Goal: Task Accomplishment & Management: Use online tool/utility

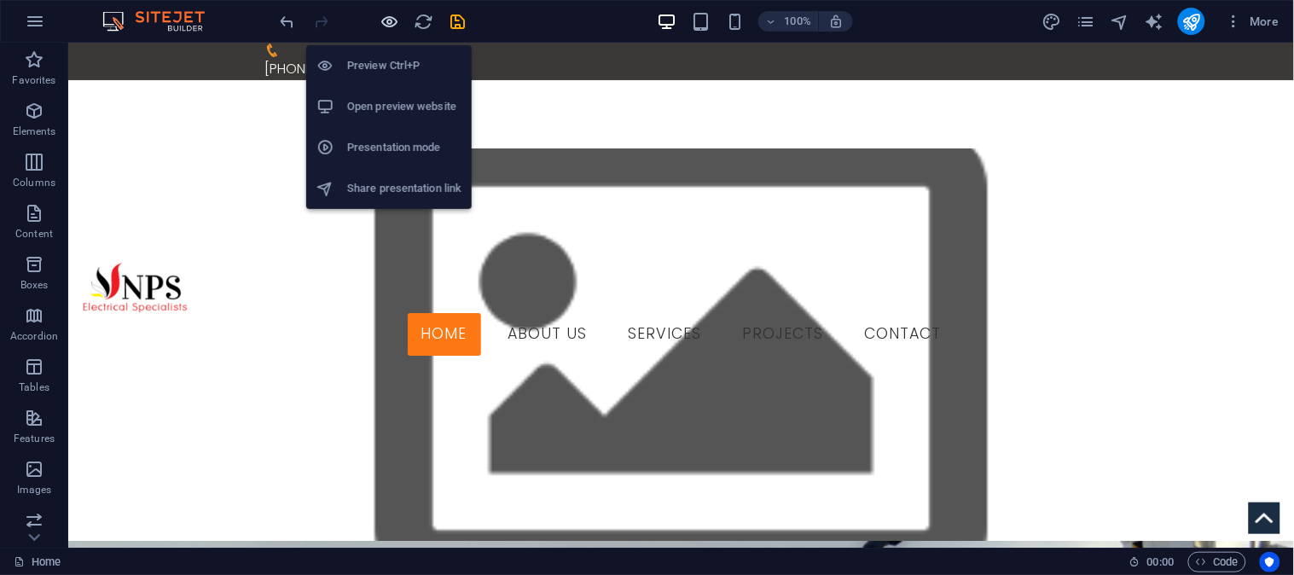
click at [387, 19] on icon "button" at bounding box center [391, 22] width 20 height 20
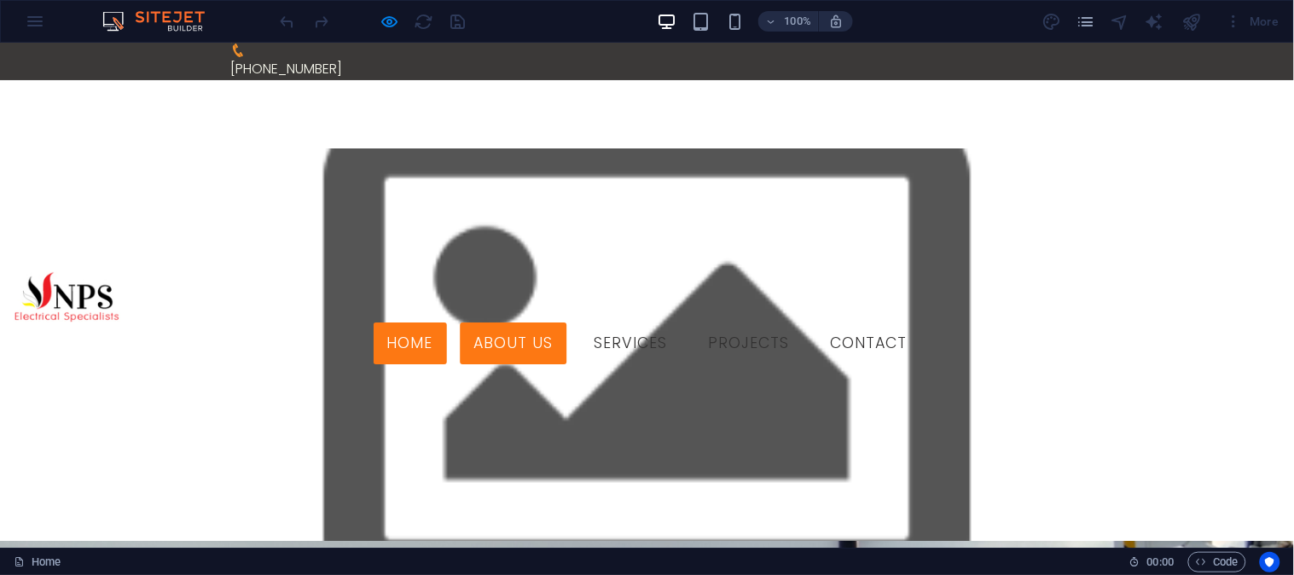
click at [558, 322] on link "About us" at bounding box center [514, 343] width 107 height 43
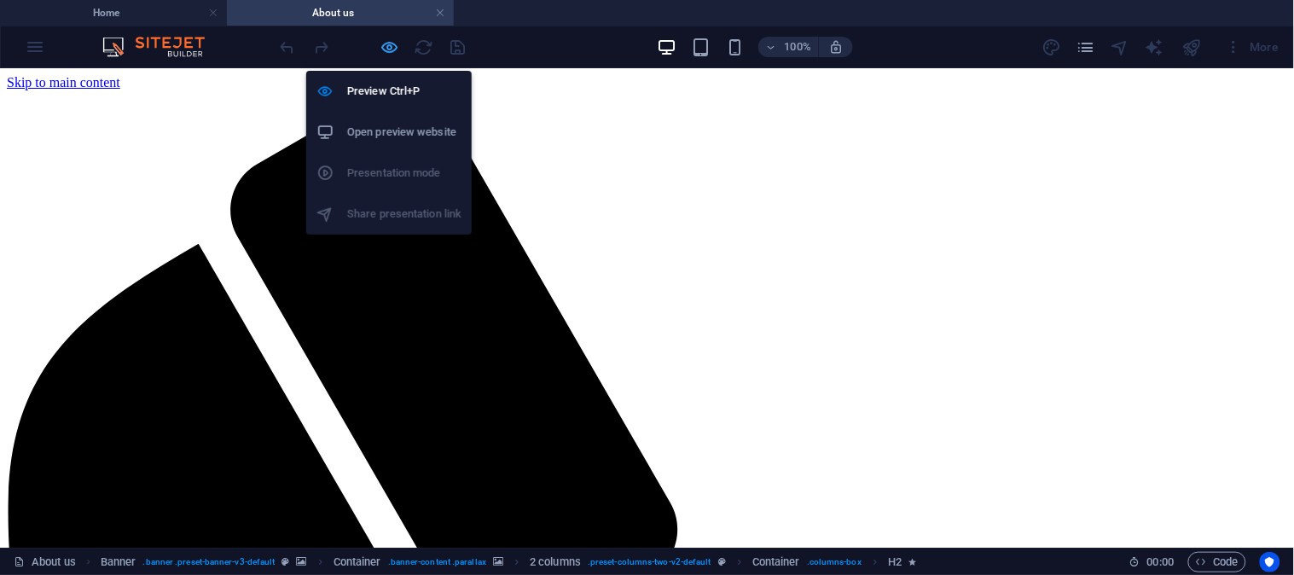
click at [388, 47] on icon "button" at bounding box center [391, 48] width 20 height 20
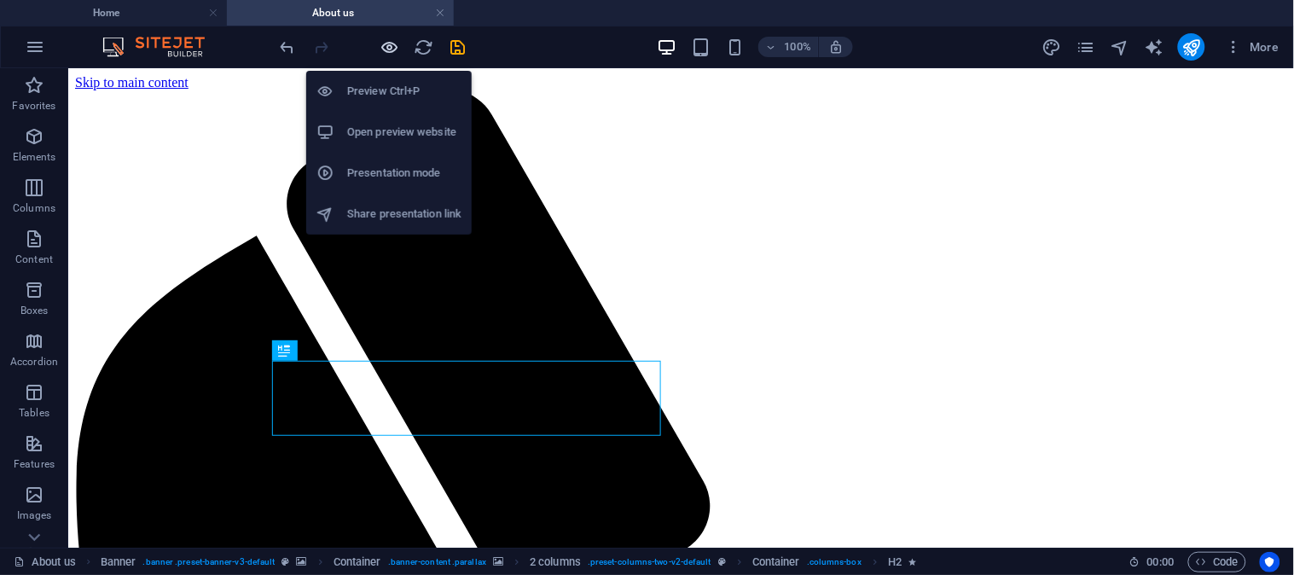
click at [389, 44] on icon "button" at bounding box center [391, 48] width 20 height 20
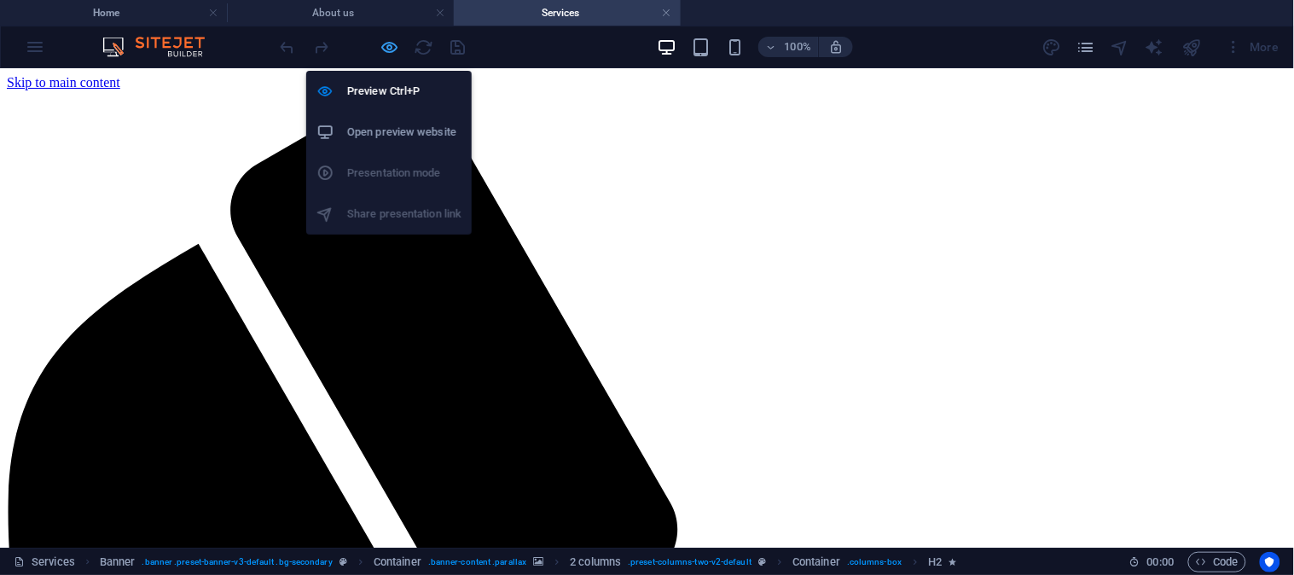
click at [386, 44] on icon "button" at bounding box center [391, 48] width 20 height 20
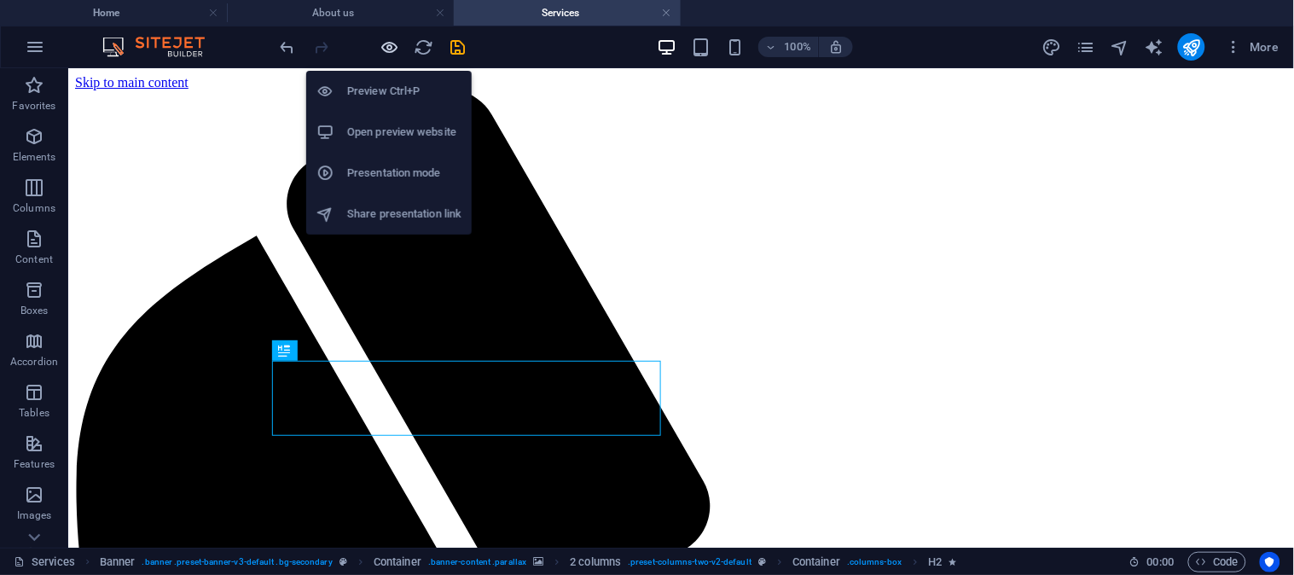
click at [388, 38] on icon "button" at bounding box center [391, 48] width 20 height 20
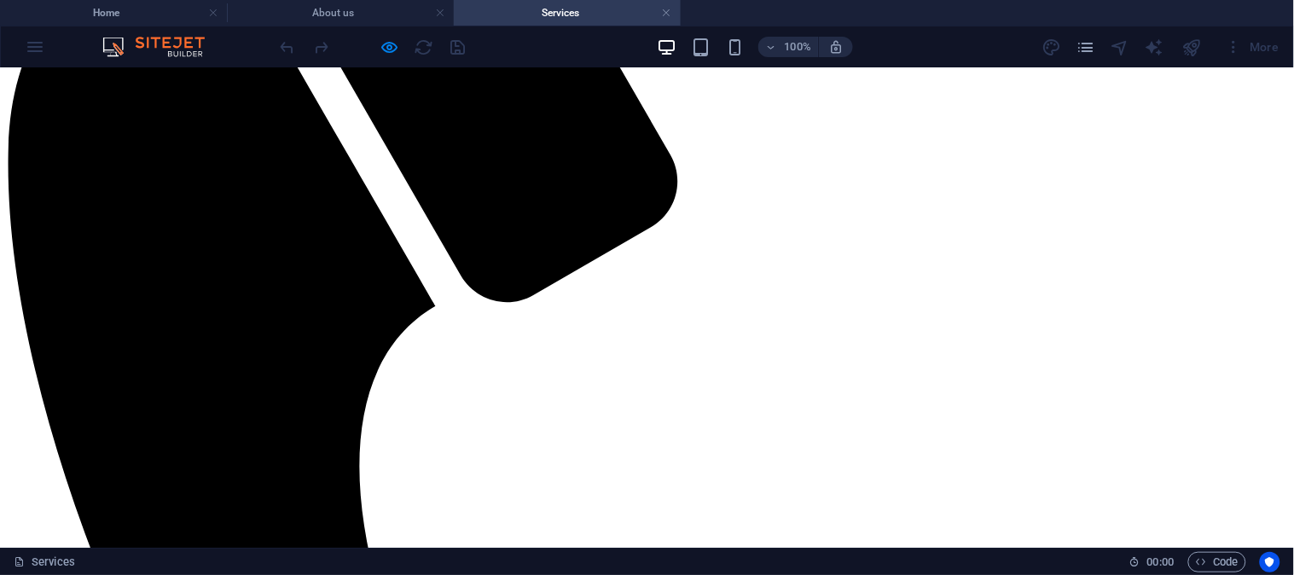
scroll to position [633, 0]
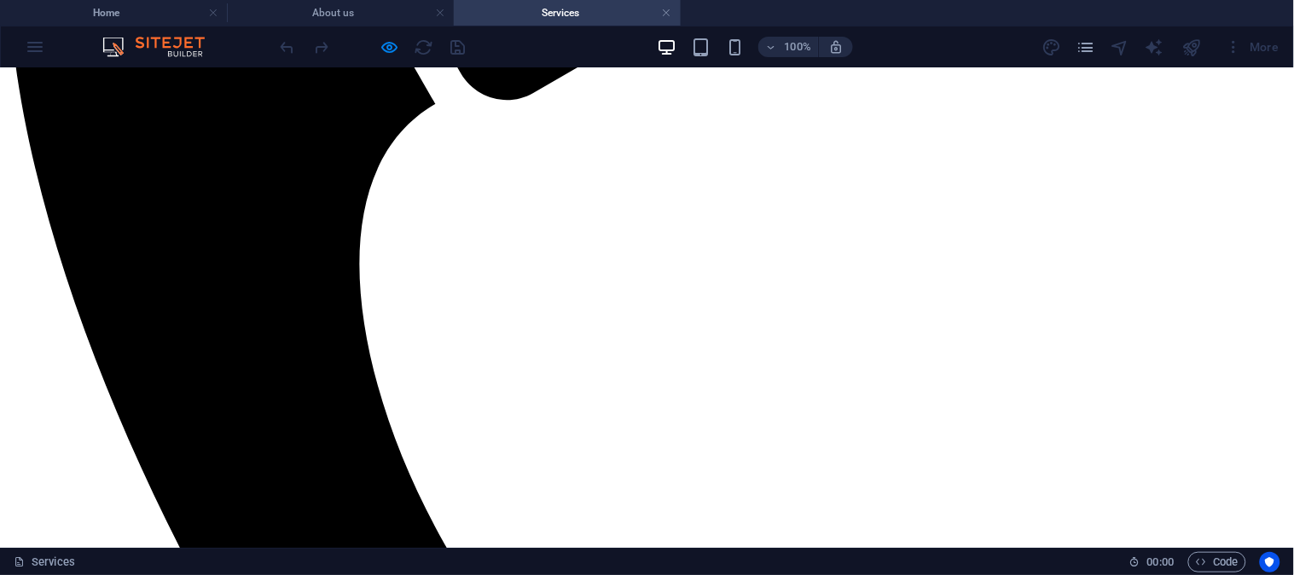
scroll to position [728, 0]
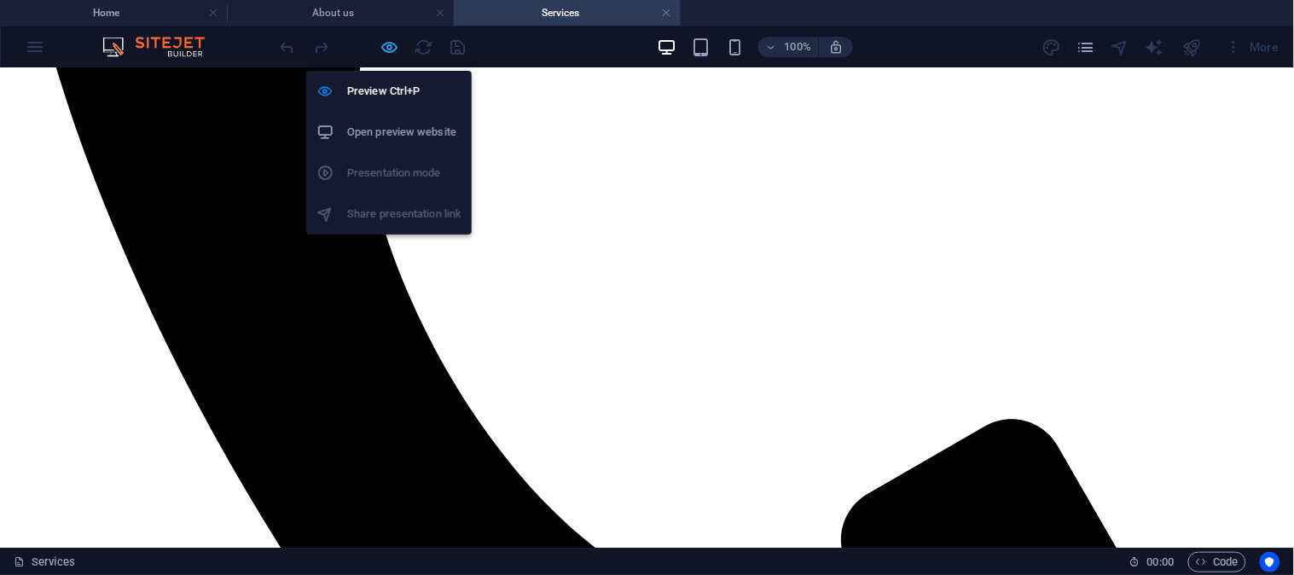
click at [389, 43] on icon "button" at bounding box center [391, 48] width 20 height 20
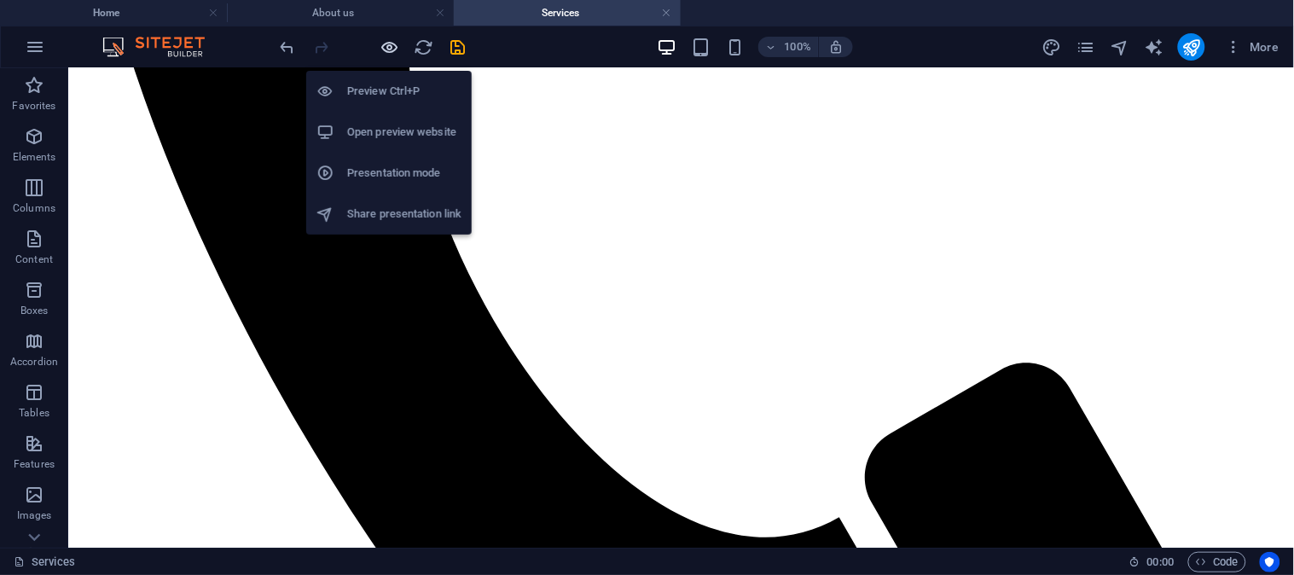
click at [389, 43] on icon "button" at bounding box center [391, 48] width 20 height 20
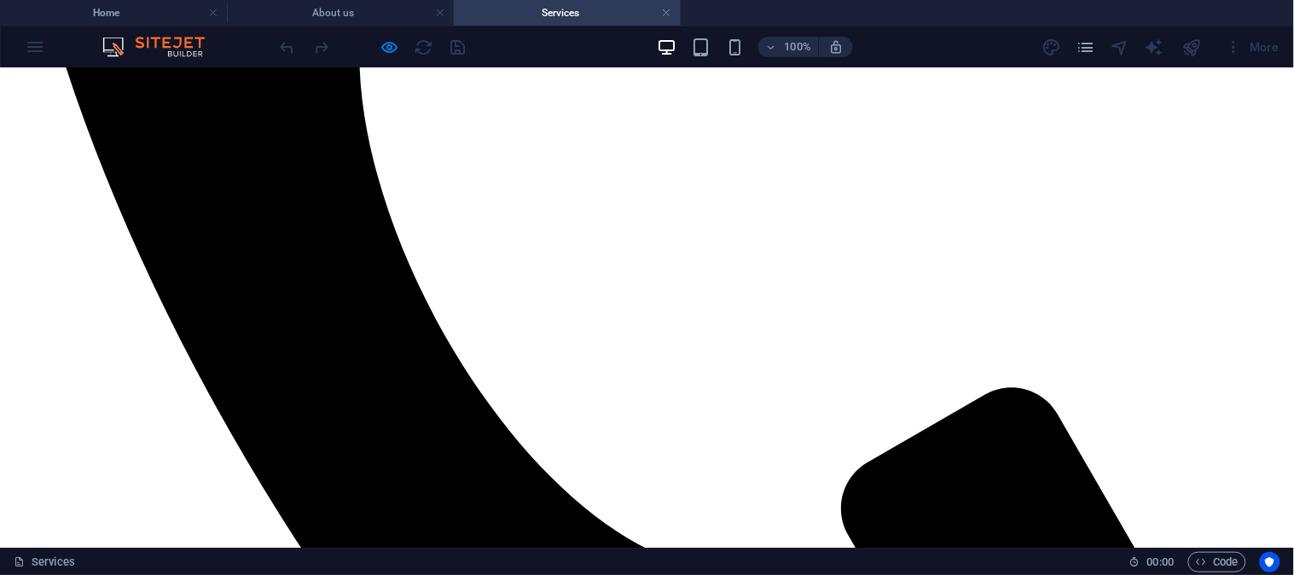
scroll to position [633, 0]
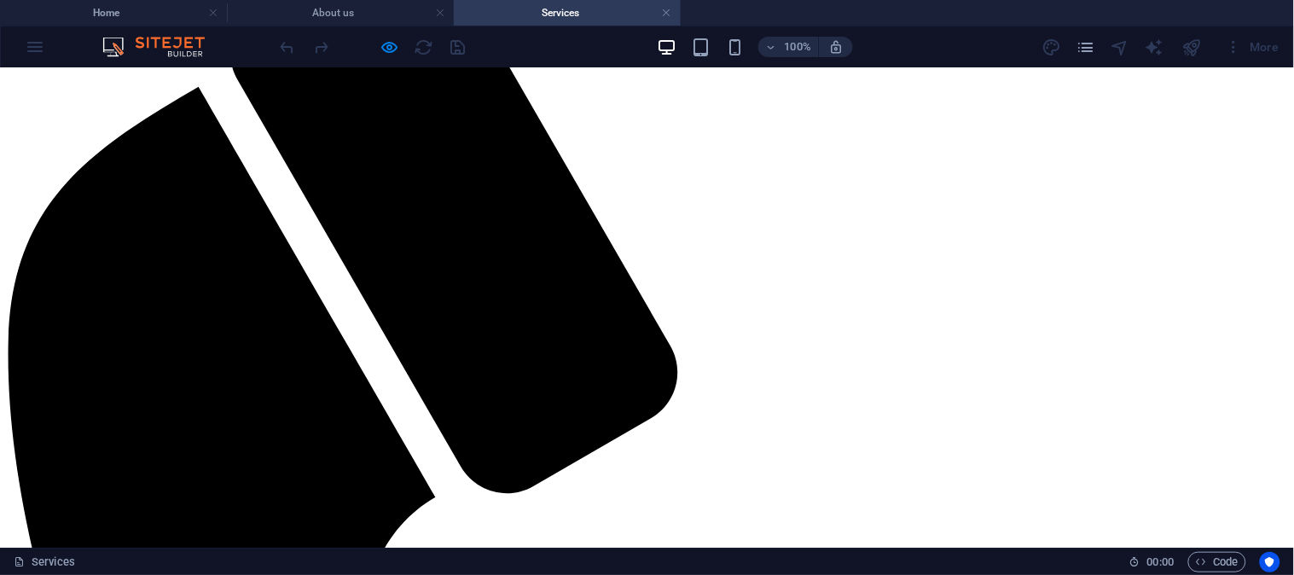
scroll to position [0, 0]
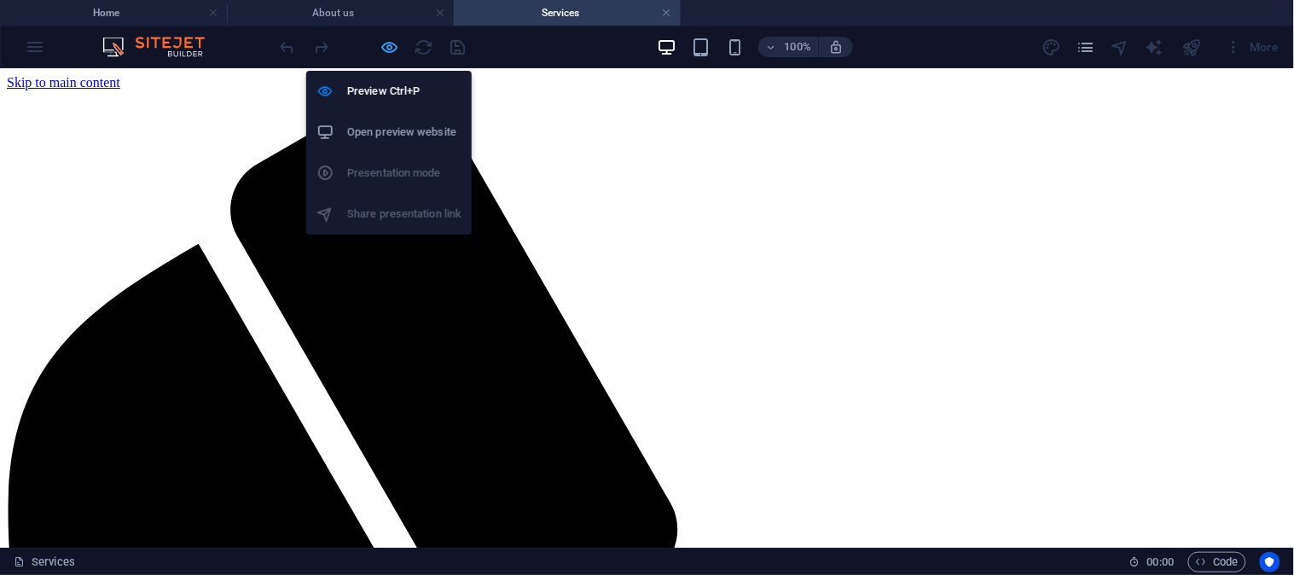
click at [388, 43] on icon "button" at bounding box center [391, 48] width 20 height 20
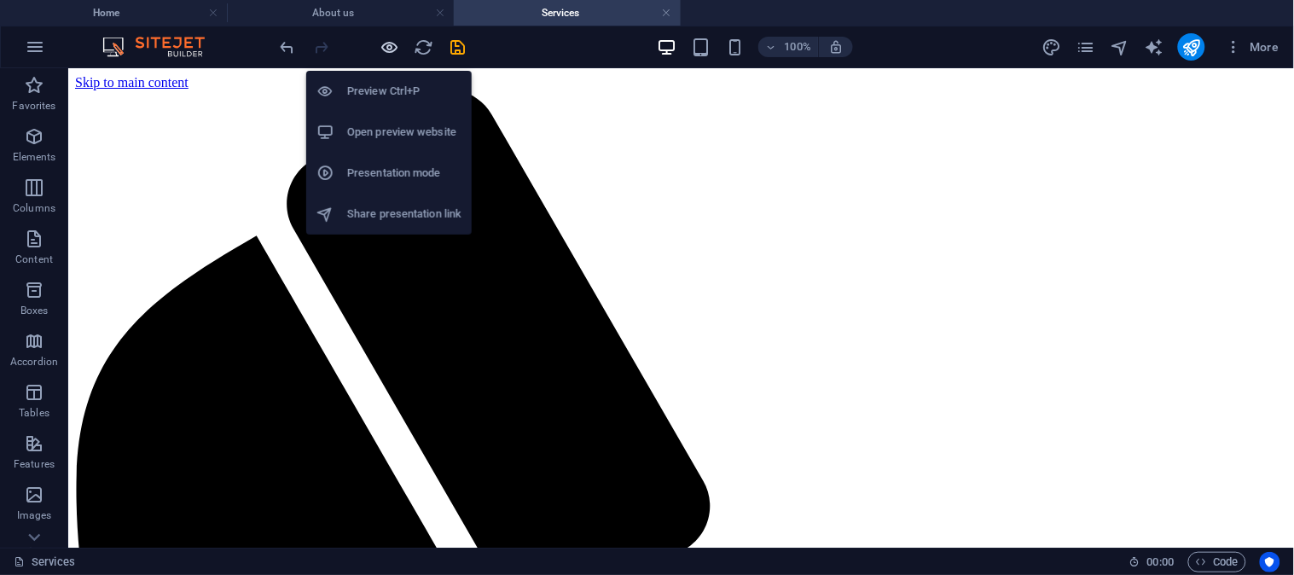
click at [388, 39] on icon "button" at bounding box center [391, 48] width 20 height 20
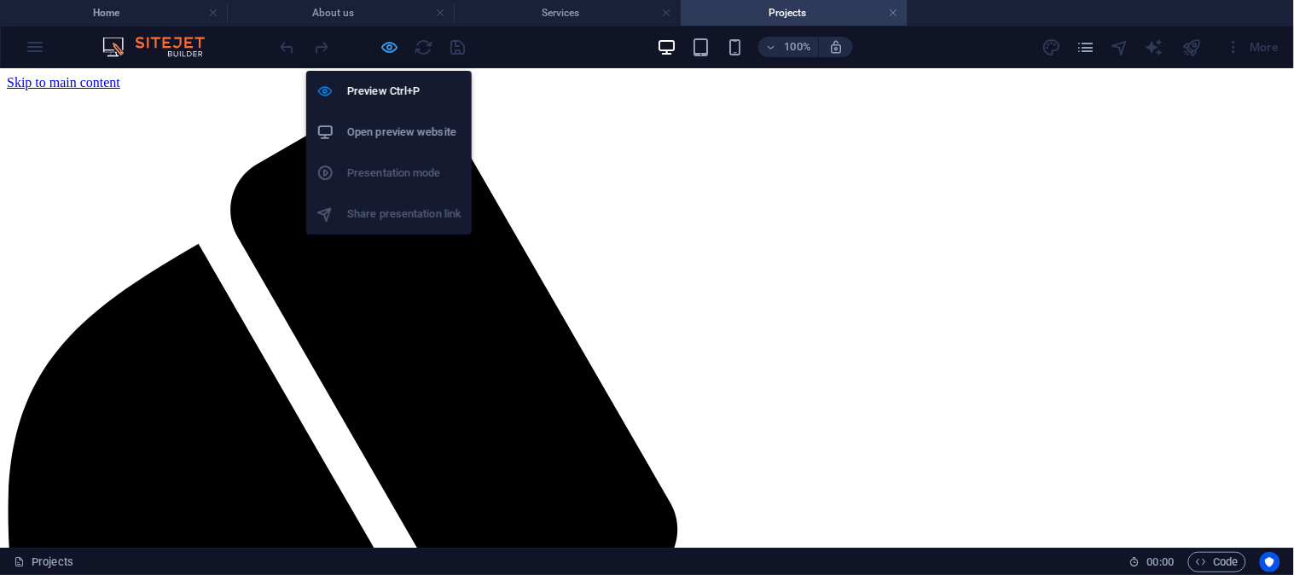
click at [393, 47] on icon "button" at bounding box center [391, 48] width 20 height 20
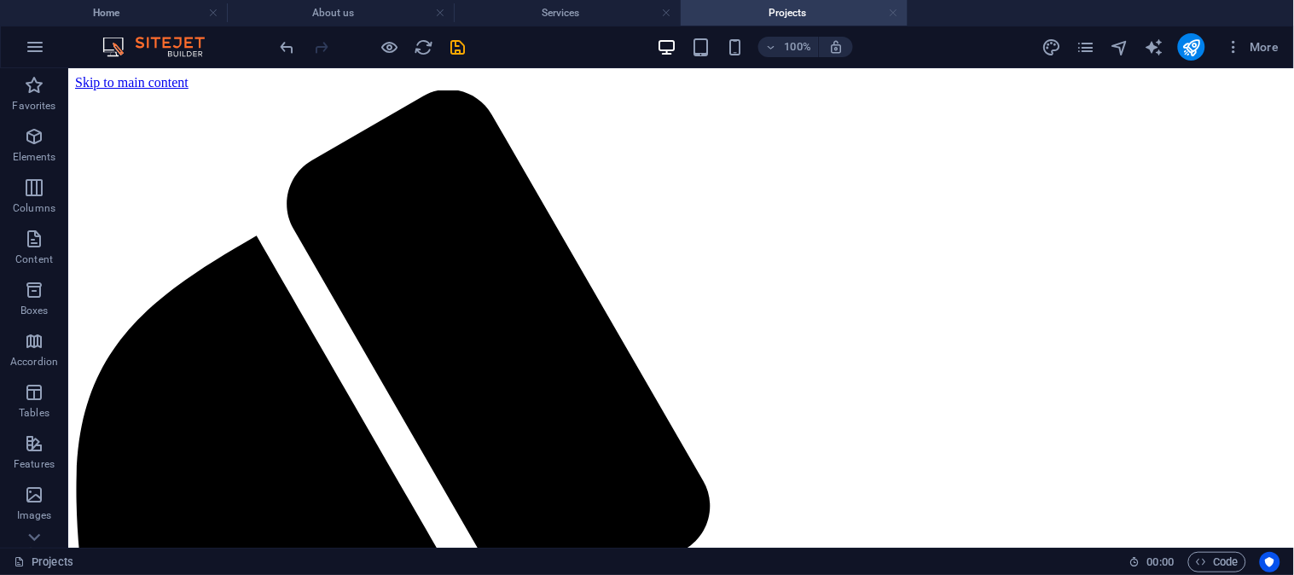
click at [897, 9] on link at bounding box center [894, 13] width 10 height 16
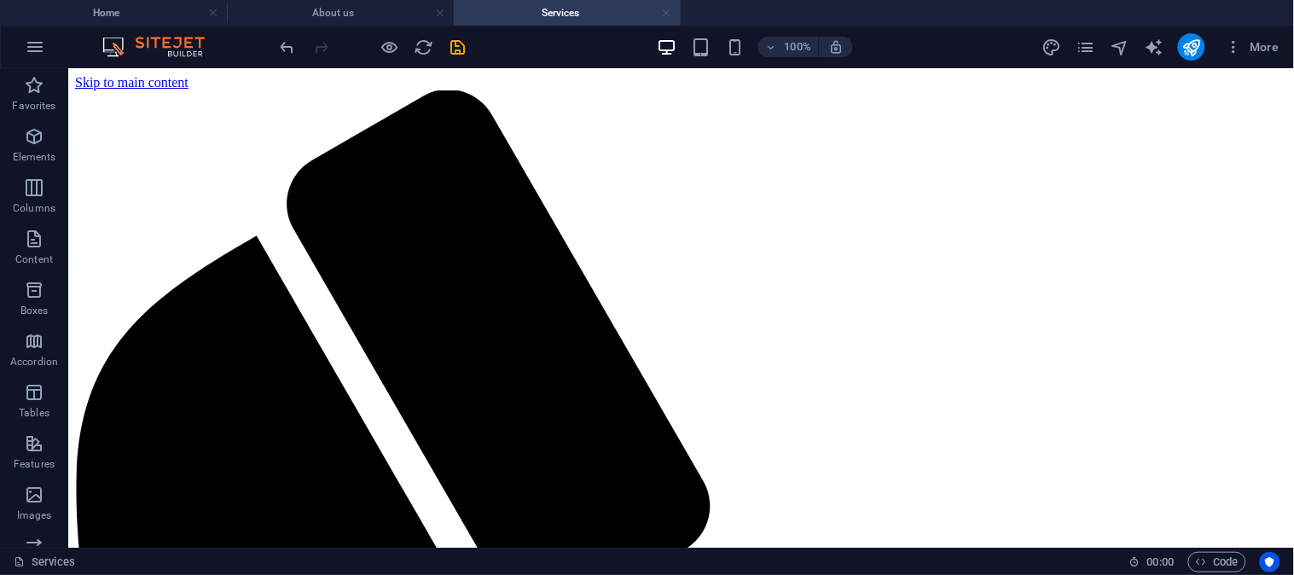
click at [669, 9] on link at bounding box center [667, 13] width 10 height 16
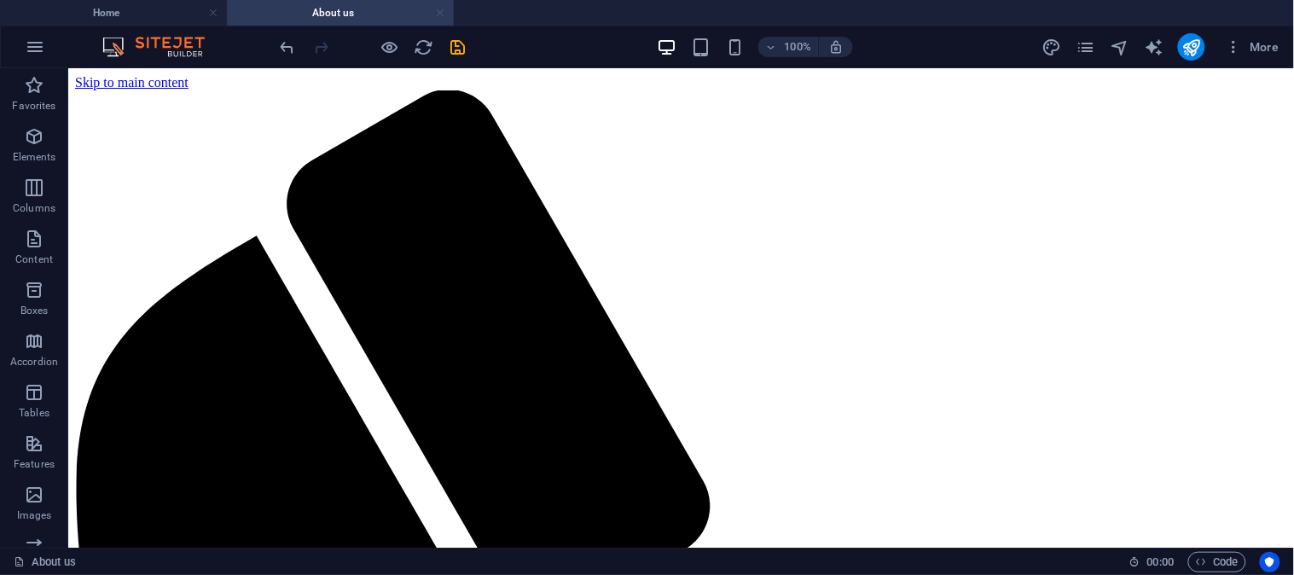
click at [440, 12] on link at bounding box center [440, 13] width 10 height 16
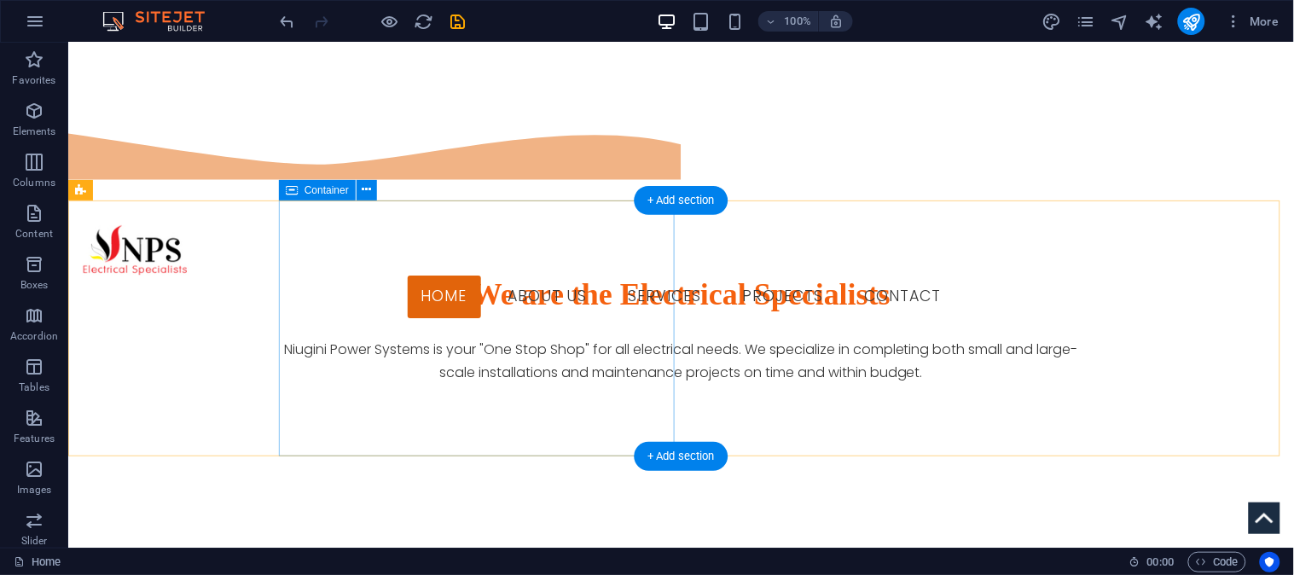
scroll to position [1422, 0]
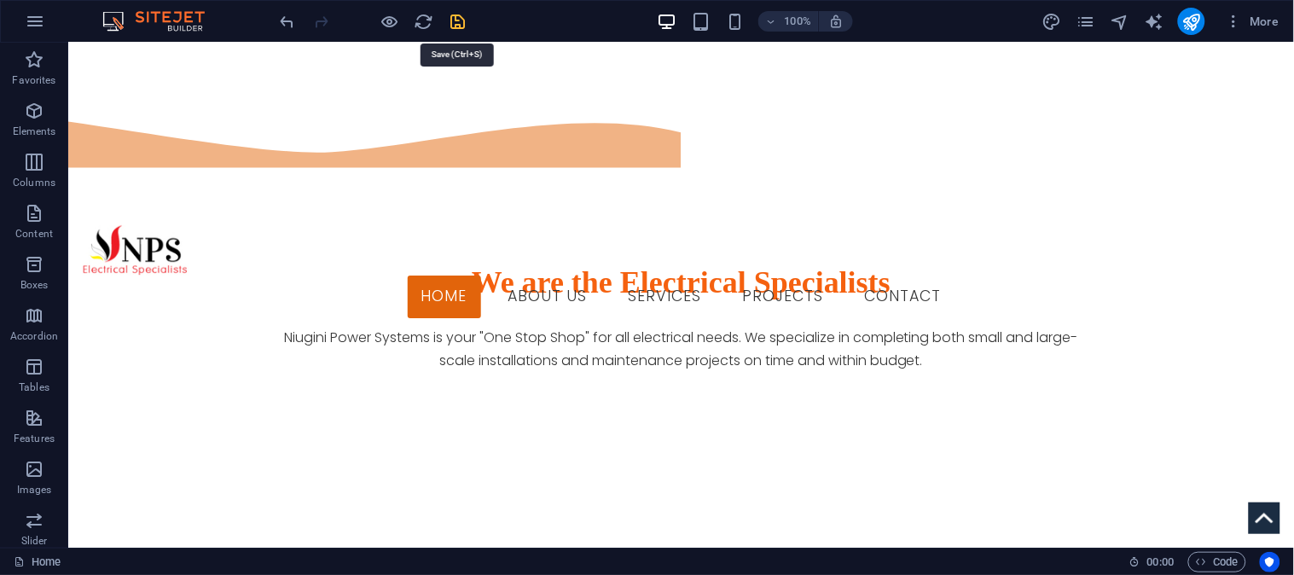
click at [457, 17] on icon "save" at bounding box center [459, 22] width 20 height 20
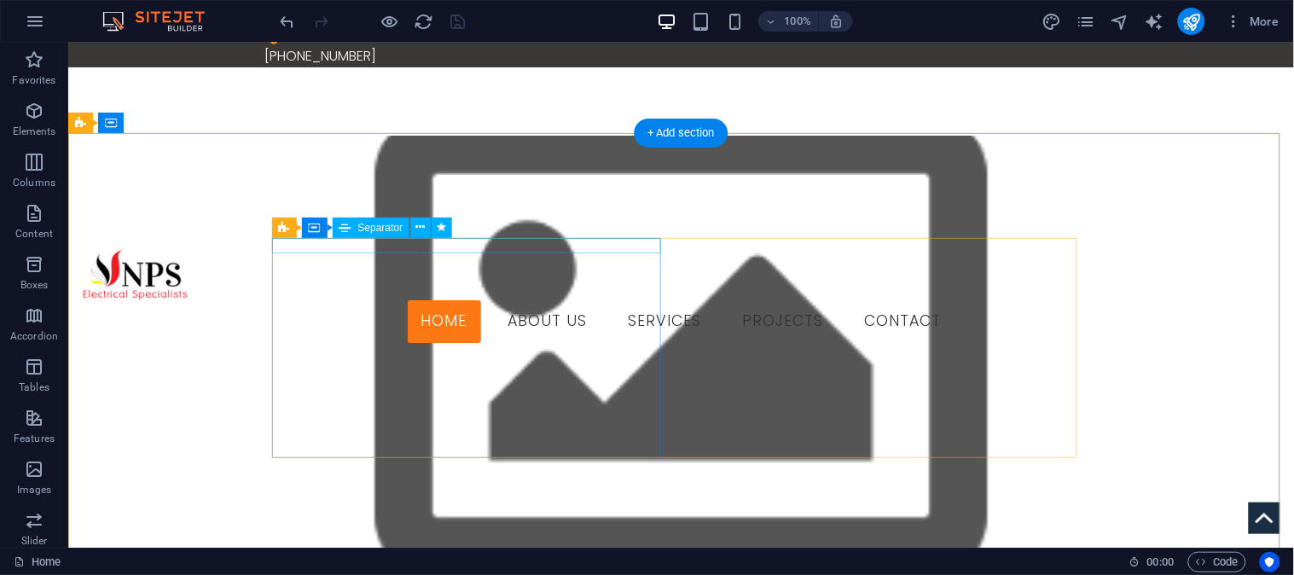
scroll to position [0, 0]
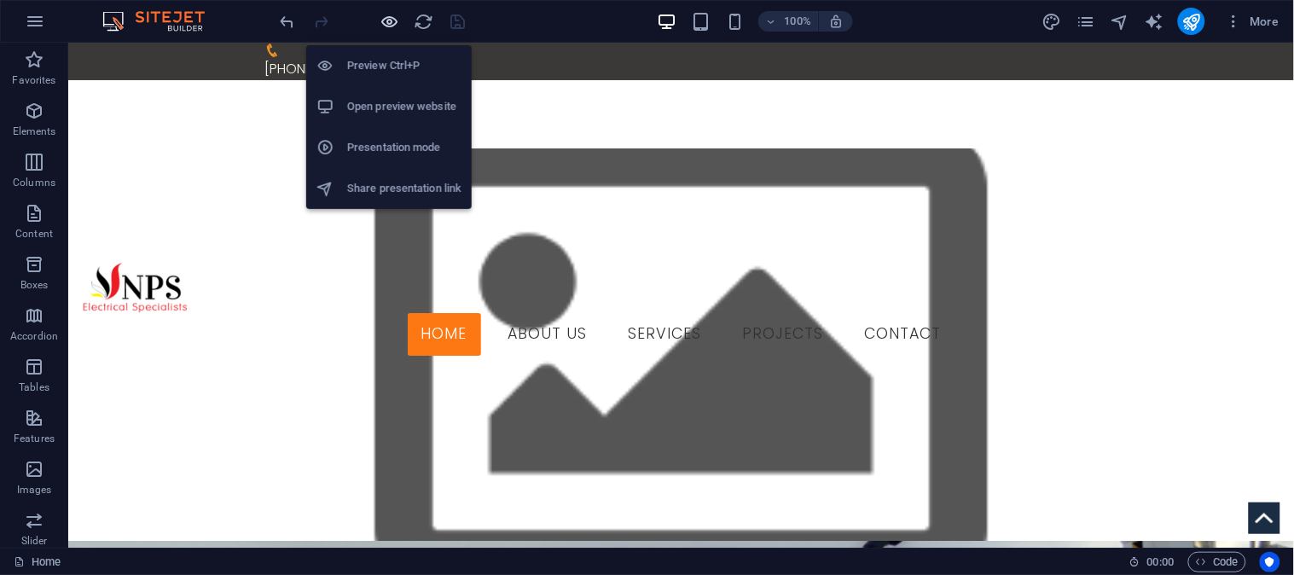
click at [389, 20] on icon "button" at bounding box center [391, 22] width 20 height 20
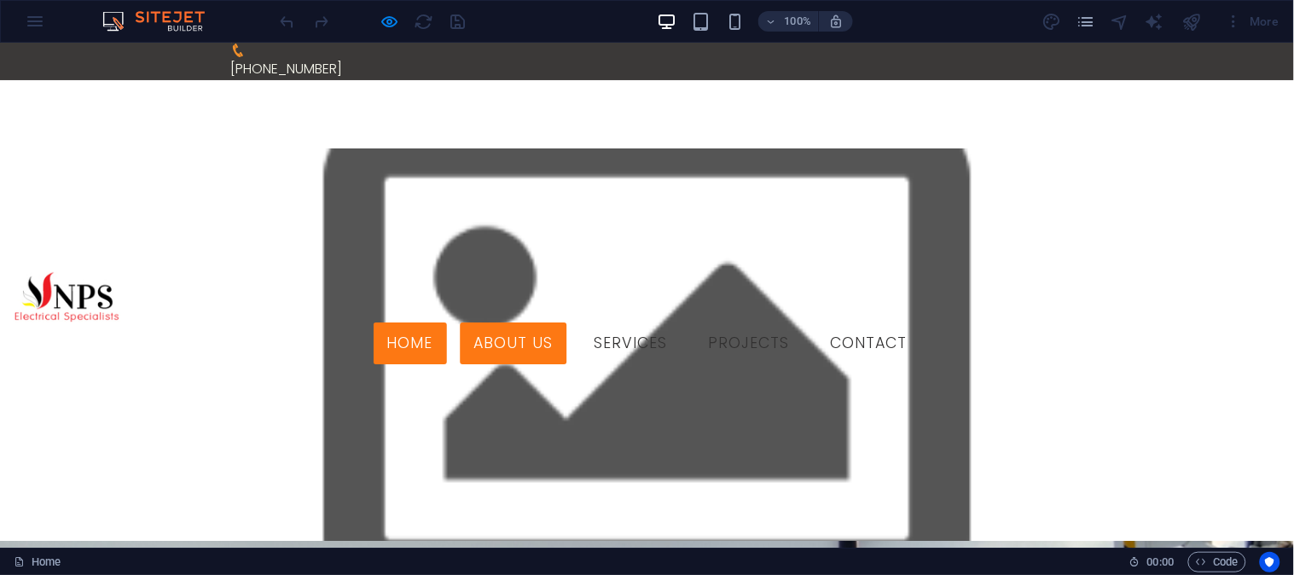
click at [567, 322] on link "About us" at bounding box center [514, 343] width 107 height 43
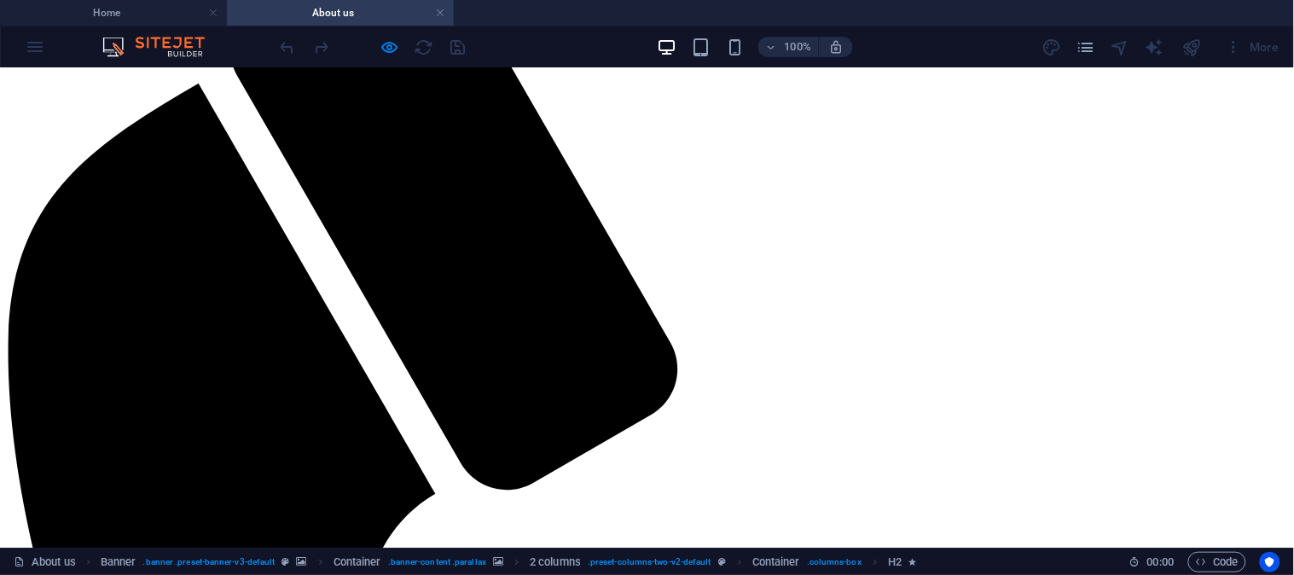
scroll to position [189, 0]
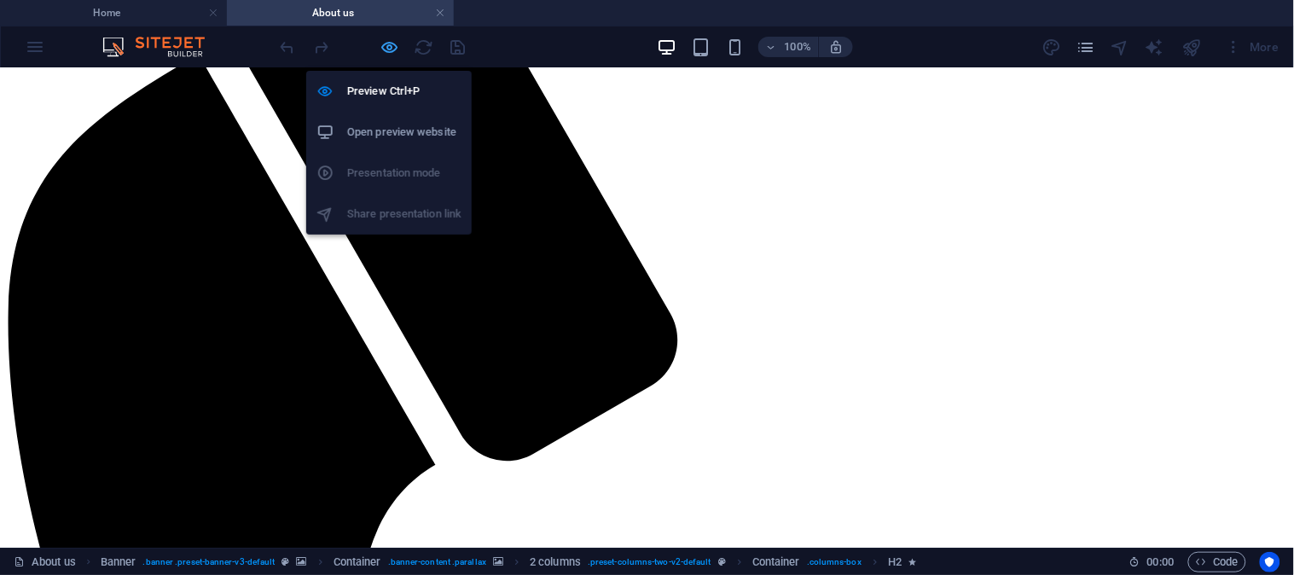
click at [391, 44] on icon "button" at bounding box center [391, 48] width 20 height 20
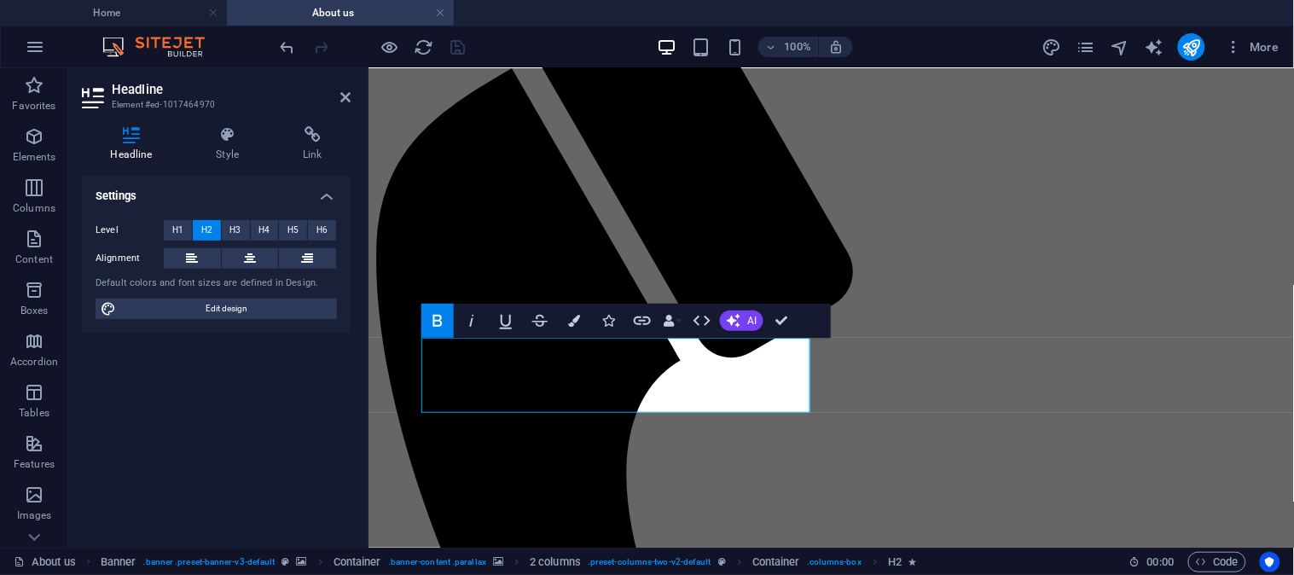
scroll to position [95, 0]
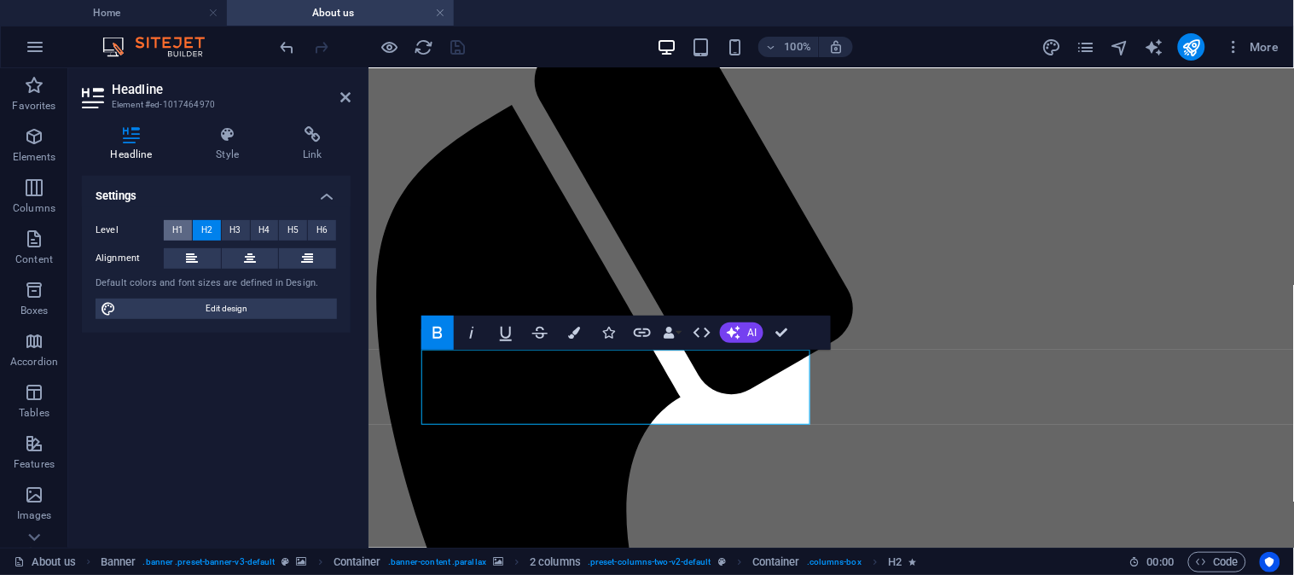
click at [177, 228] on span "H1" at bounding box center [177, 230] width 11 height 20
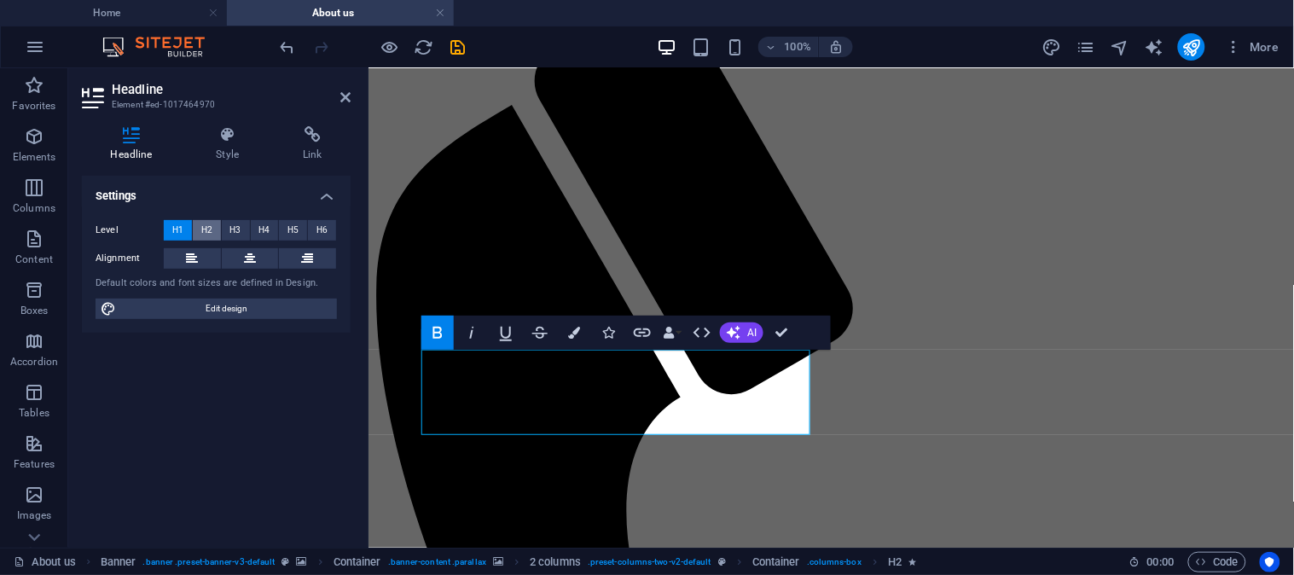
click at [205, 220] on span "H2" at bounding box center [206, 230] width 11 height 20
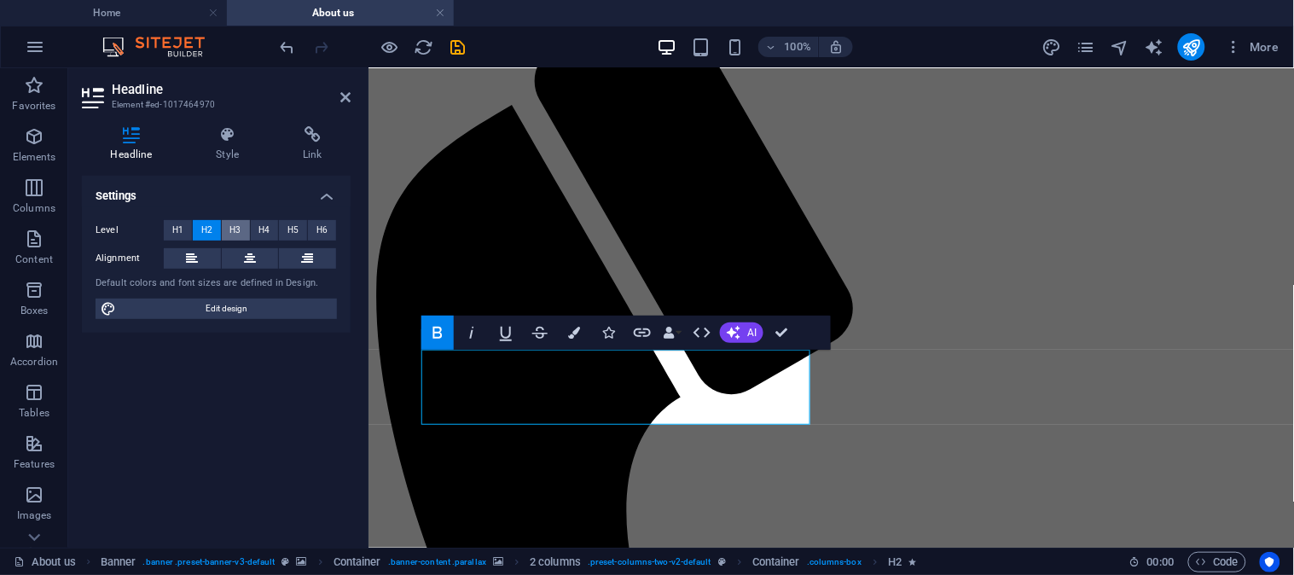
click at [241, 228] on span "H3" at bounding box center [235, 230] width 11 height 20
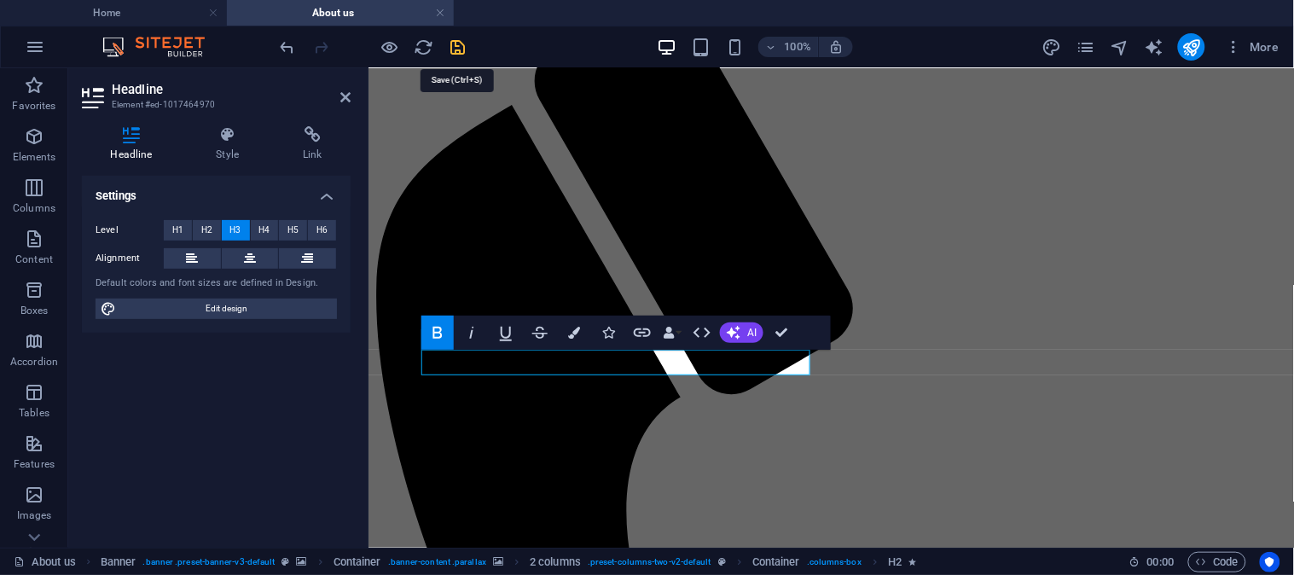
click at [455, 47] on icon "save" at bounding box center [459, 48] width 20 height 20
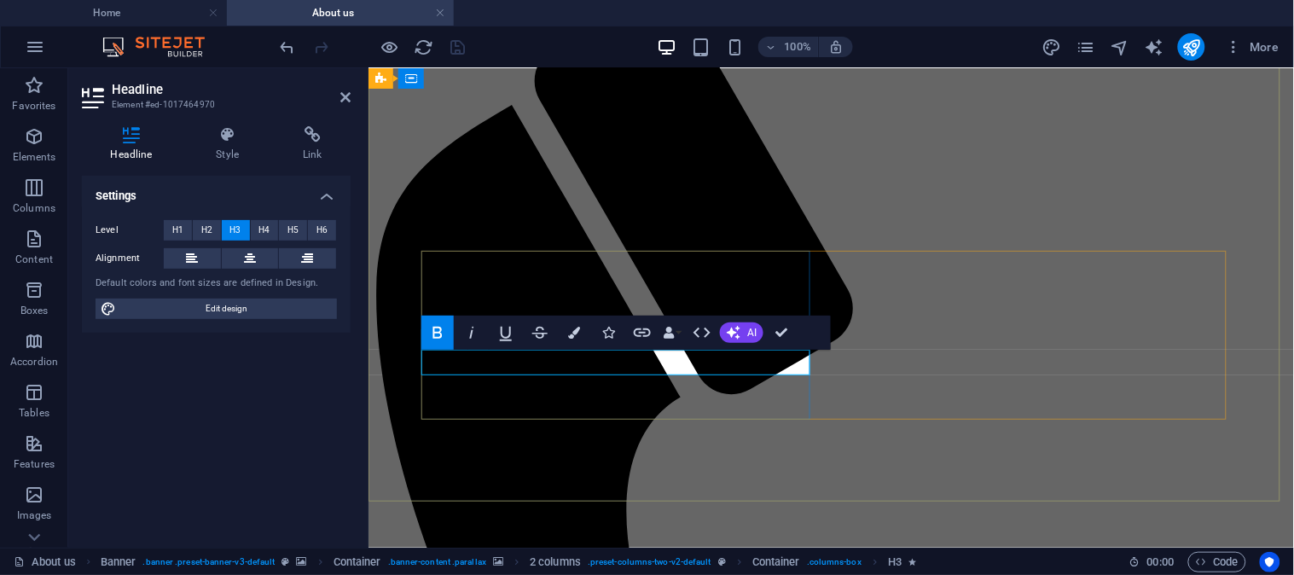
drag, startPoint x: 501, startPoint y: 360, endPoint x: 720, endPoint y: 364, distance: 219.3
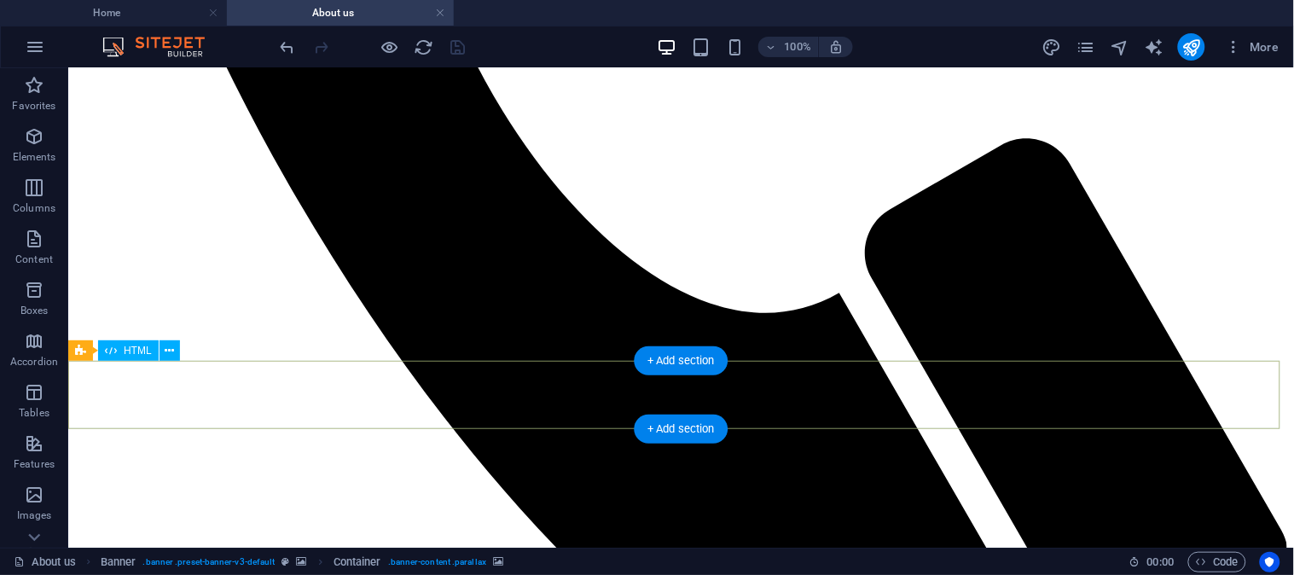
scroll to position [948, 0]
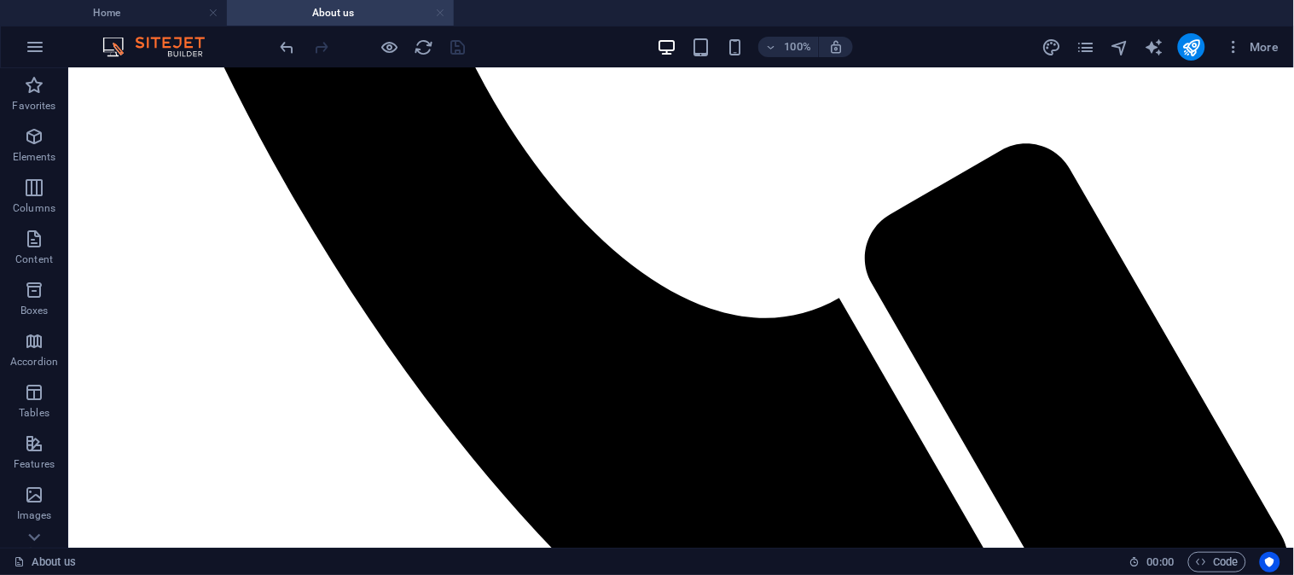
click at [441, 15] on link at bounding box center [440, 13] width 10 height 16
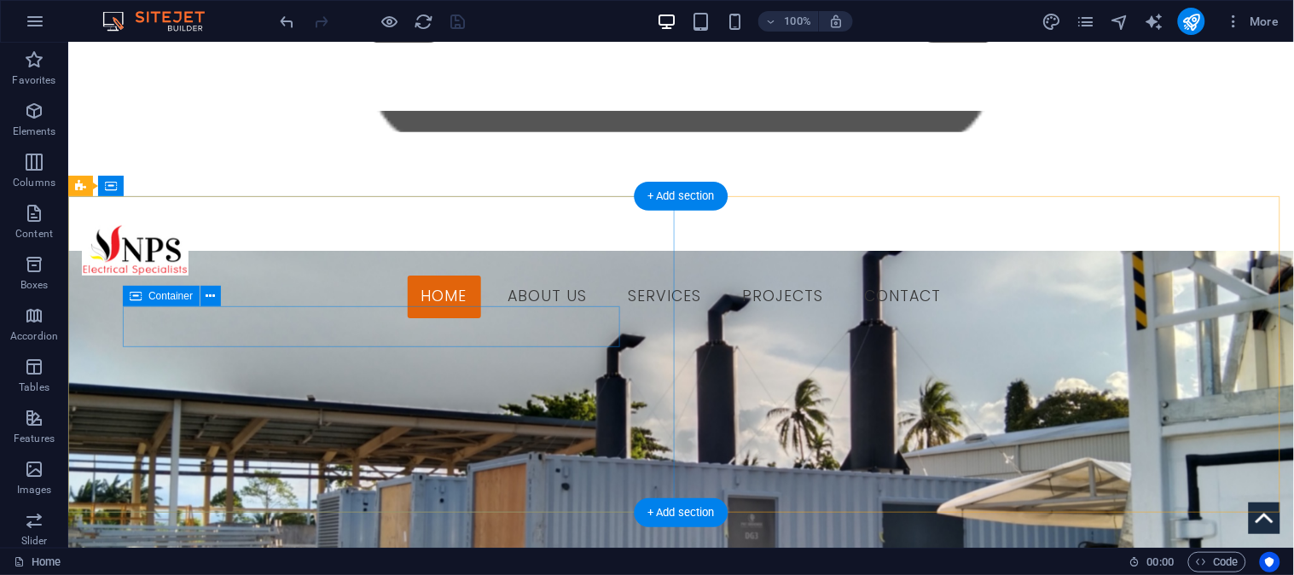
scroll to position [379, 0]
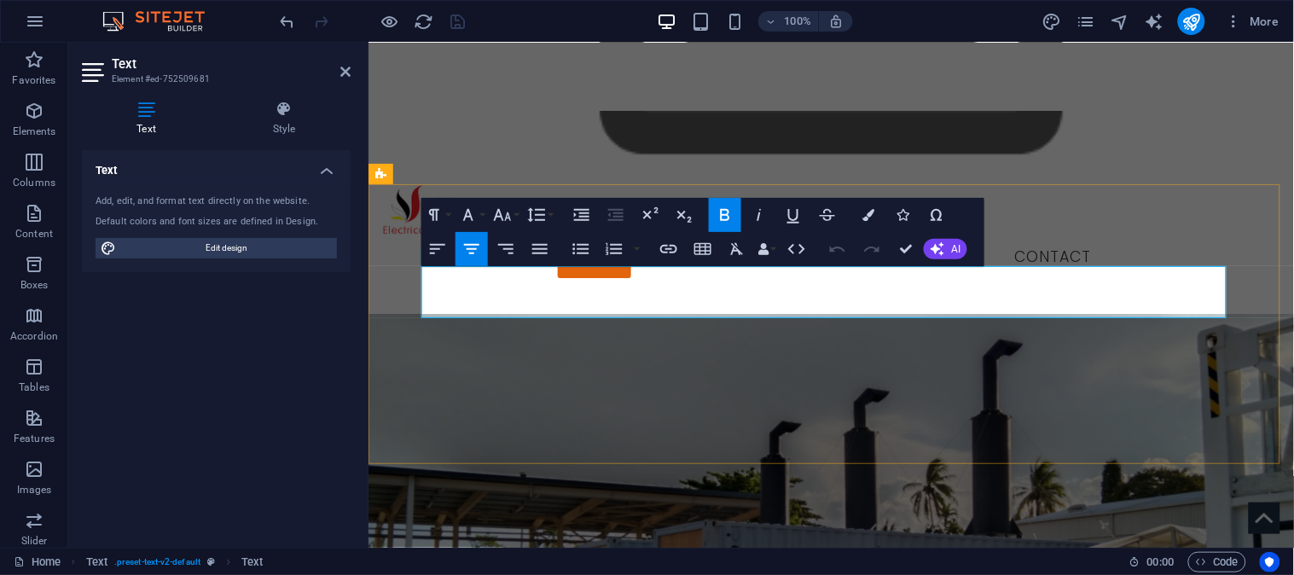
click at [868, 218] on icon "button" at bounding box center [869, 215] width 12 height 12
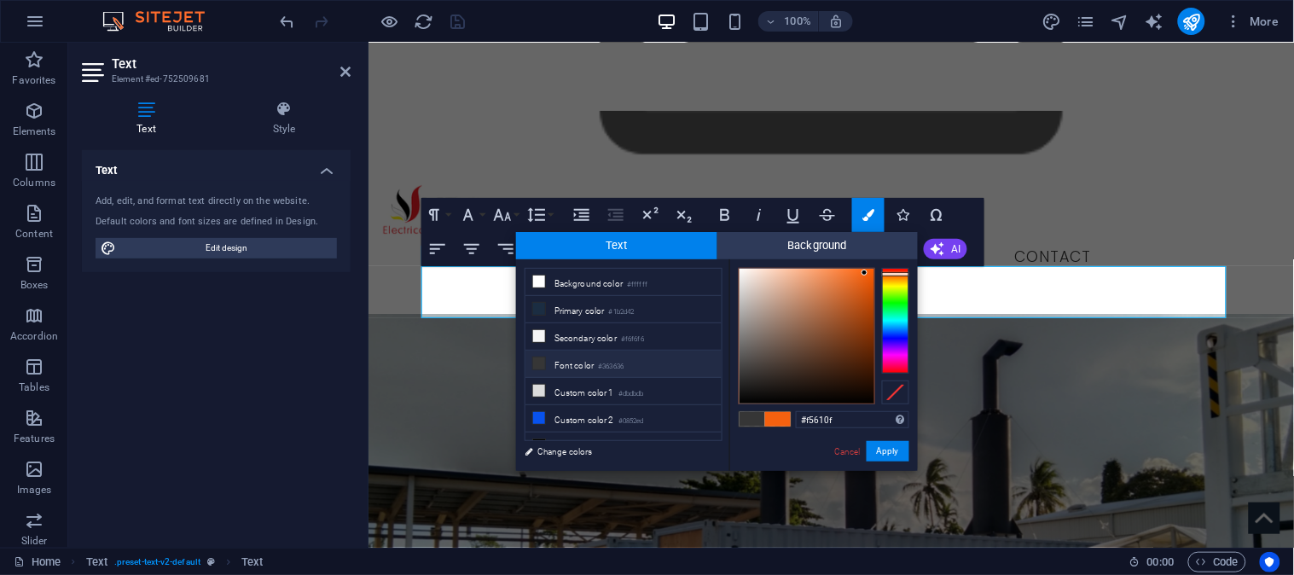
drag, startPoint x: 839, startPoint y: 422, endPoint x: 788, endPoint y: 422, distance: 50.3
click at [788, 422] on div "#f5610f Supported formats #0852ed rgb(8, 82, 237) rgba(8, 82, 237, 90%) hsv(221…" at bounding box center [824, 488] width 189 height 459
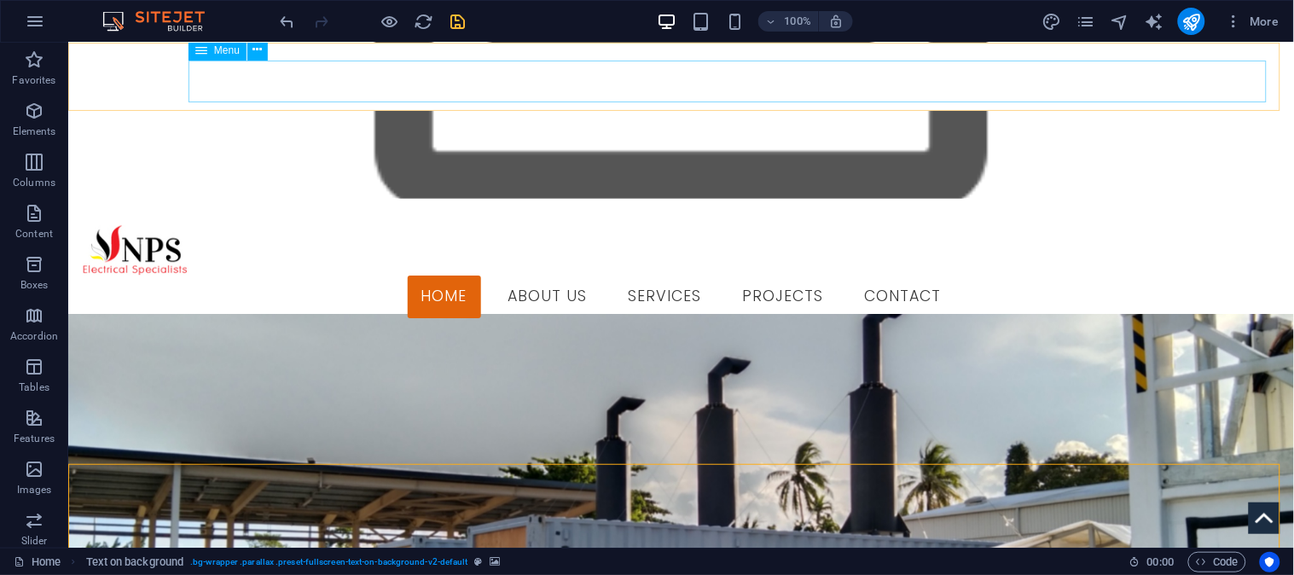
click at [614, 275] on nav "Home About us Services Projects Contact" at bounding box center [680, 296] width 1199 height 43
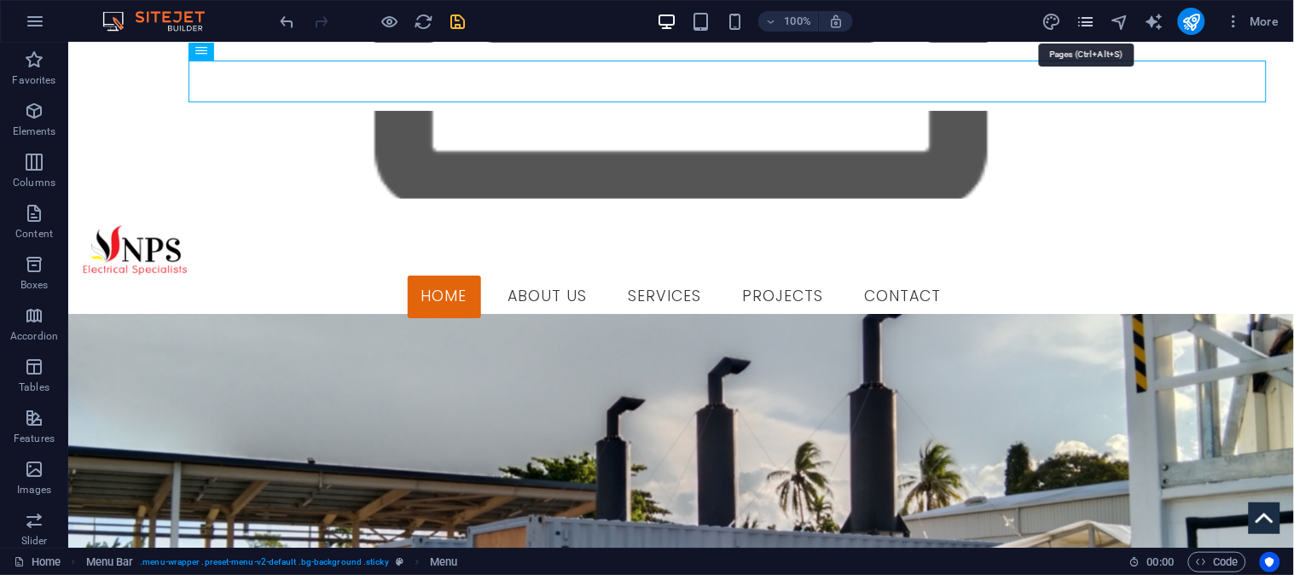
click at [1085, 15] on icon "pages" at bounding box center [1086, 22] width 20 height 20
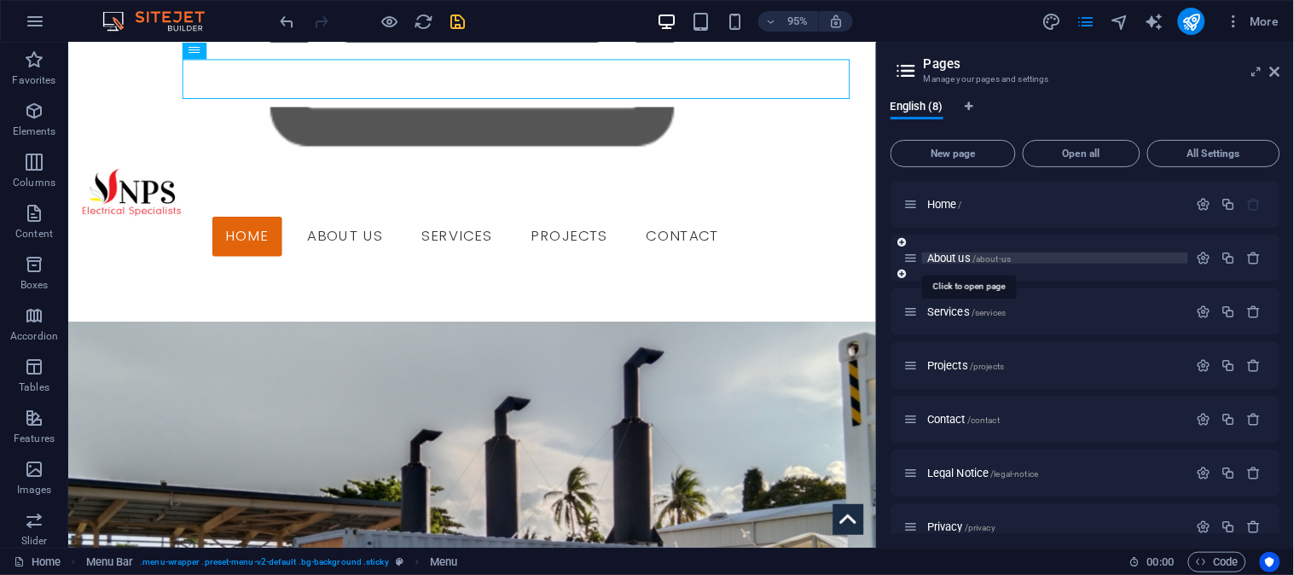
click at [944, 252] on span "About us /about-us" at bounding box center [970, 258] width 84 height 13
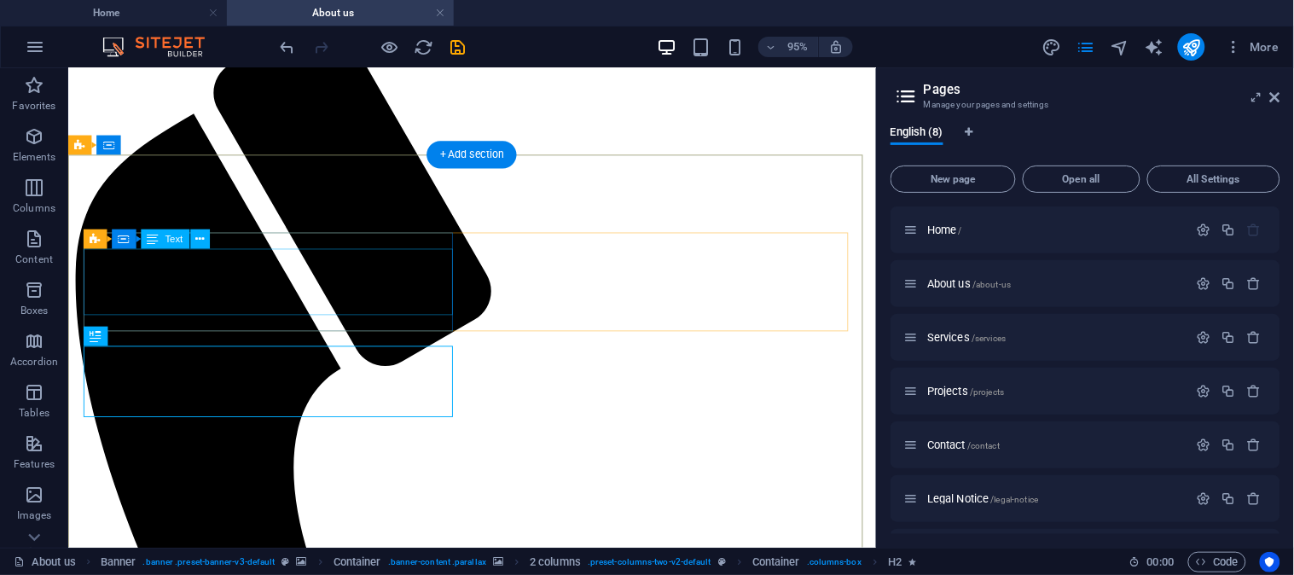
scroll to position [189, 0]
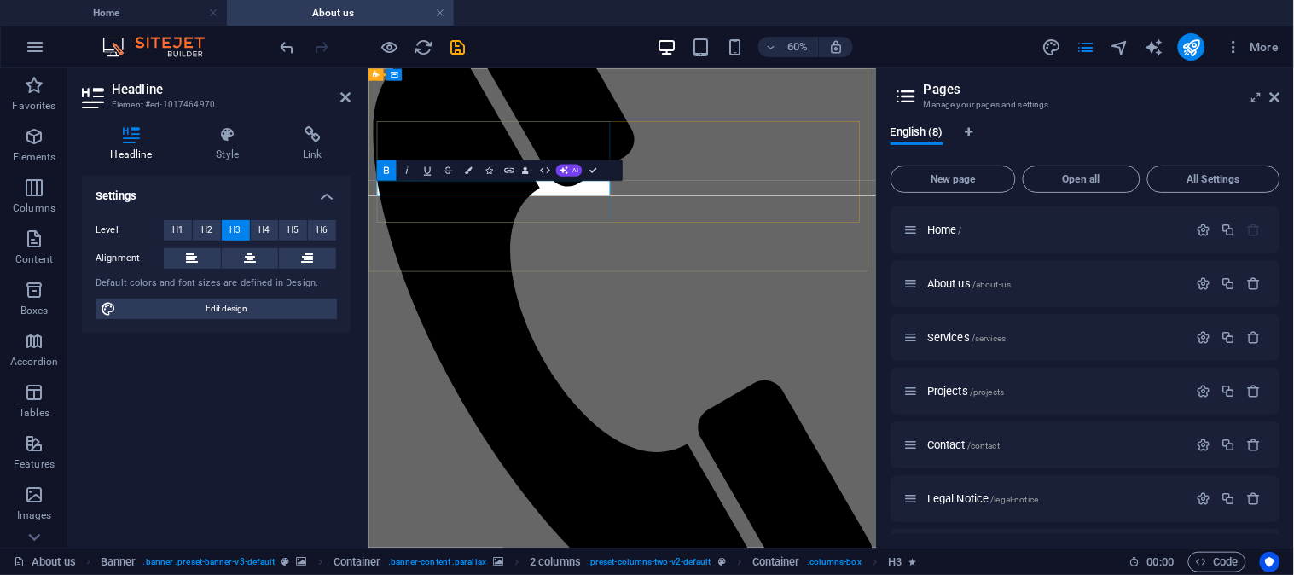
drag, startPoint x: 457, startPoint y: 265, endPoint x: 681, endPoint y: 265, distance: 223.6
click at [465, 169] on icon "button" at bounding box center [468, 169] width 7 height 7
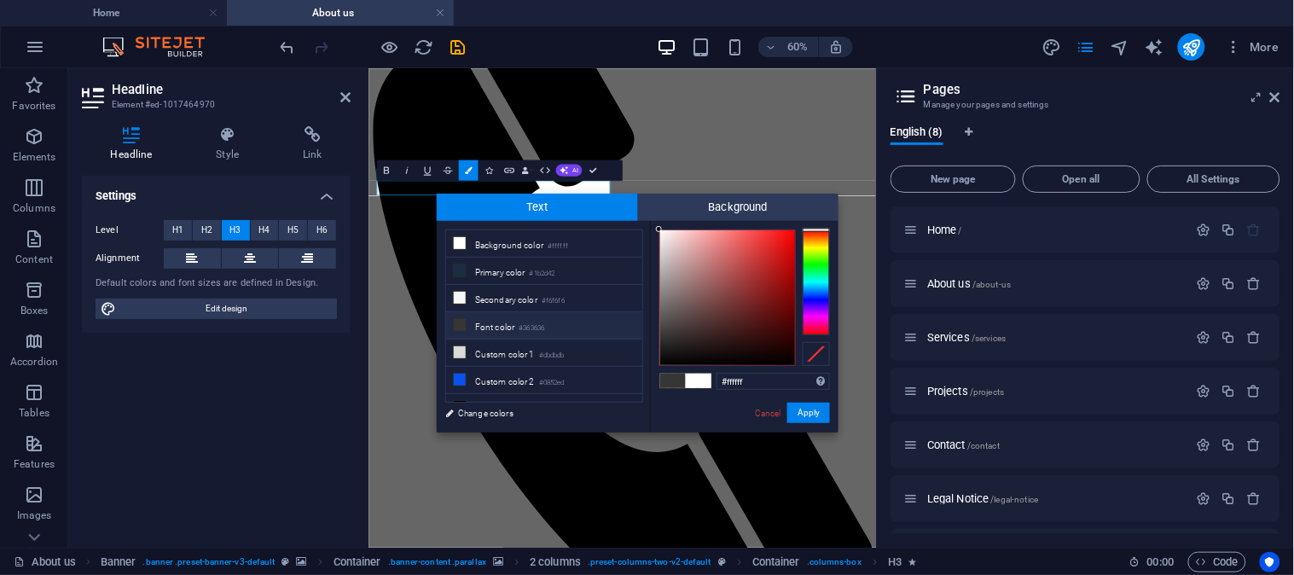
drag, startPoint x: 771, startPoint y: 384, endPoint x: 687, endPoint y: 379, distance: 84.6
click at [687, 379] on div "#ffffff Supported formats #0852ed rgb(8, 82, 237) rgba(8, 82, 237, 90%) hsv(221…" at bounding box center [744, 450] width 189 height 459
type input "#f5610f"
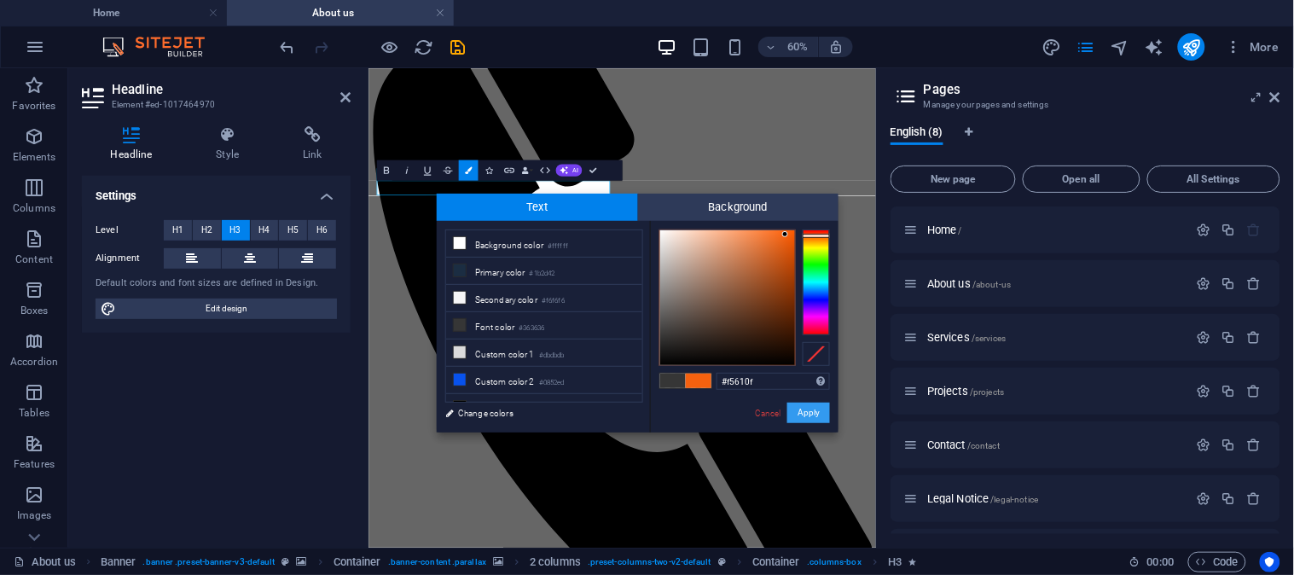
click at [813, 413] on button "Apply" at bounding box center [809, 413] width 43 height 20
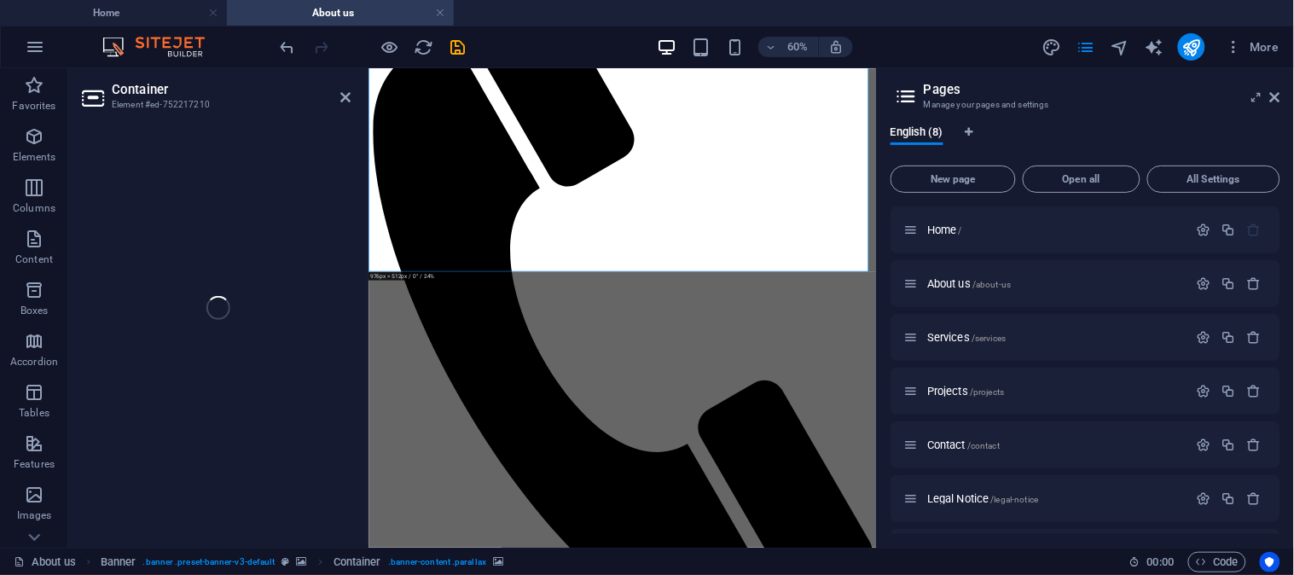
select select "waves"
select select "em"
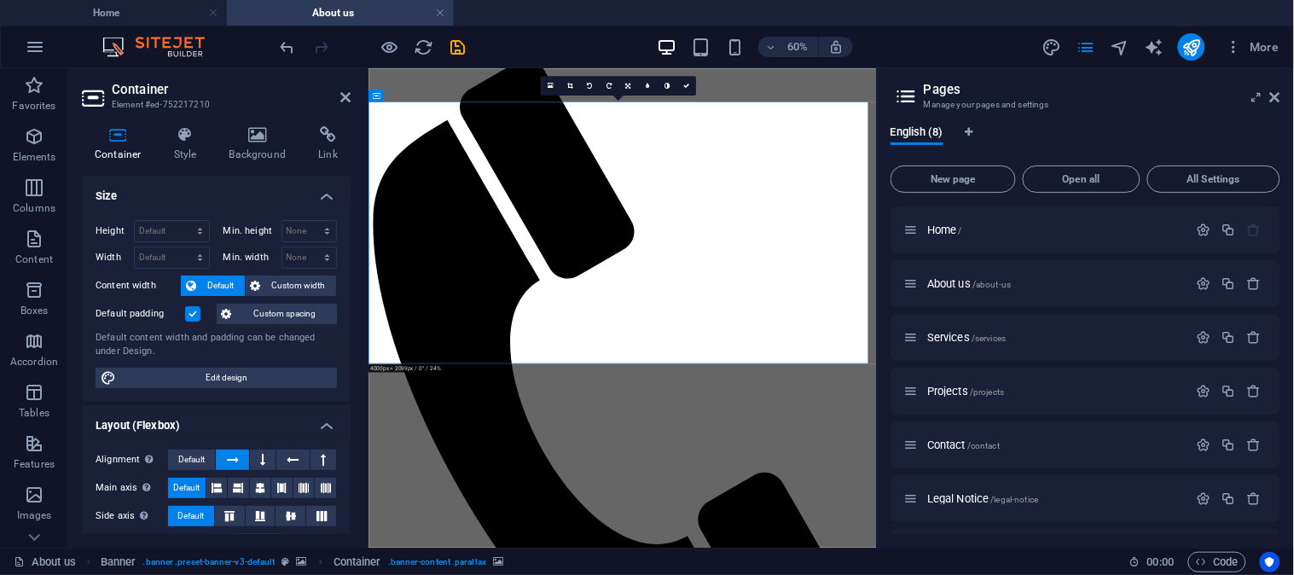
scroll to position [0, 0]
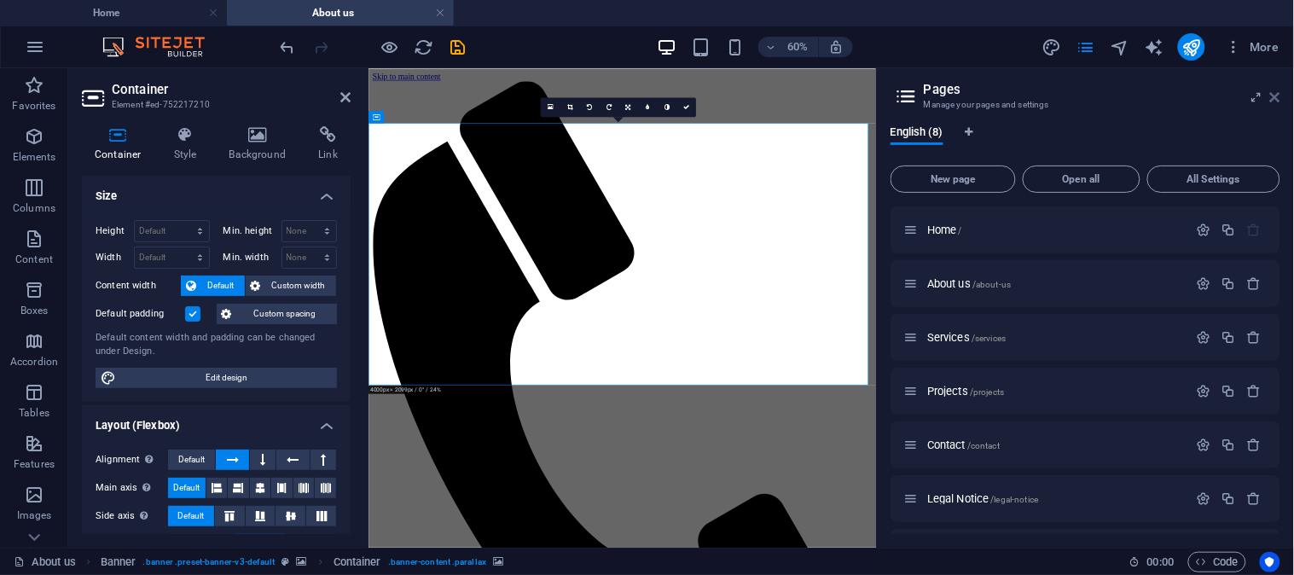
click at [1277, 97] on icon at bounding box center [1276, 97] width 10 height 14
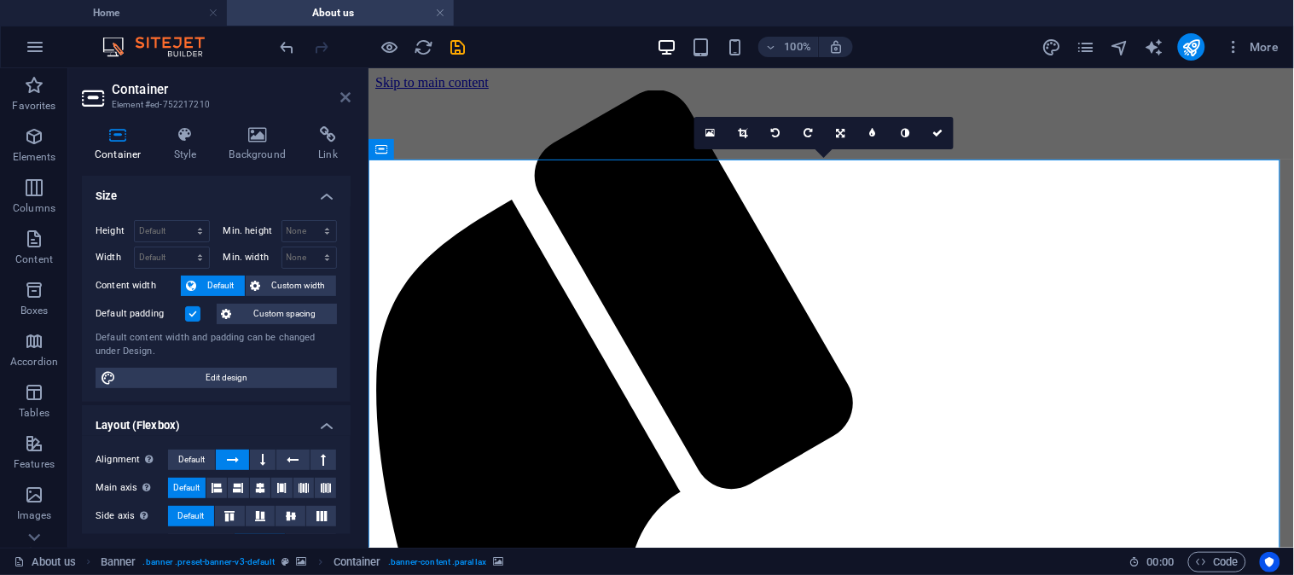
click at [344, 95] on icon at bounding box center [345, 97] width 10 height 14
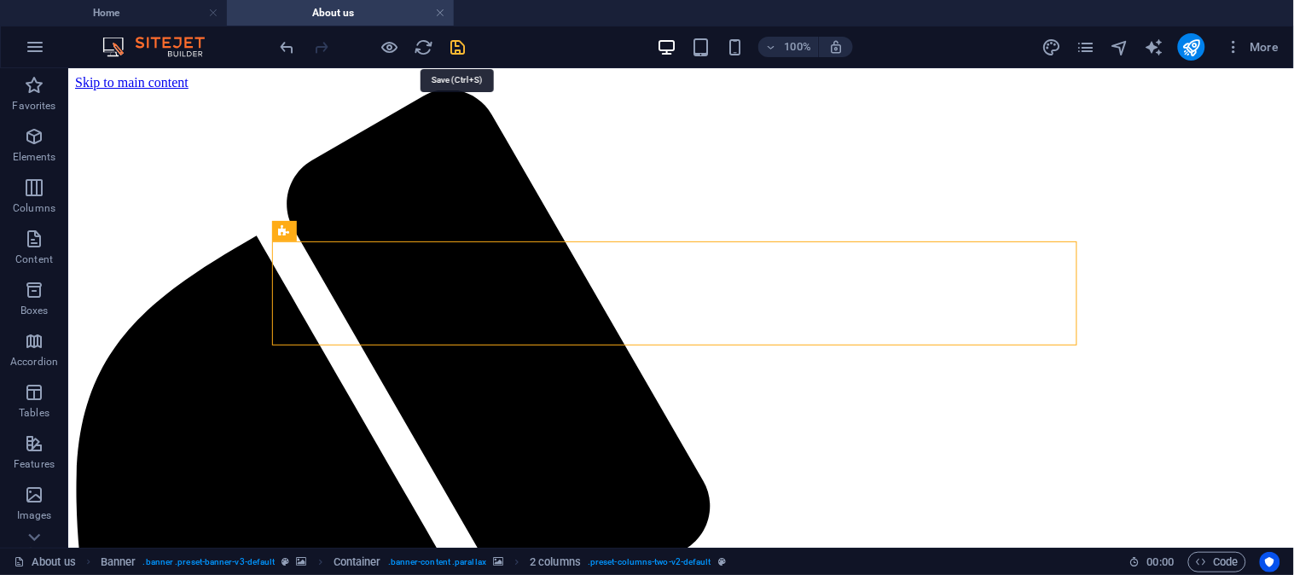
click at [459, 49] on icon "save" at bounding box center [459, 48] width 20 height 20
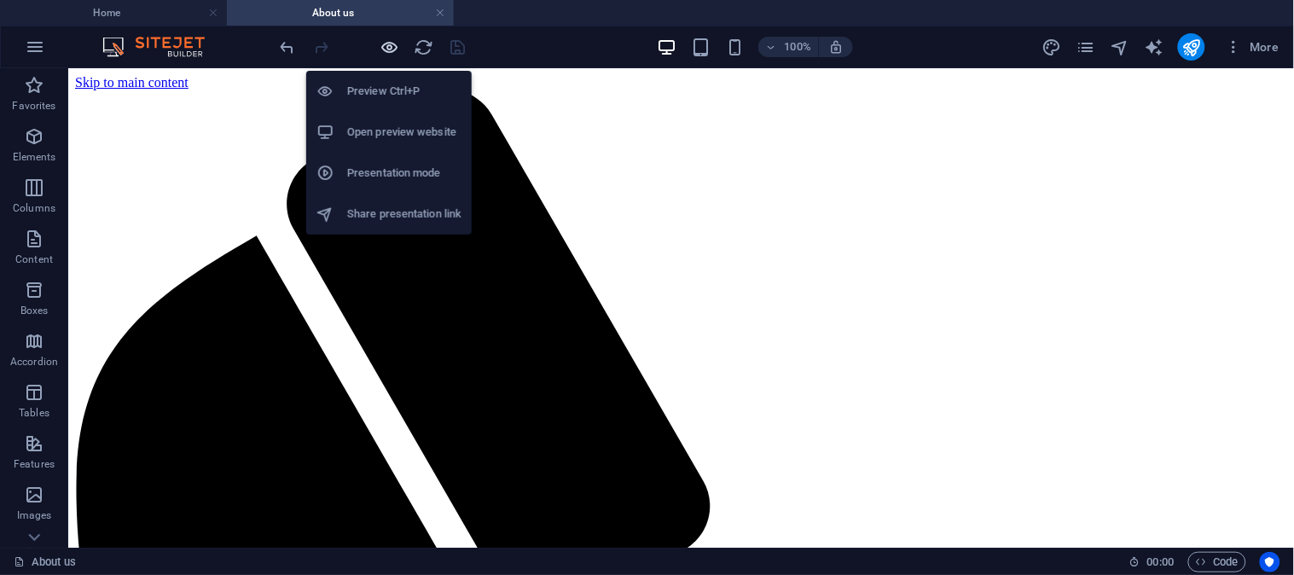
click at [391, 47] on icon "button" at bounding box center [391, 48] width 20 height 20
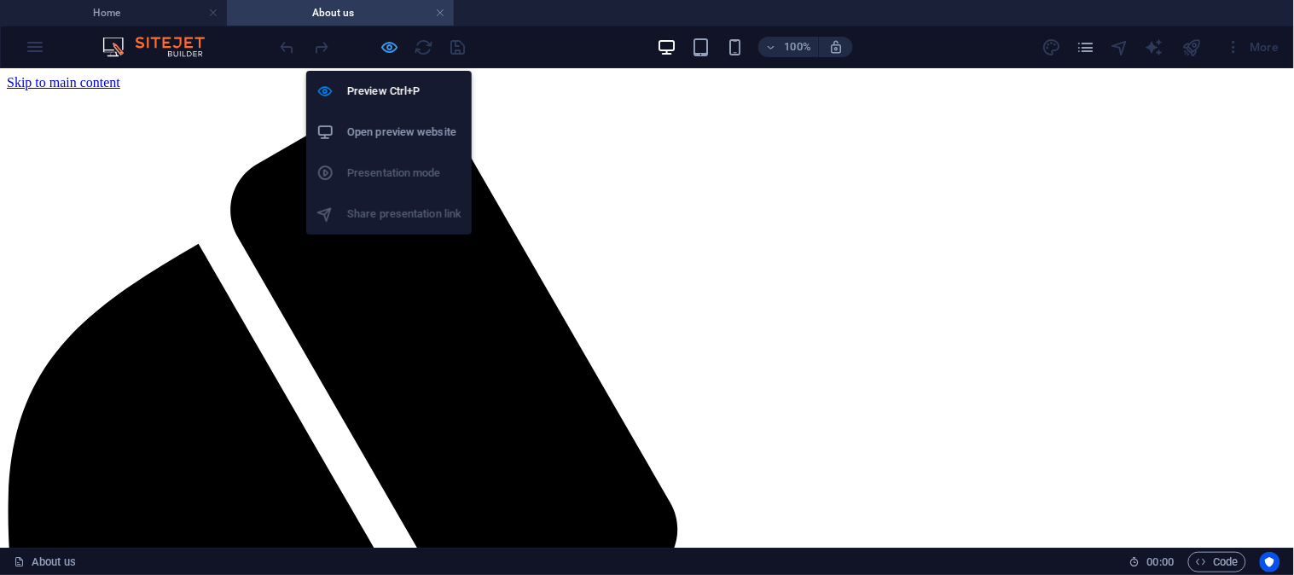
click at [388, 44] on icon "button" at bounding box center [391, 48] width 20 height 20
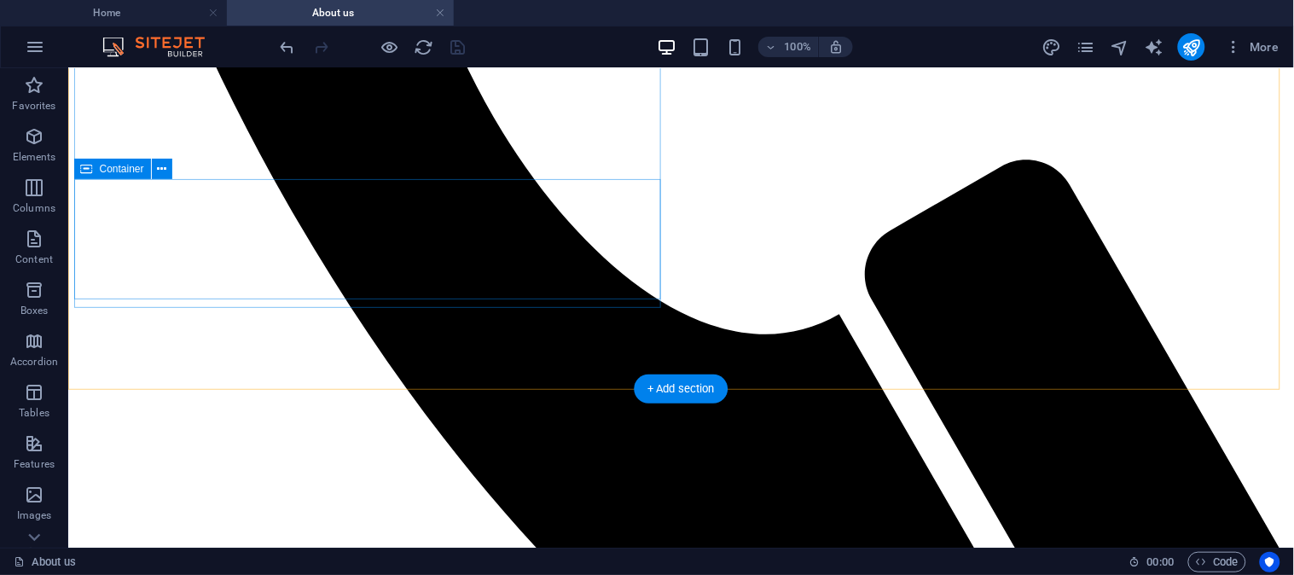
scroll to position [948, 0]
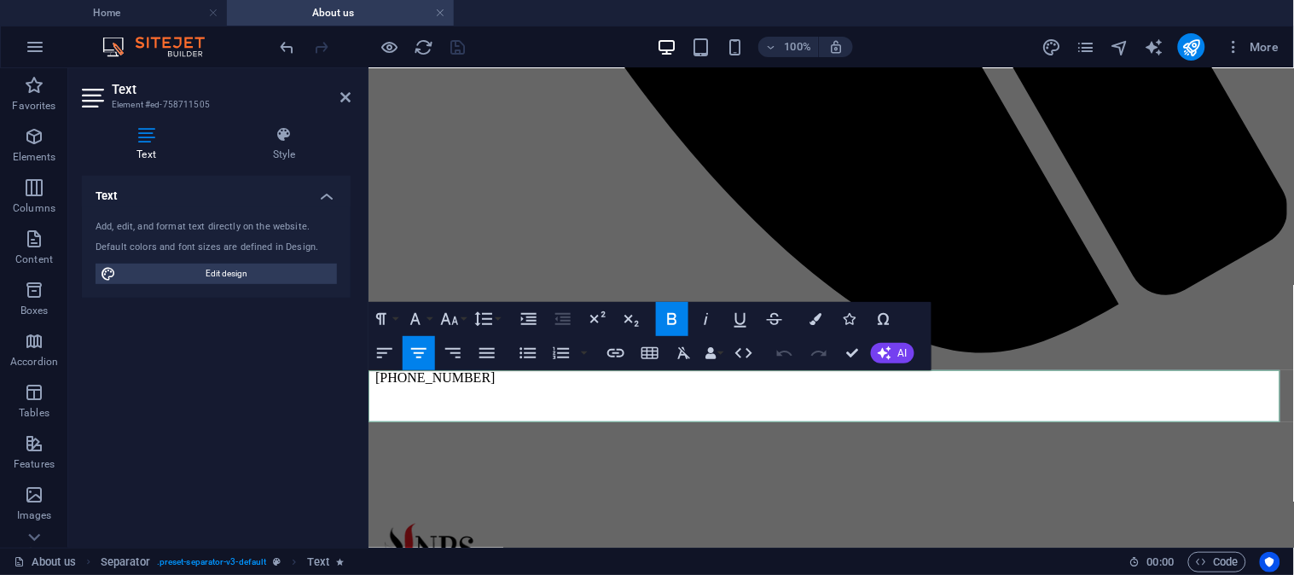
drag, startPoint x: 926, startPoint y: 403, endPoint x: 730, endPoint y: 397, distance: 196.3
click at [816, 319] on icon "button" at bounding box center [816, 319] width 12 height 12
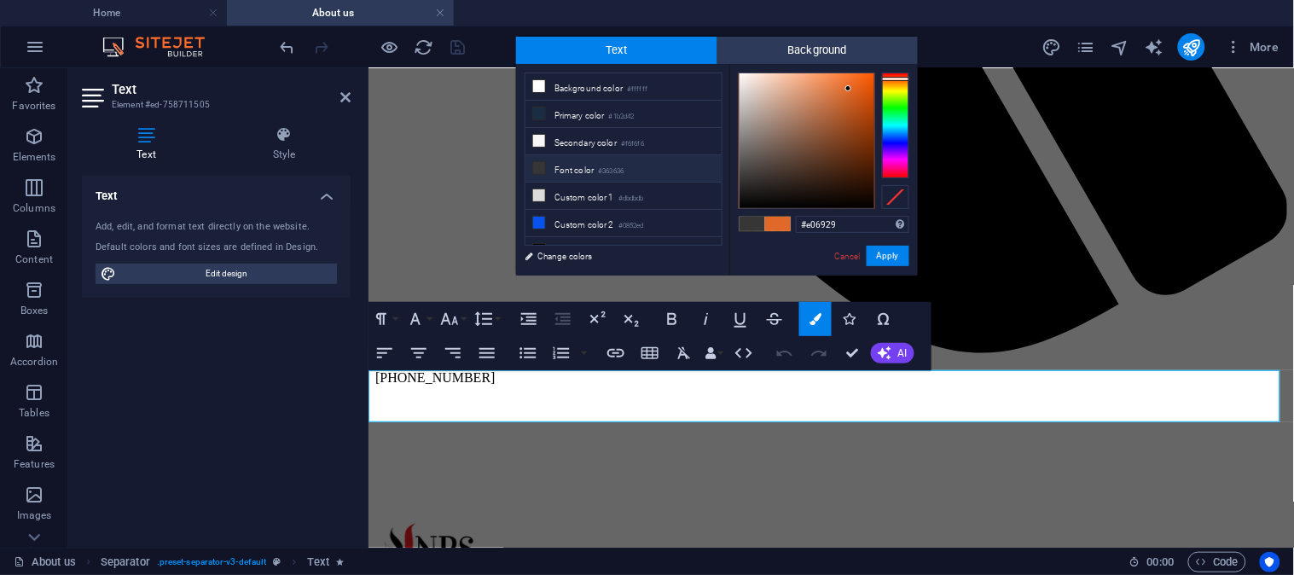
drag, startPoint x: 839, startPoint y: 224, endPoint x: 788, endPoint y: 222, distance: 51.2
click at [788, 222] on div "#e06929 Supported formats #0852ed rgb(8, 82, 237) rgba(8, 82, 237, 90%) hsv(221…" at bounding box center [824, 293] width 189 height 459
type input "#f5610f"
click at [893, 254] on button "Apply" at bounding box center [888, 256] width 43 height 20
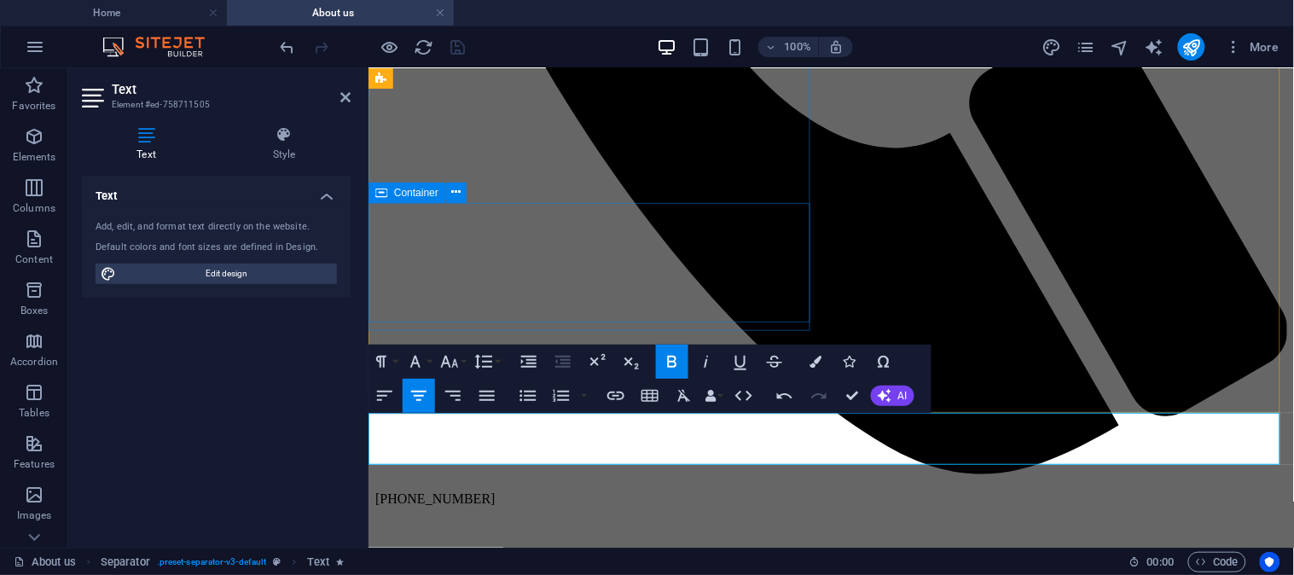
scroll to position [758, 0]
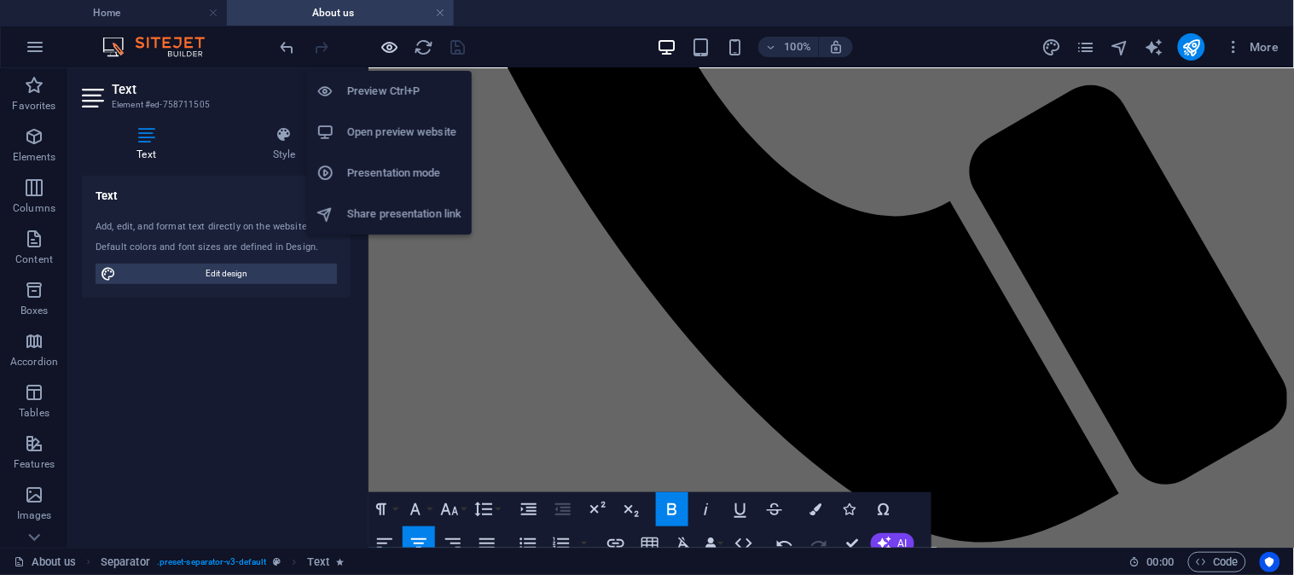
click at [393, 49] on icon "button" at bounding box center [391, 48] width 20 height 20
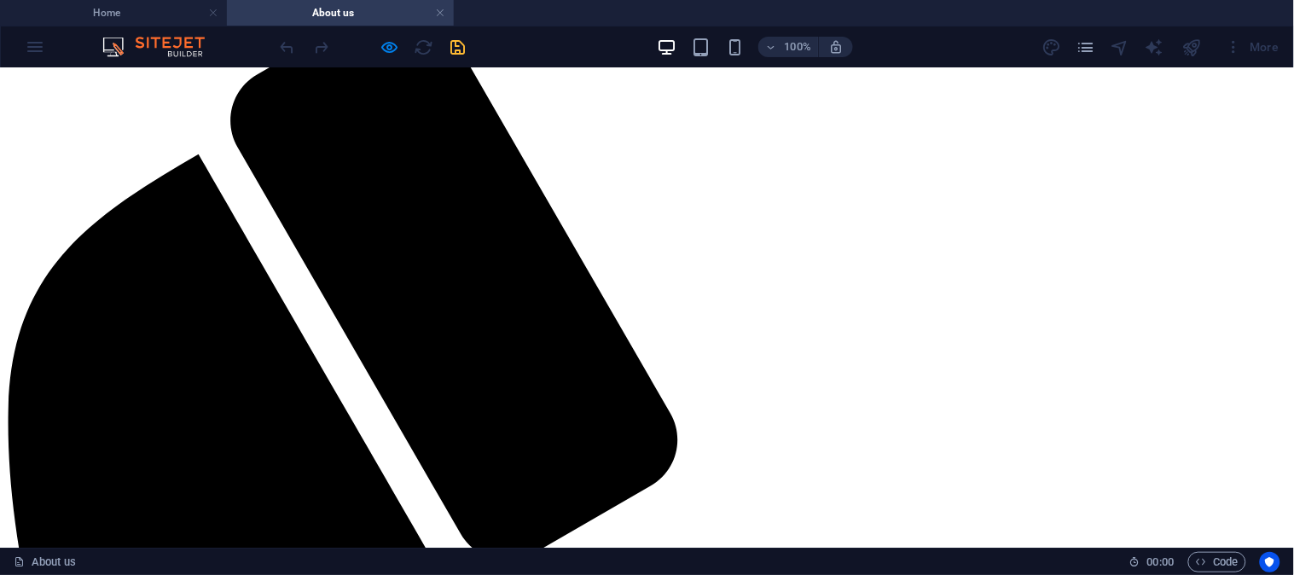
scroll to position [0, 0]
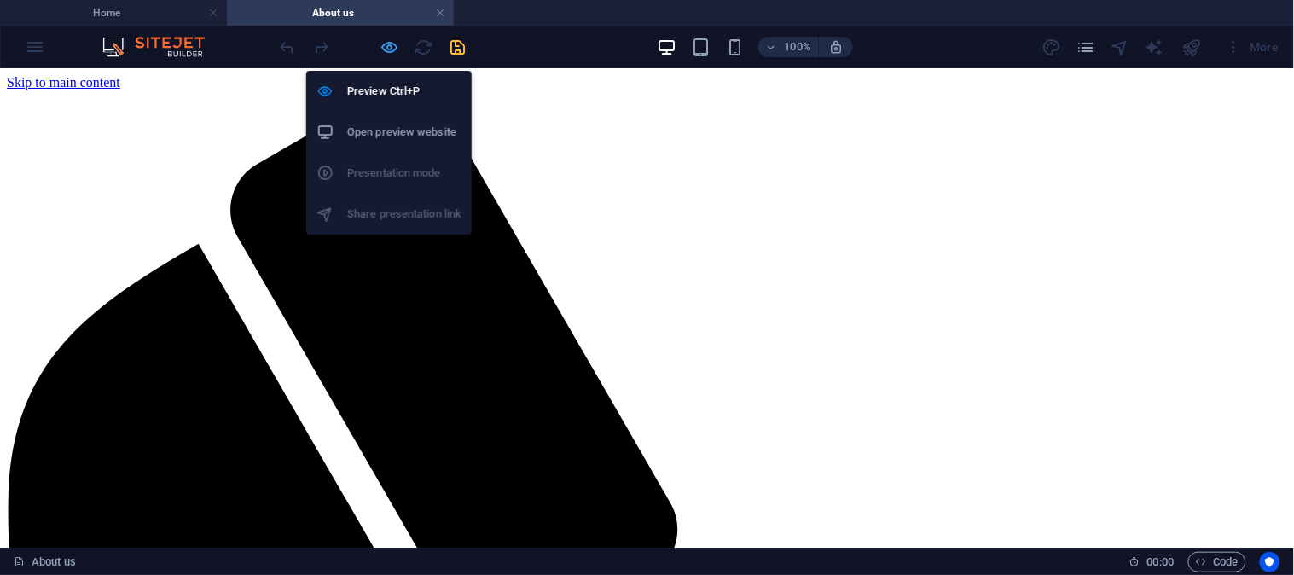
click at [391, 45] on icon "button" at bounding box center [391, 48] width 20 height 20
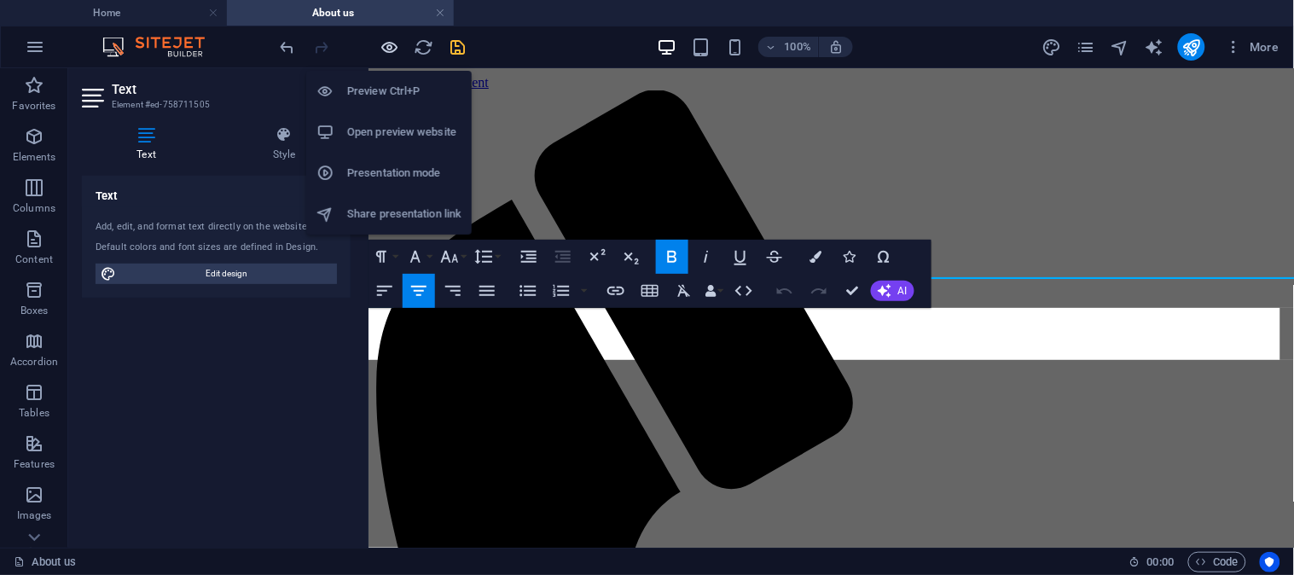
scroll to position [1010, 0]
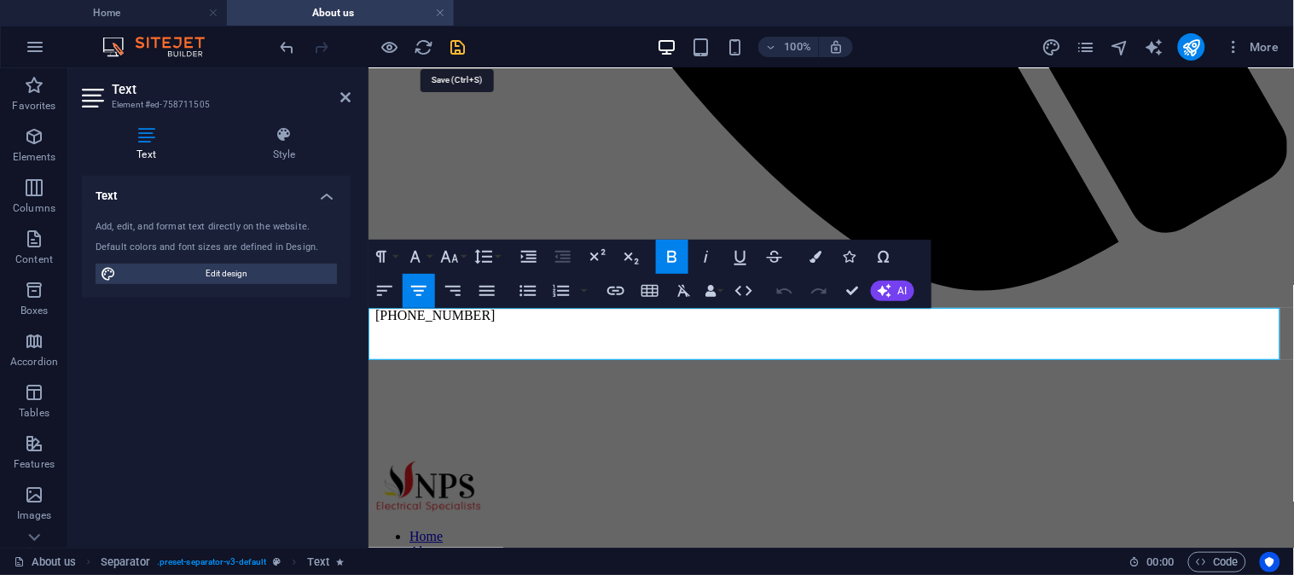
click at [457, 44] on icon "save" at bounding box center [459, 48] width 20 height 20
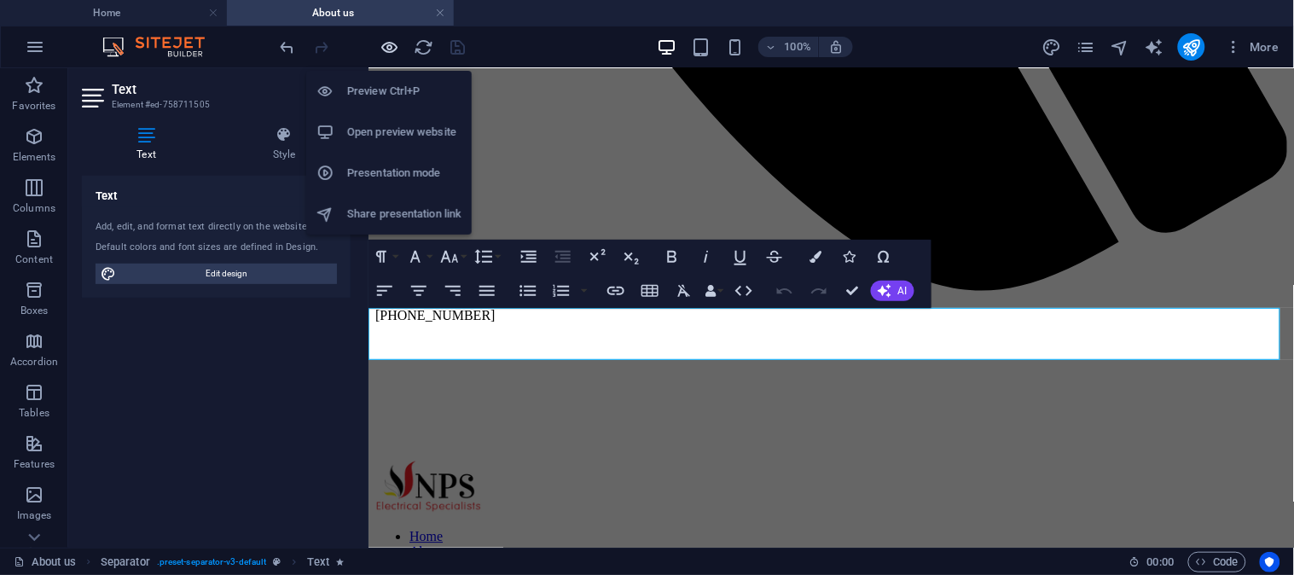
click at [386, 43] on icon "button" at bounding box center [391, 48] width 20 height 20
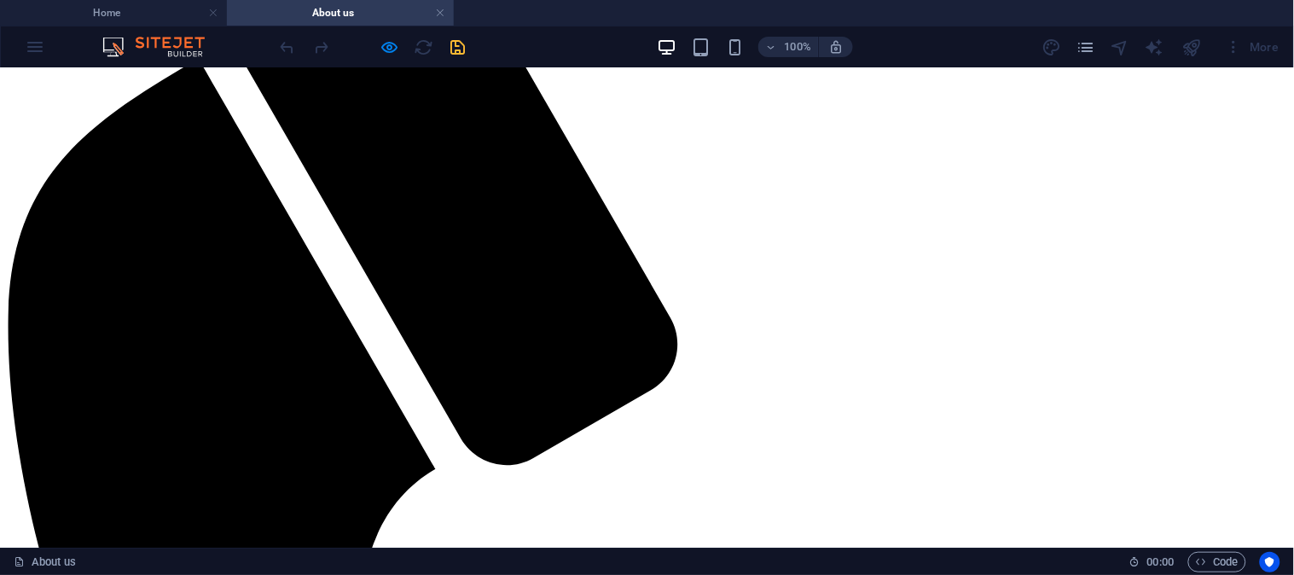
scroll to position [189, 0]
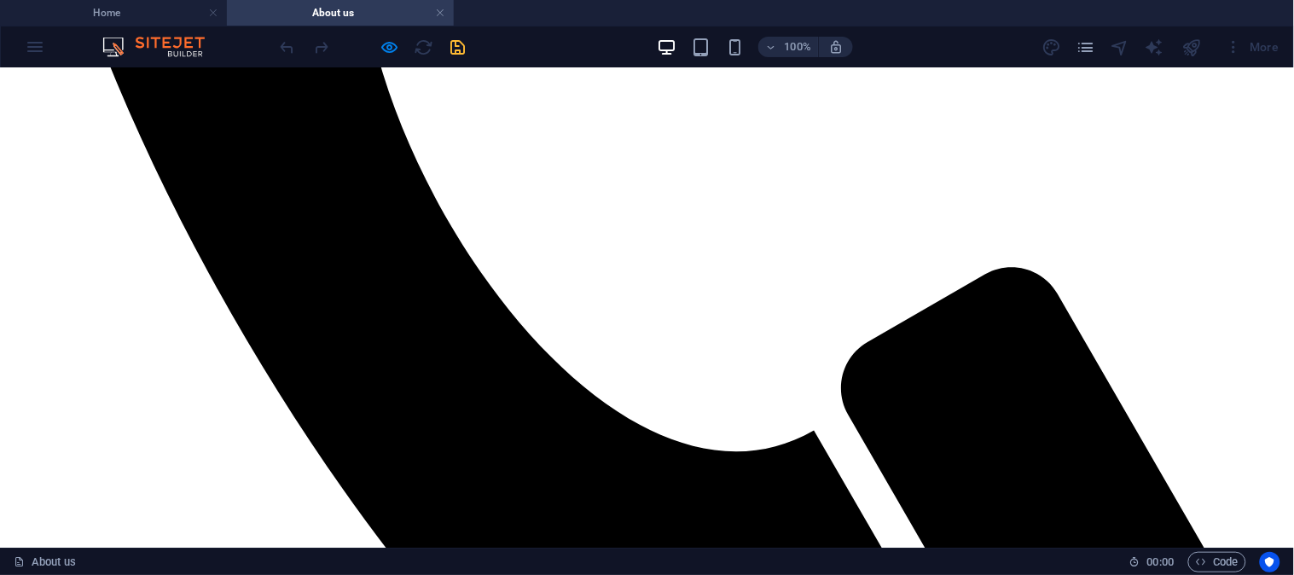
scroll to position [0, 0]
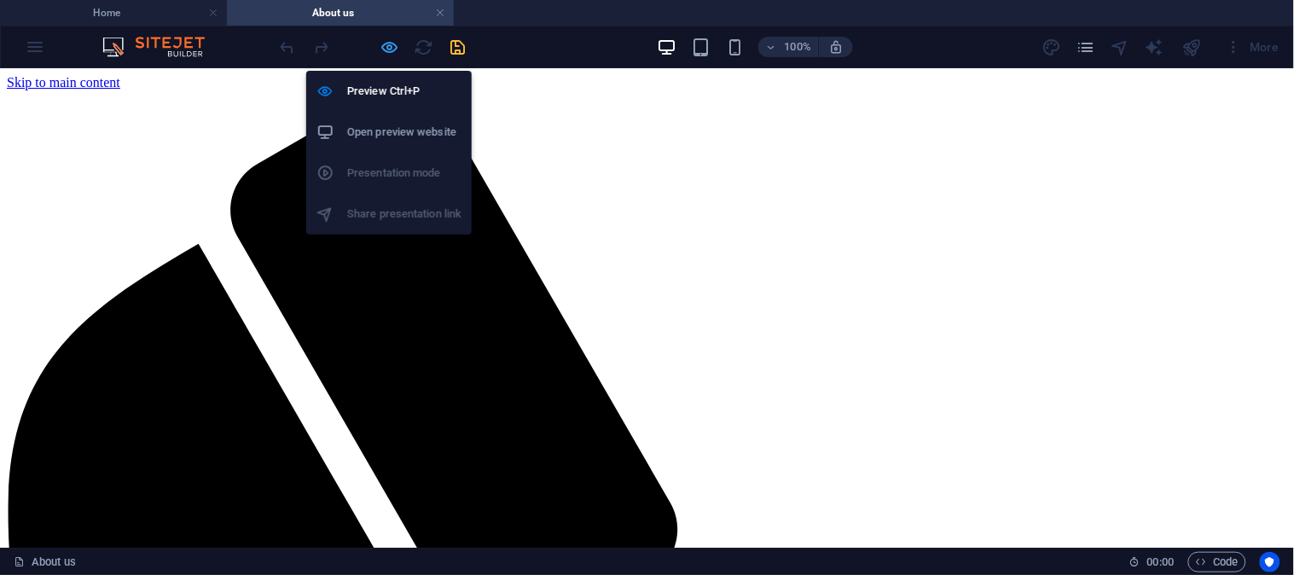
click at [396, 45] on icon "button" at bounding box center [391, 48] width 20 height 20
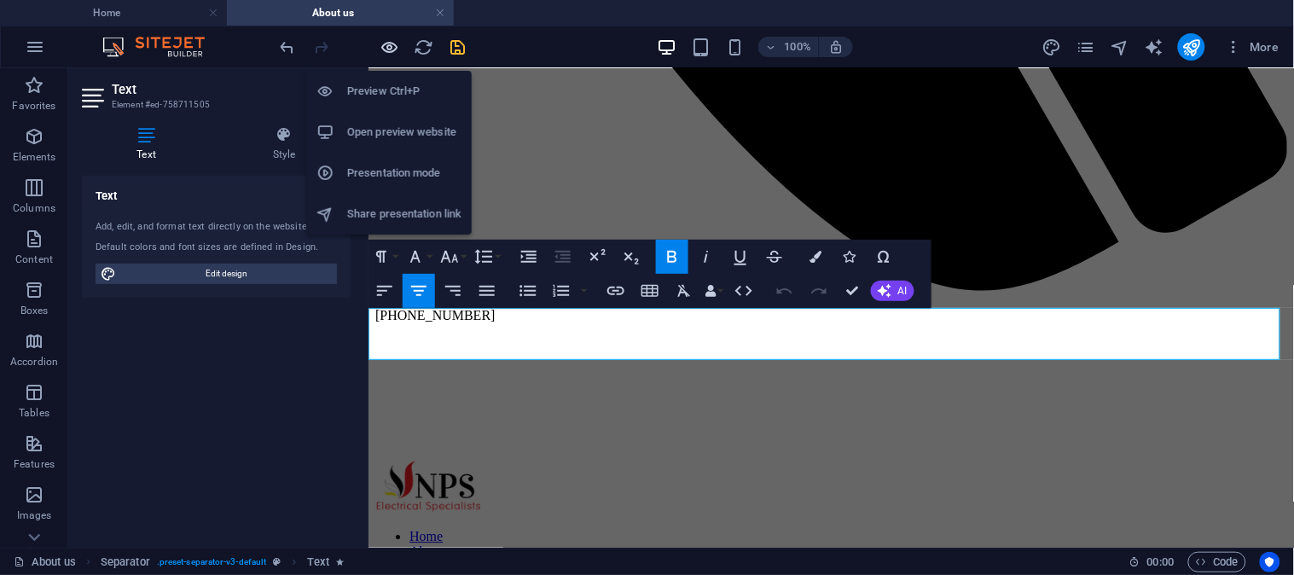
click at [393, 44] on icon "button" at bounding box center [391, 48] width 20 height 20
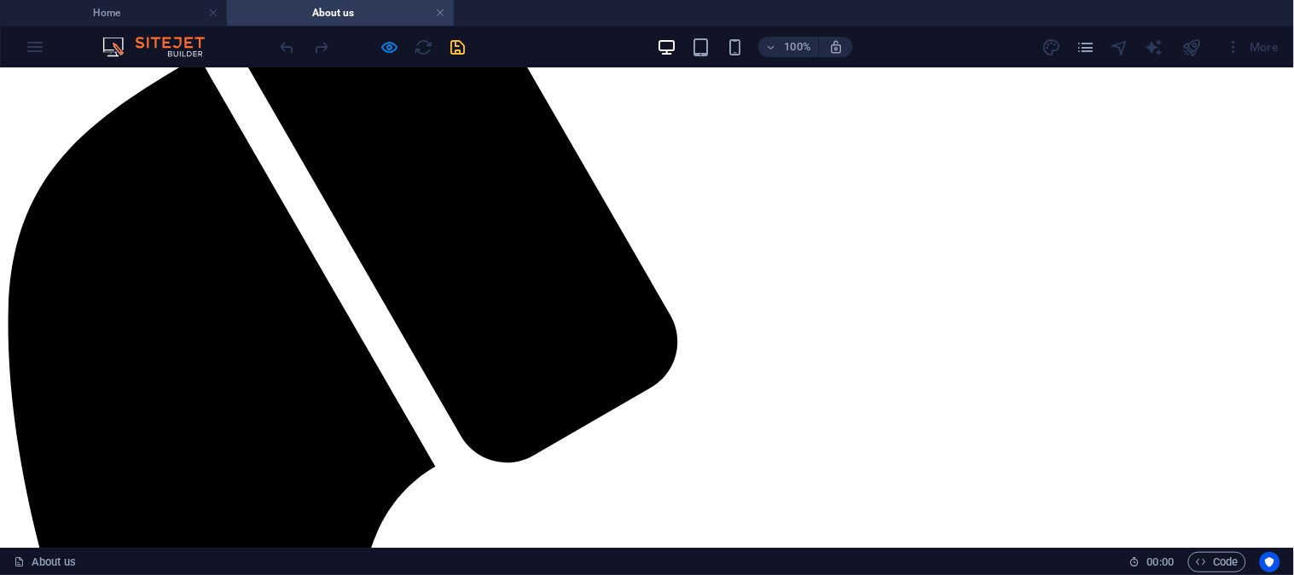
scroll to position [189, 0]
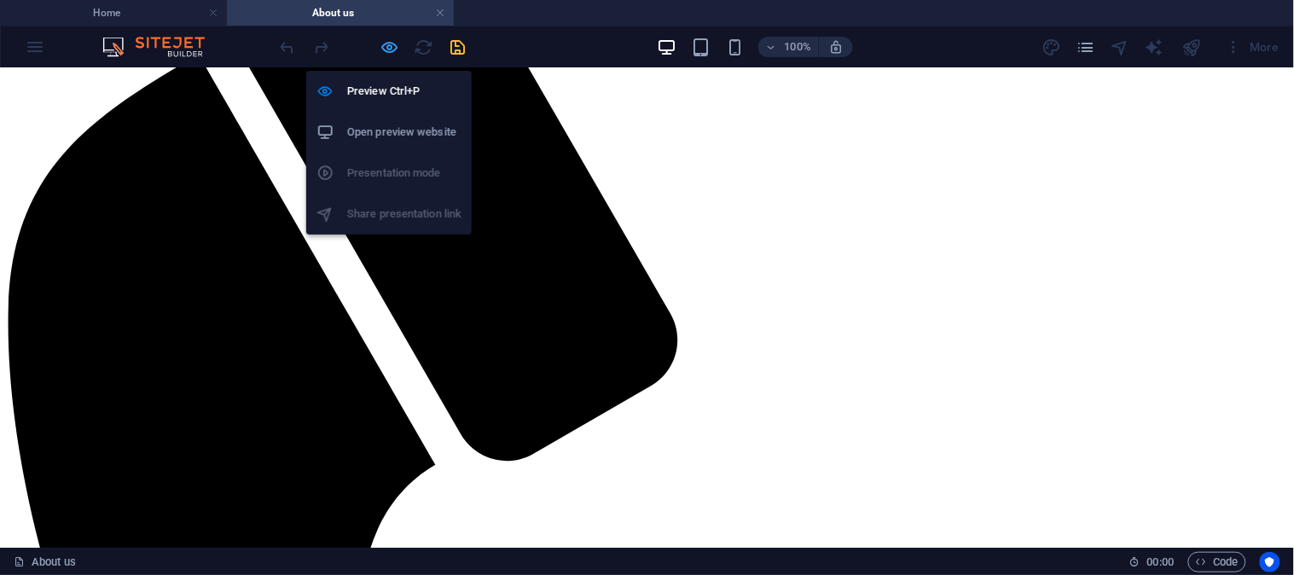
drag, startPoint x: 388, startPoint y: 49, endPoint x: 389, endPoint y: 40, distance: 8.6
click at [388, 46] on icon "button" at bounding box center [391, 48] width 20 height 20
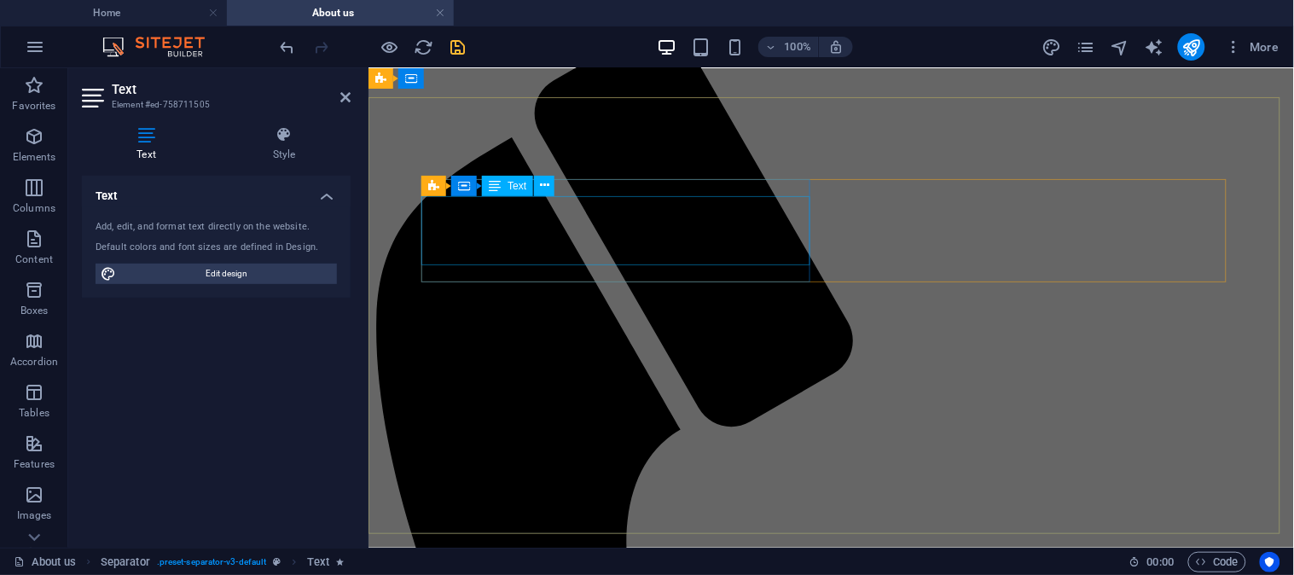
scroll to position [0, 0]
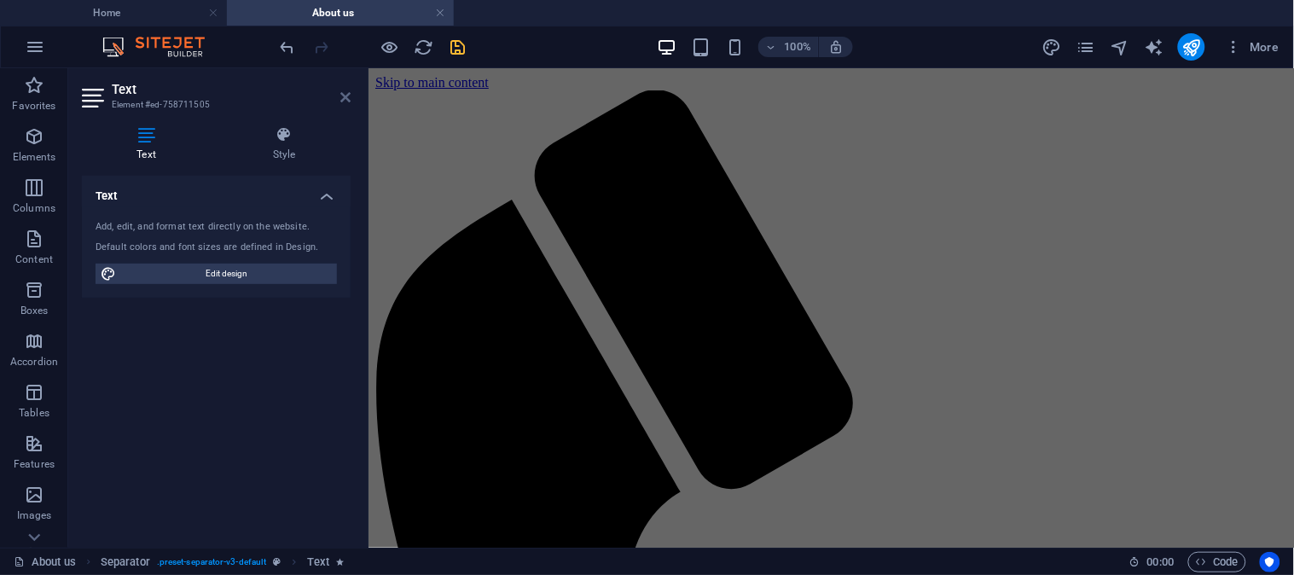
click at [345, 90] on icon at bounding box center [345, 97] width 10 height 14
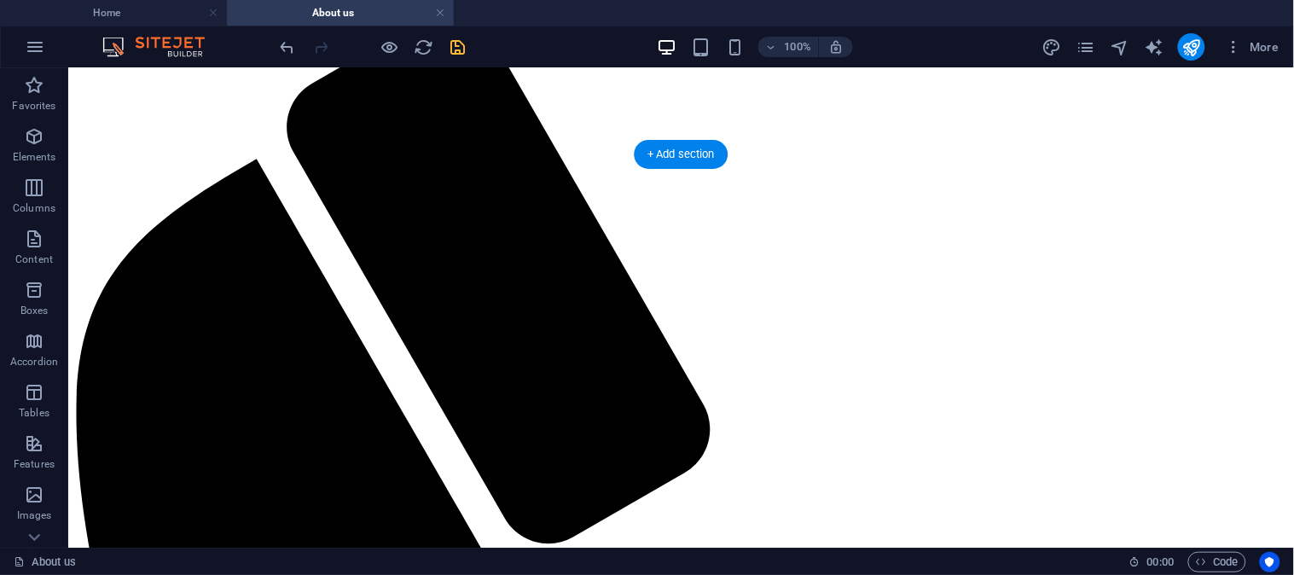
scroll to position [95, 0]
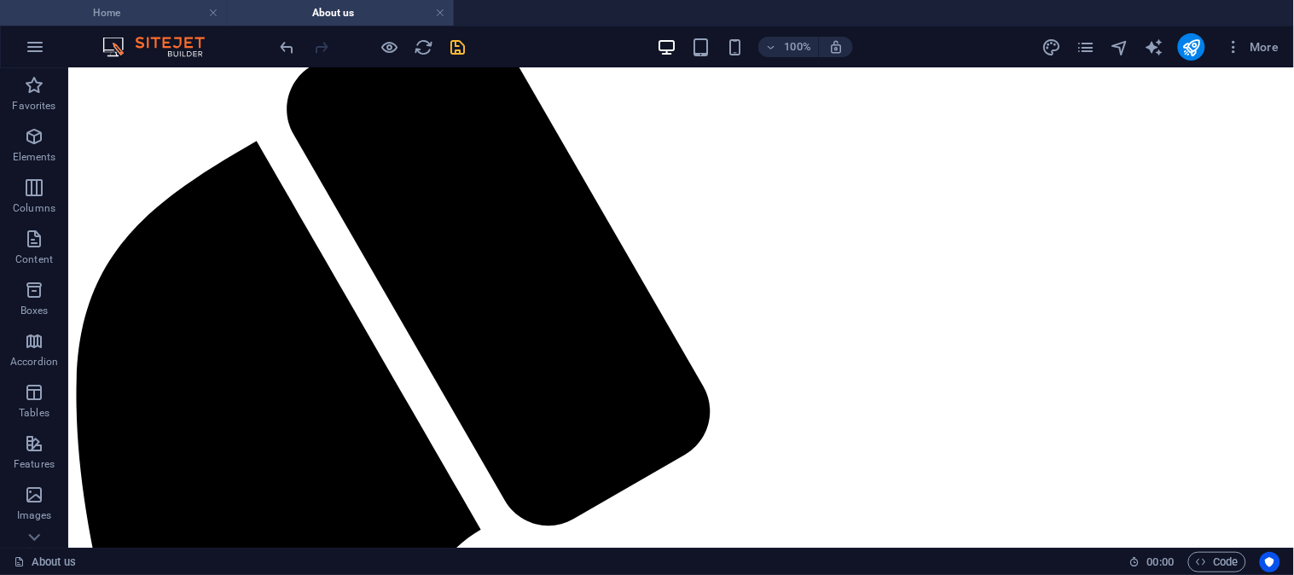
drag, startPoint x: 159, startPoint y: 17, endPoint x: 393, endPoint y: 320, distance: 383.2
click at [159, 17] on h4 "Home" at bounding box center [113, 12] width 227 height 19
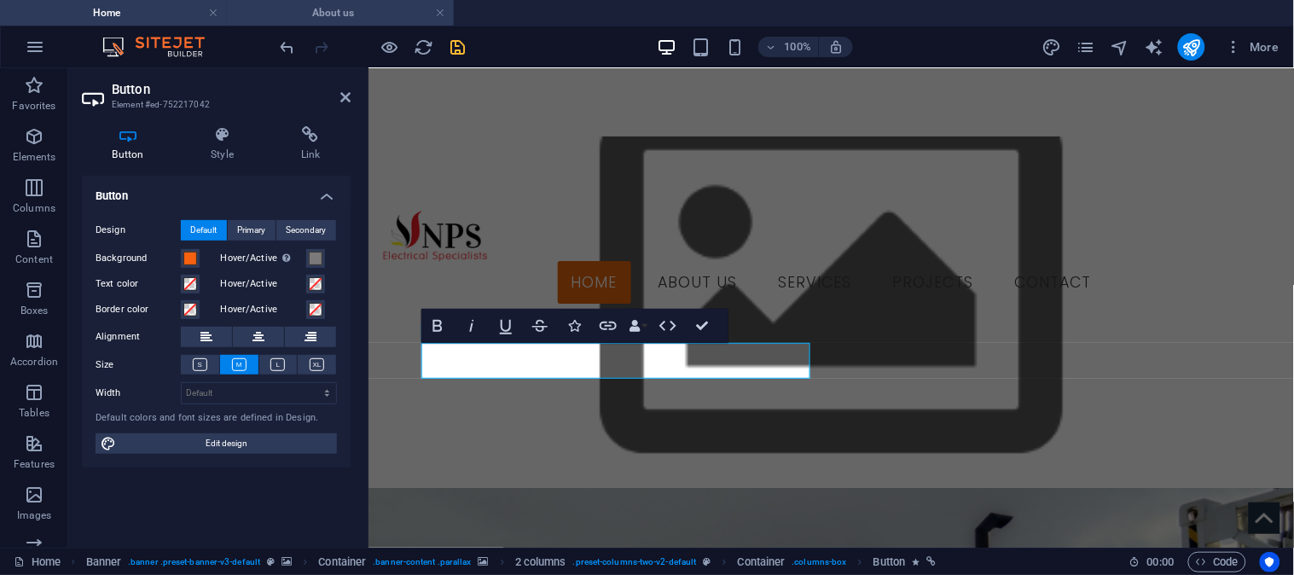
click at [340, 15] on h4 "About us" at bounding box center [340, 12] width 227 height 19
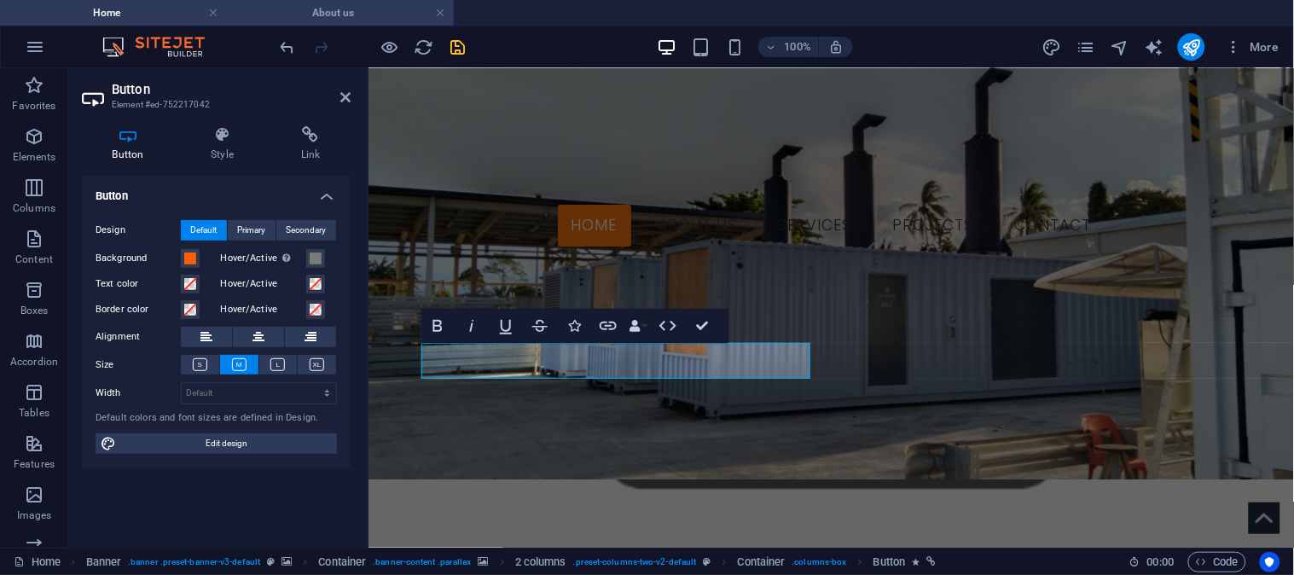
scroll to position [0, 0]
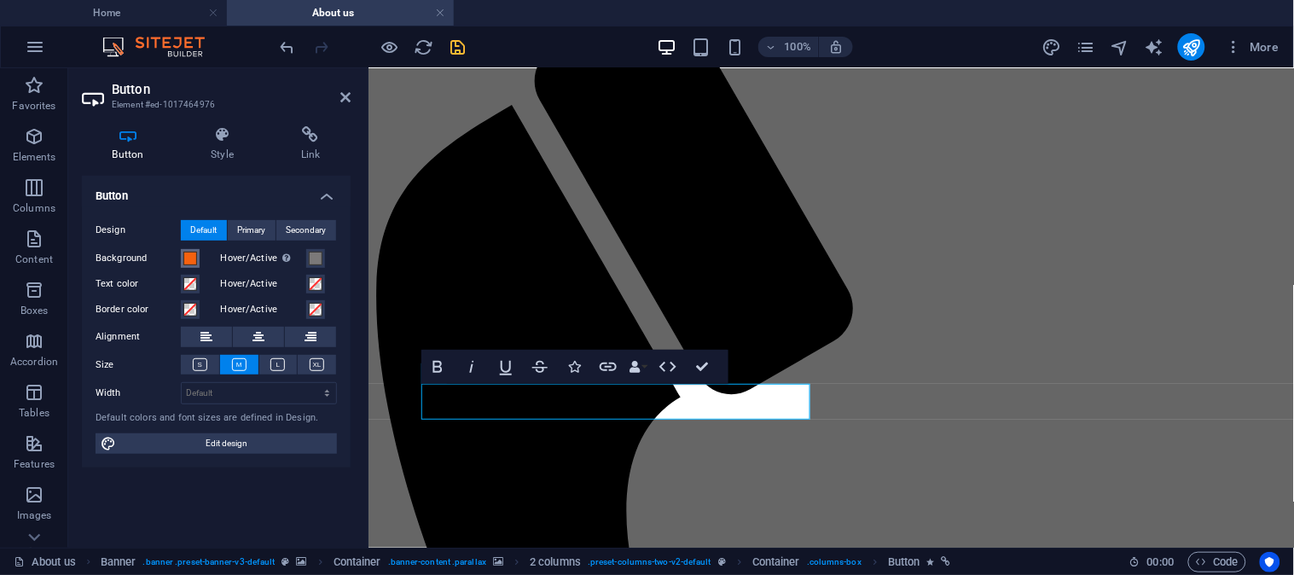
click at [195, 253] on span at bounding box center [190, 259] width 14 height 14
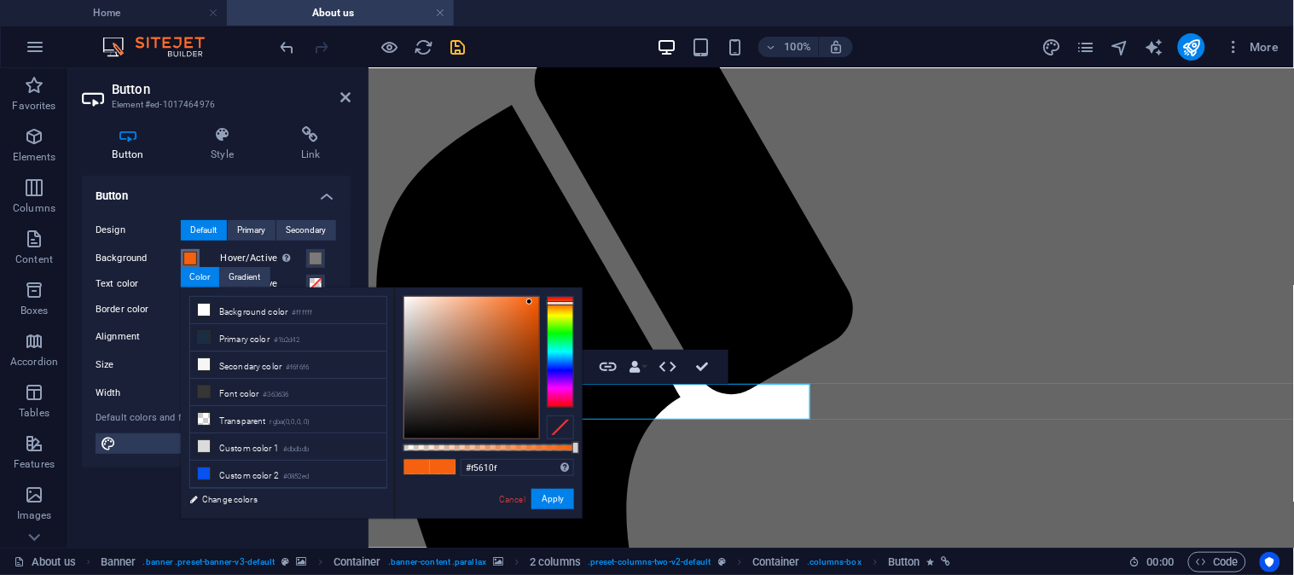
click at [193, 254] on span at bounding box center [190, 259] width 14 height 14
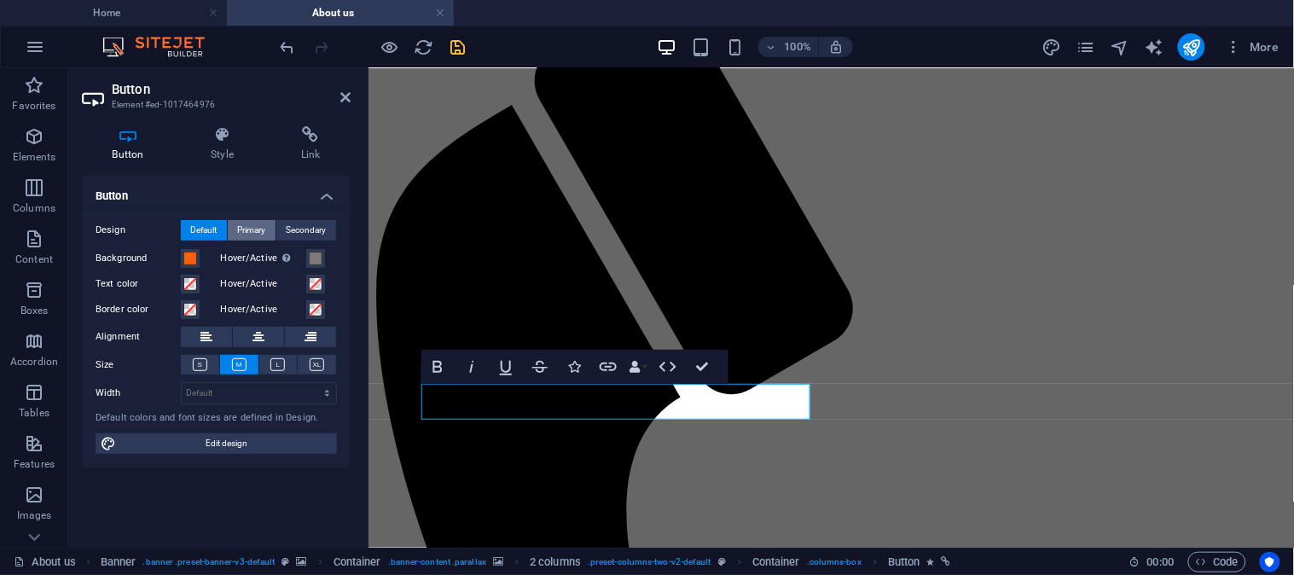
click at [250, 226] on span "Primary" at bounding box center [252, 230] width 28 height 20
click at [208, 224] on span "Default" at bounding box center [204, 230] width 26 height 20
click at [248, 231] on span "Primary" at bounding box center [252, 230] width 28 height 20
click at [218, 233] on button "Default" at bounding box center [204, 230] width 46 height 20
click at [166, 19] on h4 "Home" at bounding box center [113, 12] width 227 height 19
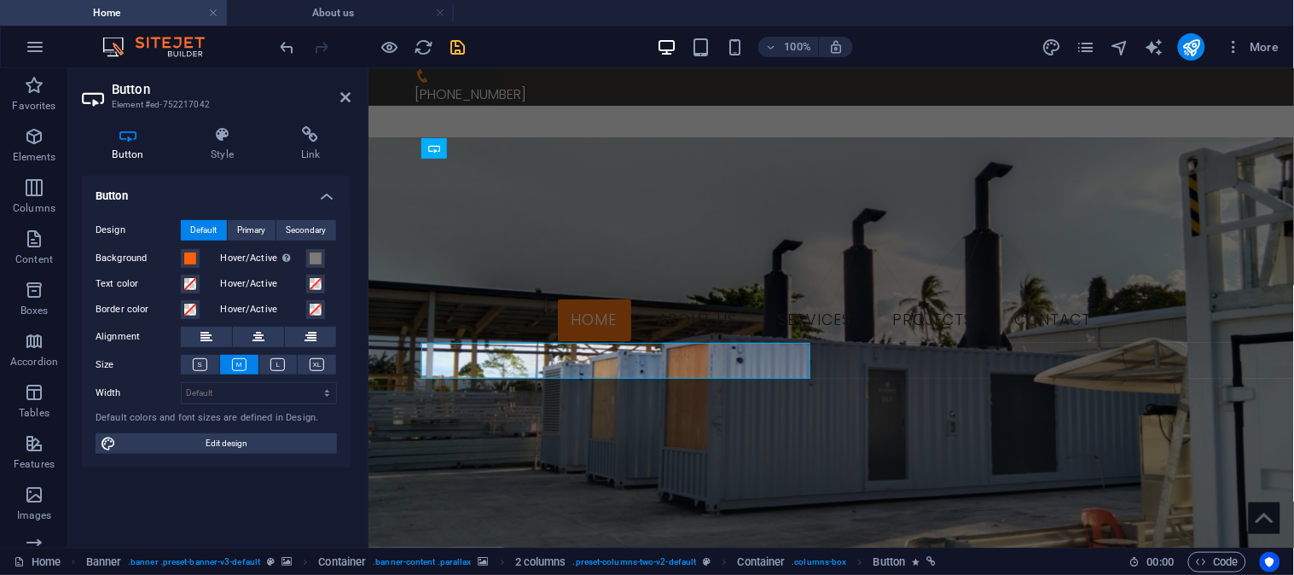
scroll to position [95, 0]
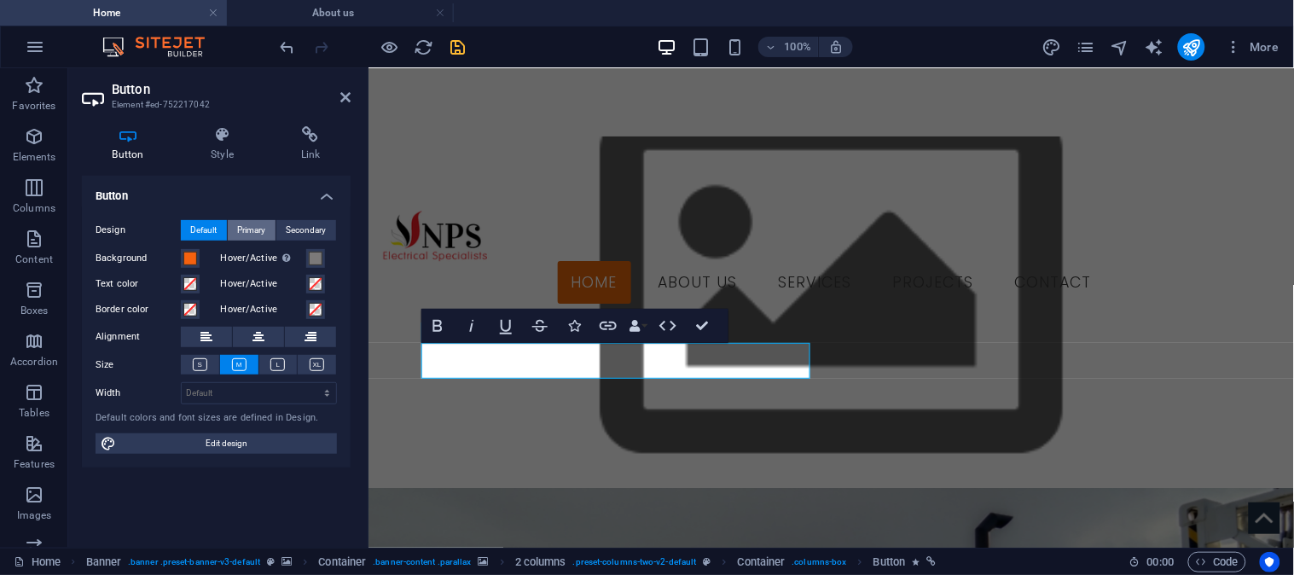
click at [253, 231] on span "Primary" at bounding box center [252, 230] width 28 height 20
click at [312, 231] on span "Secondary" at bounding box center [307, 230] width 40 height 20
click at [259, 229] on span "Primary" at bounding box center [252, 230] width 28 height 20
click at [206, 233] on span "Default" at bounding box center [204, 230] width 26 height 20
click at [224, 140] on icon at bounding box center [223, 134] width 84 height 17
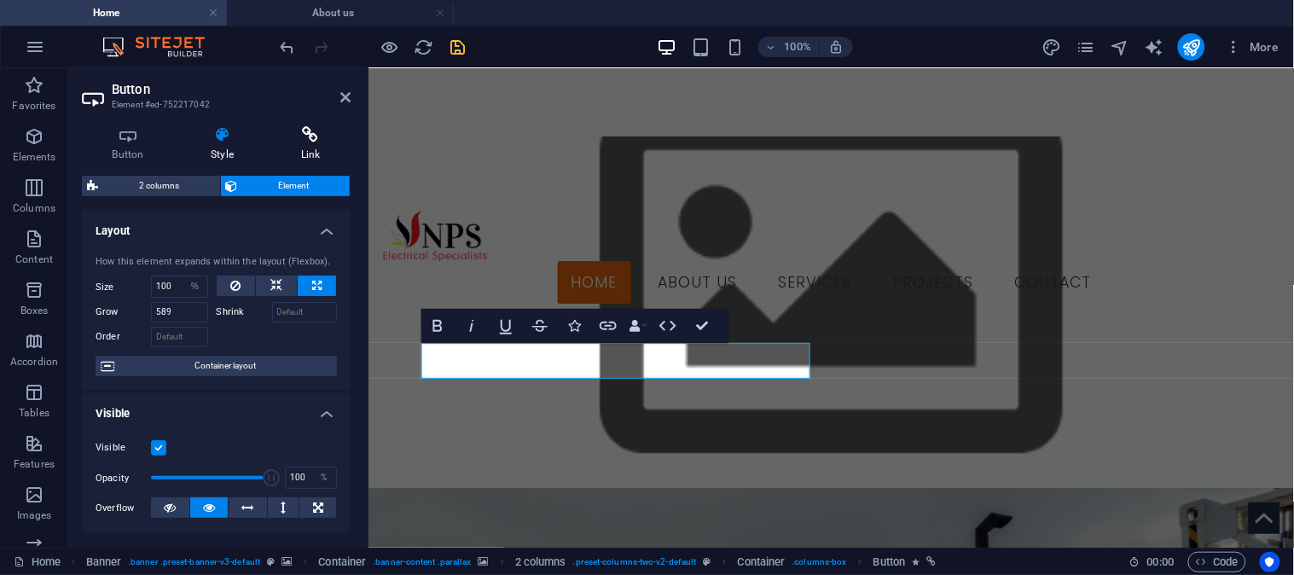
click at [307, 139] on icon at bounding box center [310, 134] width 80 height 17
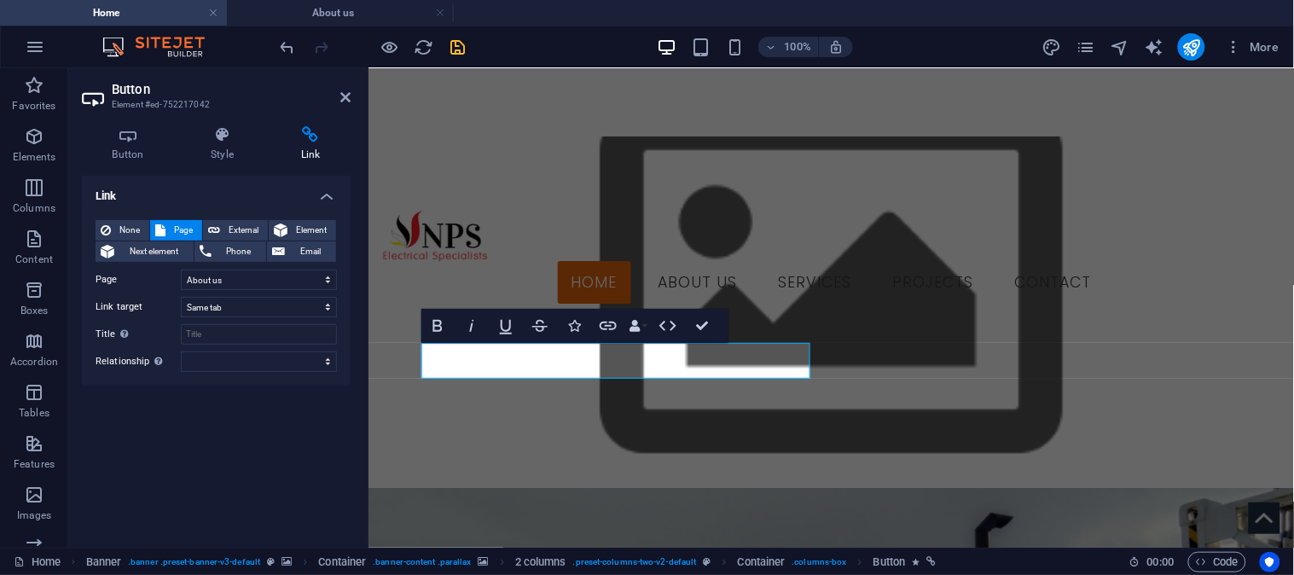
click at [266, 504] on div "Link None Page External Element Next element Phone Email Page Home About us Ser…" at bounding box center [216, 355] width 269 height 358
click at [340, 98] on icon at bounding box center [345, 97] width 10 height 14
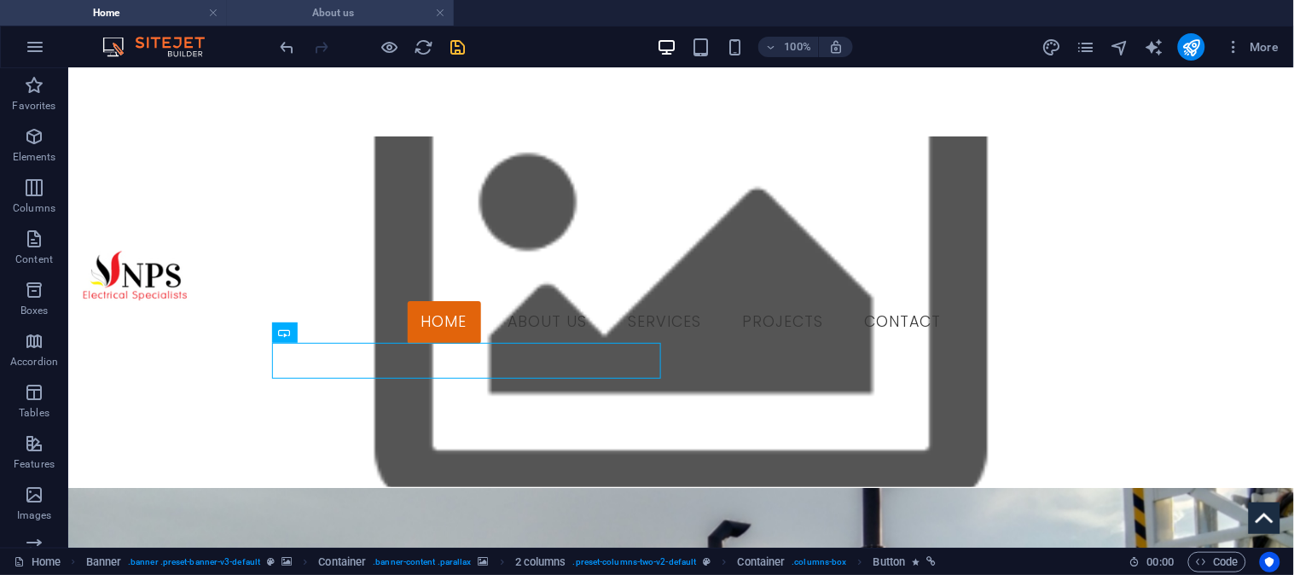
click at [317, 15] on h4 "About us" at bounding box center [340, 12] width 227 height 19
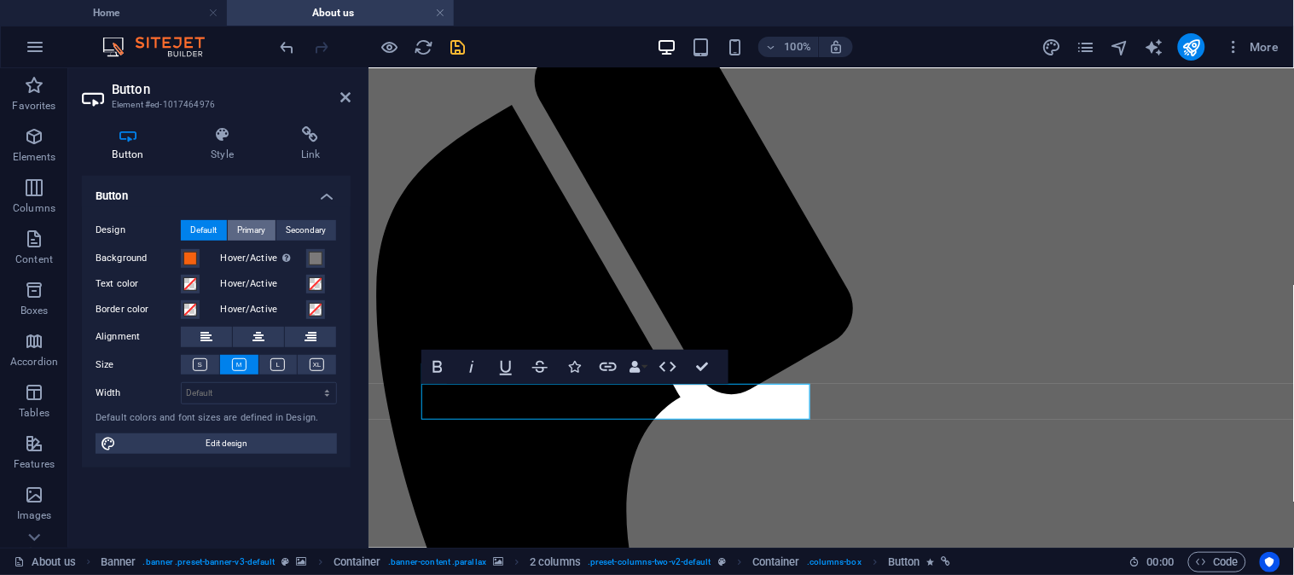
click at [258, 232] on span "Primary" at bounding box center [252, 230] width 28 height 20
click at [309, 228] on span "Secondary" at bounding box center [307, 230] width 40 height 20
click at [253, 227] on span "Primary" at bounding box center [252, 230] width 28 height 20
click at [207, 228] on span "Default" at bounding box center [204, 230] width 26 height 20
click at [220, 147] on h4 "Style" at bounding box center [226, 144] width 90 height 36
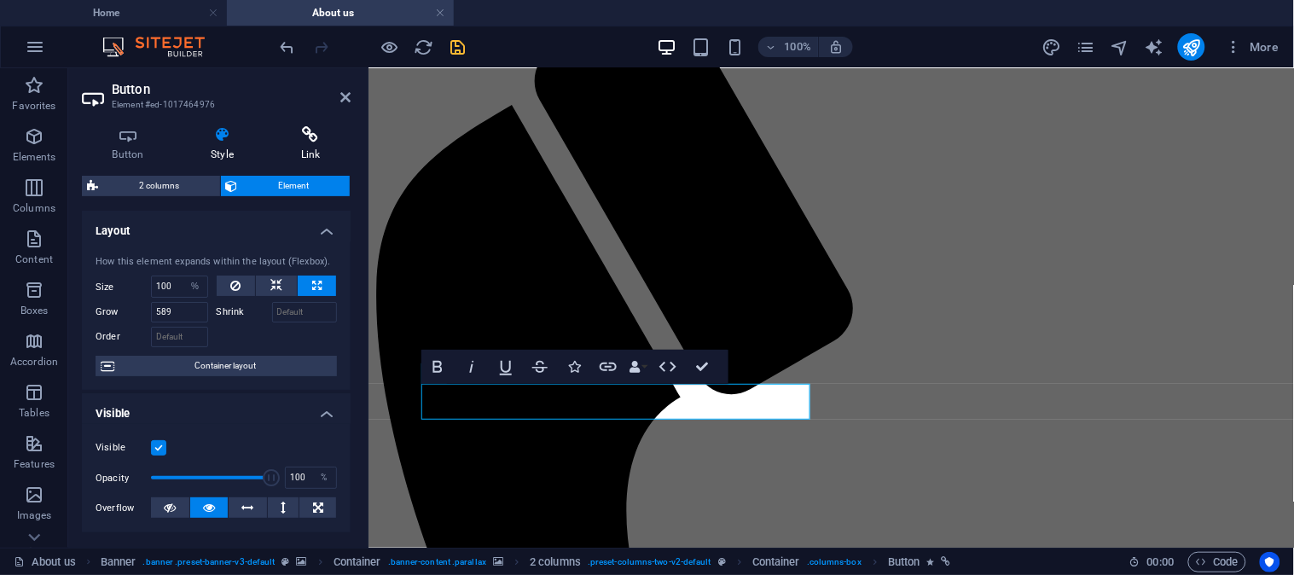
click at [310, 148] on h4 "Link" at bounding box center [310, 144] width 80 height 36
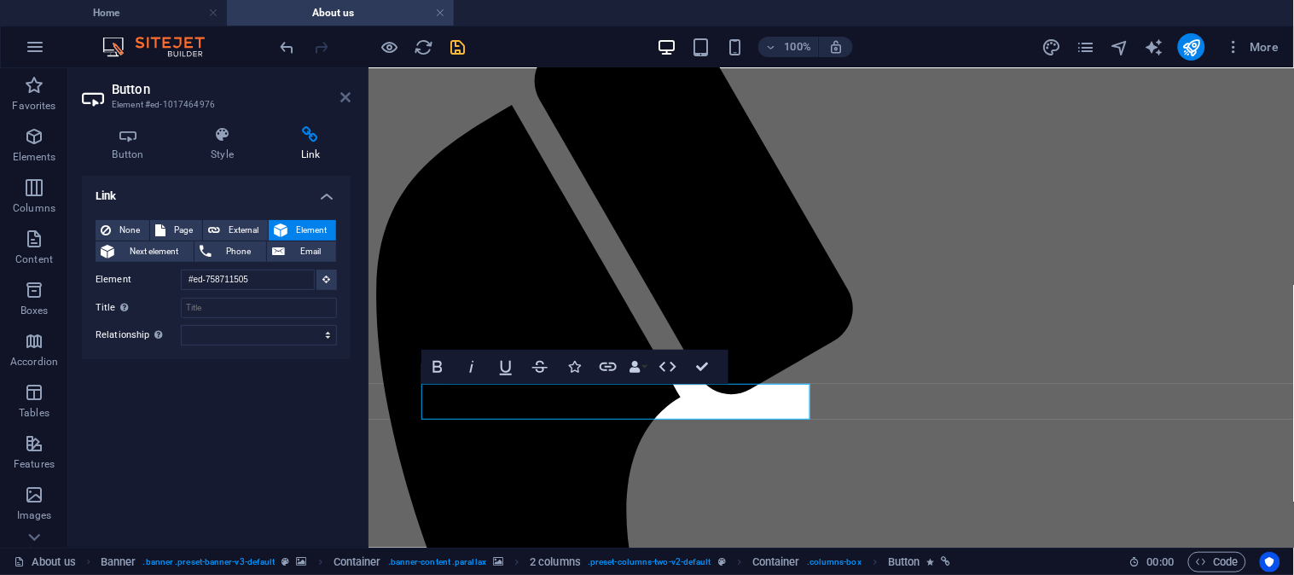
click at [347, 98] on icon at bounding box center [345, 97] width 10 height 14
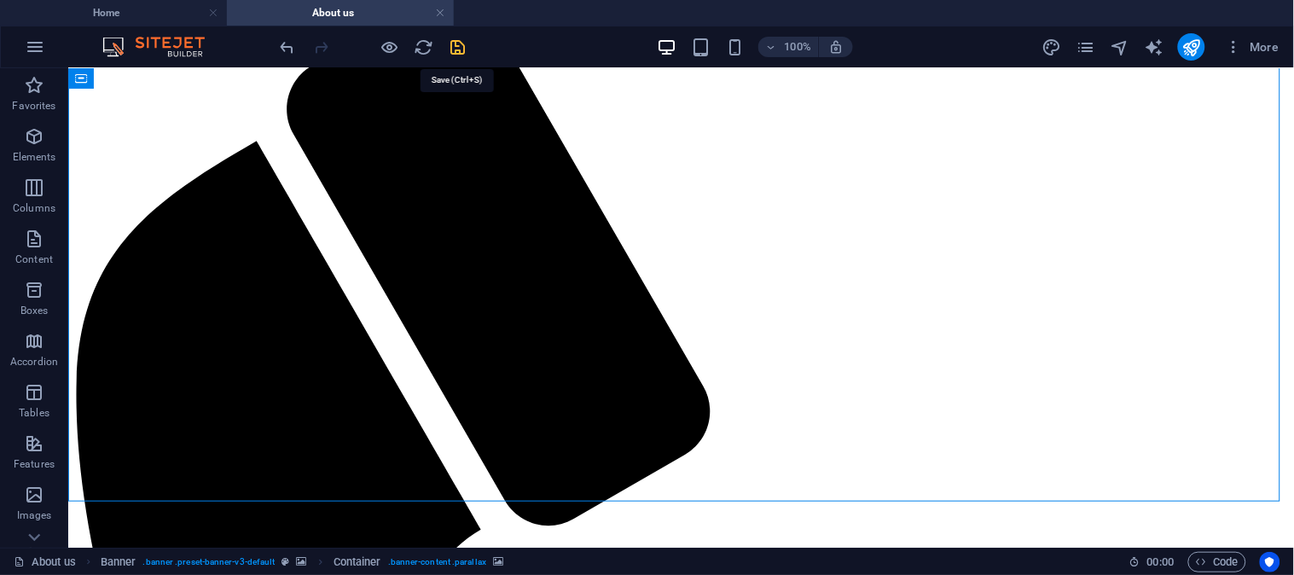
click at [455, 45] on icon "save" at bounding box center [459, 48] width 20 height 20
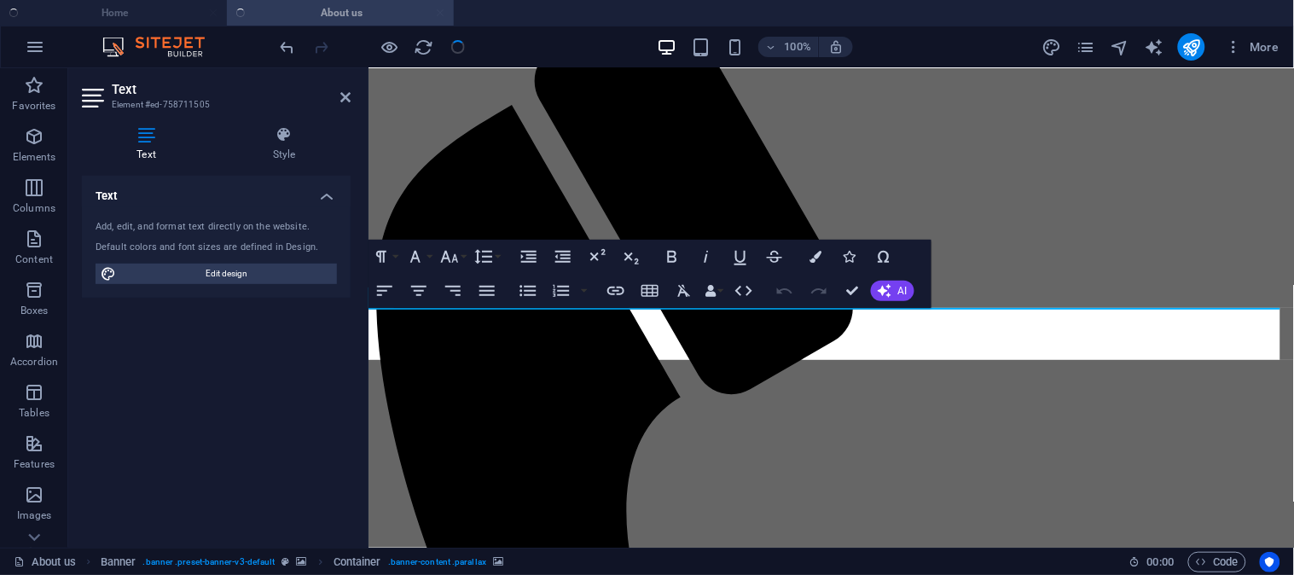
scroll to position [1010, 0]
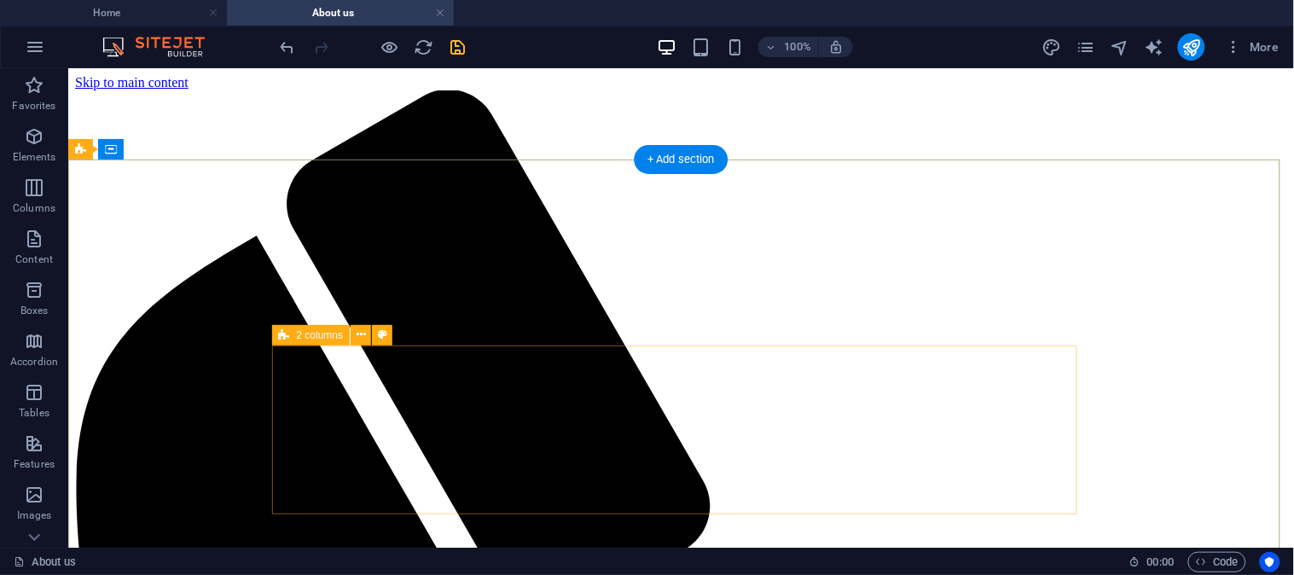
scroll to position [95, 0]
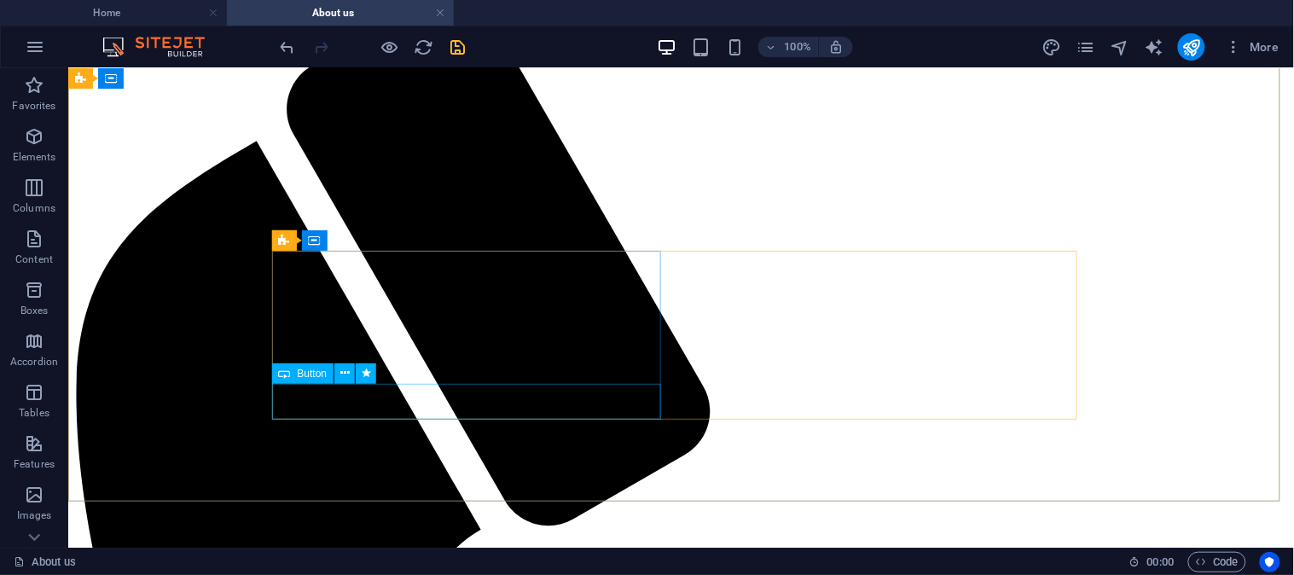
click at [308, 377] on span "Button" at bounding box center [313, 374] width 30 height 10
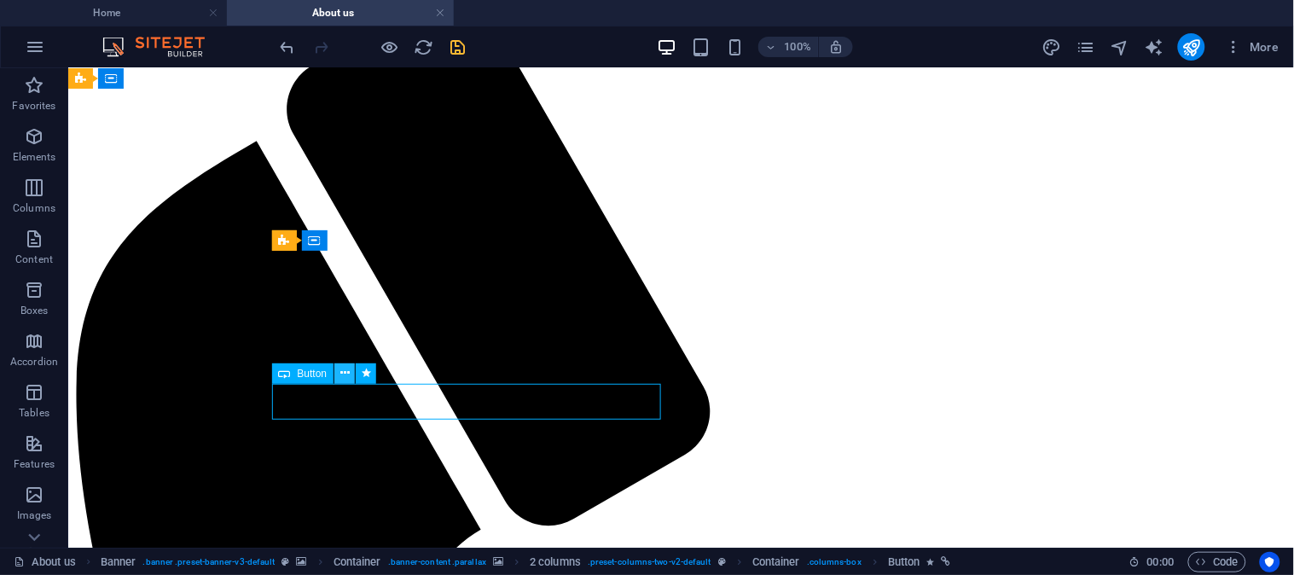
click at [346, 374] on icon at bounding box center [344, 373] width 9 height 18
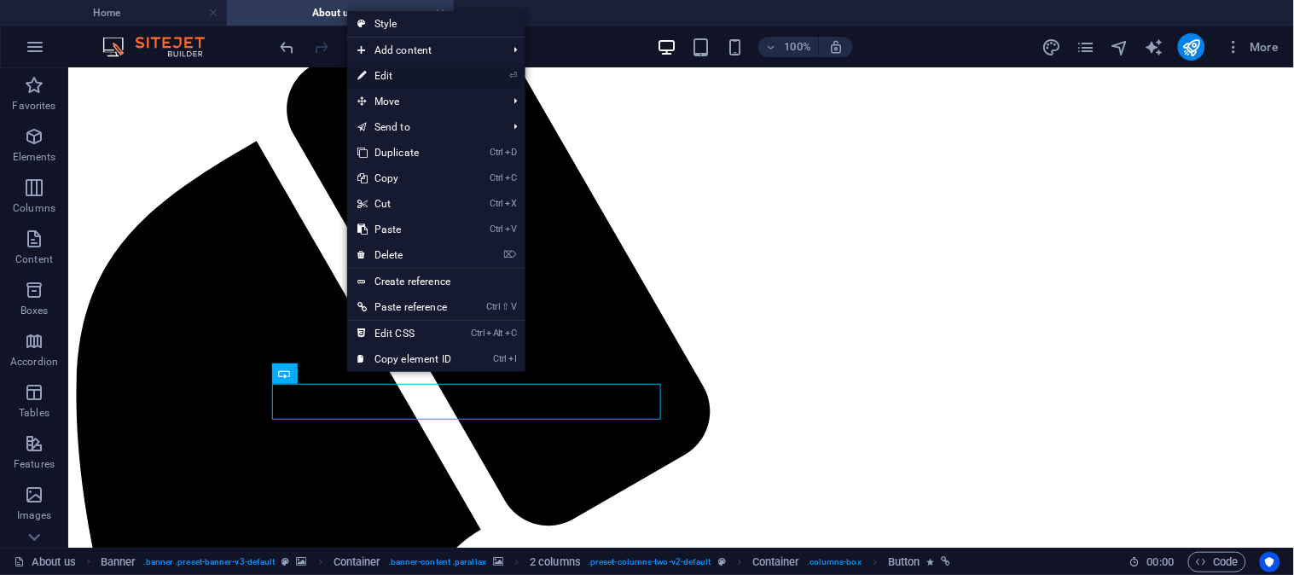
click at [395, 74] on link "⏎ Edit" at bounding box center [404, 76] width 114 height 26
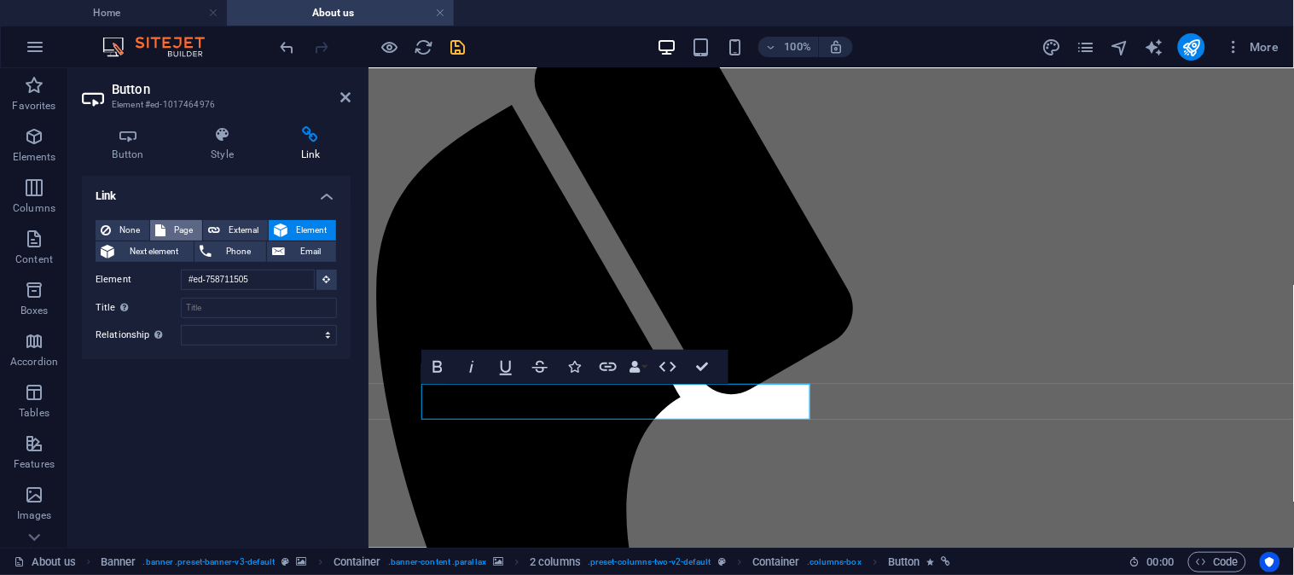
click at [174, 232] on span "Page" at bounding box center [184, 230] width 26 height 20
select select
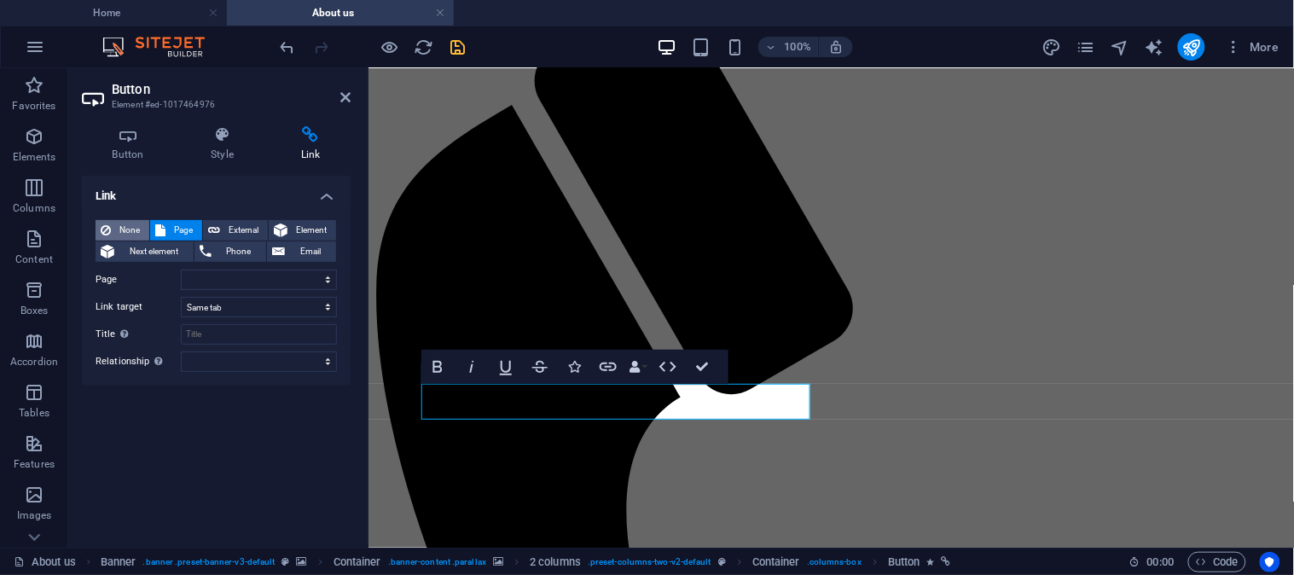
click at [137, 232] on span "None" at bounding box center [130, 230] width 28 height 20
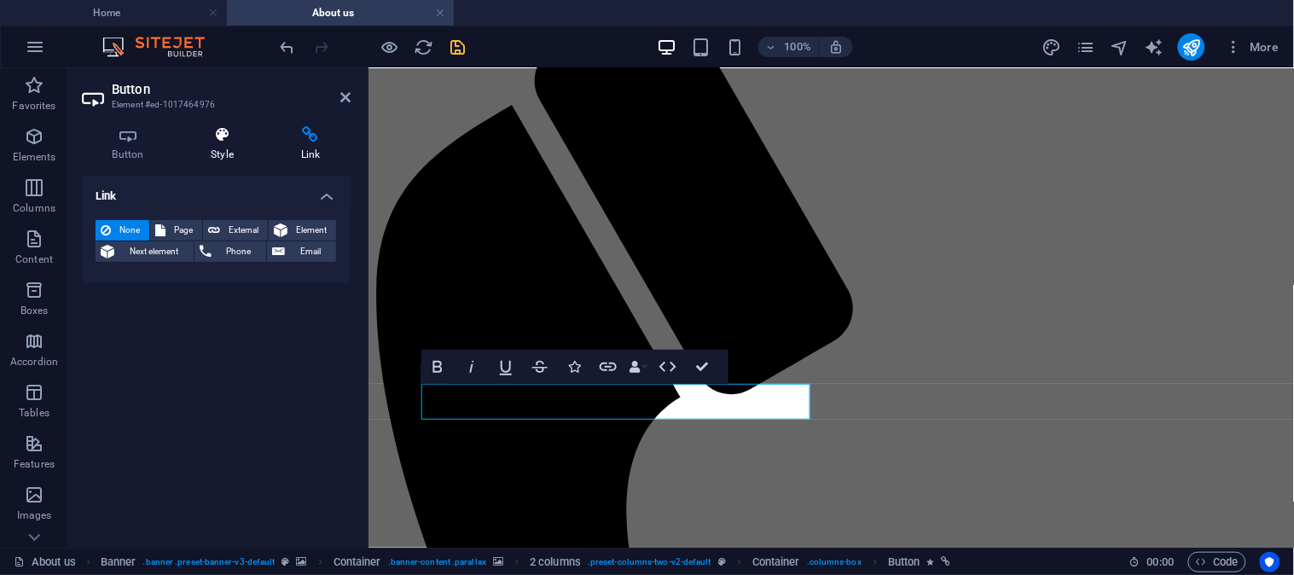
click at [223, 137] on icon at bounding box center [223, 134] width 84 height 17
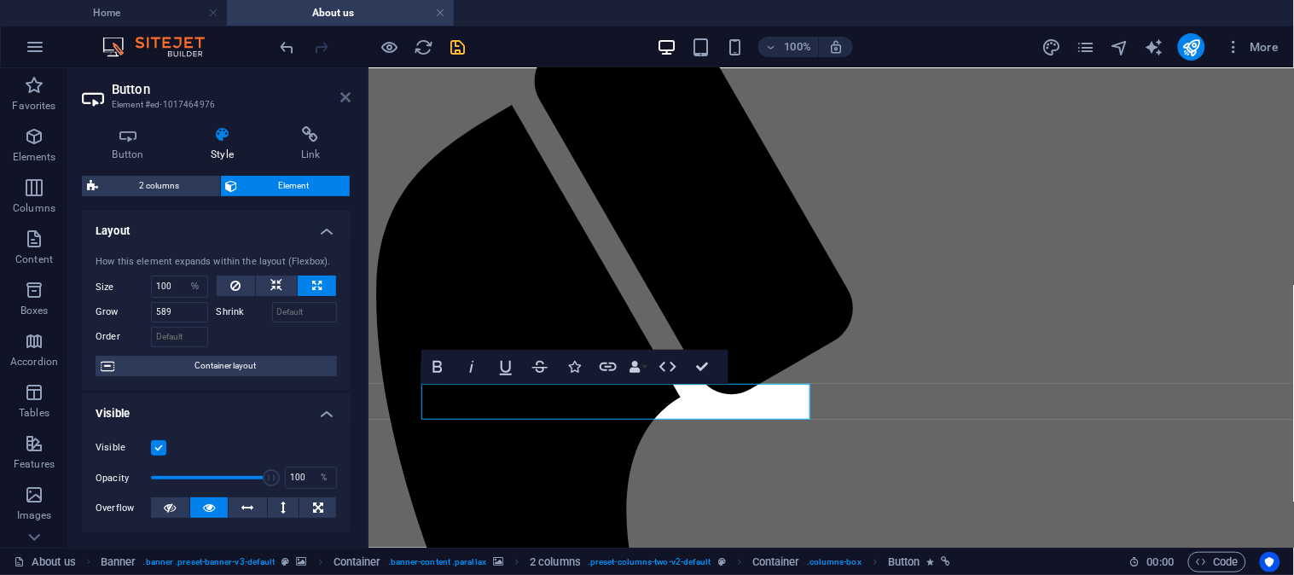
click at [342, 95] on icon at bounding box center [345, 97] width 10 height 14
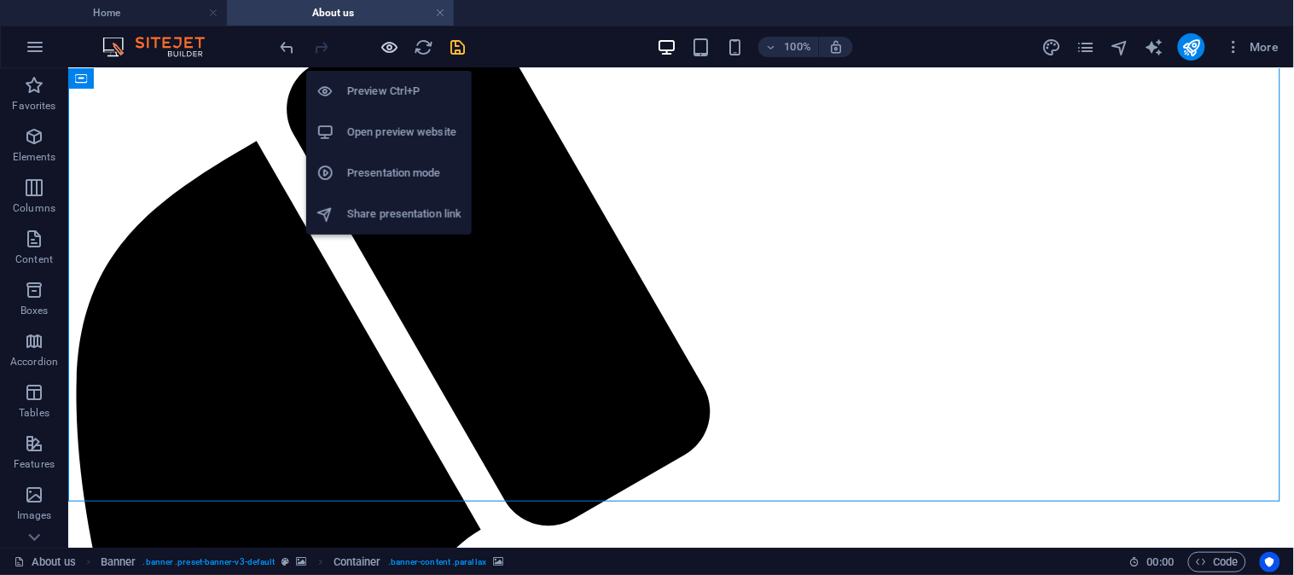
click at [387, 47] on icon "button" at bounding box center [391, 48] width 20 height 20
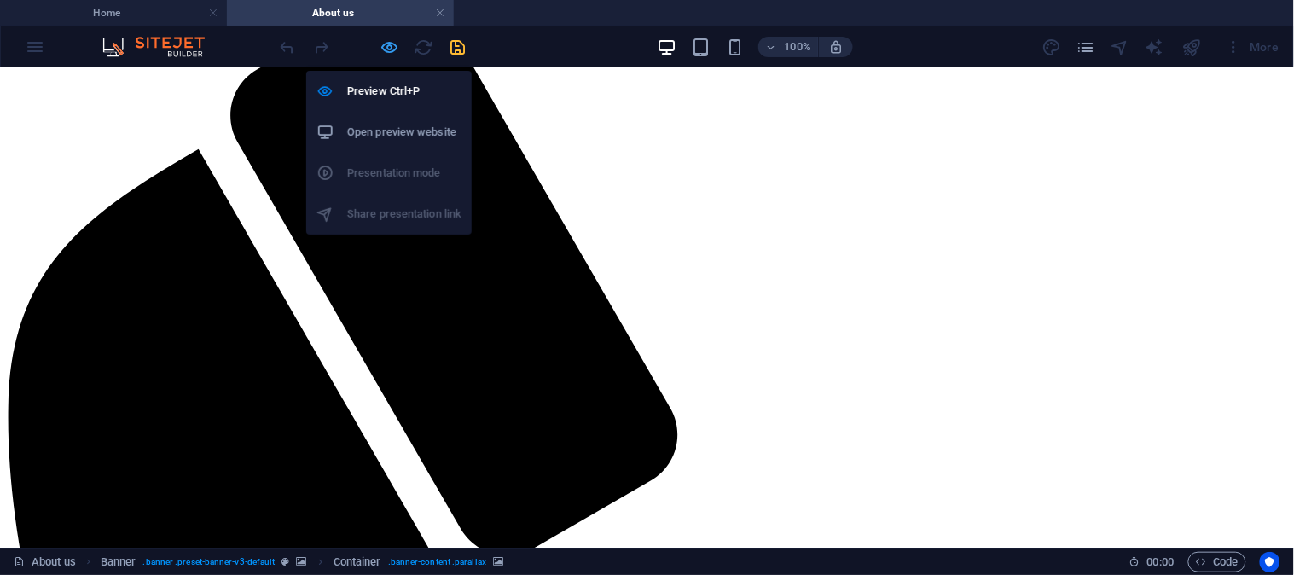
click at [384, 48] on icon "button" at bounding box center [391, 48] width 20 height 20
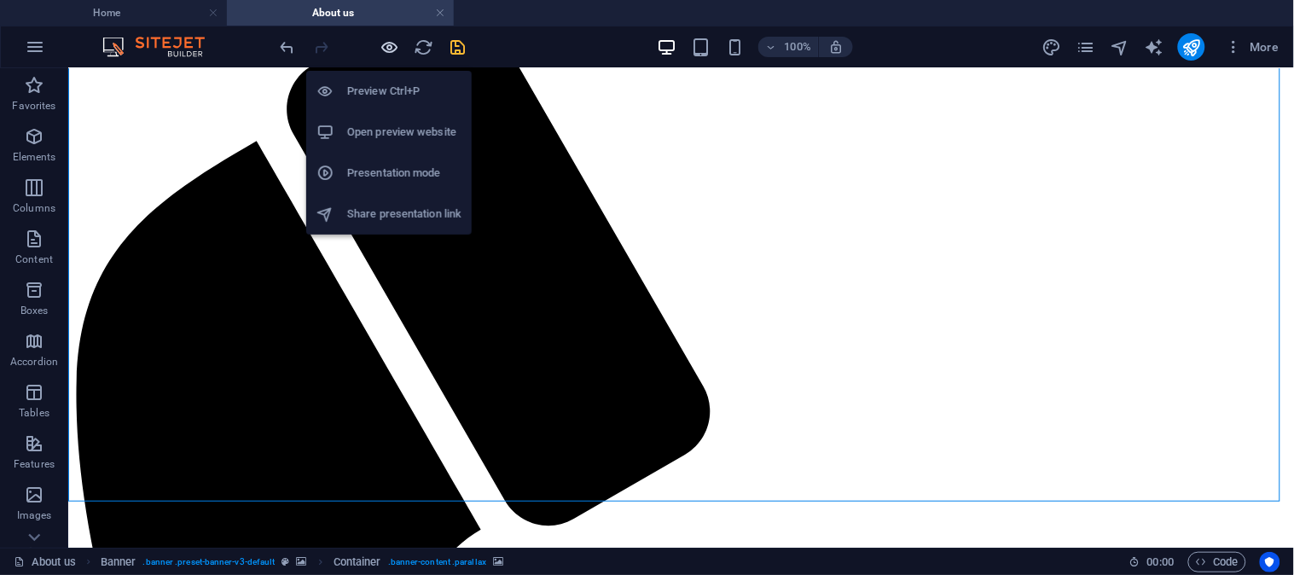
click at [387, 45] on icon "button" at bounding box center [391, 48] width 20 height 20
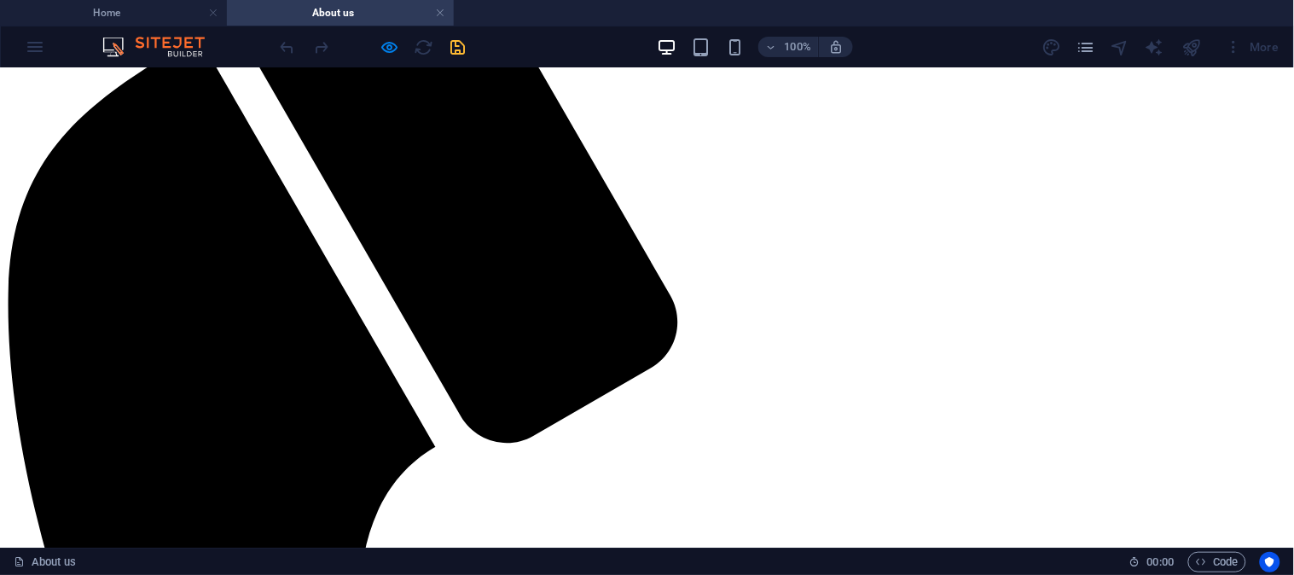
scroll to position [189, 0]
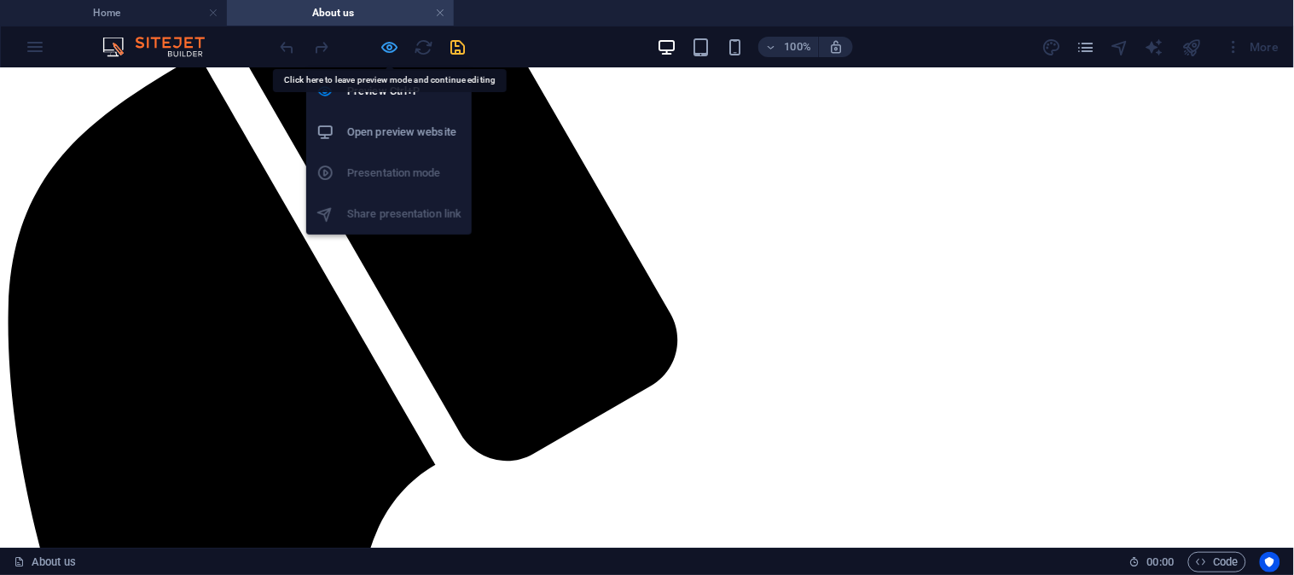
click at [387, 43] on icon "button" at bounding box center [391, 48] width 20 height 20
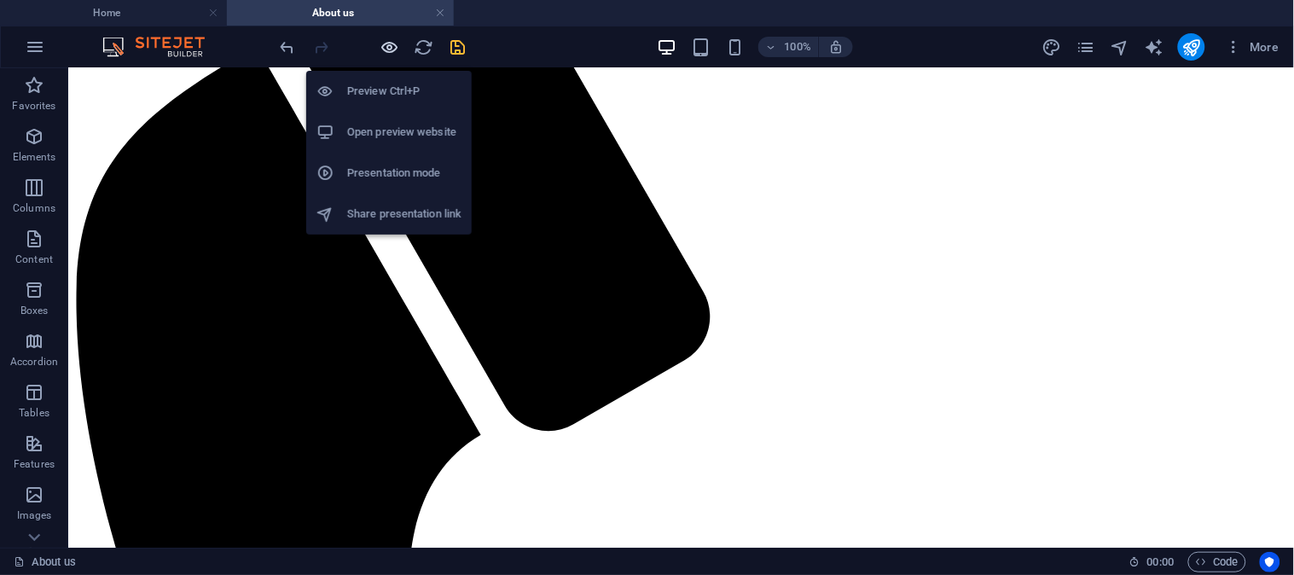
click at [387, 38] on icon "button" at bounding box center [391, 48] width 20 height 20
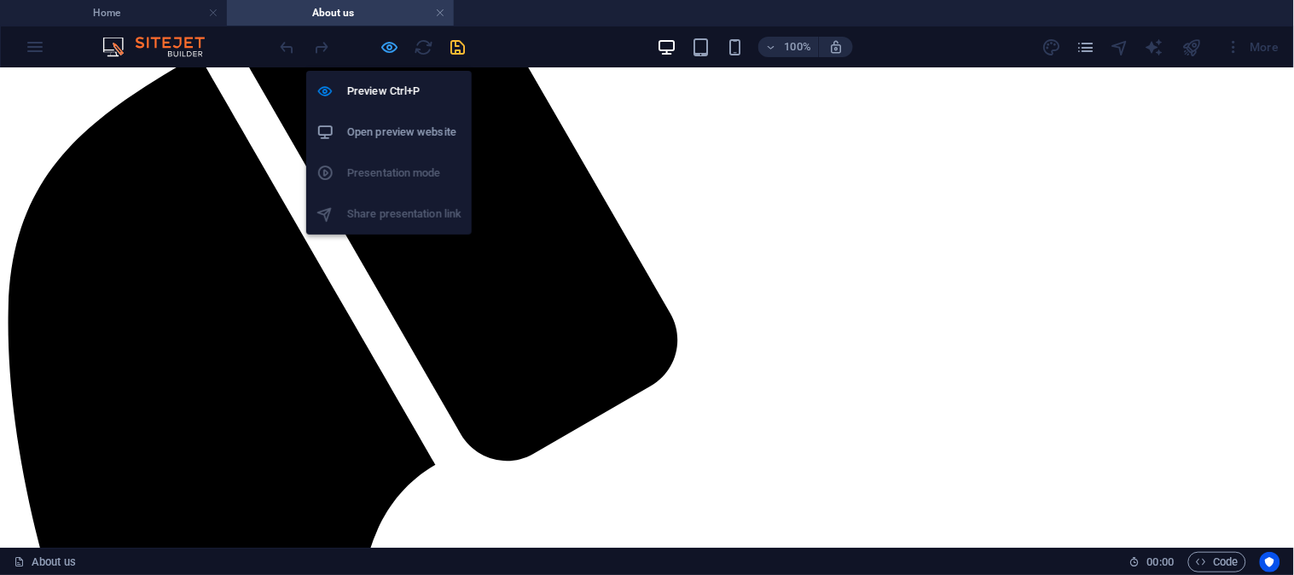
click at [390, 45] on icon "button" at bounding box center [391, 48] width 20 height 20
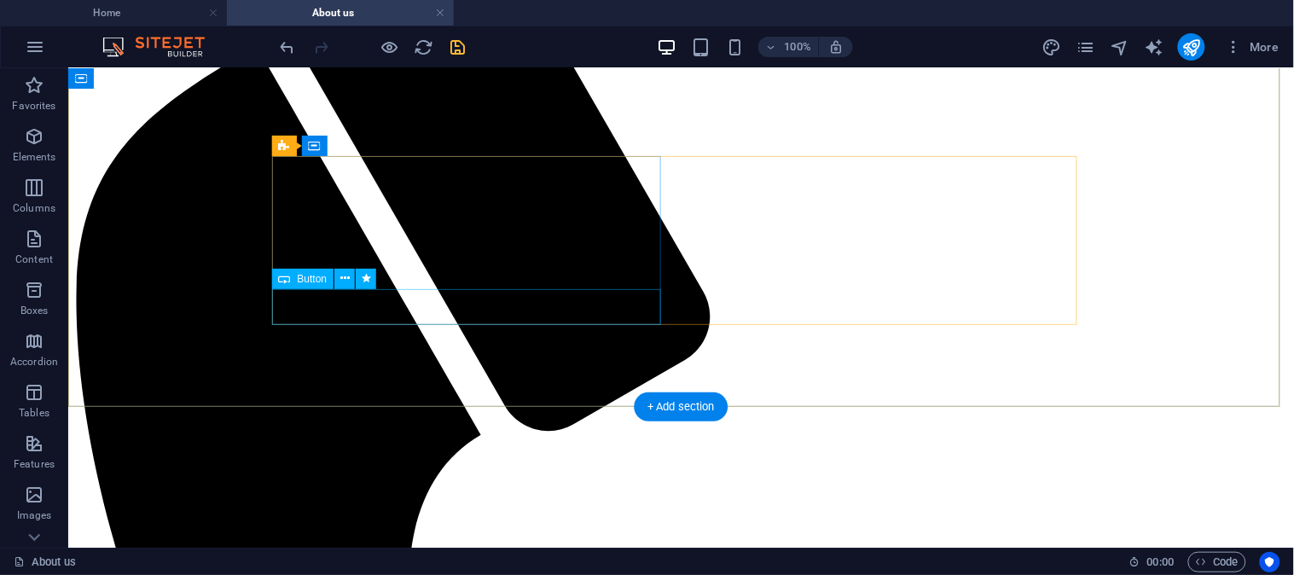
select select "%"
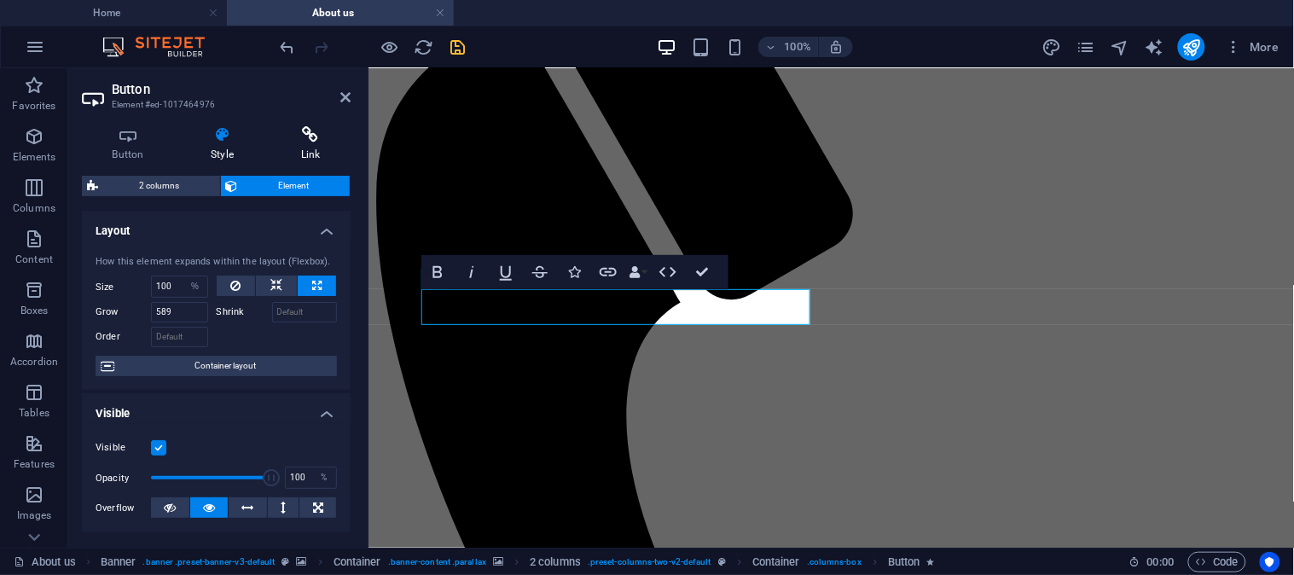
click at [304, 132] on icon at bounding box center [310, 134] width 80 height 17
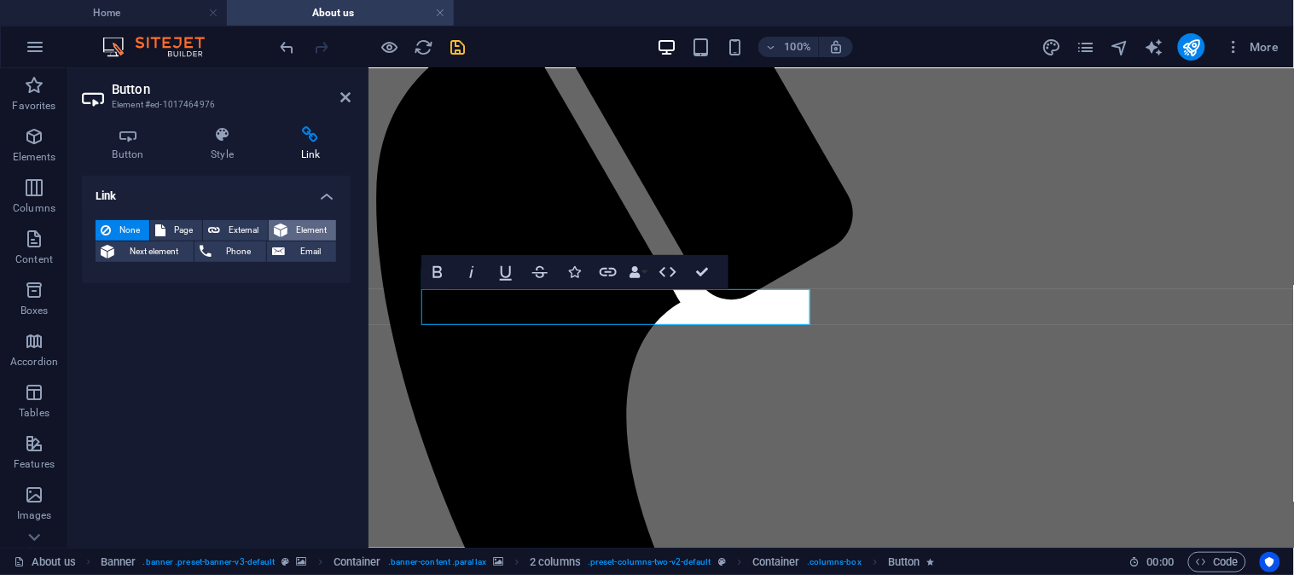
click at [300, 230] on span "Element" at bounding box center [312, 230] width 38 height 20
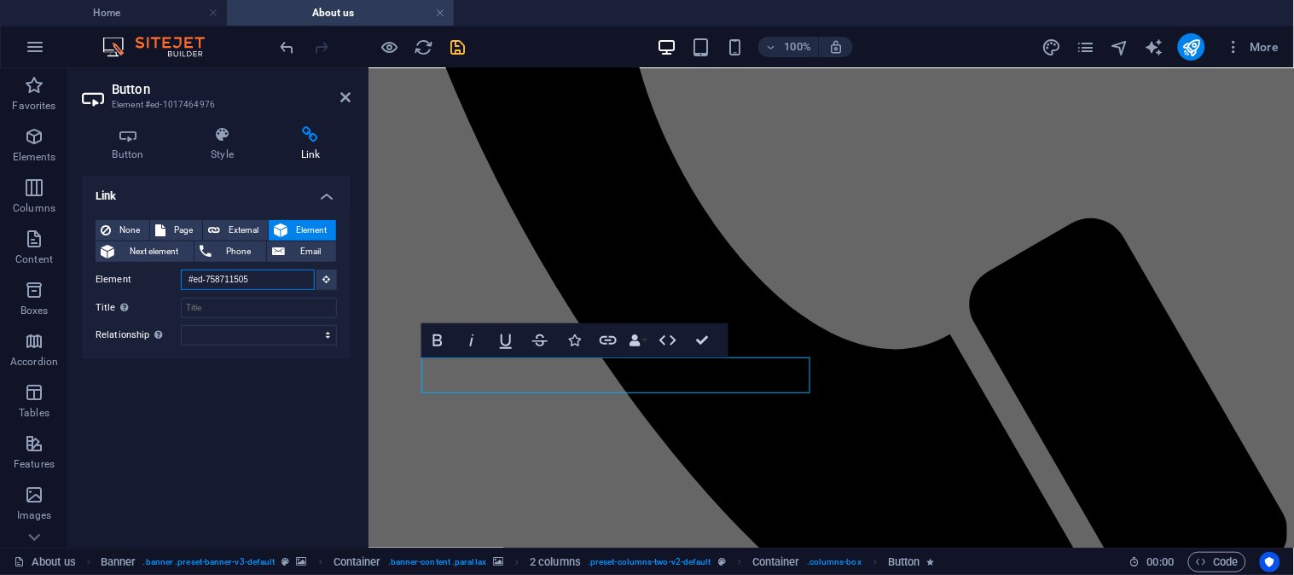
scroll to position [1036, 0]
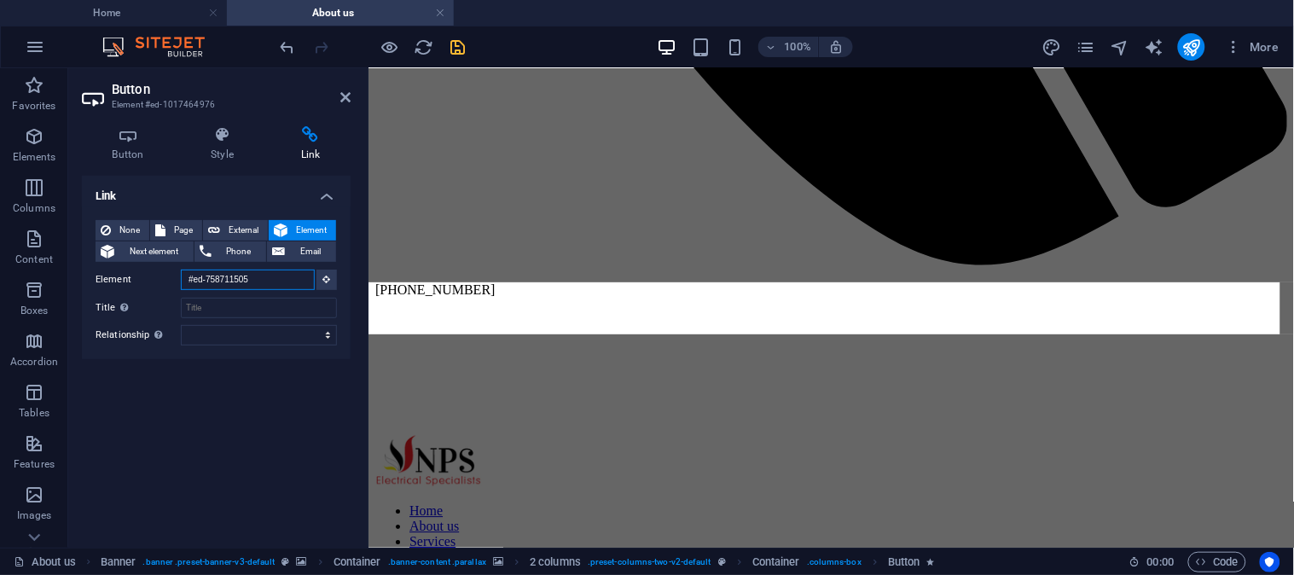
click at [296, 283] on input "#ed-758711505" at bounding box center [248, 280] width 134 height 20
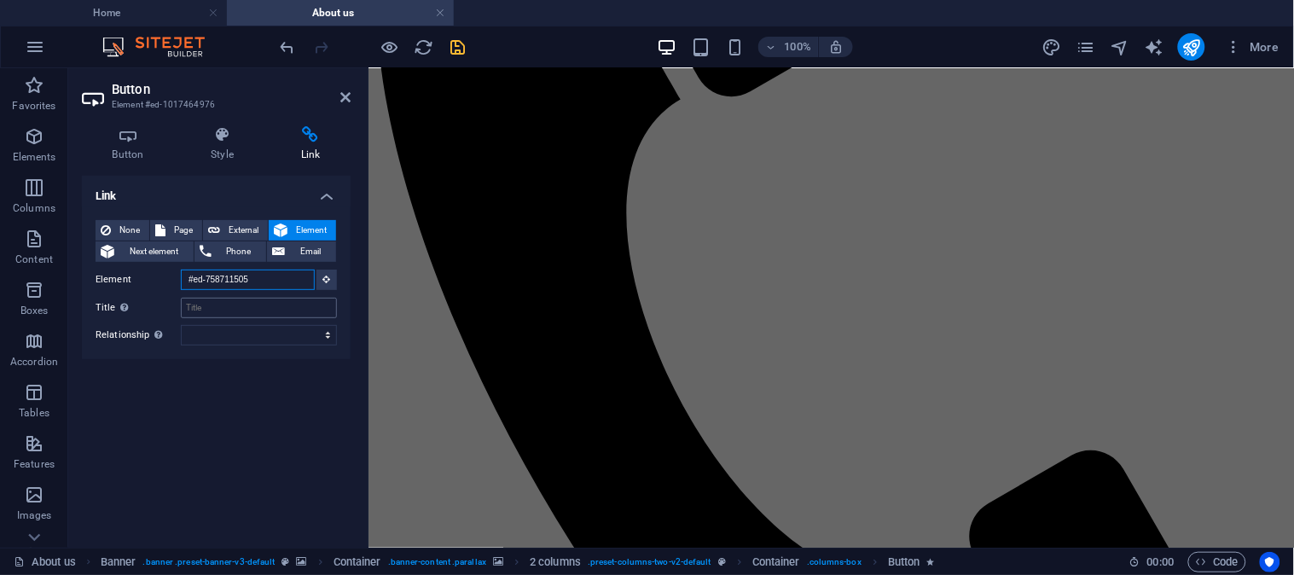
scroll to position [121, 0]
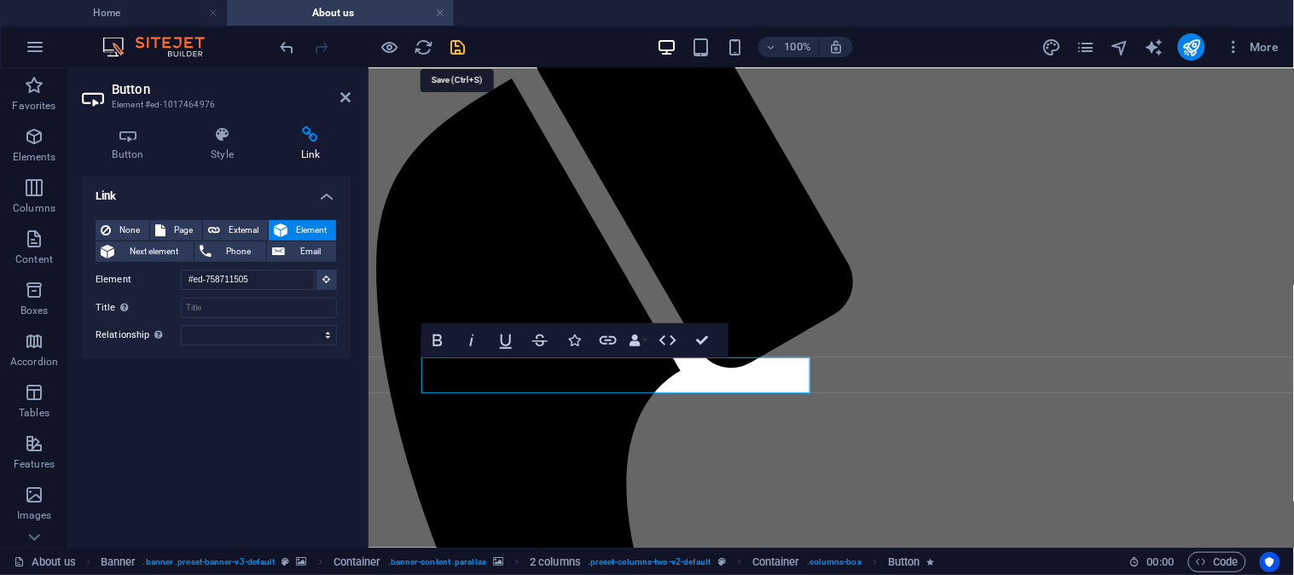
click at [454, 38] on icon "save" at bounding box center [459, 48] width 20 height 20
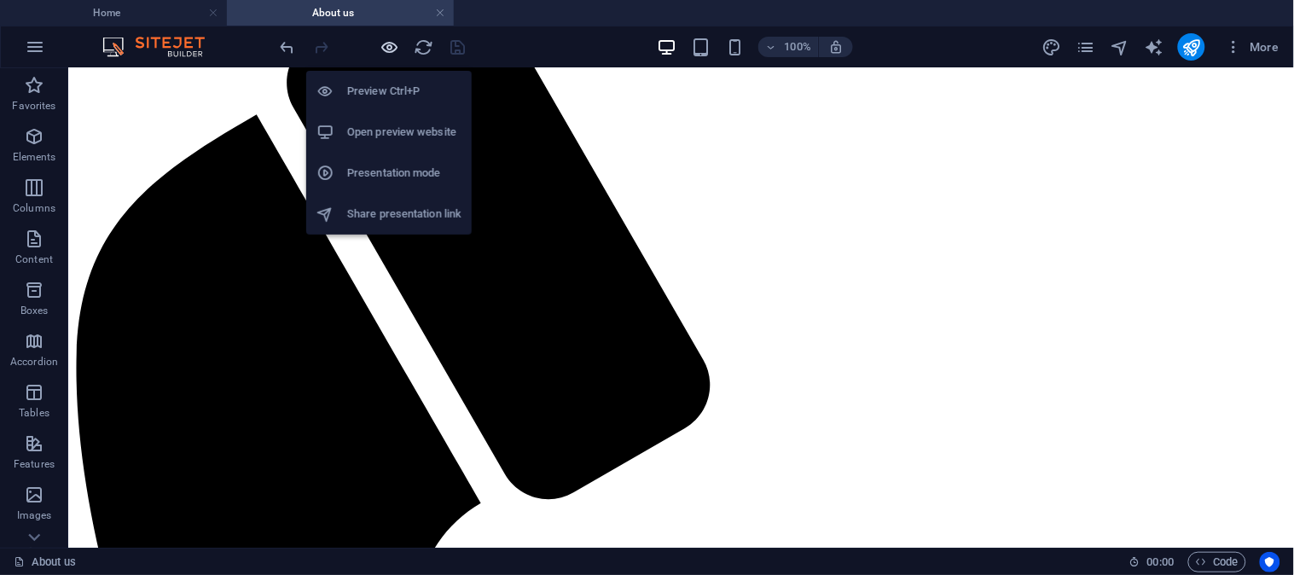
click at [388, 45] on icon "button" at bounding box center [391, 48] width 20 height 20
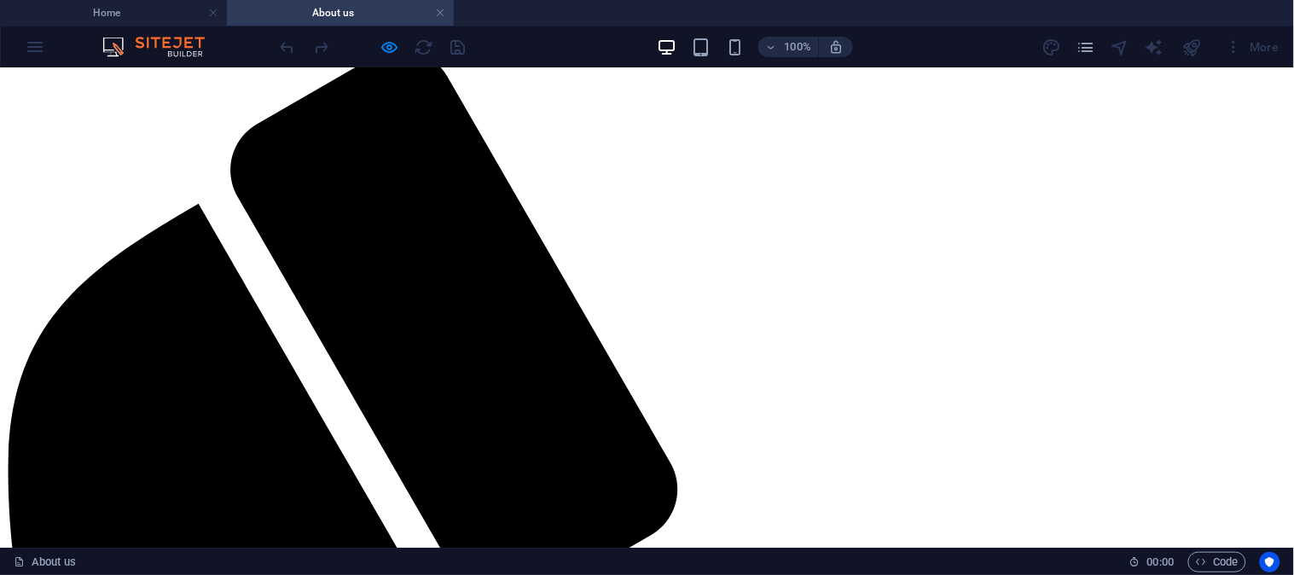
scroll to position [0, 0]
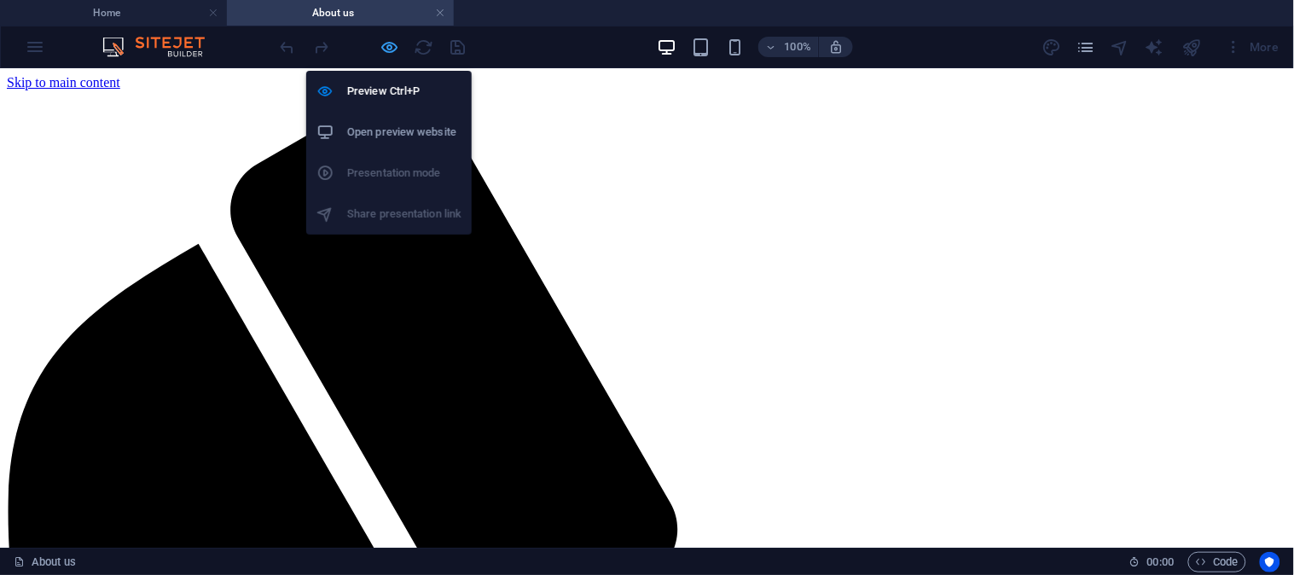
click at [381, 49] on icon "button" at bounding box center [391, 48] width 20 height 20
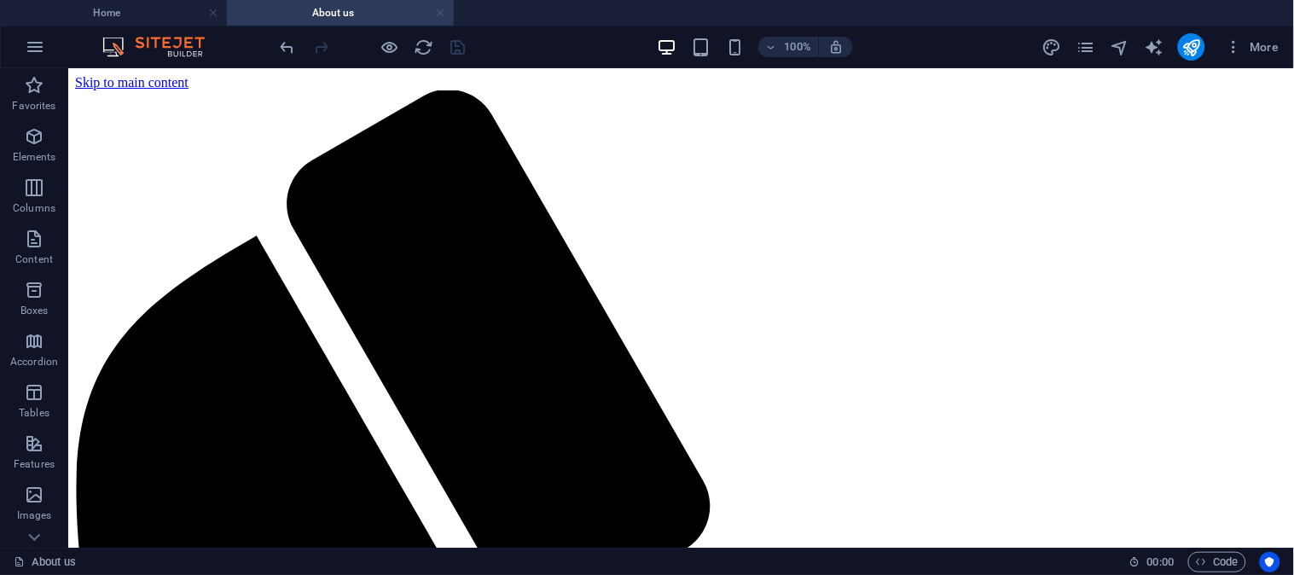
click at [445, 13] on link at bounding box center [440, 13] width 10 height 16
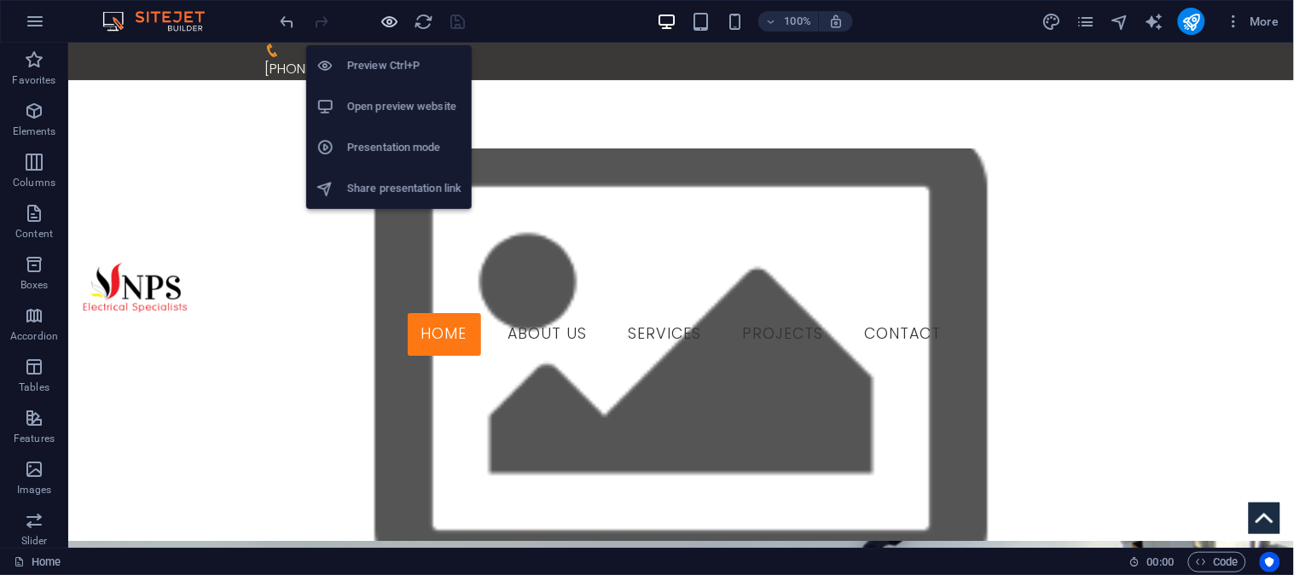
click at [387, 20] on icon "button" at bounding box center [391, 22] width 20 height 20
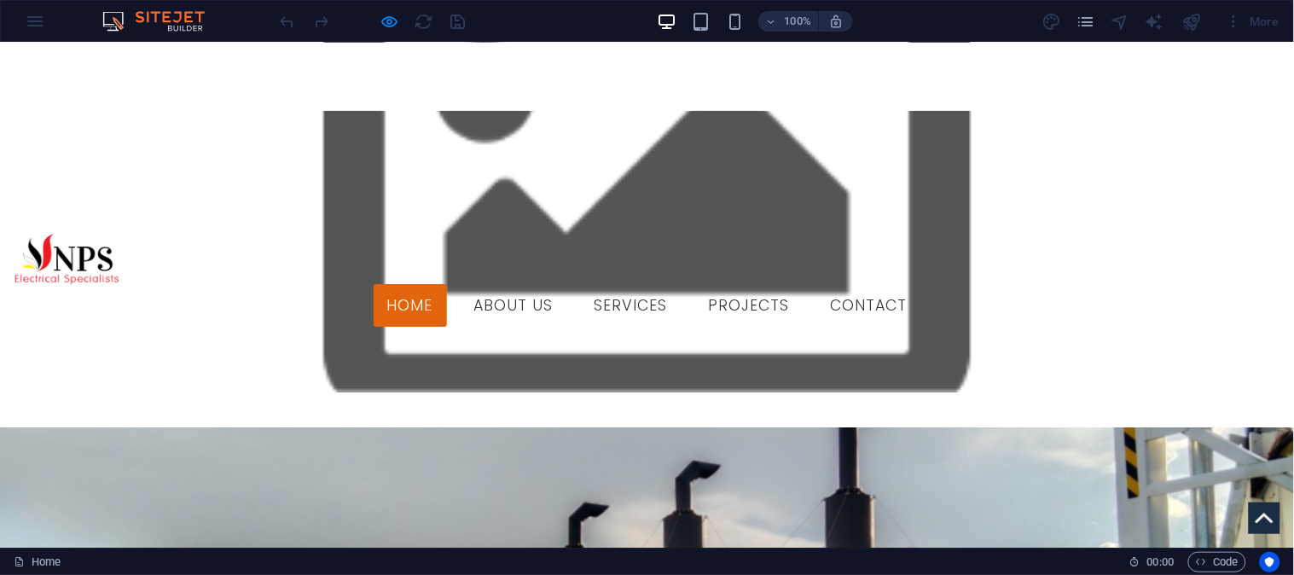
scroll to position [189, 0]
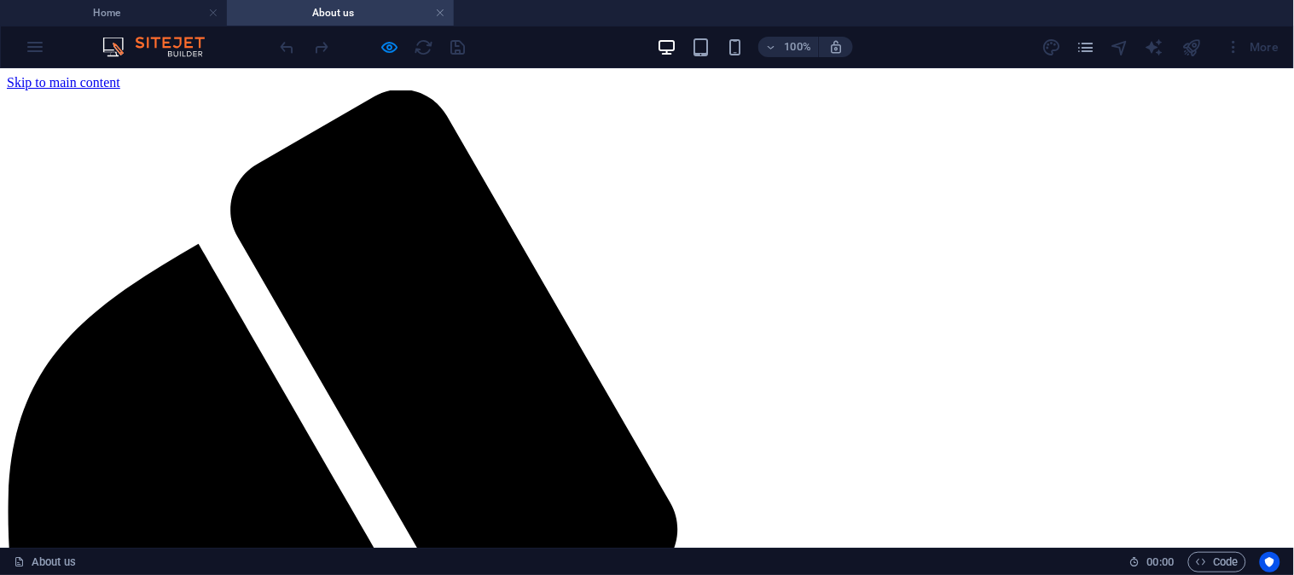
scroll to position [0, 0]
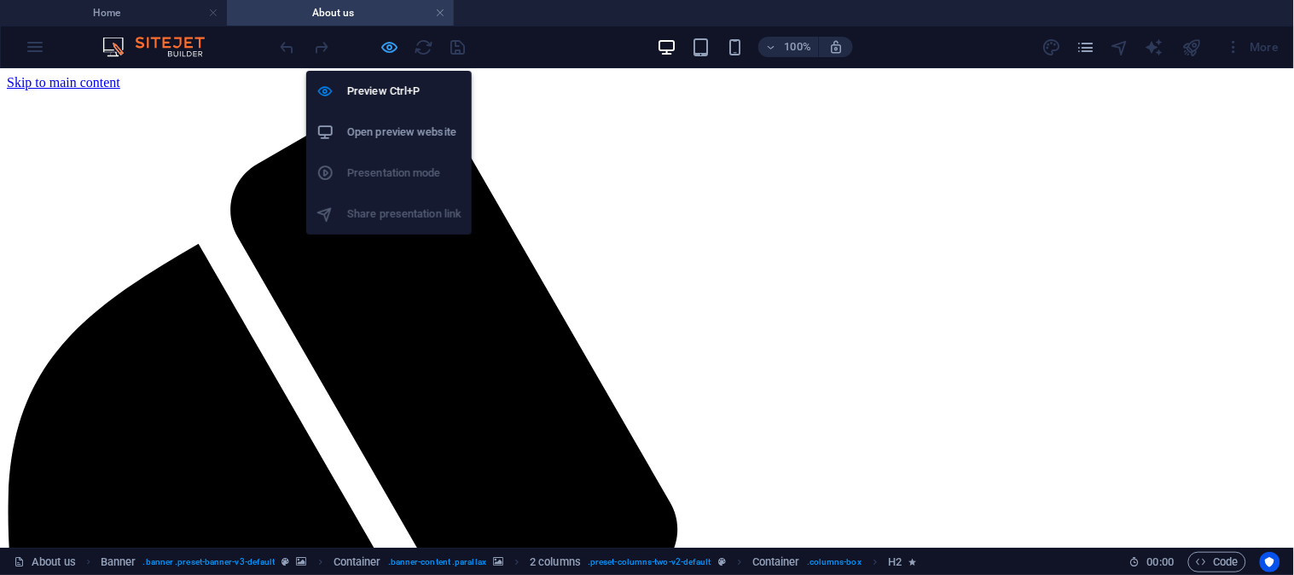
click at [384, 43] on icon "button" at bounding box center [391, 48] width 20 height 20
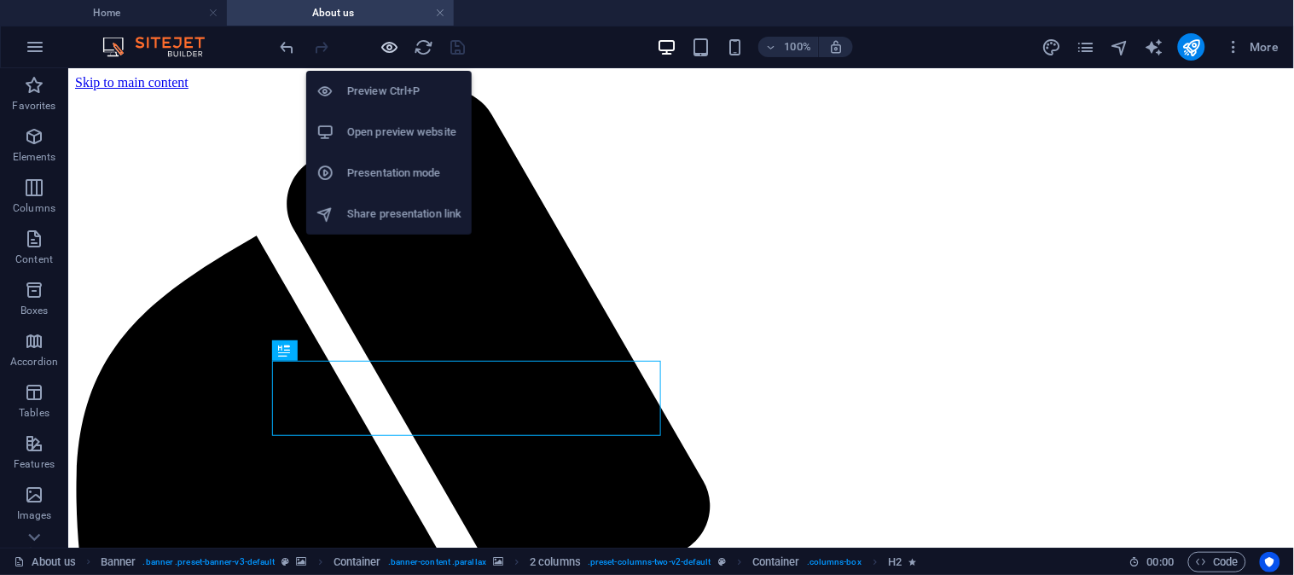
click at [385, 47] on icon "button" at bounding box center [391, 48] width 20 height 20
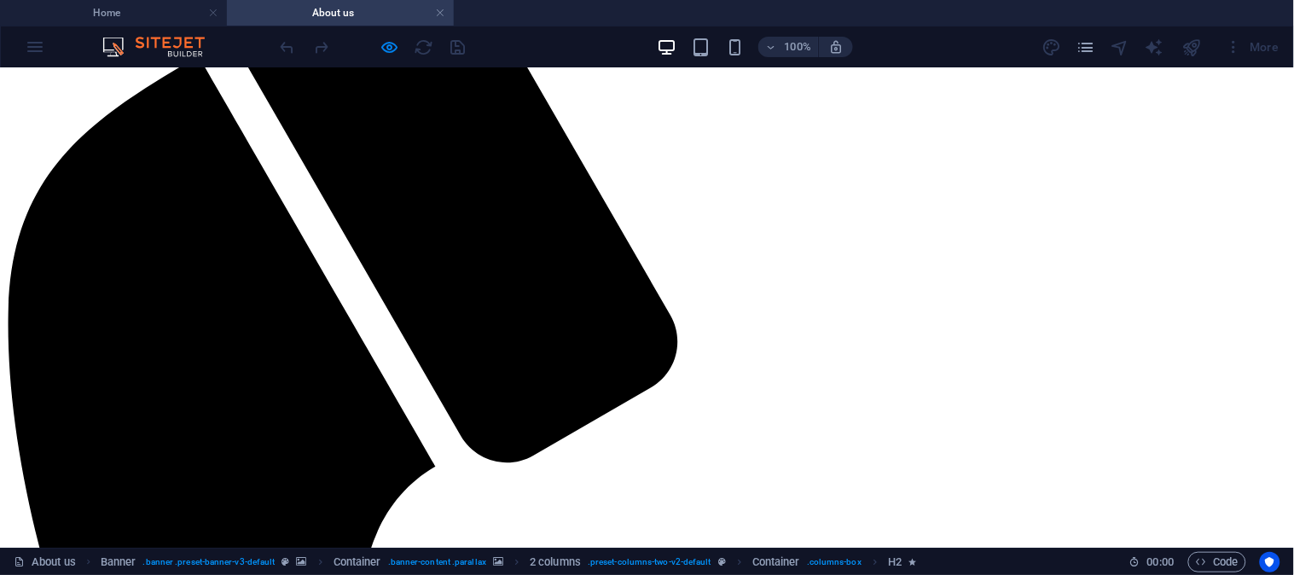
scroll to position [189, 0]
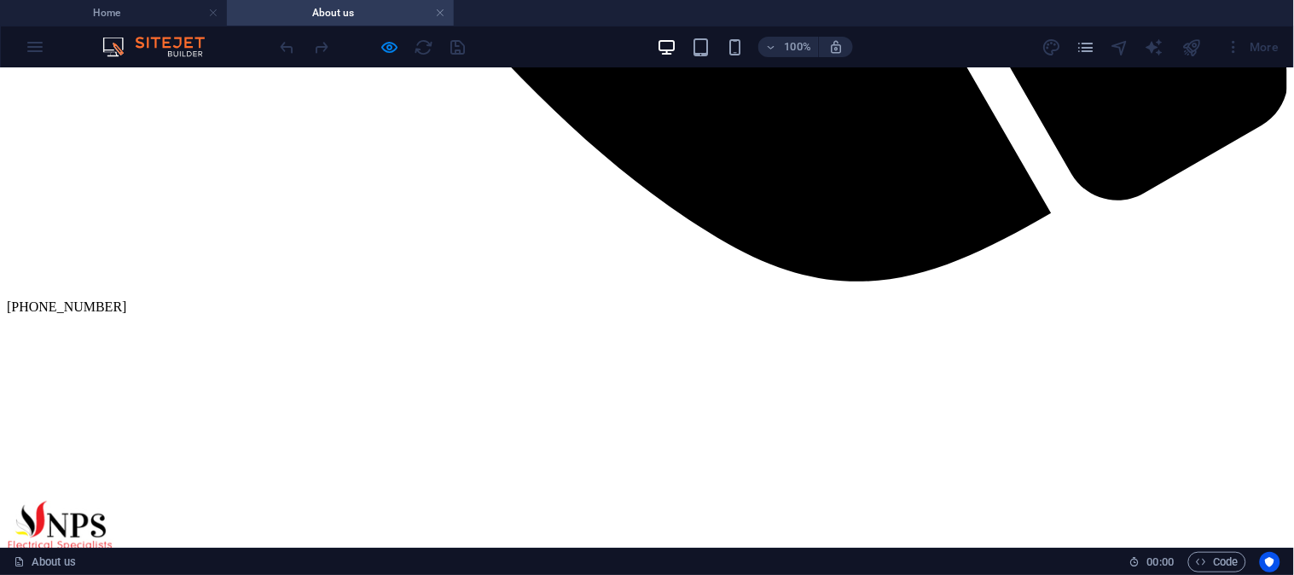
scroll to position [1579, 0]
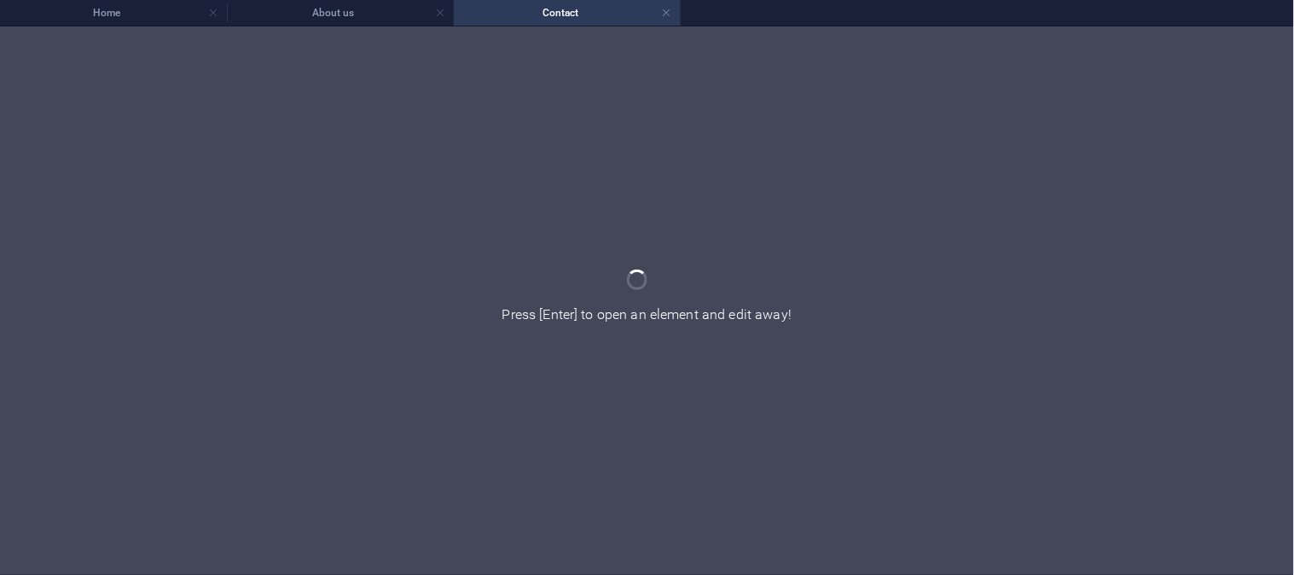
scroll to position [0, 0]
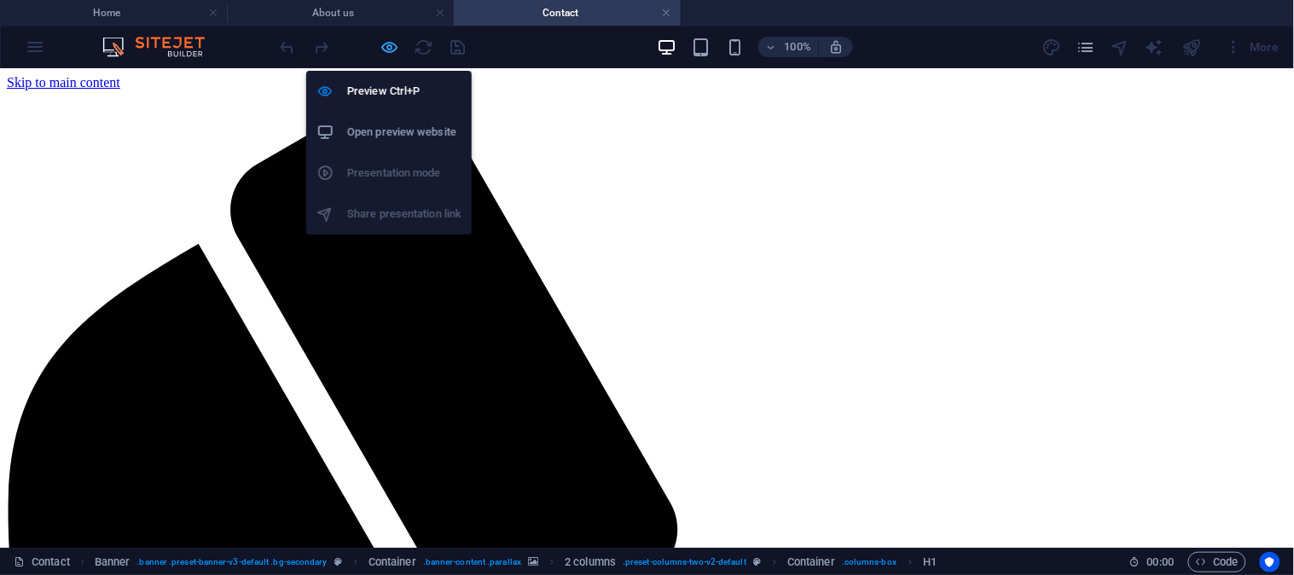
click at [385, 52] on icon "button" at bounding box center [391, 48] width 20 height 20
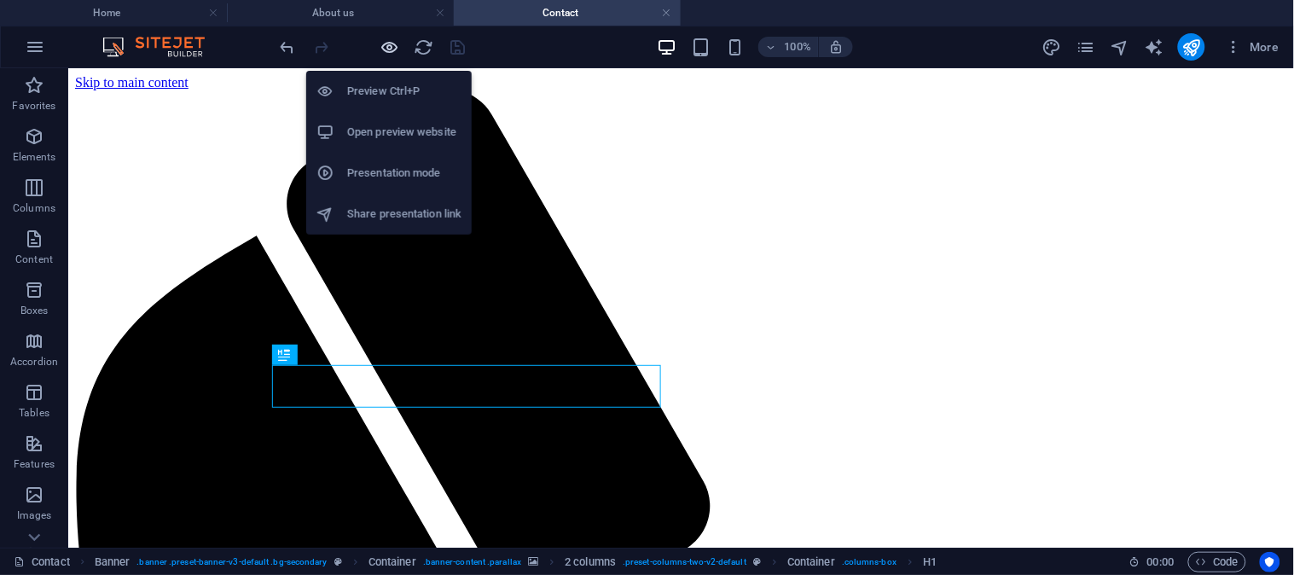
click at [385, 51] on icon "button" at bounding box center [391, 48] width 20 height 20
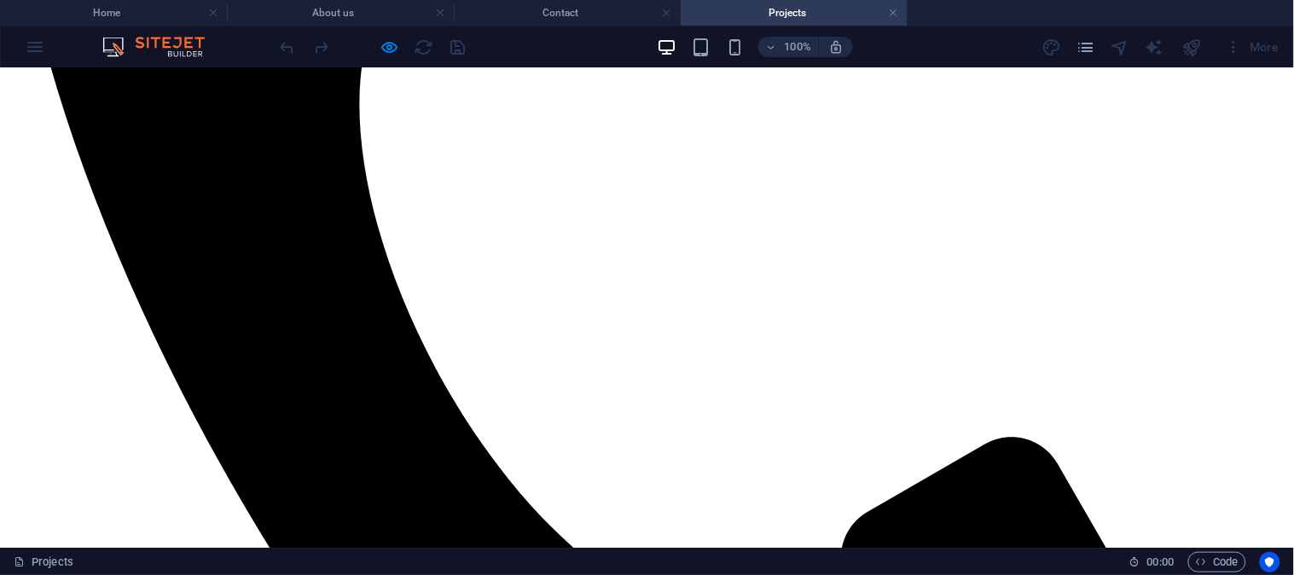
scroll to position [853, 0]
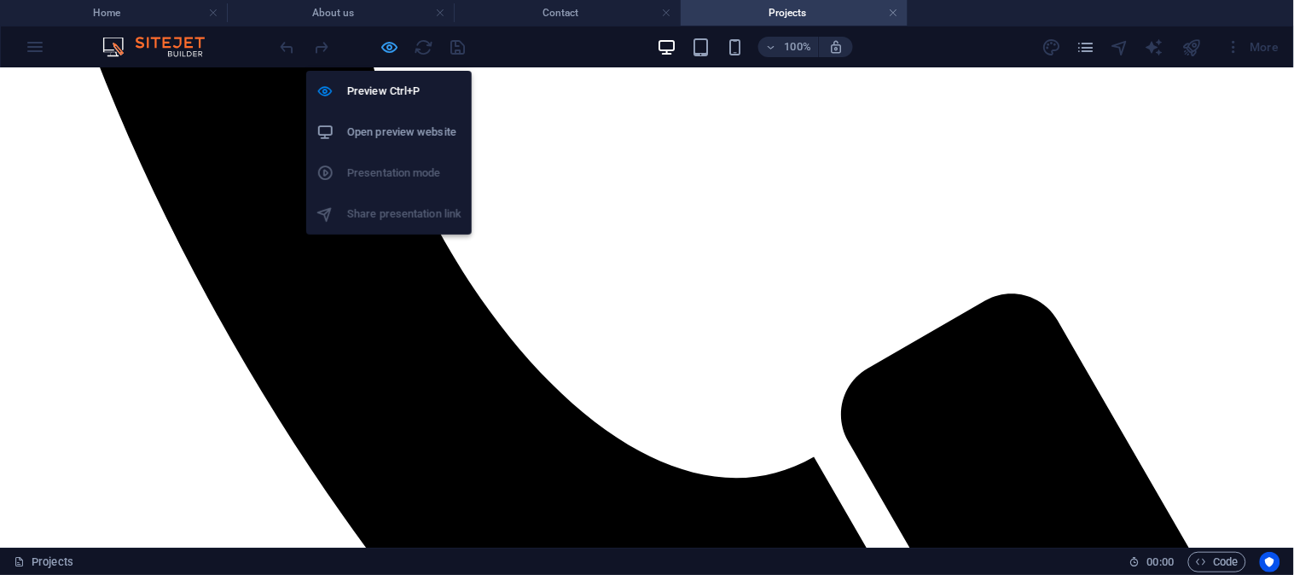
click at [385, 44] on icon "button" at bounding box center [391, 48] width 20 height 20
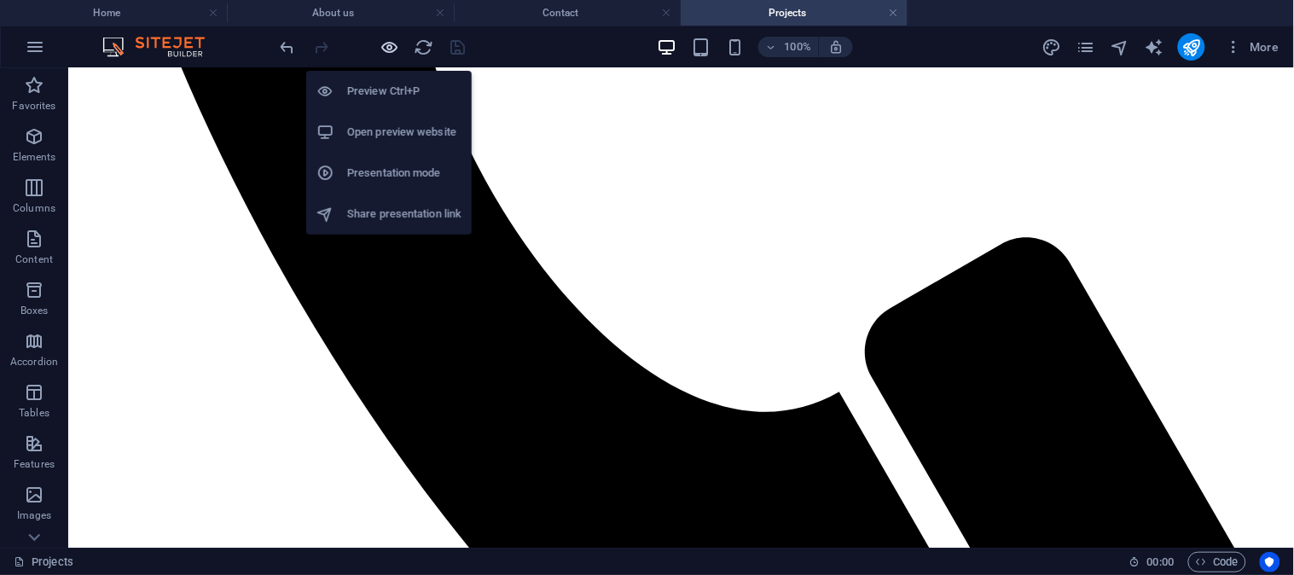
click at [385, 44] on icon "button" at bounding box center [391, 48] width 20 height 20
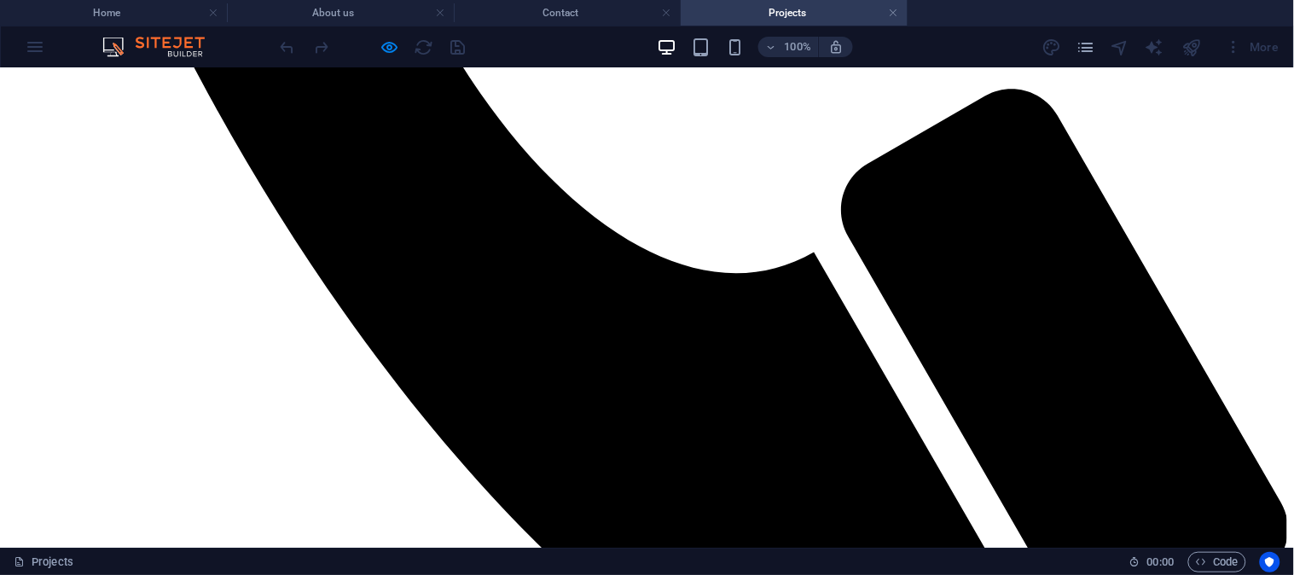
scroll to position [1391, 0]
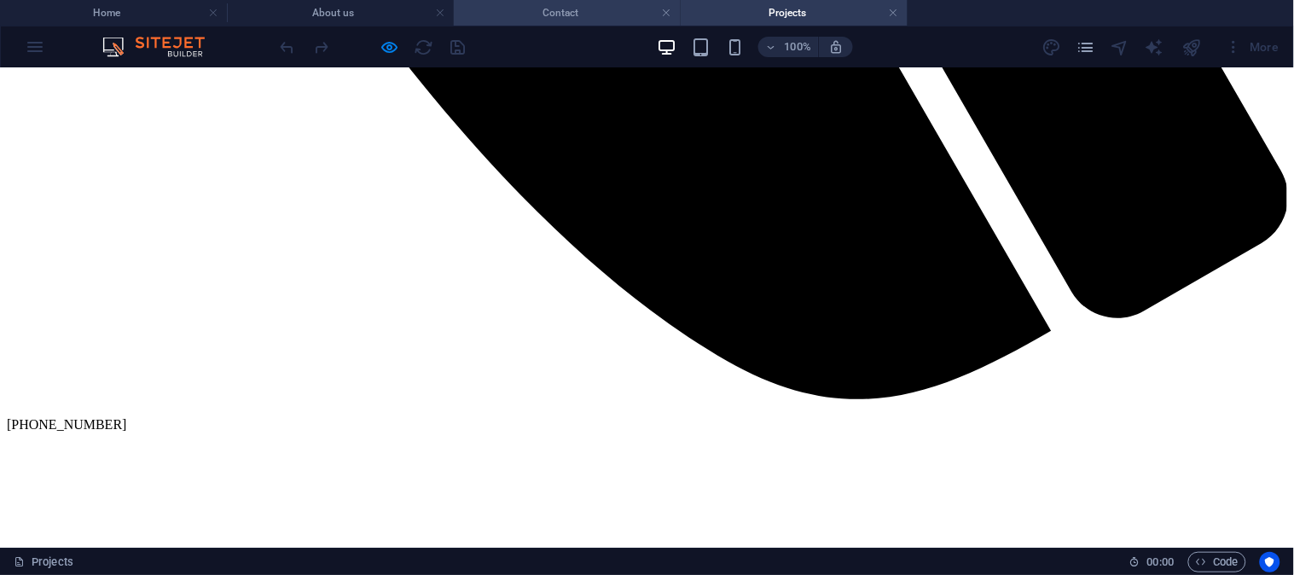
click at [568, 9] on h4 "Contact" at bounding box center [567, 12] width 227 height 19
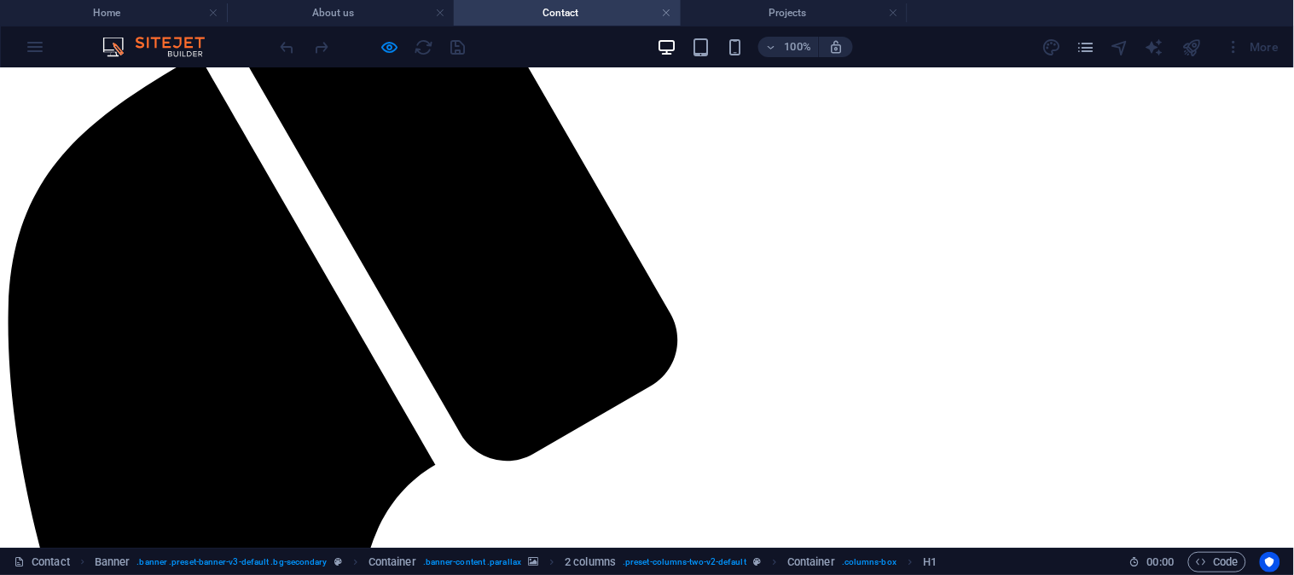
scroll to position [0, 0]
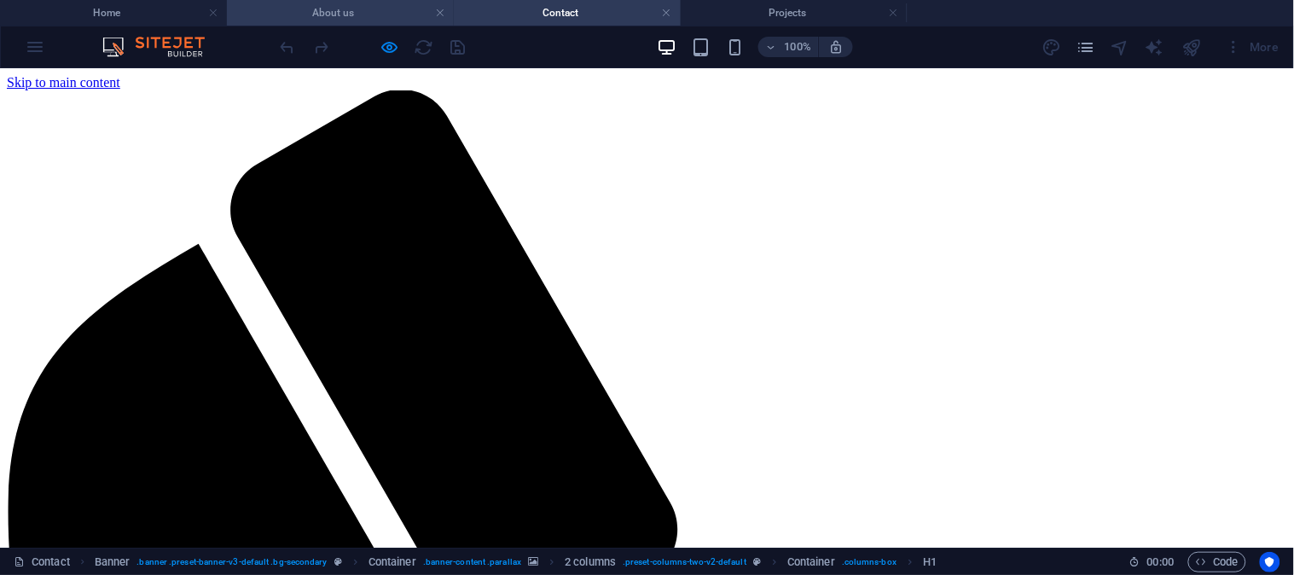
click at [344, 7] on h4 "About us" at bounding box center [340, 12] width 227 height 19
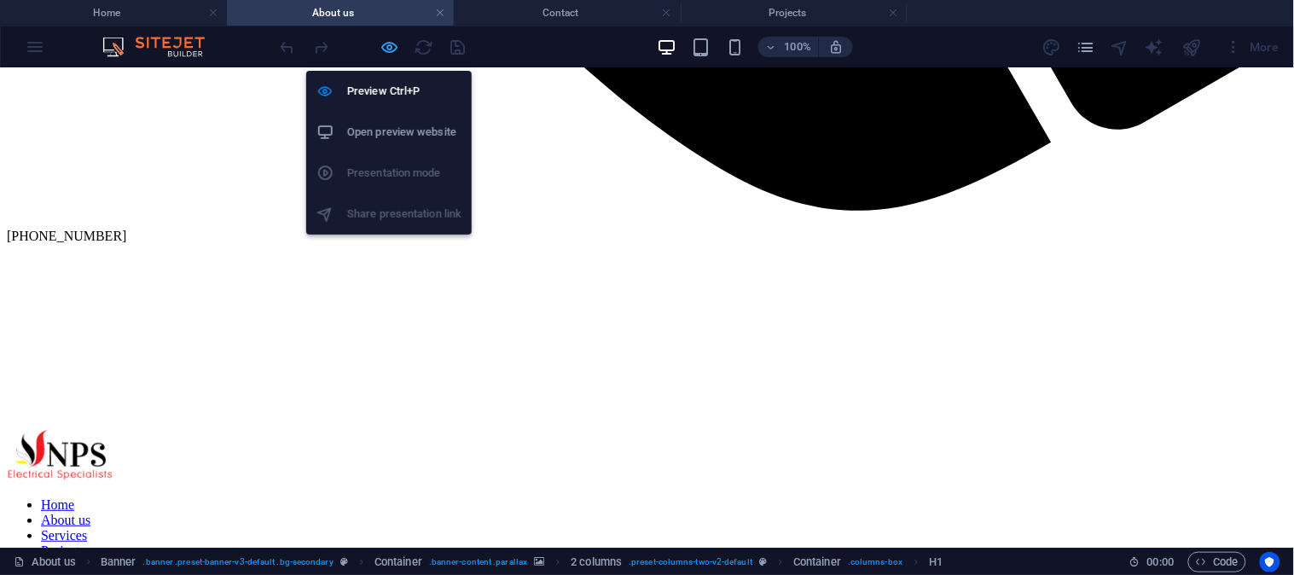
click at [389, 47] on icon "button" at bounding box center [391, 48] width 20 height 20
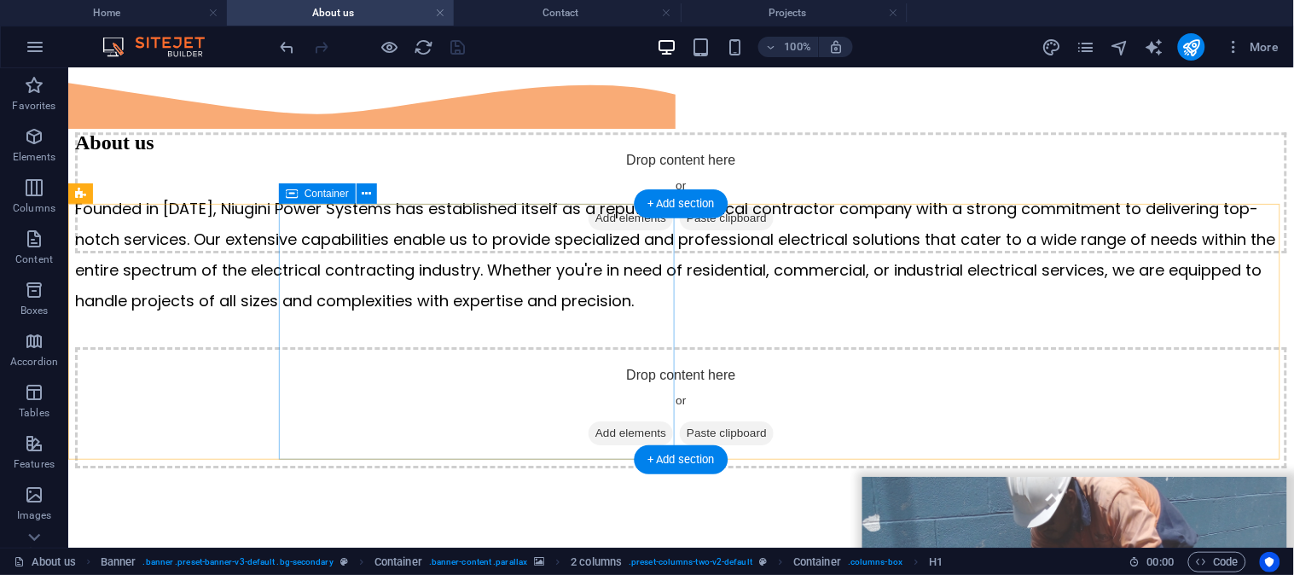
scroll to position [2963, 0]
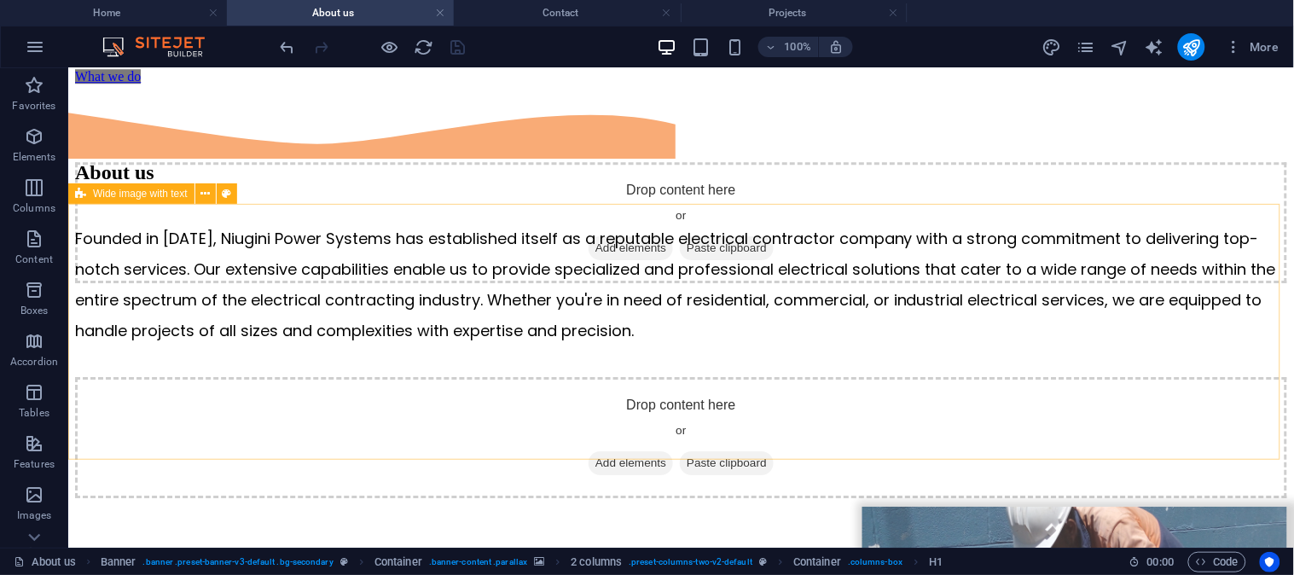
click at [85, 196] on icon at bounding box center [80, 193] width 11 height 20
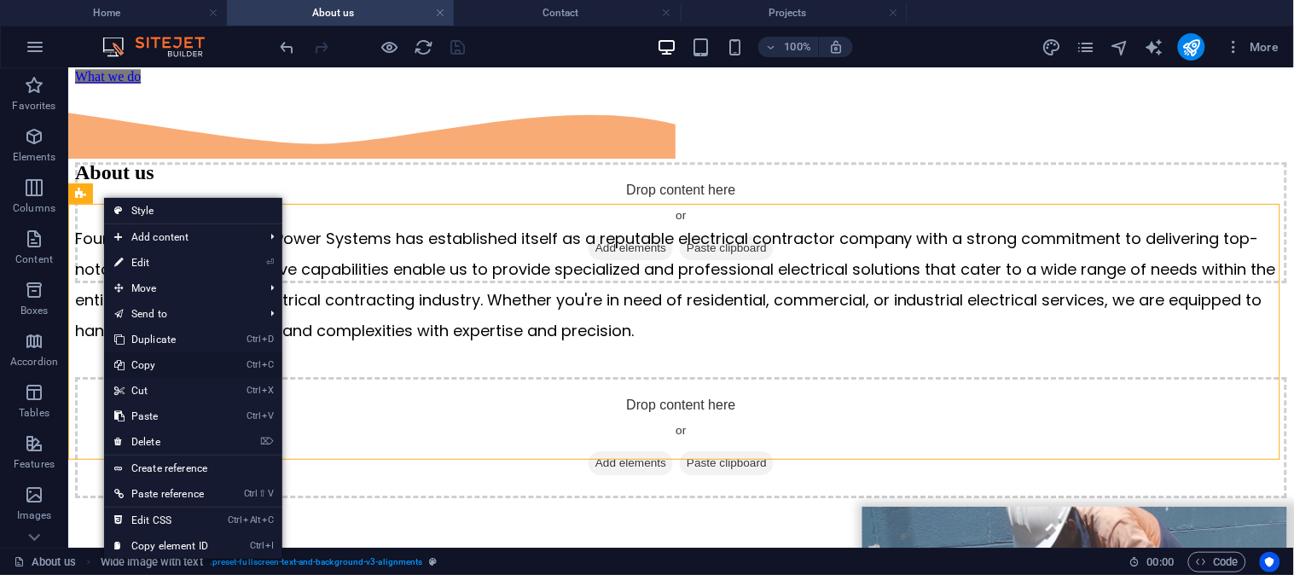
click at [154, 368] on link "Ctrl C Copy" at bounding box center [161, 365] width 114 height 26
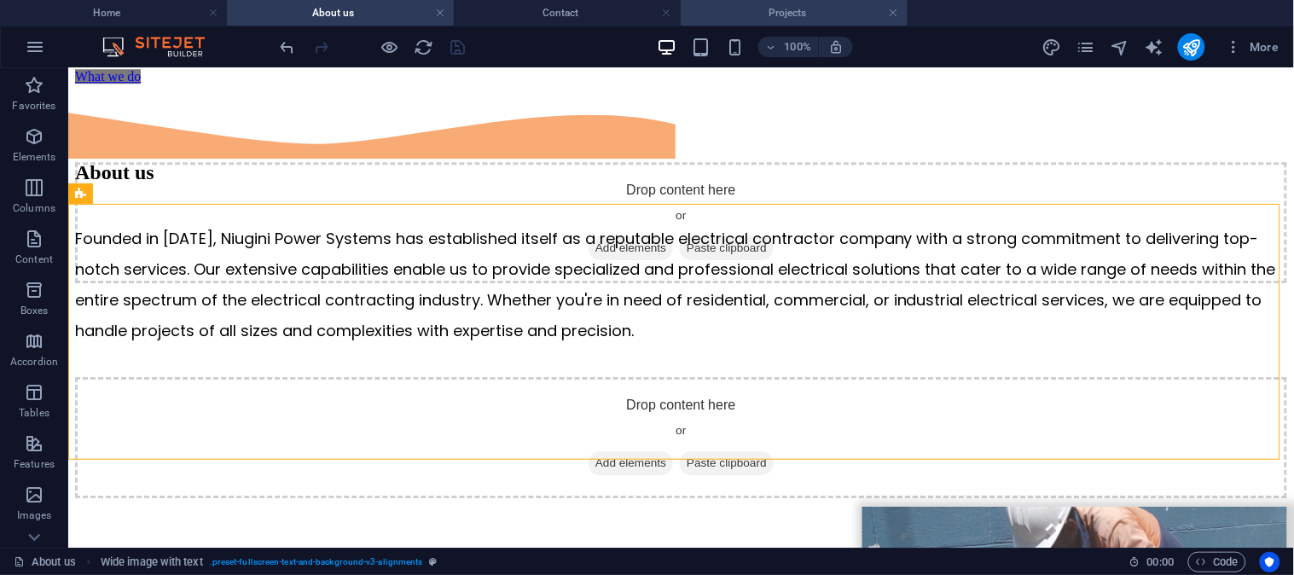
click at [790, 9] on h4 "Projects" at bounding box center [794, 12] width 227 height 19
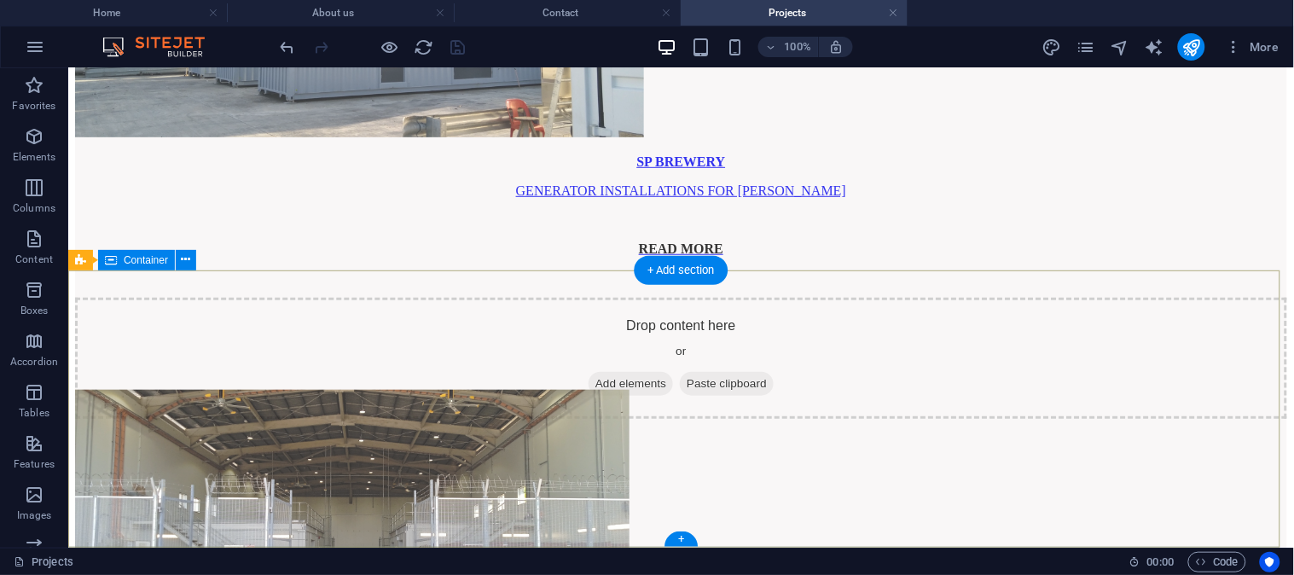
scroll to position [3458, 0]
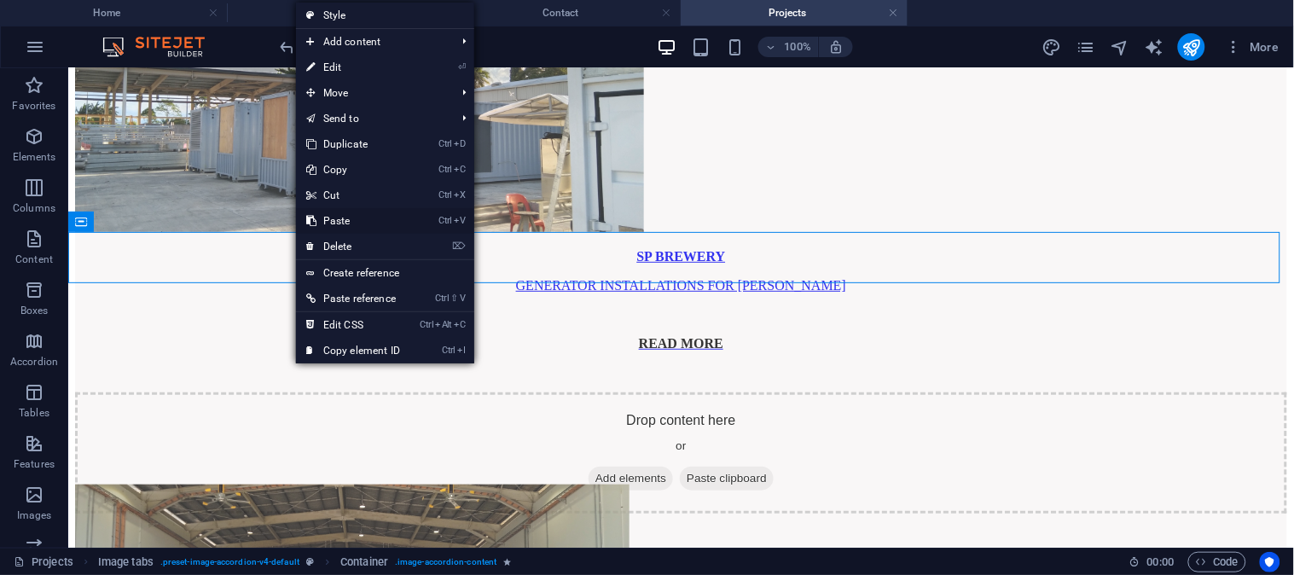
click at [346, 220] on link "Ctrl V Paste" at bounding box center [353, 221] width 114 height 26
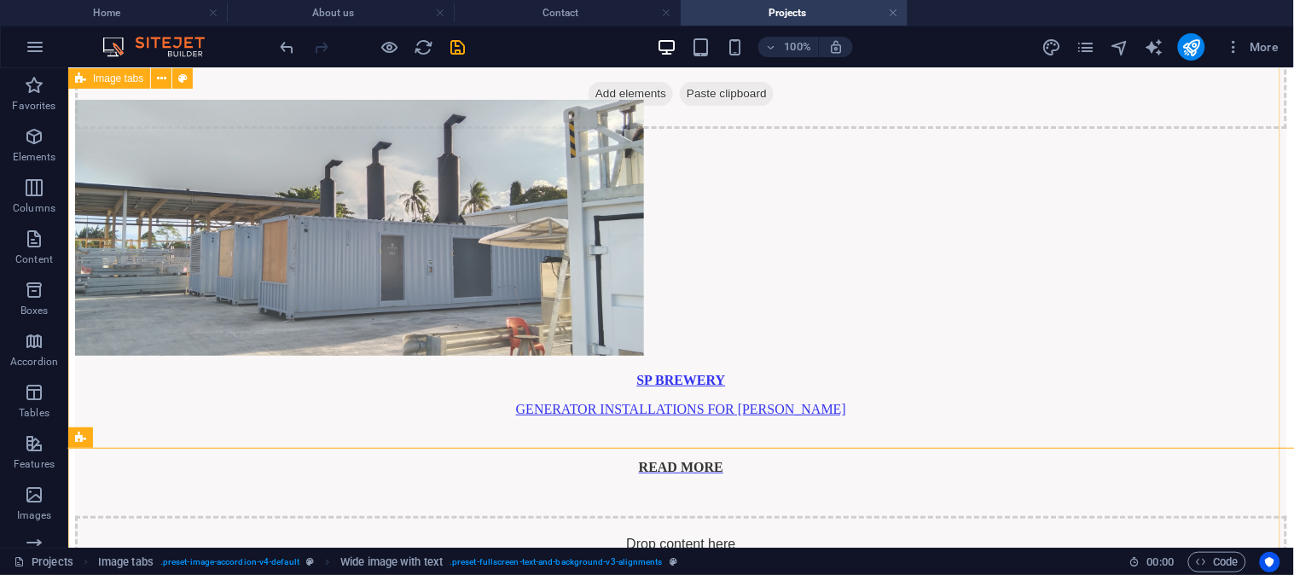
scroll to position [3429, 0]
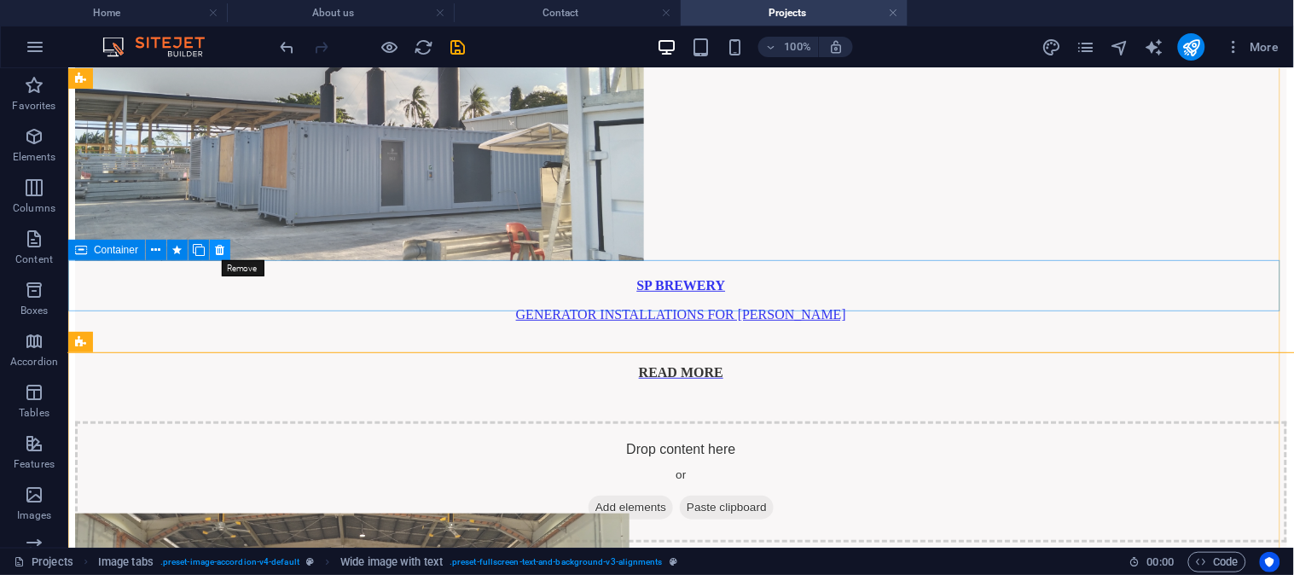
click at [219, 250] on icon at bounding box center [220, 250] width 9 height 18
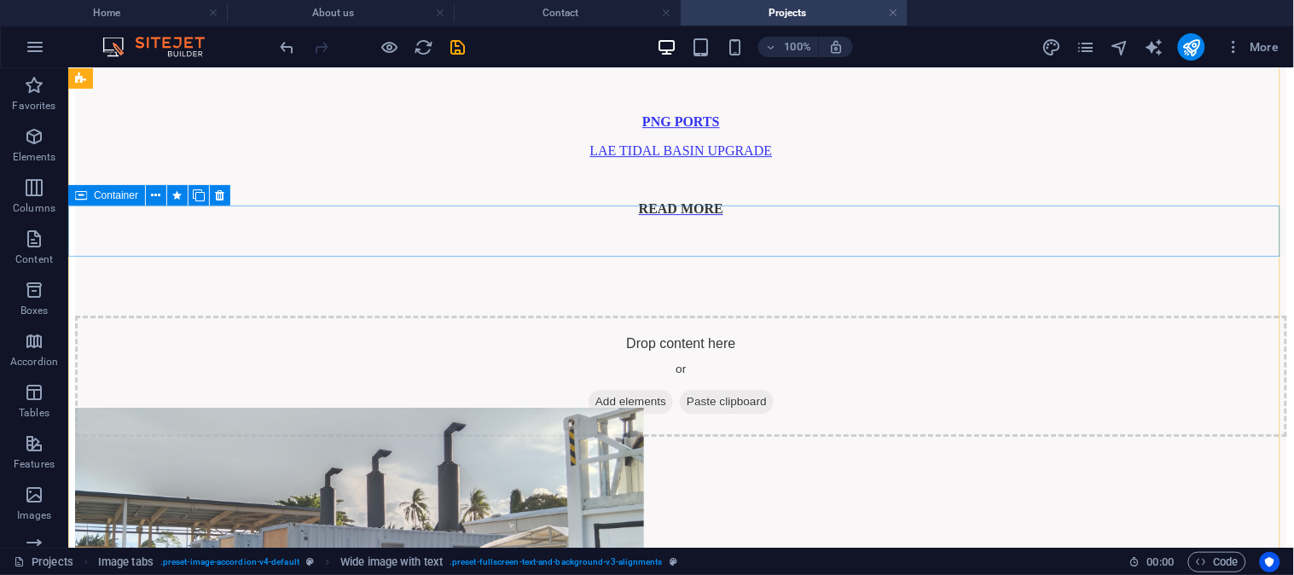
scroll to position [3010, 0]
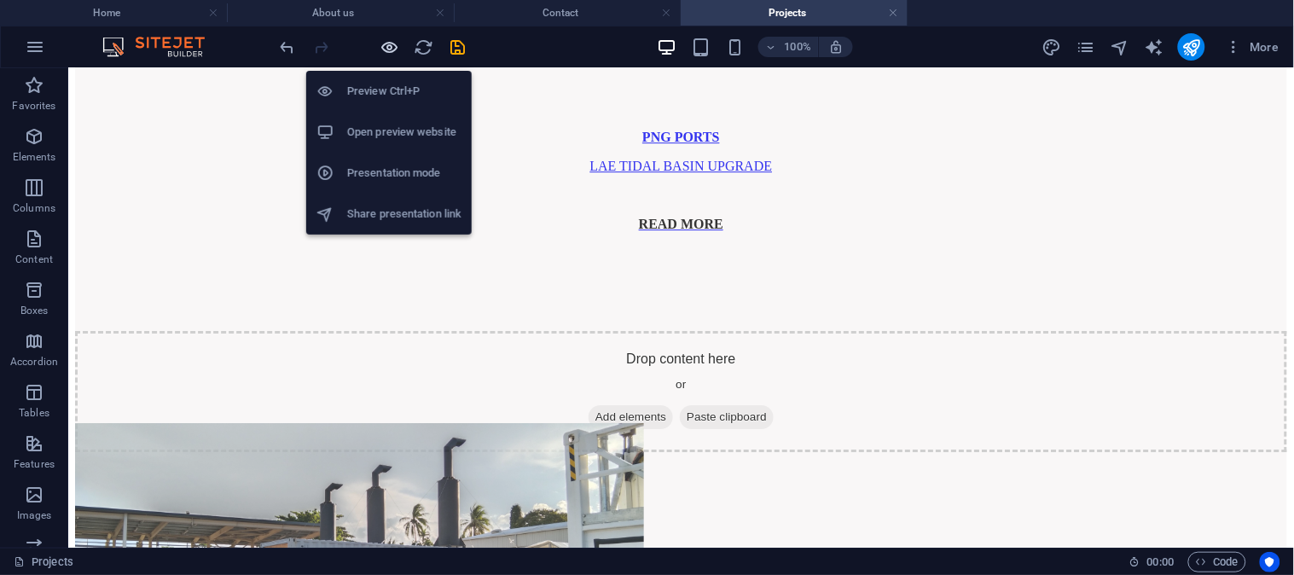
click at [389, 49] on icon "button" at bounding box center [391, 48] width 20 height 20
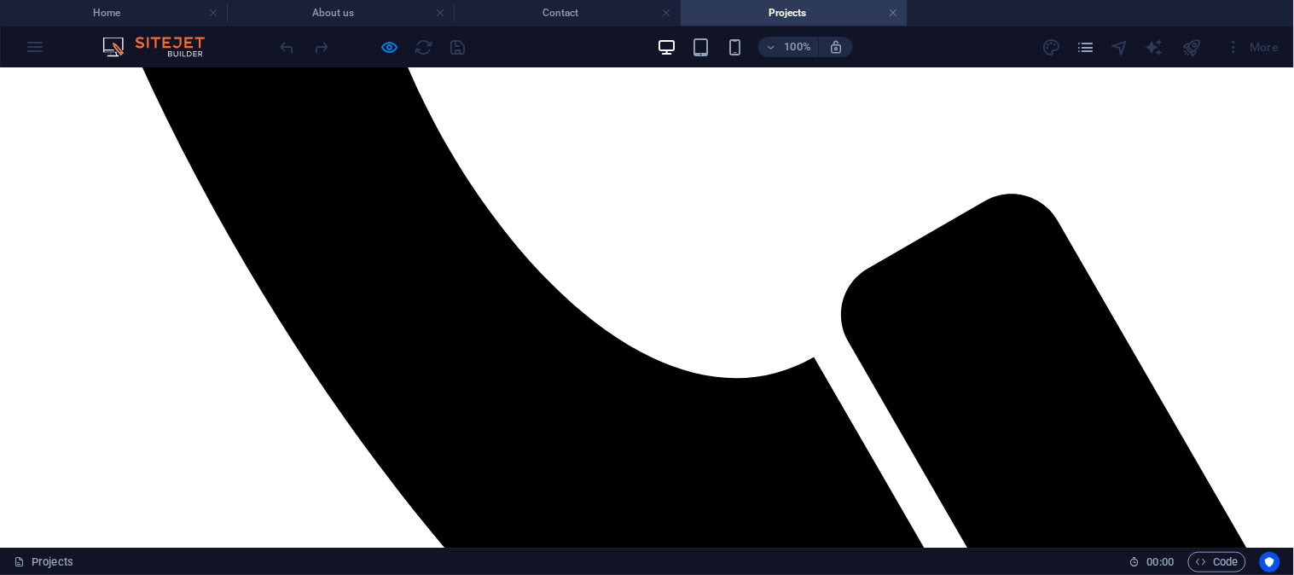
scroll to position [983, 0]
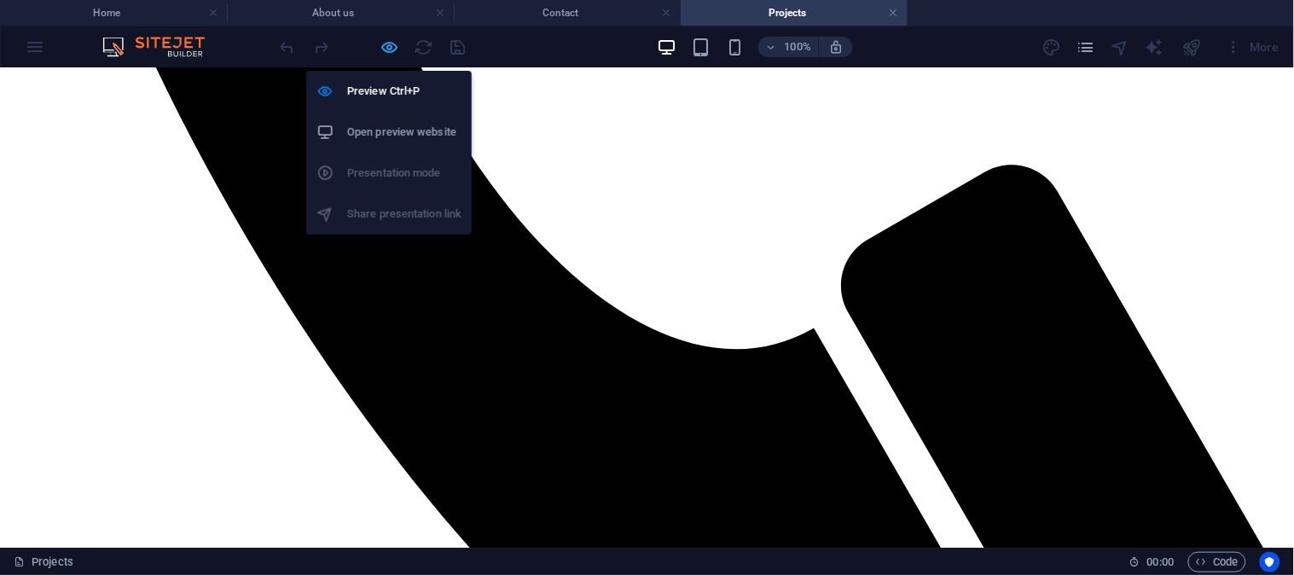
click at [387, 41] on icon "button" at bounding box center [391, 48] width 20 height 20
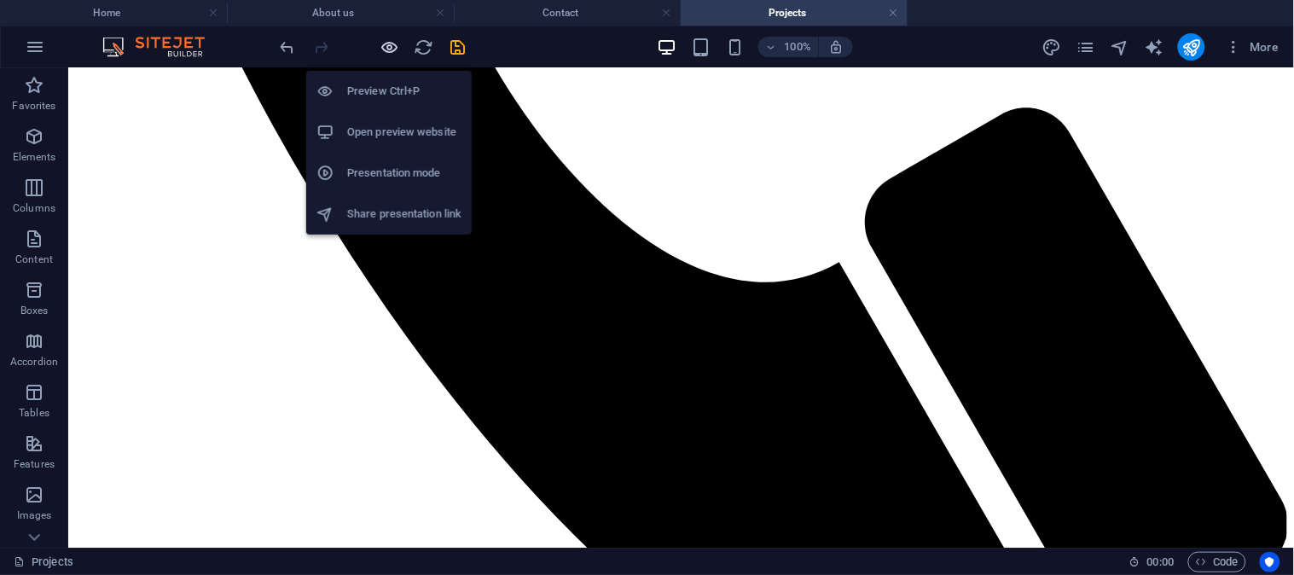
click at [388, 38] on icon "button" at bounding box center [391, 48] width 20 height 20
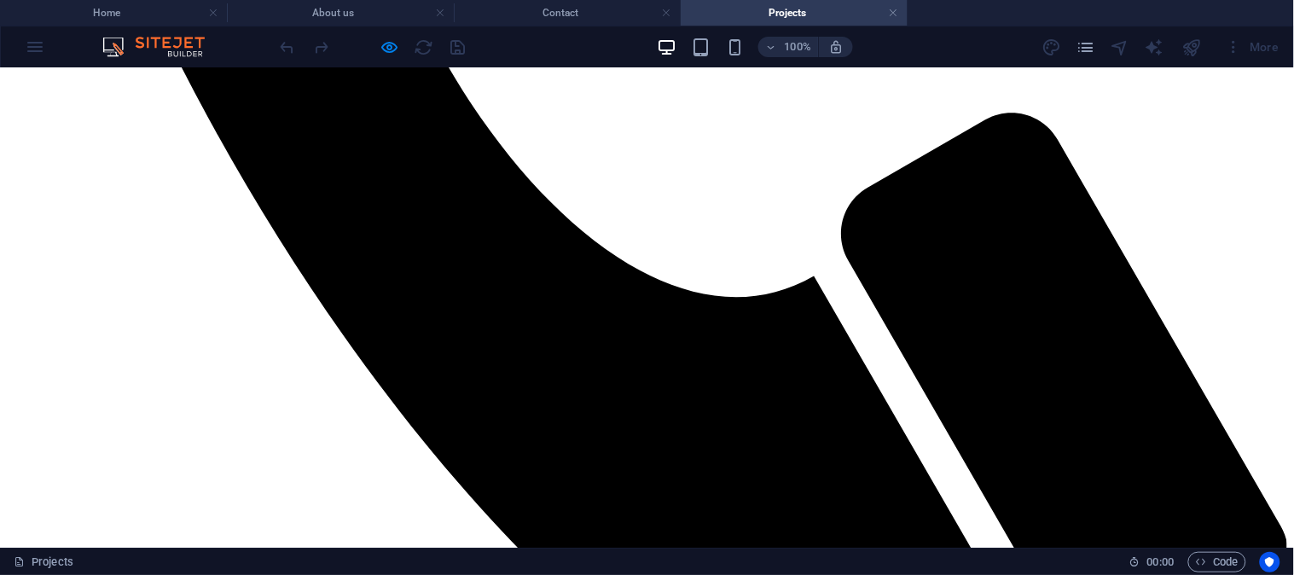
scroll to position [1078, 0]
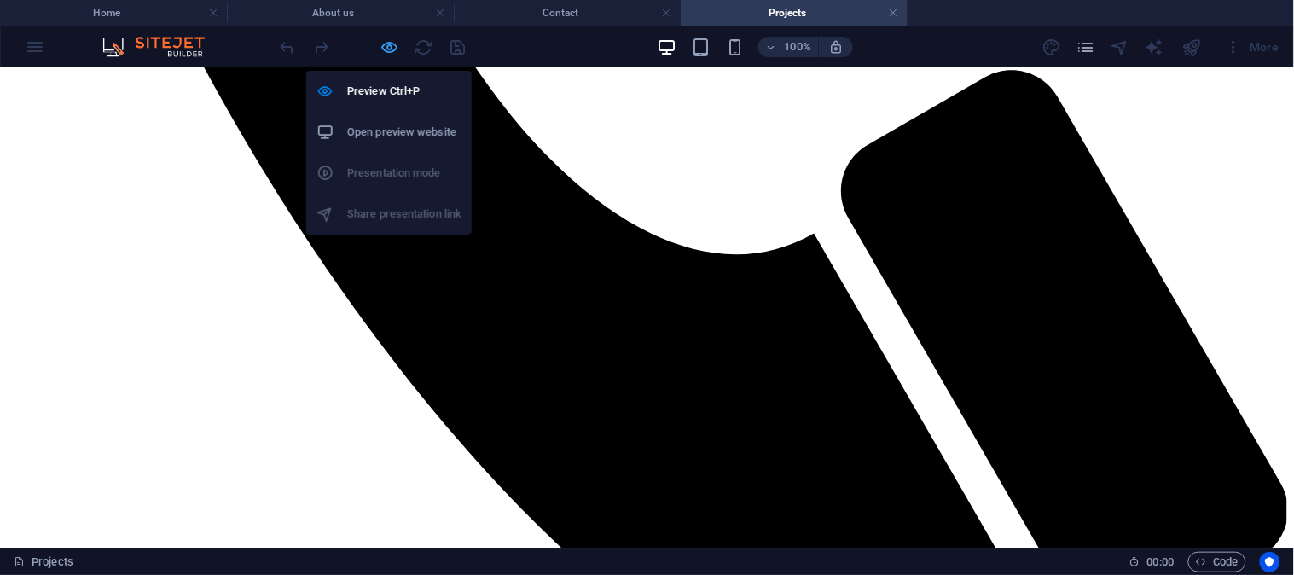
click at [387, 40] on icon "button" at bounding box center [391, 48] width 20 height 20
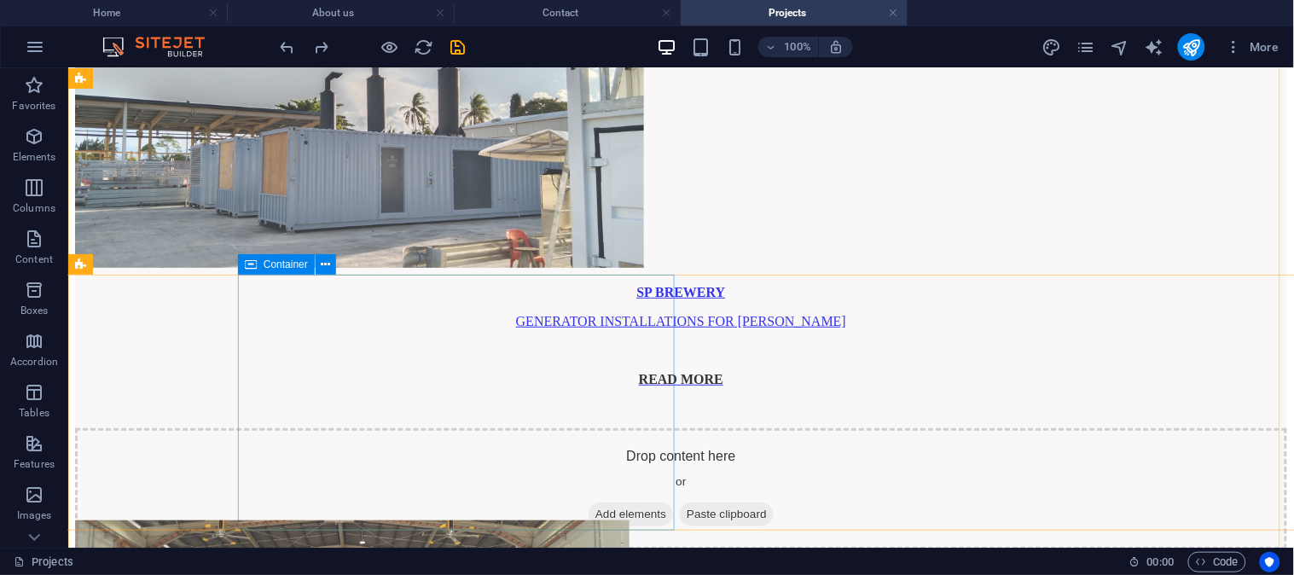
scroll to position [3390, 0]
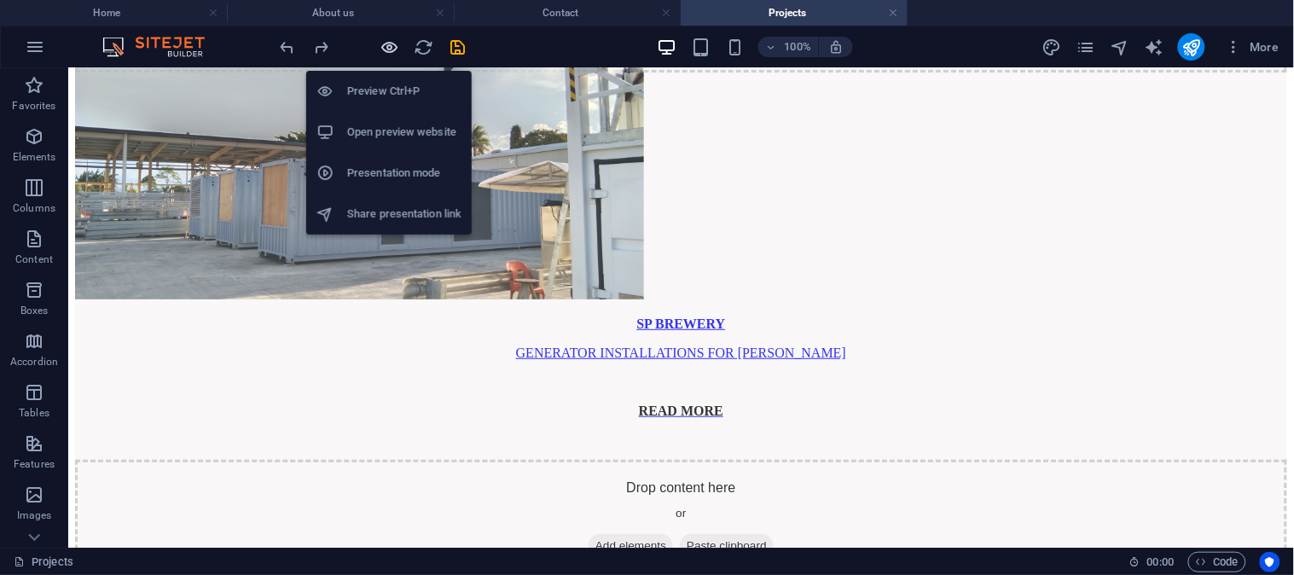
click at [388, 41] on icon "button" at bounding box center [391, 48] width 20 height 20
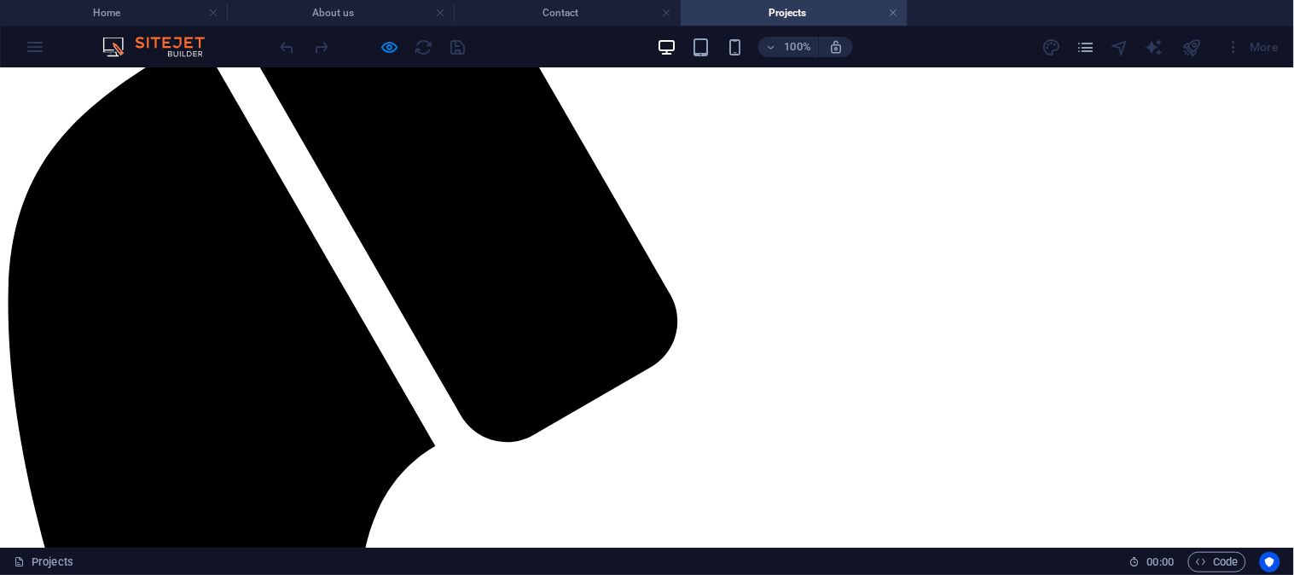
scroll to position [0, 0]
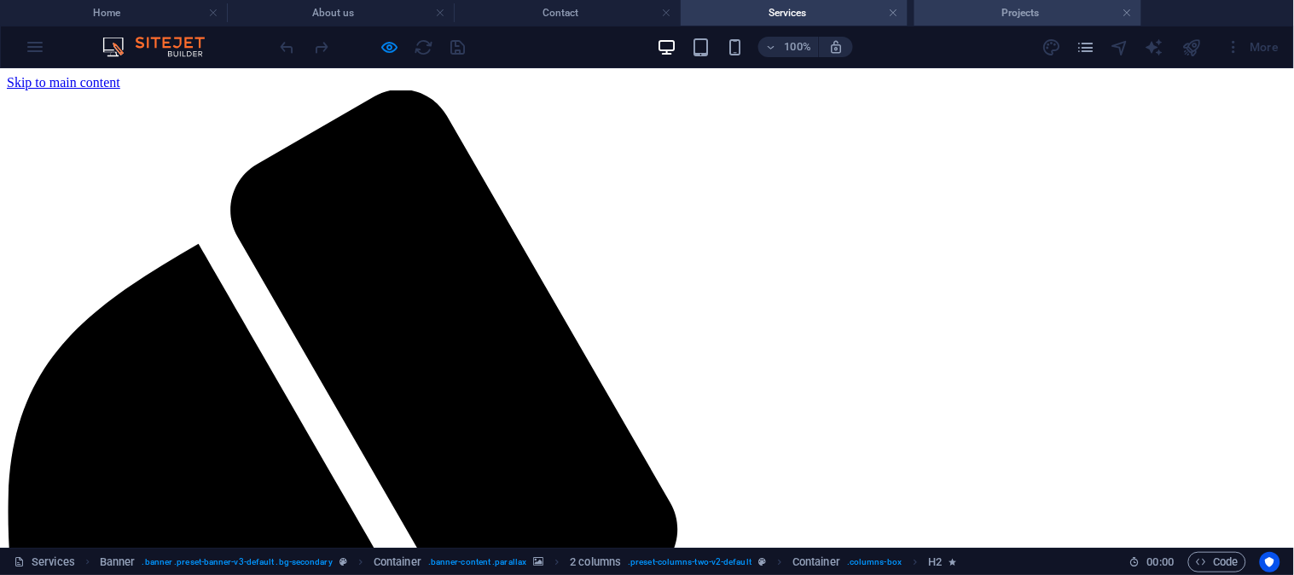
drag, startPoint x: 791, startPoint y: 11, endPoint x: 1025, endPoint y: 12, distance: 233.8
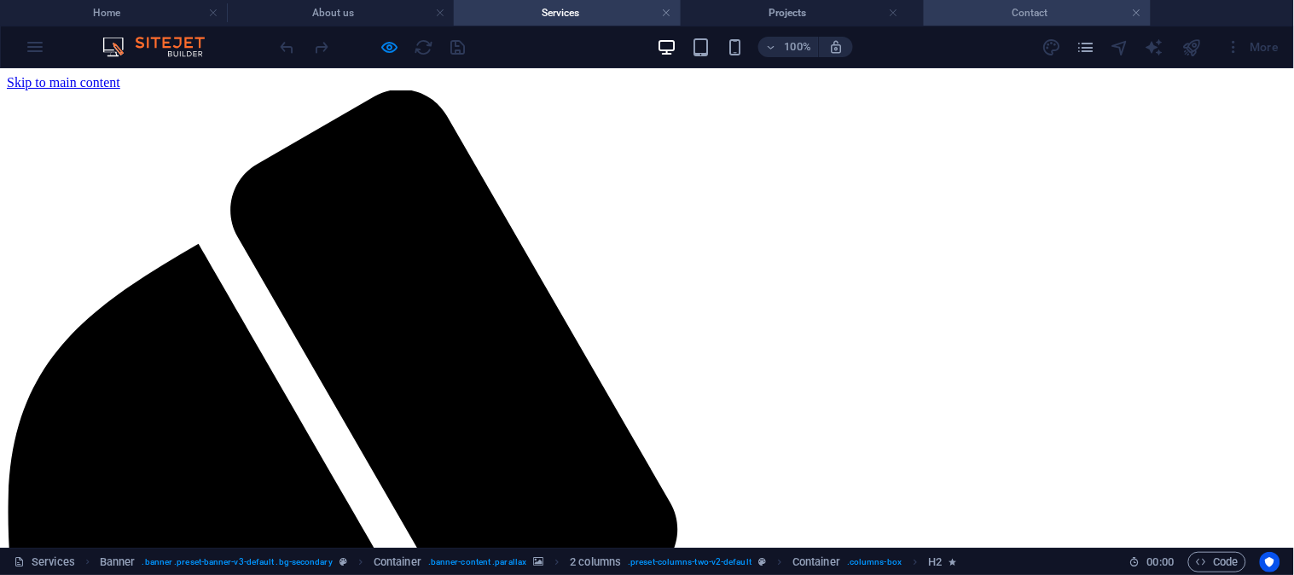
drag, startPoint x: 567, startPoint y: 11, endPoint x: 1038, endPoint y: 6, distance: 470.2
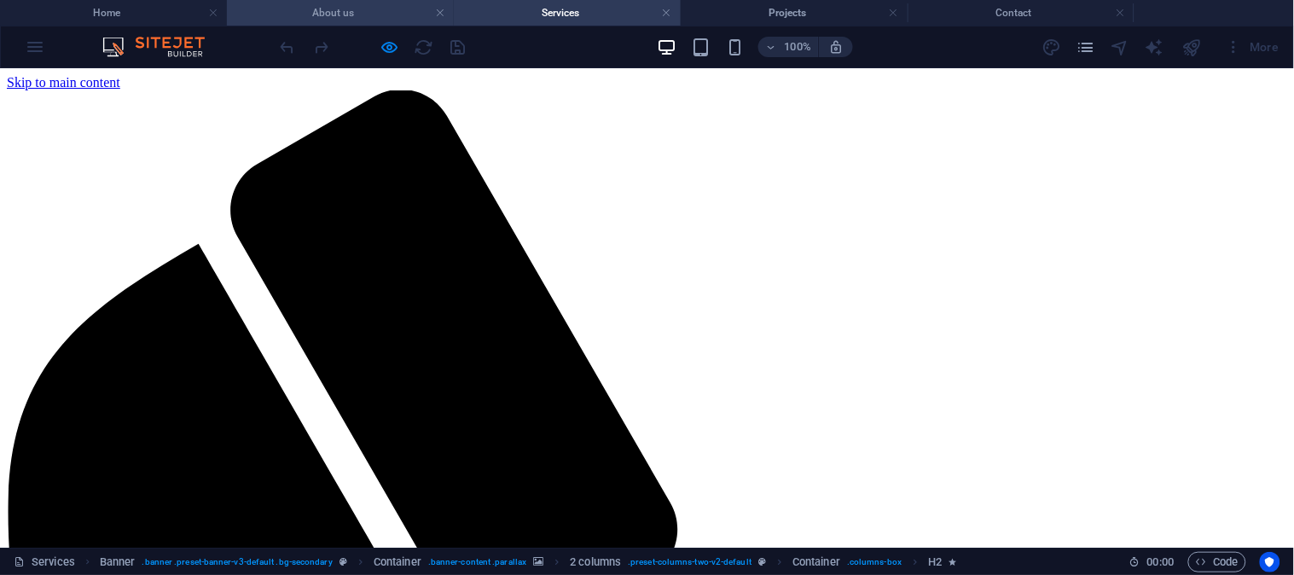
click at [356, 11] on h4 "About us" at bounding box center [340, 12] width 227 height 19
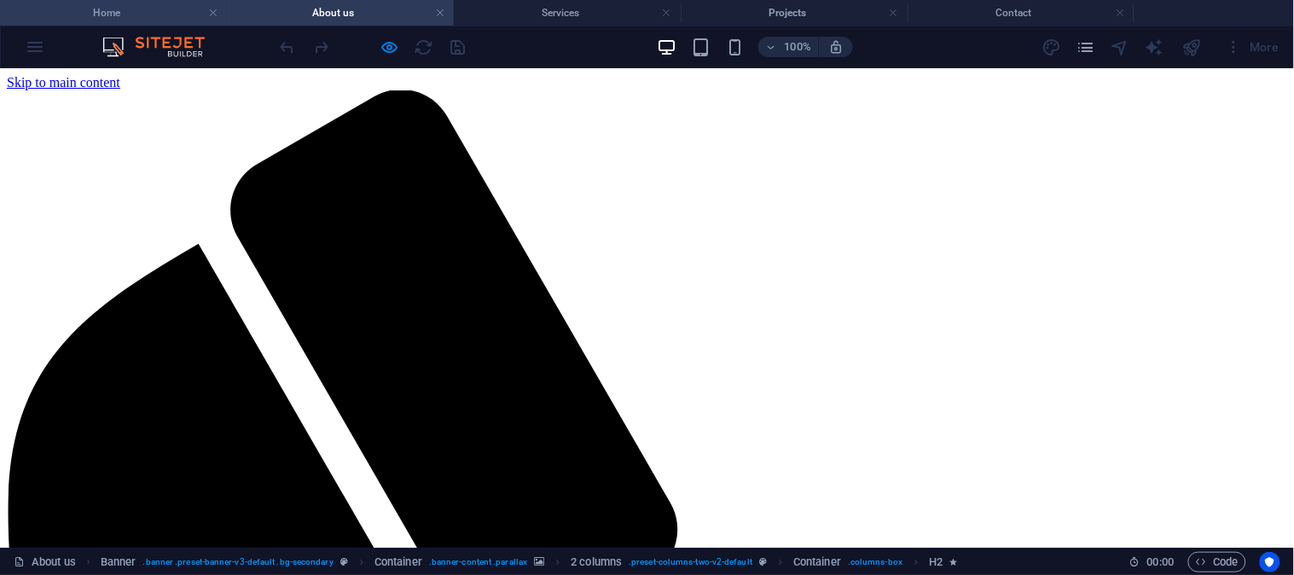
click at [159, 10] on h4 "Home" at bounding box center [113, 12] width 227 height 19
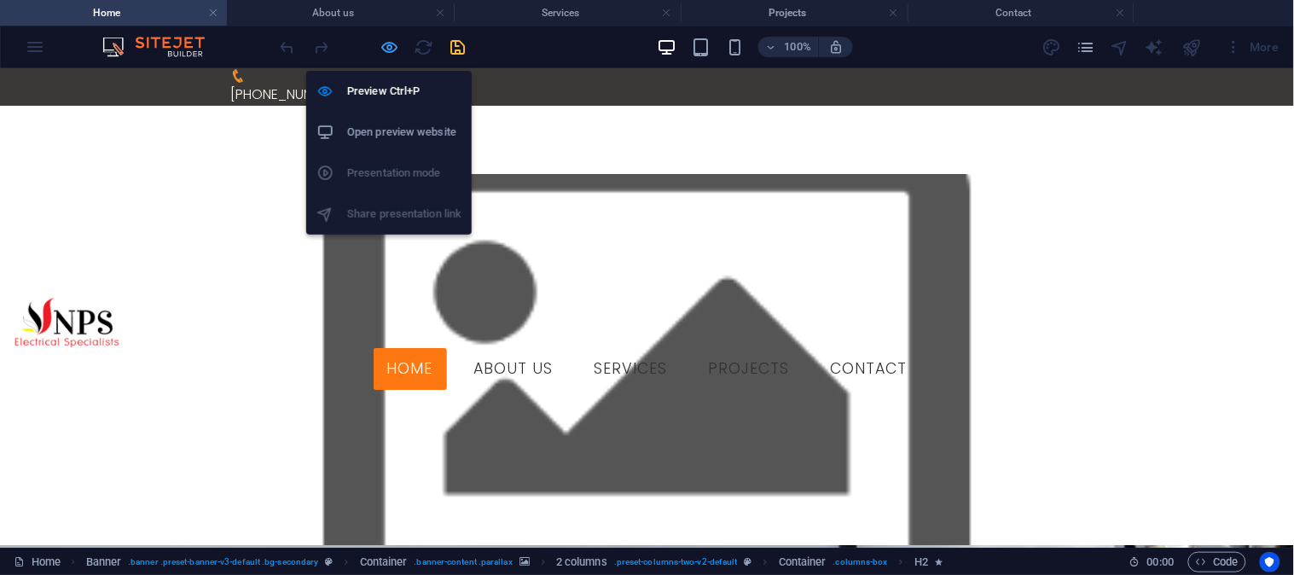
click at [387, 44] on icon "button" at bounding box center [391, 48] width 20 height 20
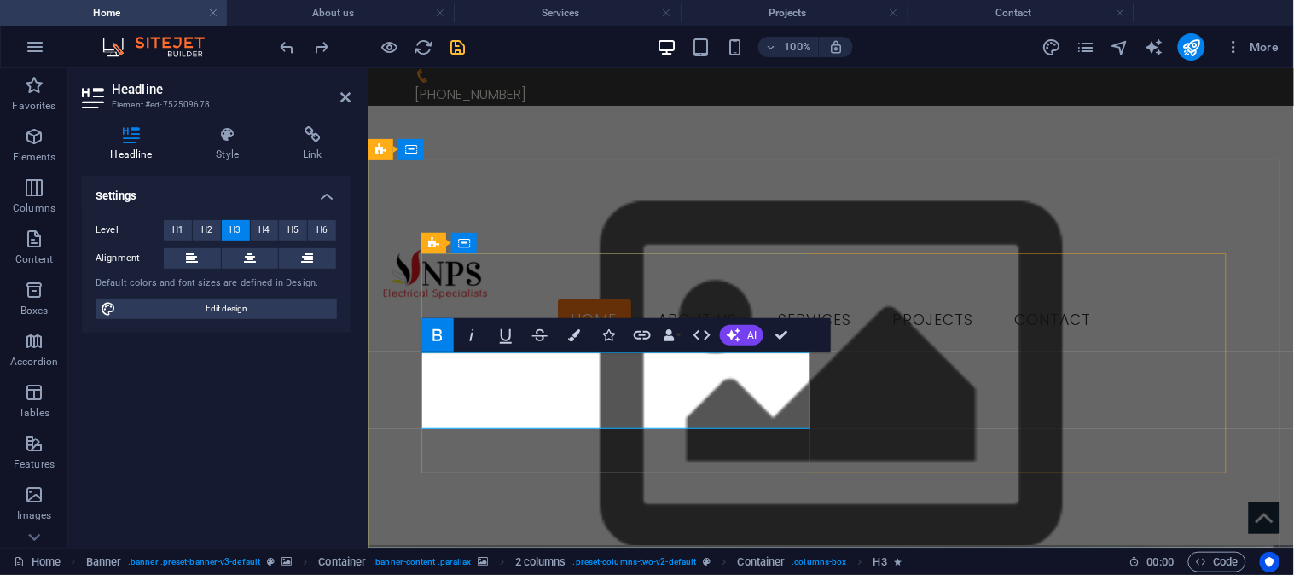
drag, startPoint x: 488, startPoint y: 364, endPoint x: 719, endPoint y: 367, distance: 231.3
click at [578, 330] on icon "button" at bounding box center [574, 335] width 12 height 12
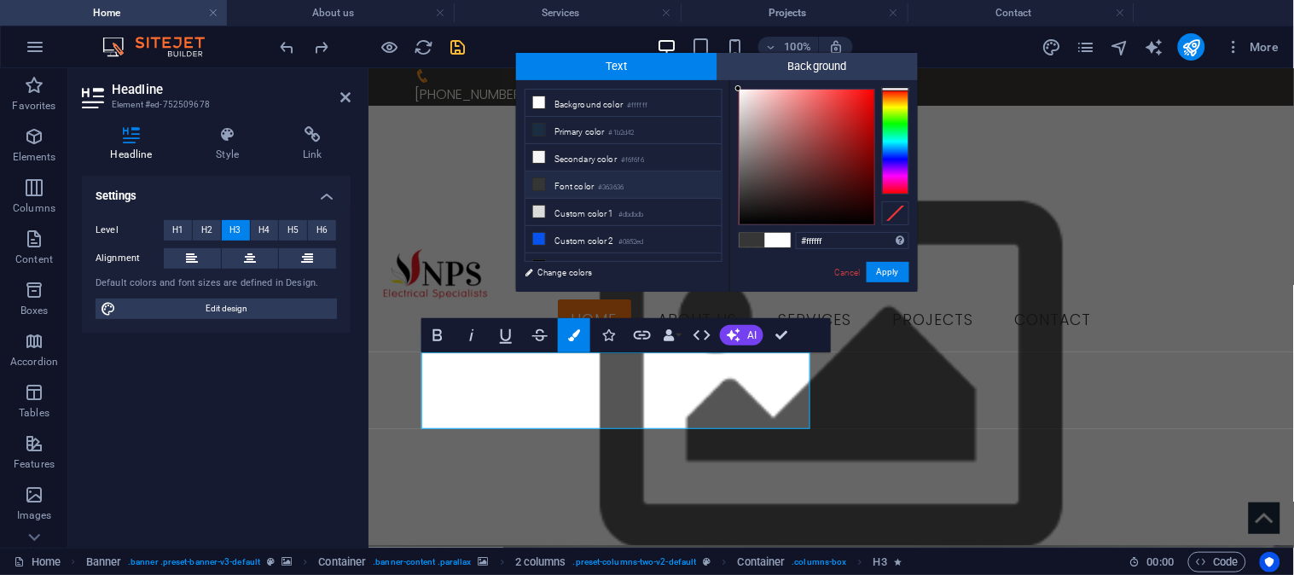
drag, startPoint x: 839, startPoint y: 236, endPoint x: 781, endPoint y: 243, distance: 58.4
click at [781, 243] on div "#ffffff Supported formats #0852ed rgb(8, 82, 237) rgba(8, 82, 237, 90%) hsv(221…" at bounding box center [824, 309] width 189 height 459
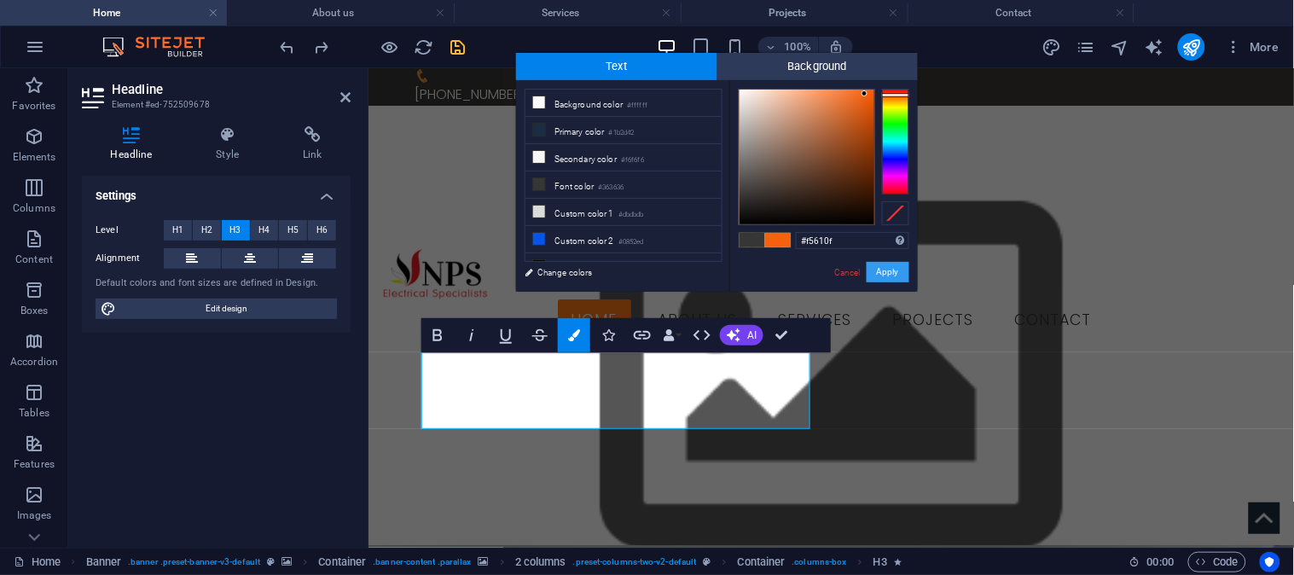
click at [883, 275] on button "Apply" at bounding box center [888, 272] width 43 height 20
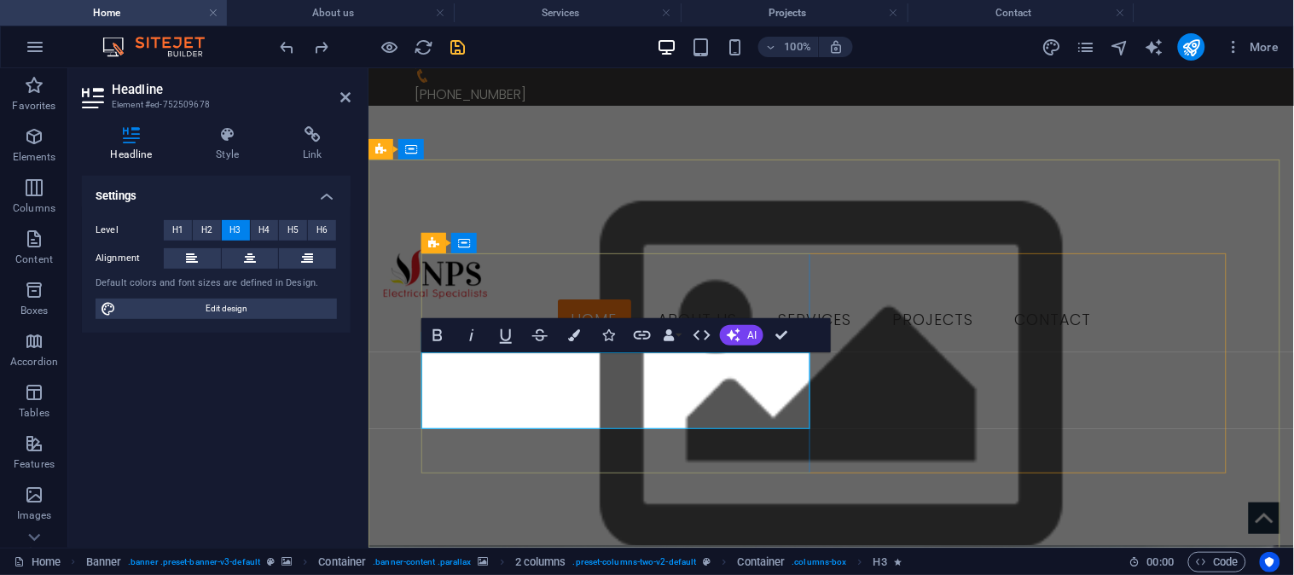
drag, startPoint x: 529, startPoint y: 388, endPoint x: 666, endPoint y: 394, distance: 136.7
click at [573, 333] on icon "button" at bounding box center [574, 335] width 12 height 12
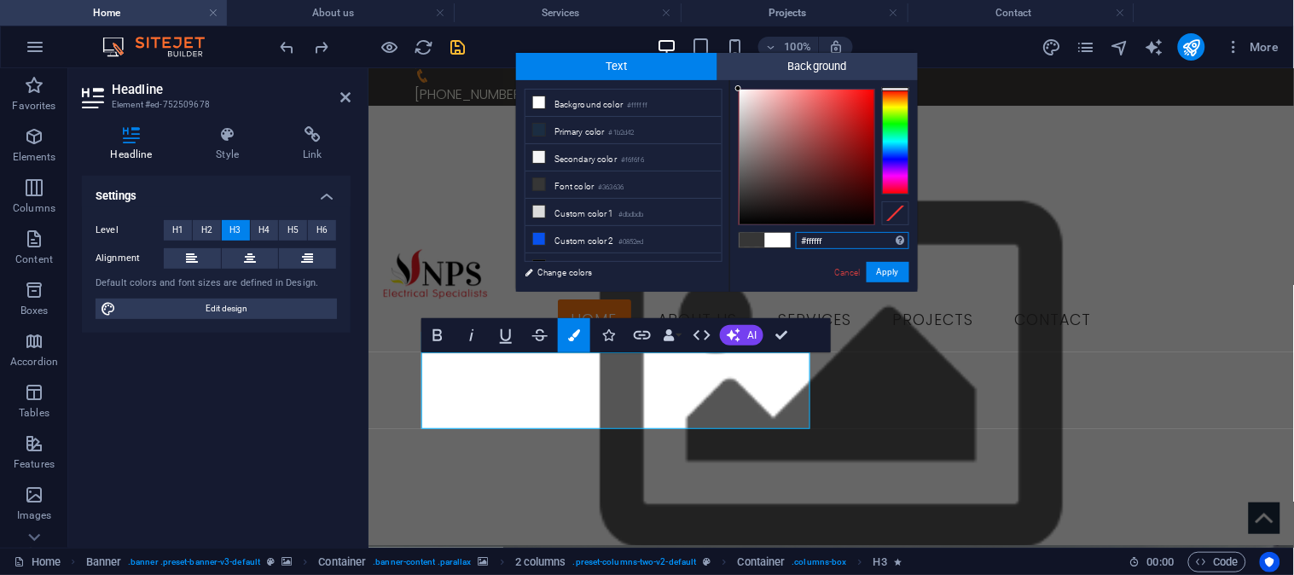
drag, startPoint x: 838, startPoint y: 245, endPoint x: 782, endPoint y: 241, distance: 56.5
click at [782, 241] on div "#ffffff Supported formats #0852ed rgb(8, 82, 237) rgba(8, 82, 237, 90%) hsv(221…" at bounding box center [824, 309] width 189 height 459
paste input "5610"
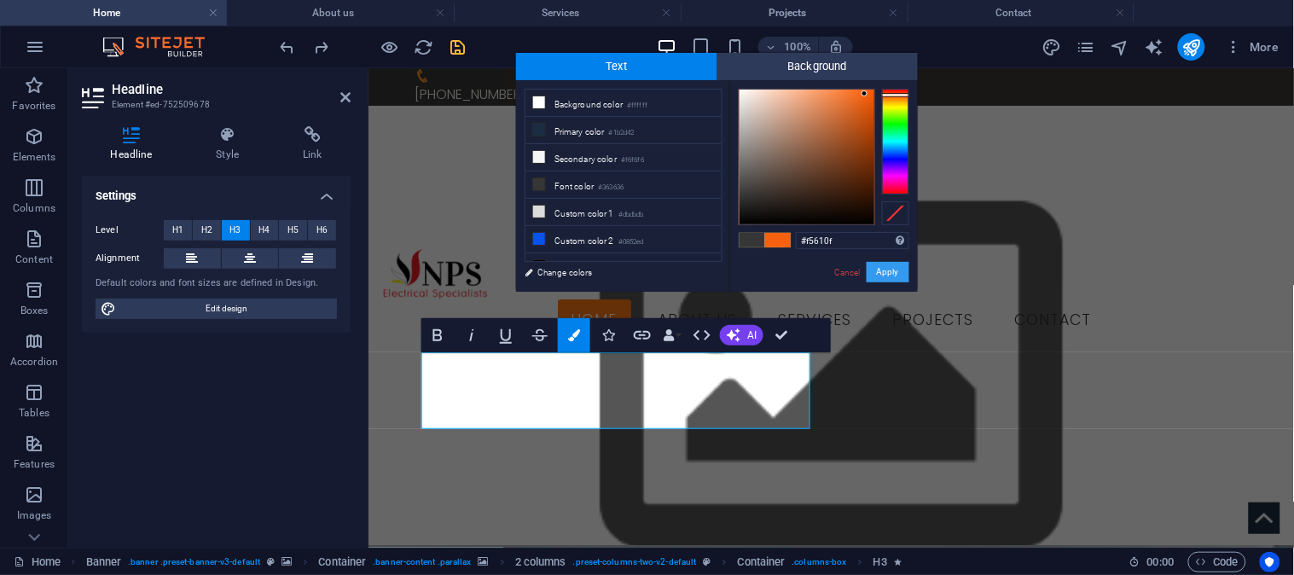
click at [890, 274] on button "Apply" at bounding box center [888, 272] width 43 height 20
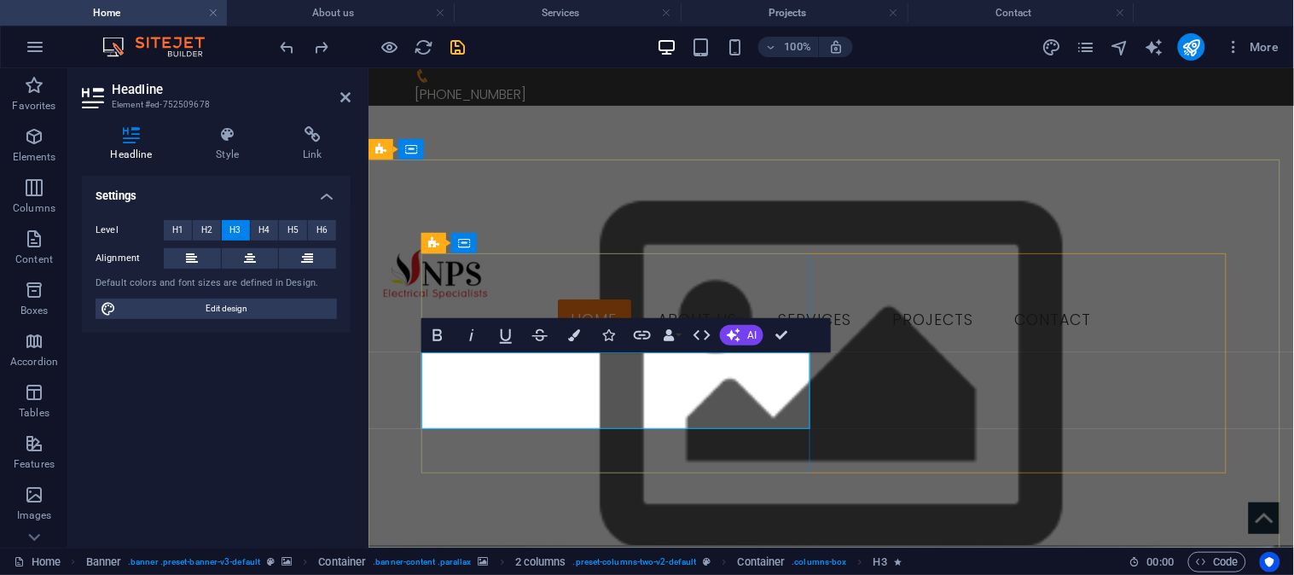
drag, startPoint x: 516, startPoint y: 415, endPoint x: 423, endPoint y: 415, distance: 93.0
click at [575, 331] on icon "button" at bounding box center [574, 335] width 12 height 12
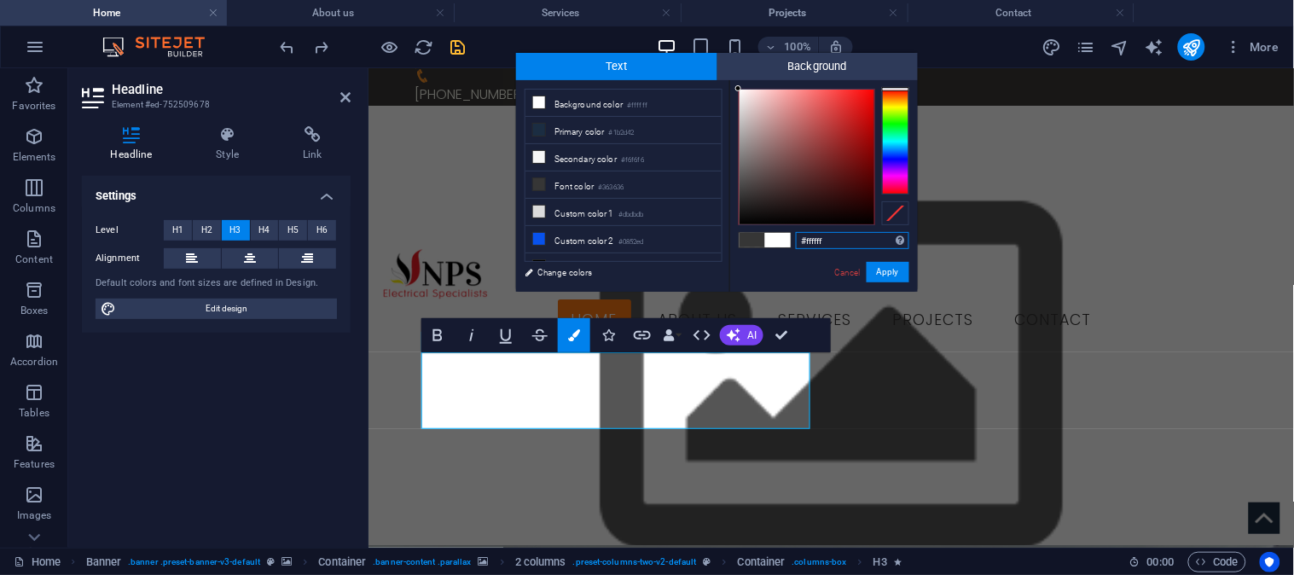
drag, startPoint x: 838, startPoint y: 236, endPoint x: 783, endPoint y: 244, distance: 55.3
click at [783, 244] on div "#ffffff Supported formats #0852ed rgb(8, 82, 237) rgba(8, 82, 237, 90%) hsv(221…" at bounding box center [824, 309] width 189 height 459
paste input "5610"
type input "#f5610f"
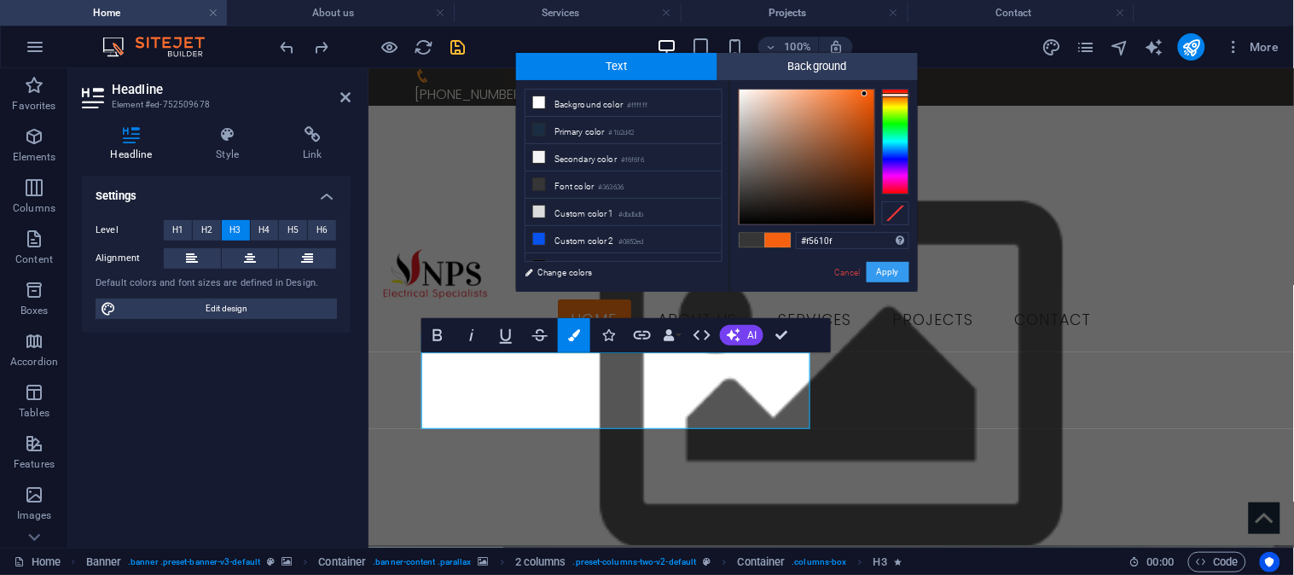
click at [900, 269] on button "Apply" at bounding box center [888, 272] width 43 height 20
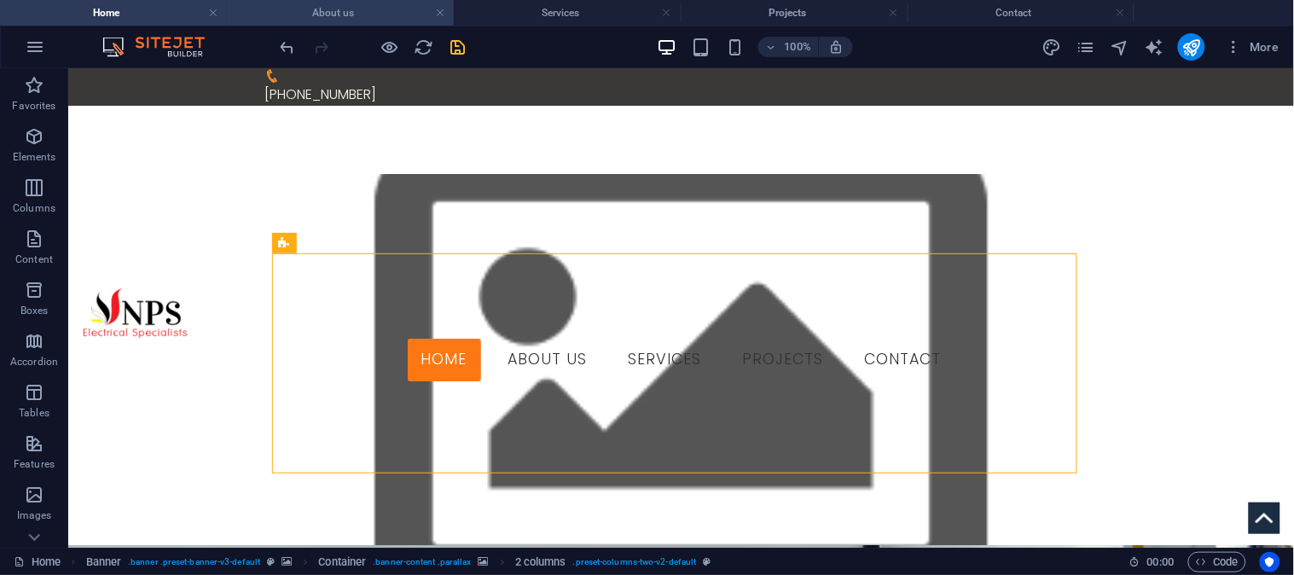
click at [328, 11] on h4 "About us" at bounding box center [340, 12] width 227 height 19
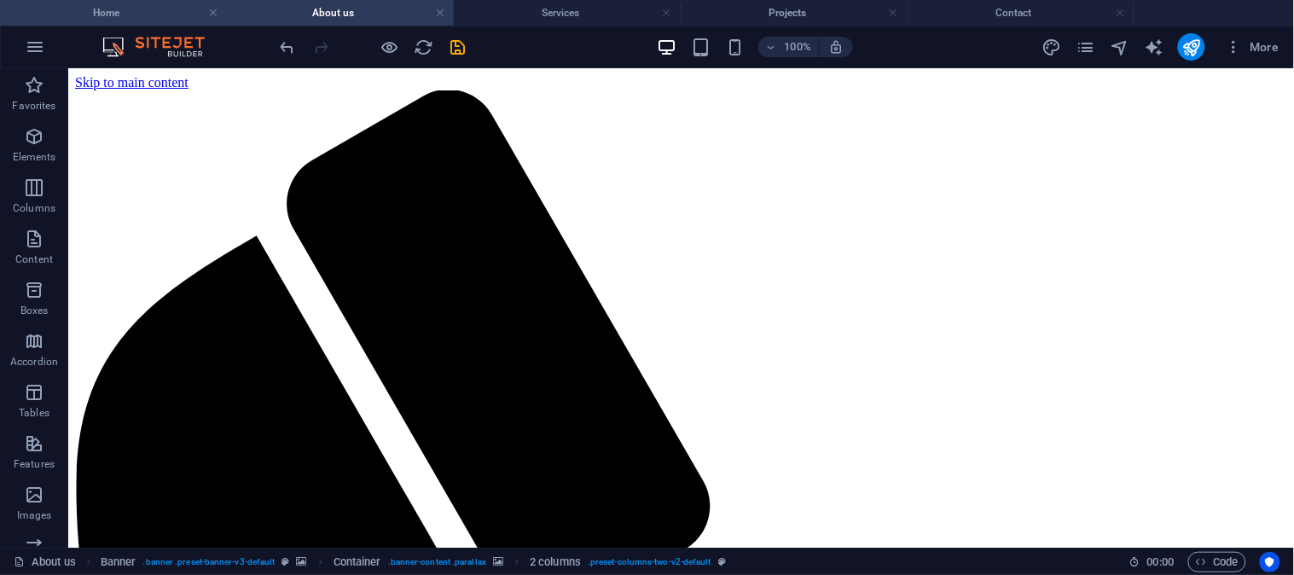
click at [142, 15] on h4 "Home" at bounding box center [113, 12] width 227 height 19
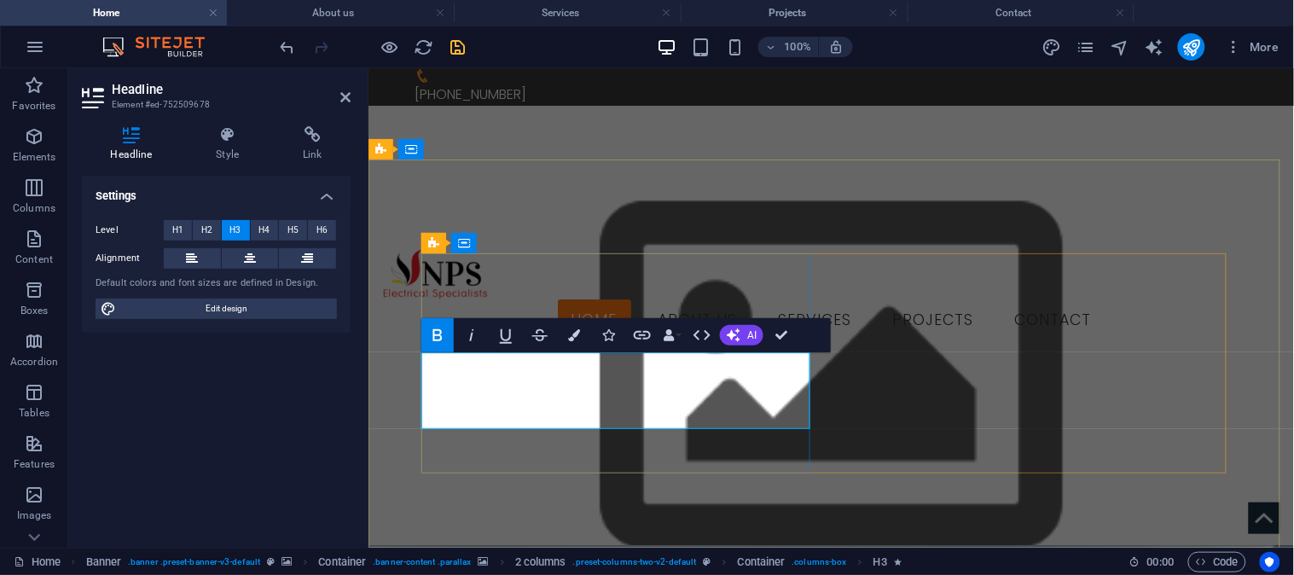
drag, startPoint x: 667, startPoint y: 392, endPoint x: 526, endPoint y: 389, distance: 140.8
click at [224, 139] on icon at bounding box center [228, 134] width 80 height 17
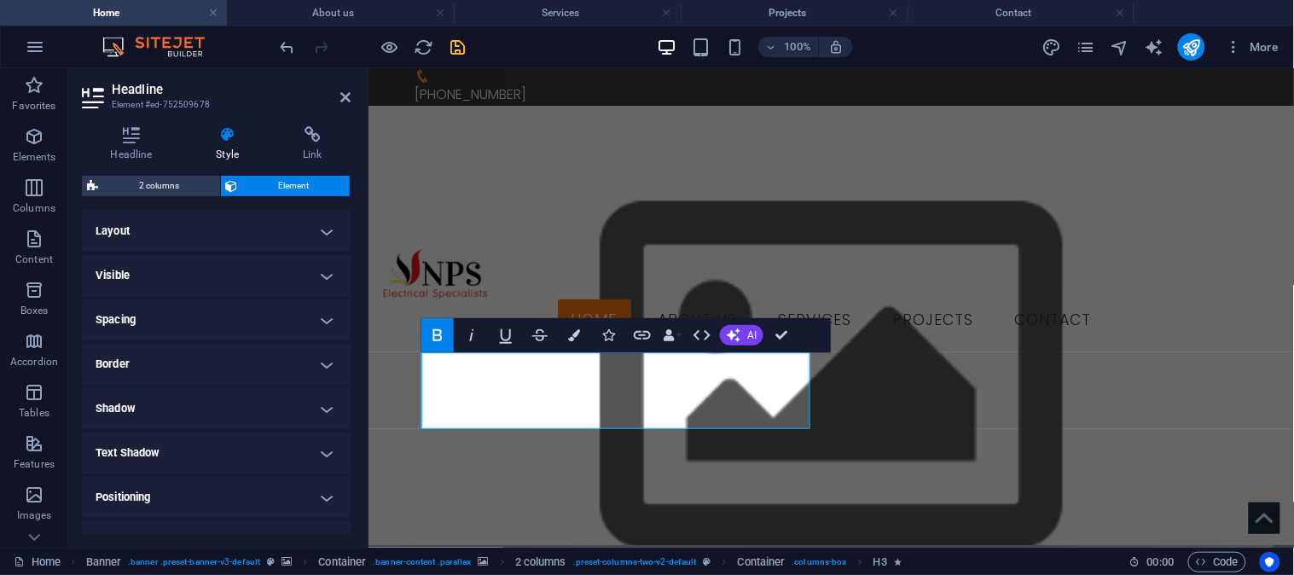
click at [319, 407] on h4 "Shadow" at bounding box center [216, 408] width 269 height 41
click at [253, 445] on span "Outside" at bounding box center [245, 443] width 29 height 20
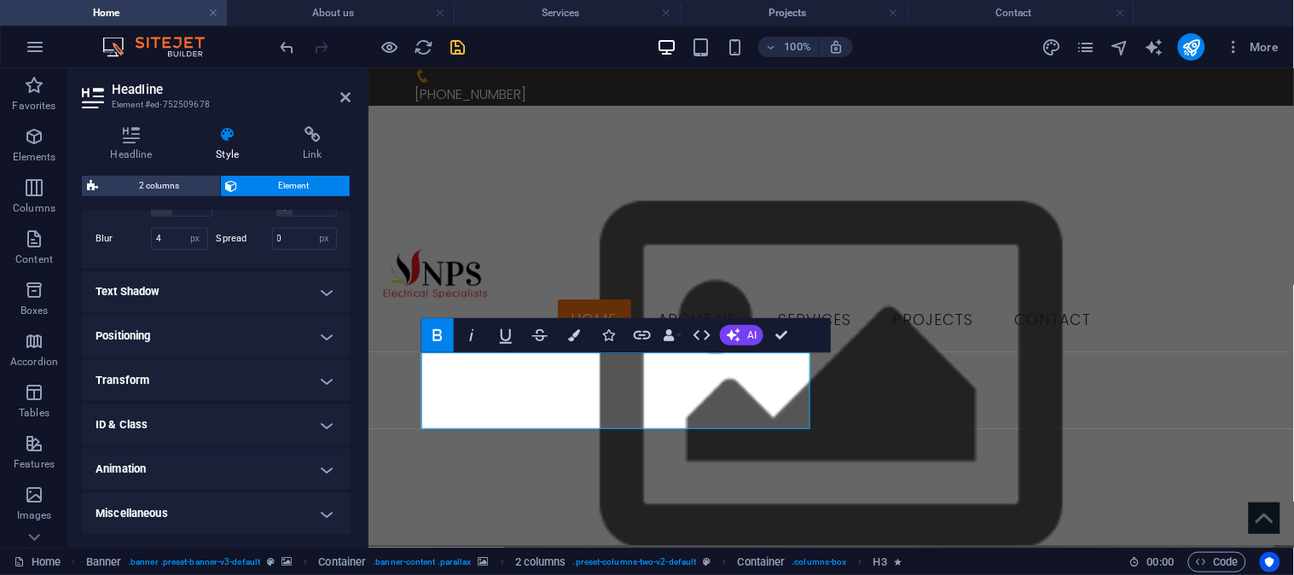
scroll to position [314, 0]
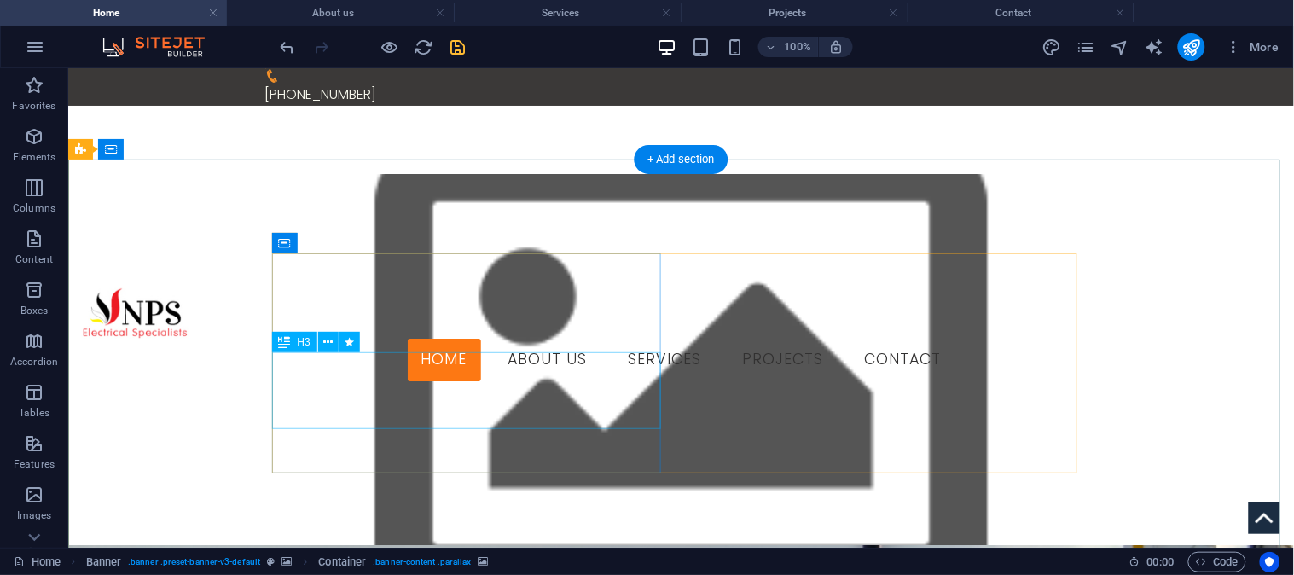
select select "px"
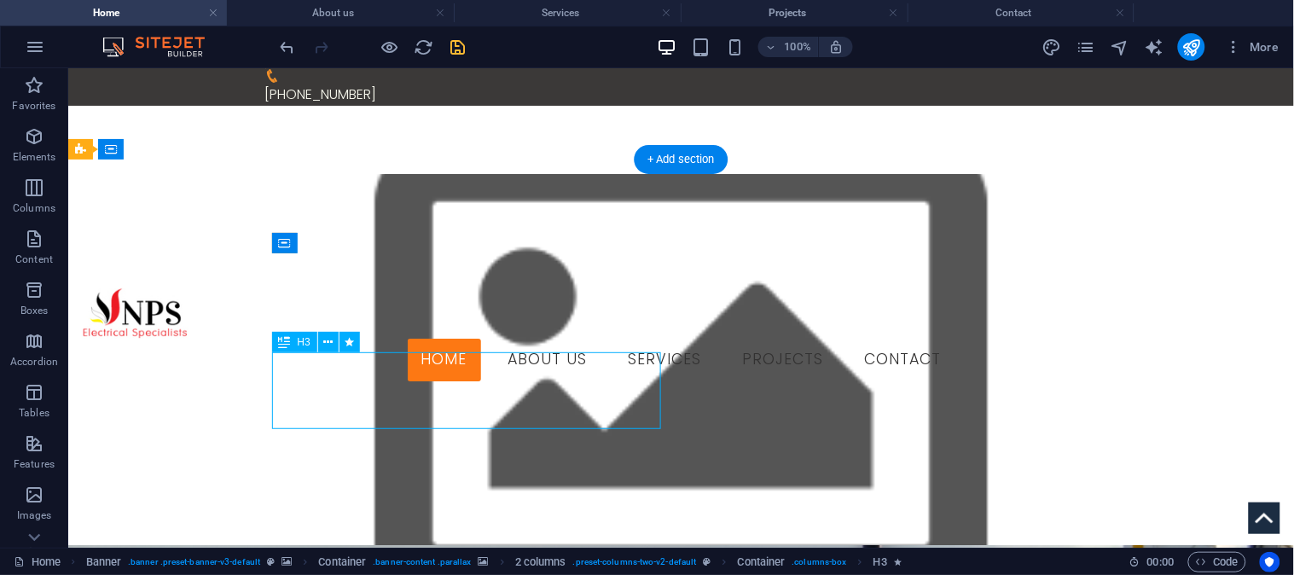
select select "px"
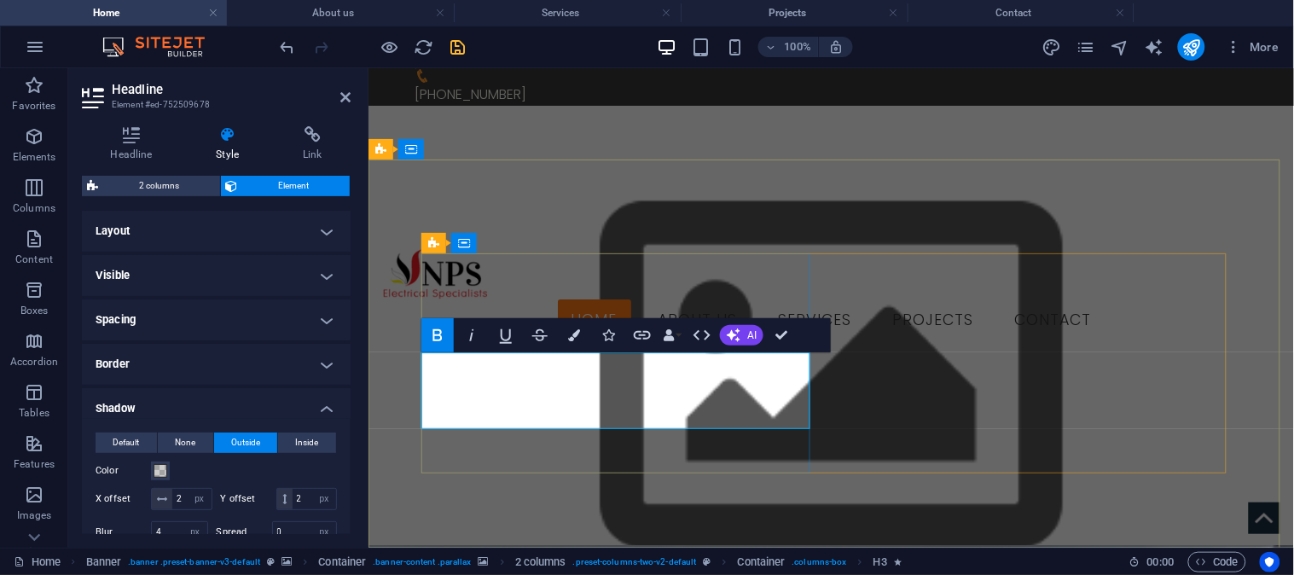
drag, startPoint x: 666, startPoint y: 392, endPoint x: 532, endPoint y: 392, distance: 134.0
click at [158, 468] on span at bounding box center [161, 471] width 14 height 14
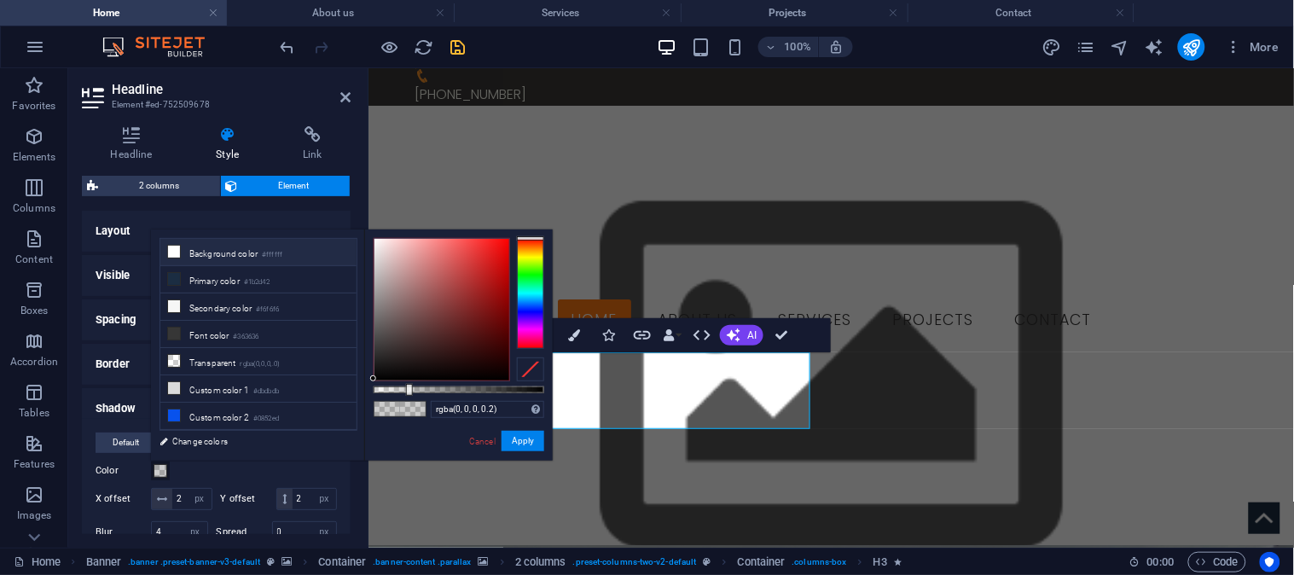
click at [240, 257] on li "Background color #ffffff" at bounding box center [258, 252] width 196 height 27
type input "#ffffff"
click at [240, 256] on li "Background color #ffffff" at bounding box center [258, 252] width 196 height 27
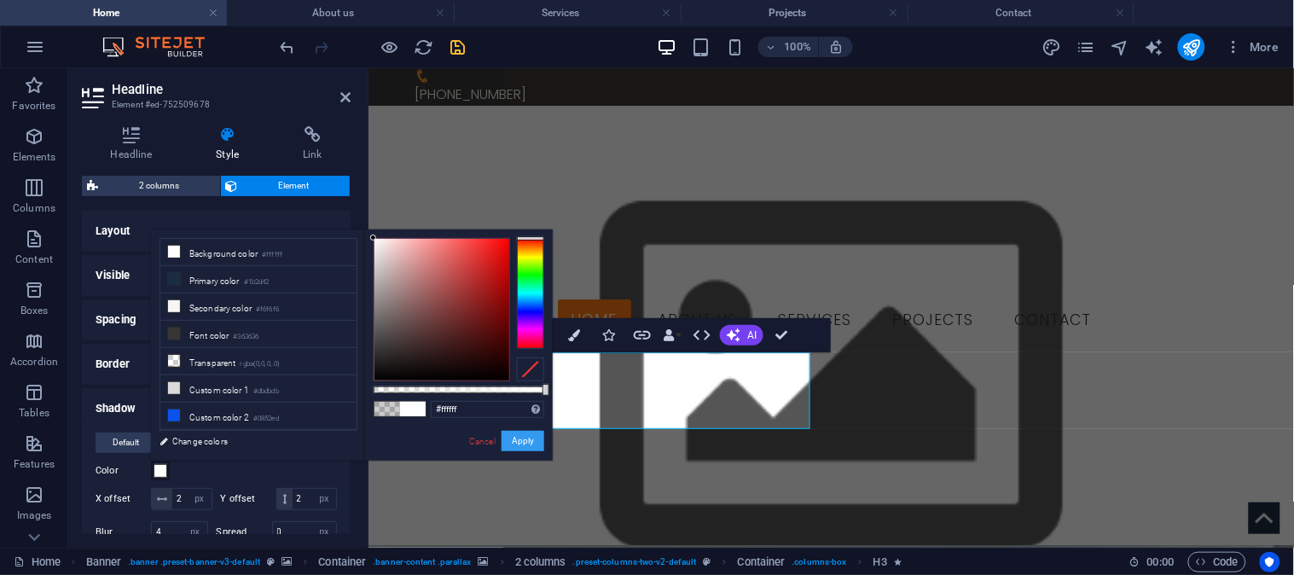
click at [518, 444] on button "Apply" at bounding box center [523, 441] width 43 height 20
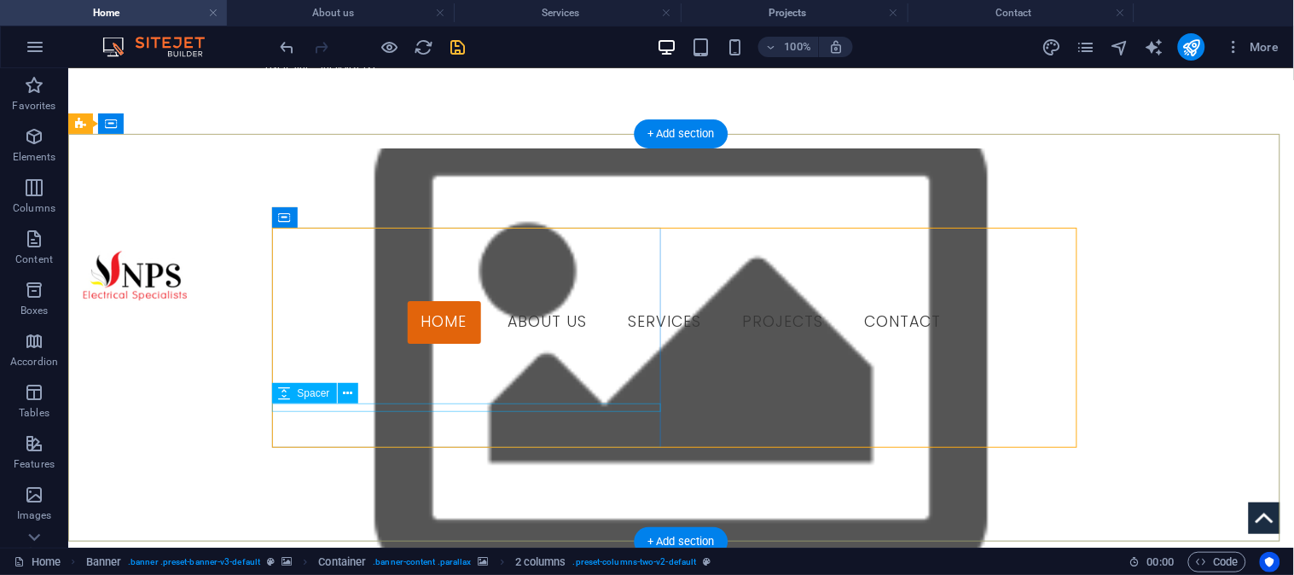
scroll to position [0, 0]
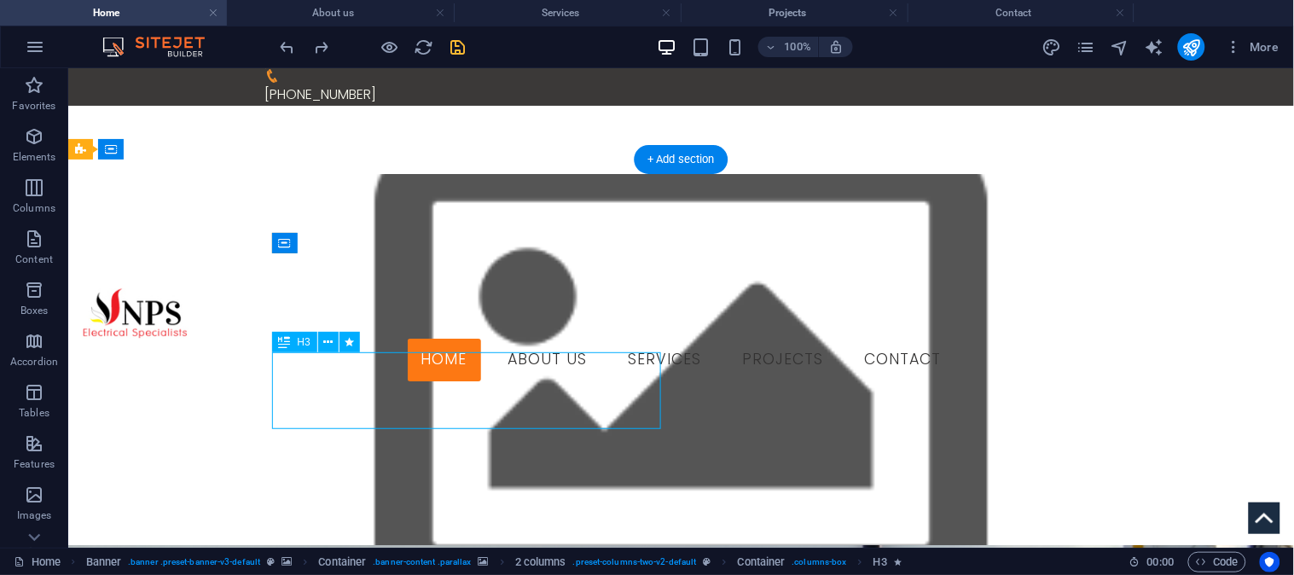
select select "px"
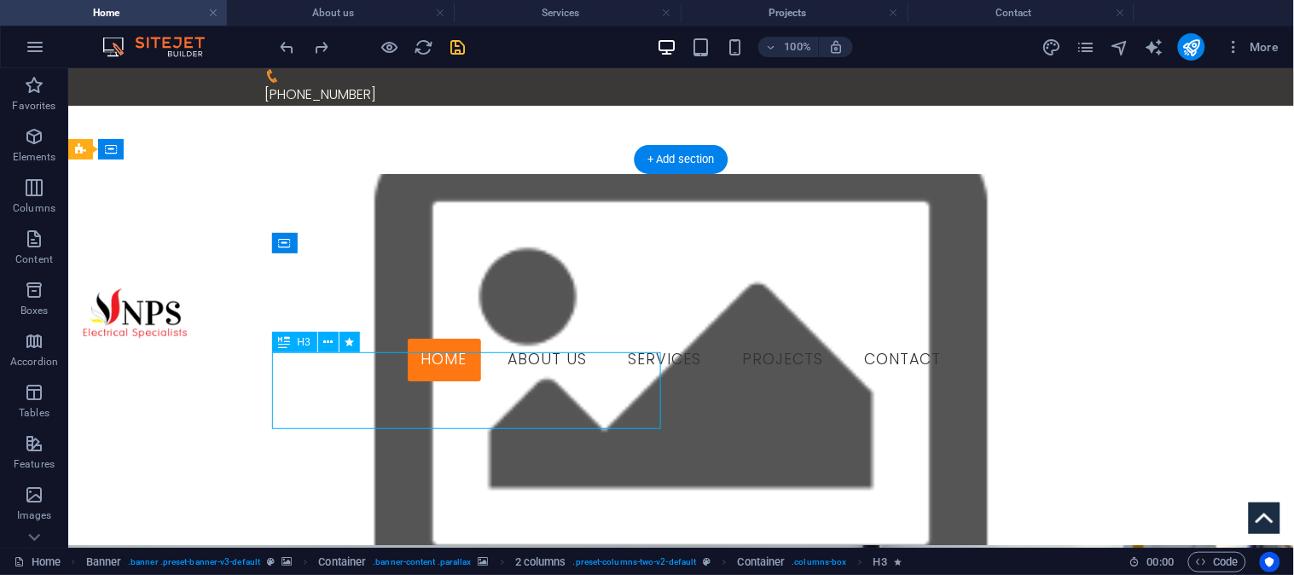
select select "px"
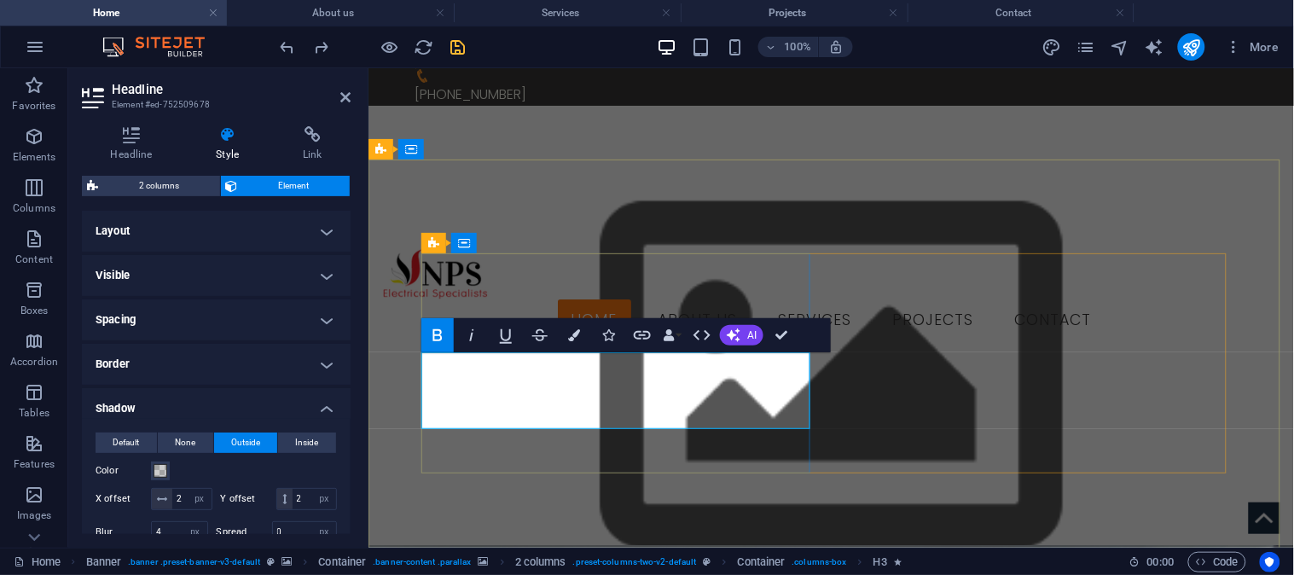
click at [156, 468] on span at bounding box center [161, 471] width 14 height 14
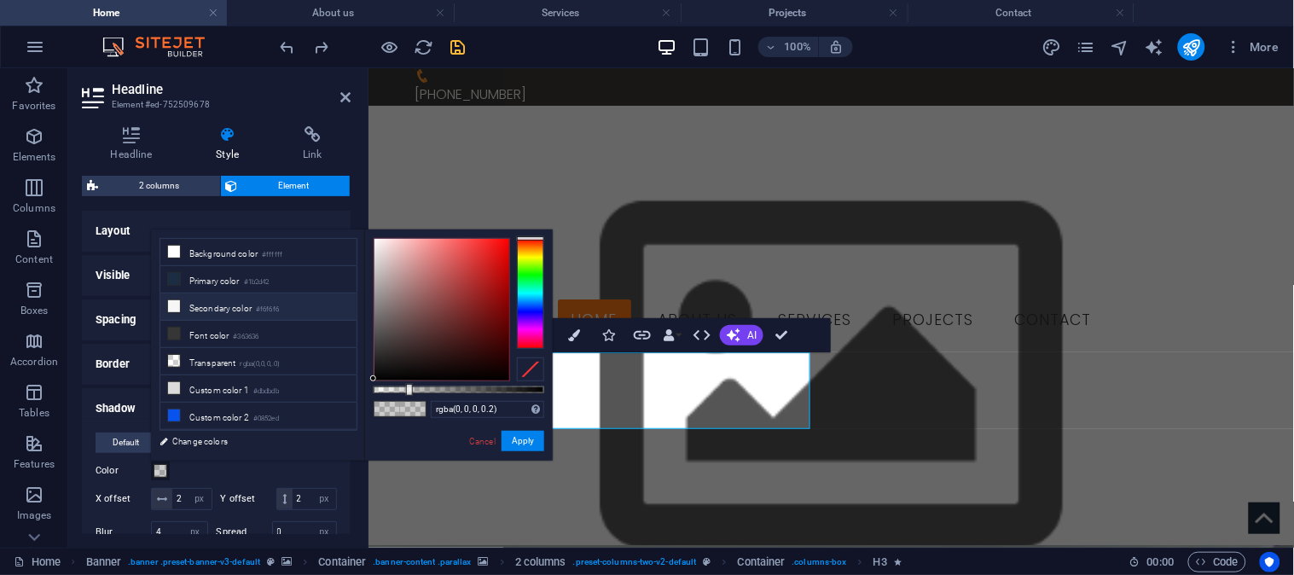
click at [173, 305] on icon at bounding box center [174, 306] width 12 height 12
type input "#f6f6f6"
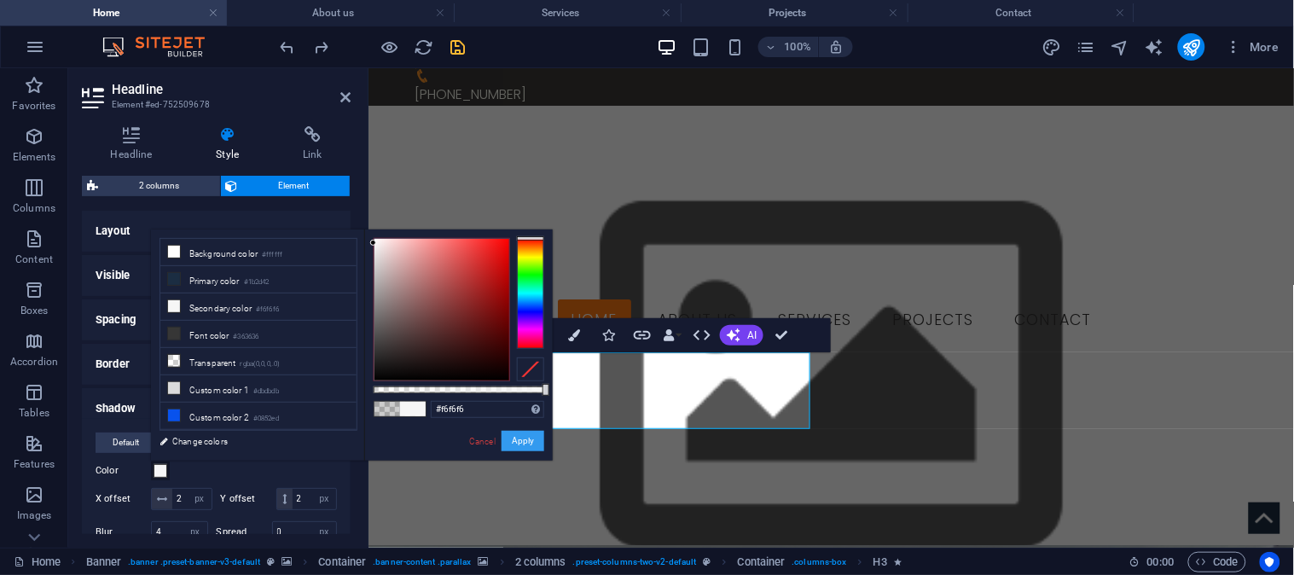
click at [523, 439] on button "Apply" at bounding box center [523, 441] width 43 height 20
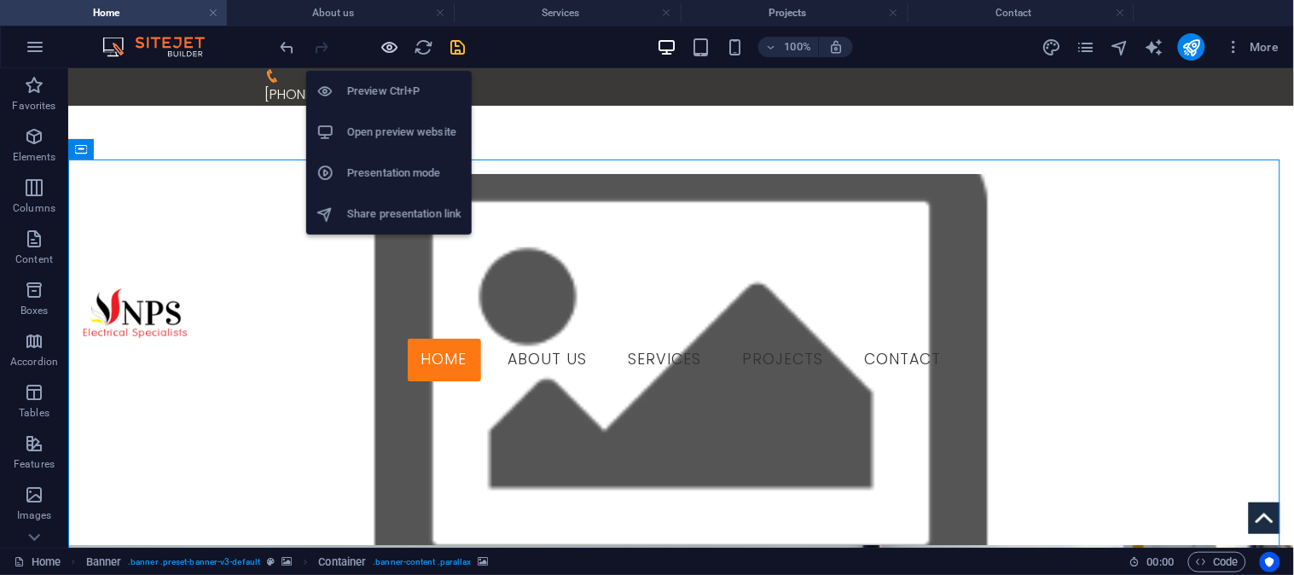
click at [382, 44] on icon "button" at bounding box center [391, 48] width 20 height 20
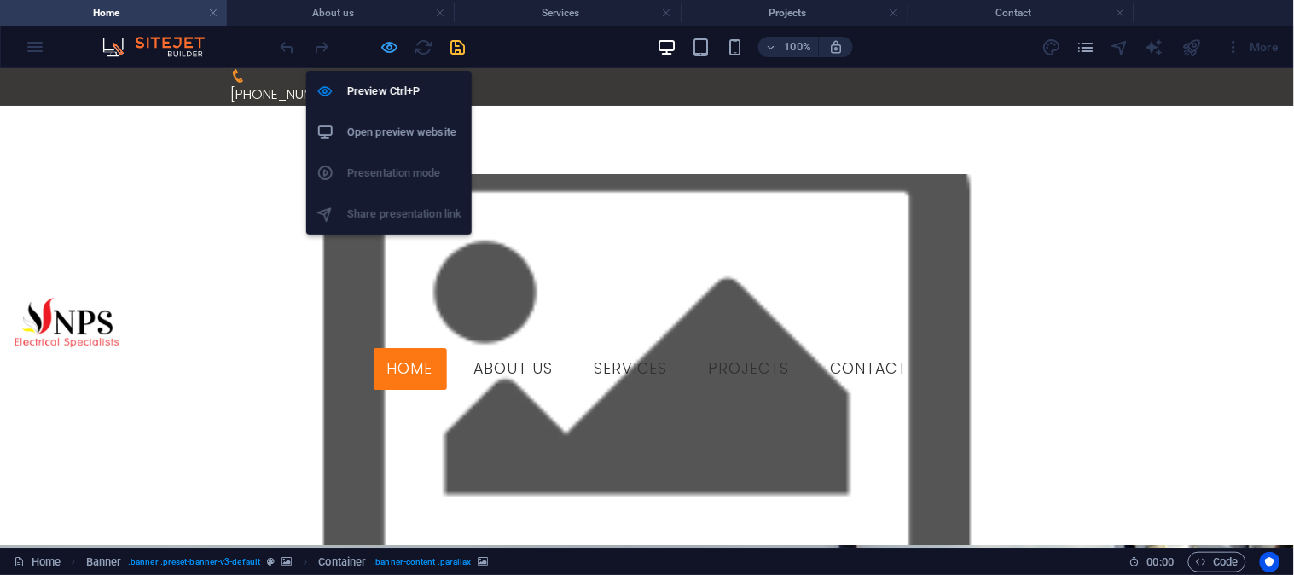
click at [382, 43] on icon "button" at bounding box center [391, 48] width 20 height 20
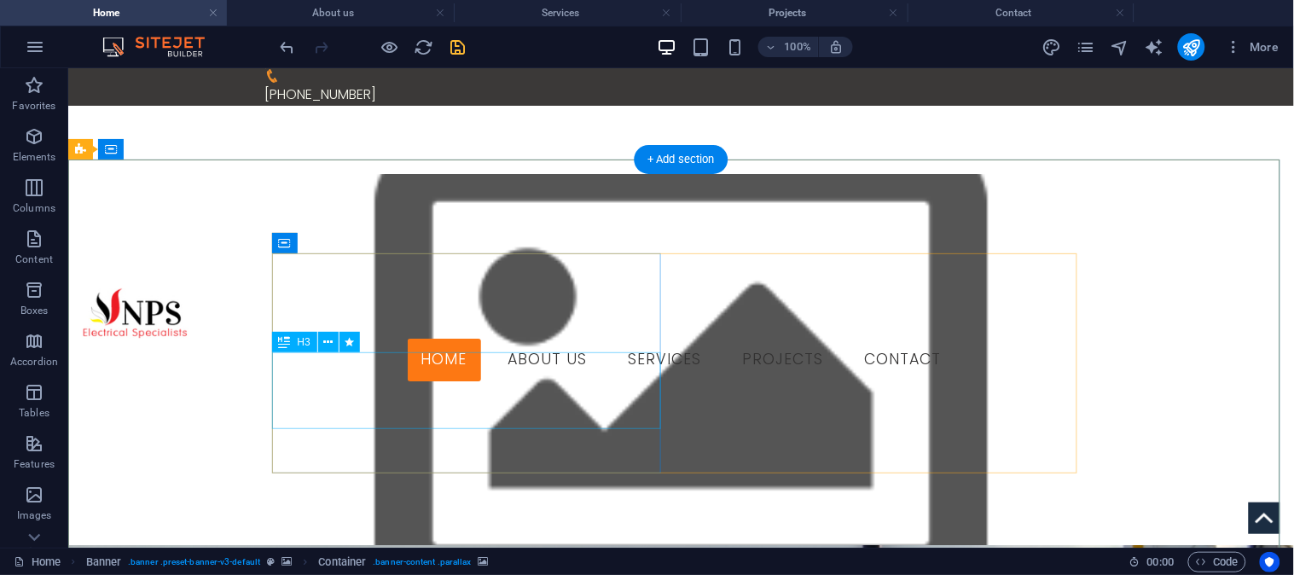
select select "px"
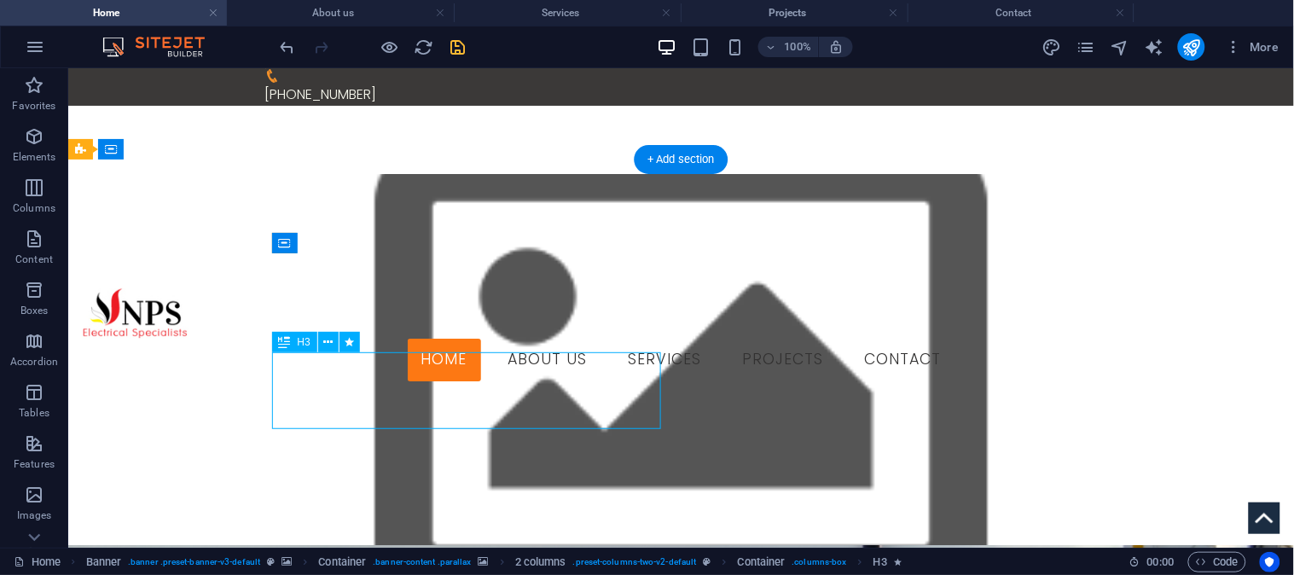
select select "px"
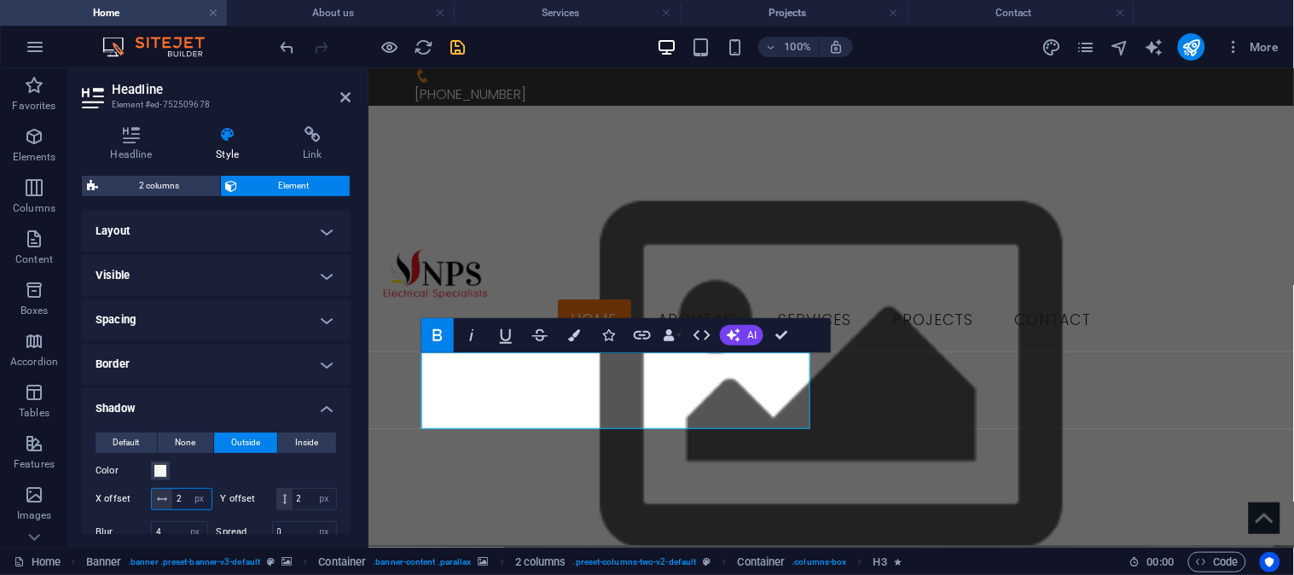
click at [189, 498] on input "2" at bounding box center [191, 499] width 39 height 20
type input "4"
click at [293, 509] on input "2" at bounding box center [315, 499] width 44 height 20
type input "4"
click at [300, 442] on span "Inside" at bounding box center [307, 443] width 23 height 20
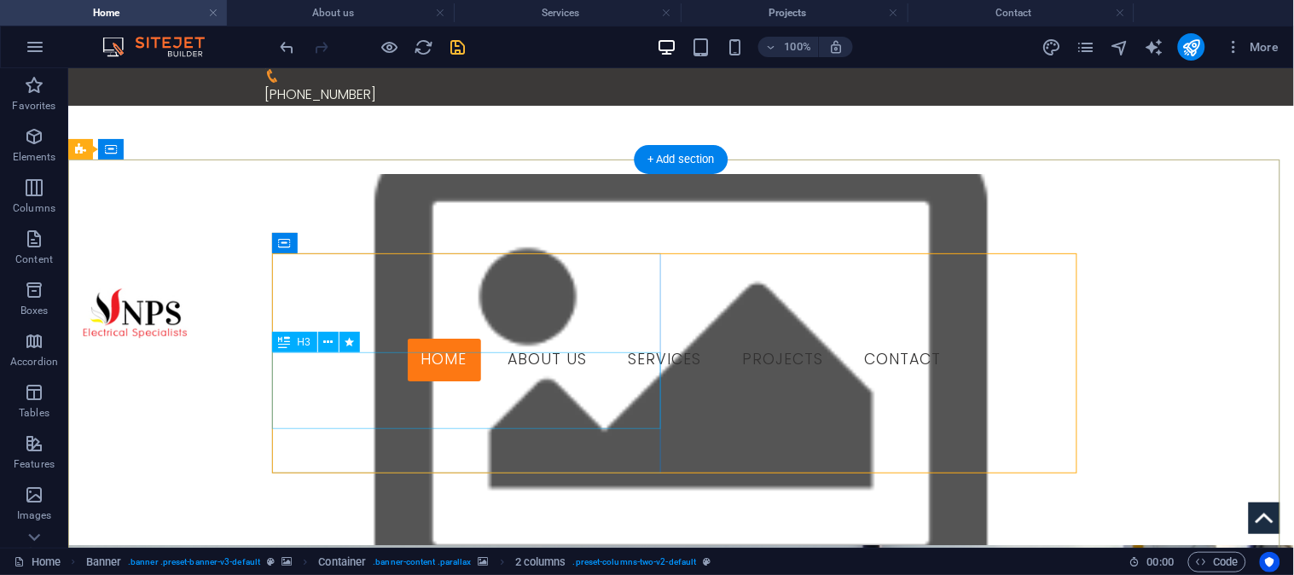
select select "px"
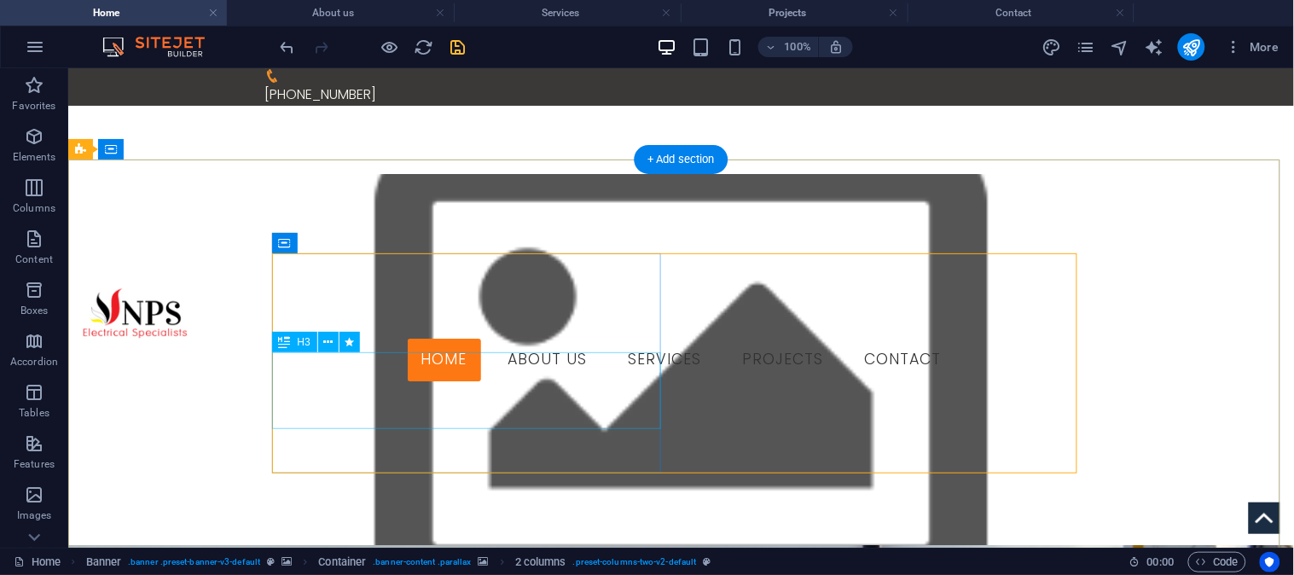
select select "px"
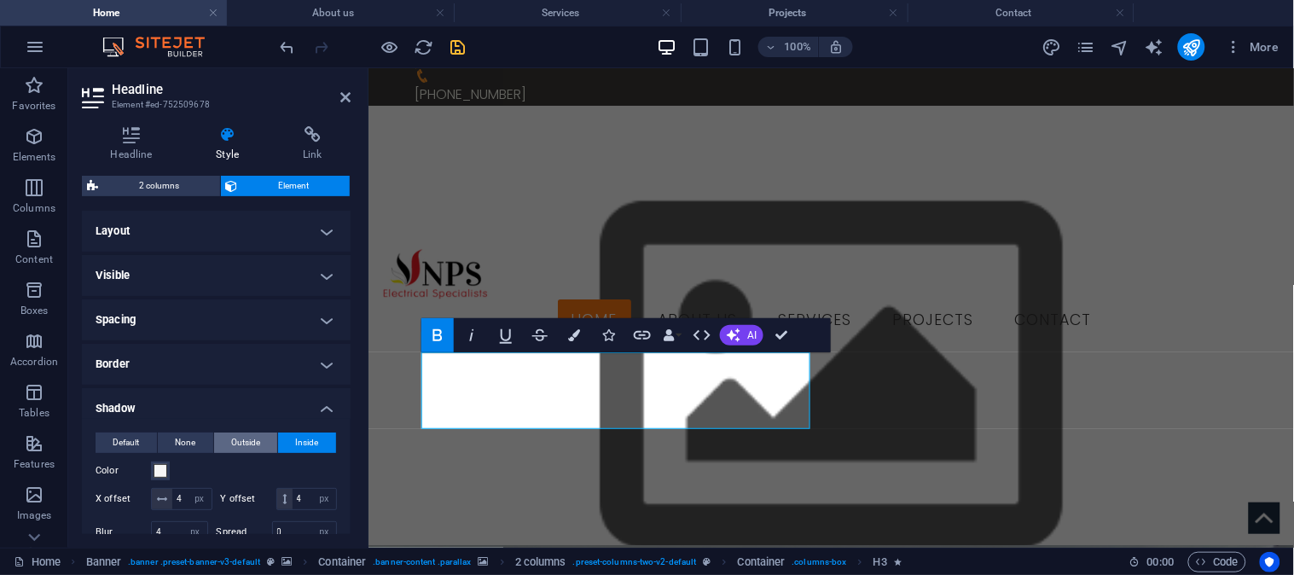
click at [249, 441] on span "Outside" at bounding box center [245, 443] width 29 height 20
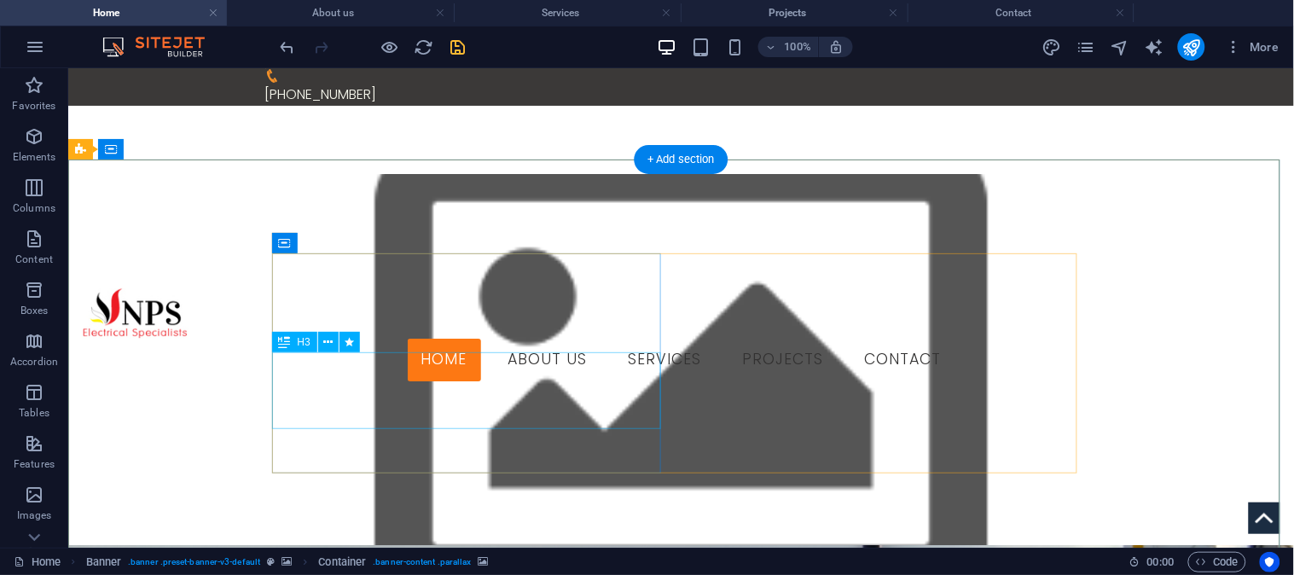
select select "px"
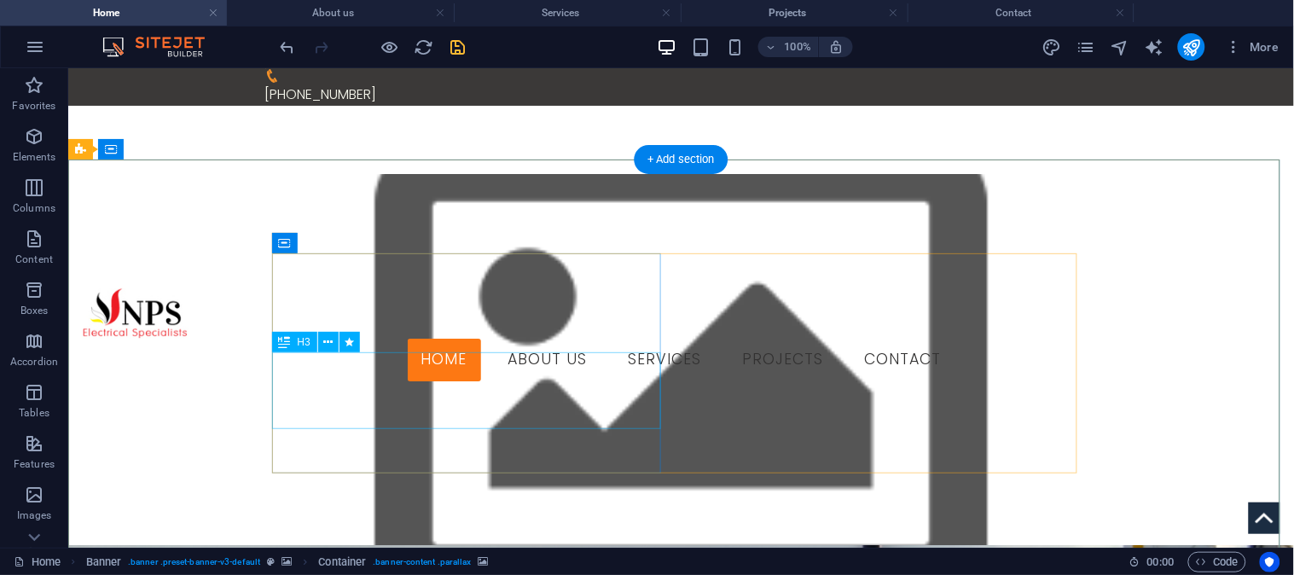
select select "px"
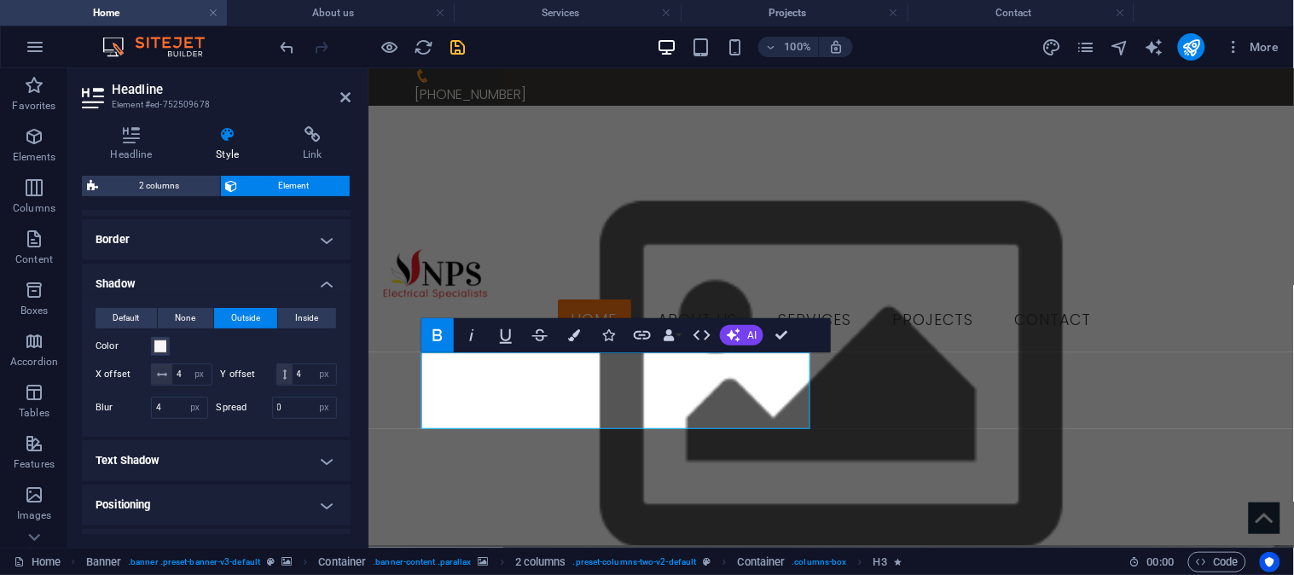
scroll to position [95, 0]
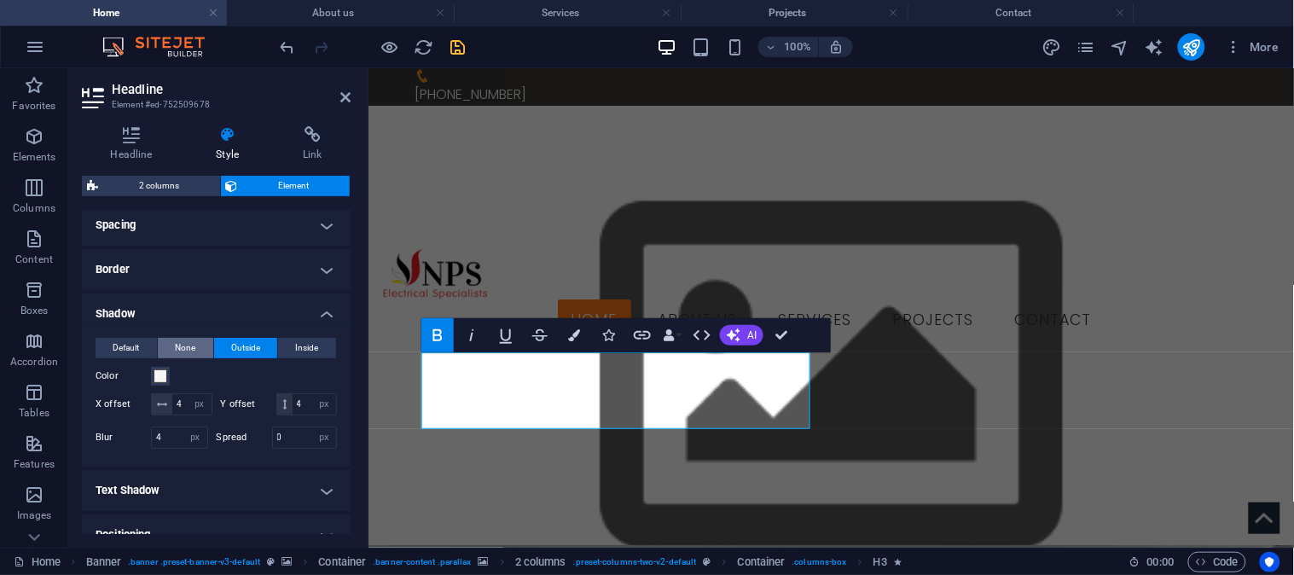
click at [173, 346] on button "None" at bounding box center [185, 348] width 55 height 20
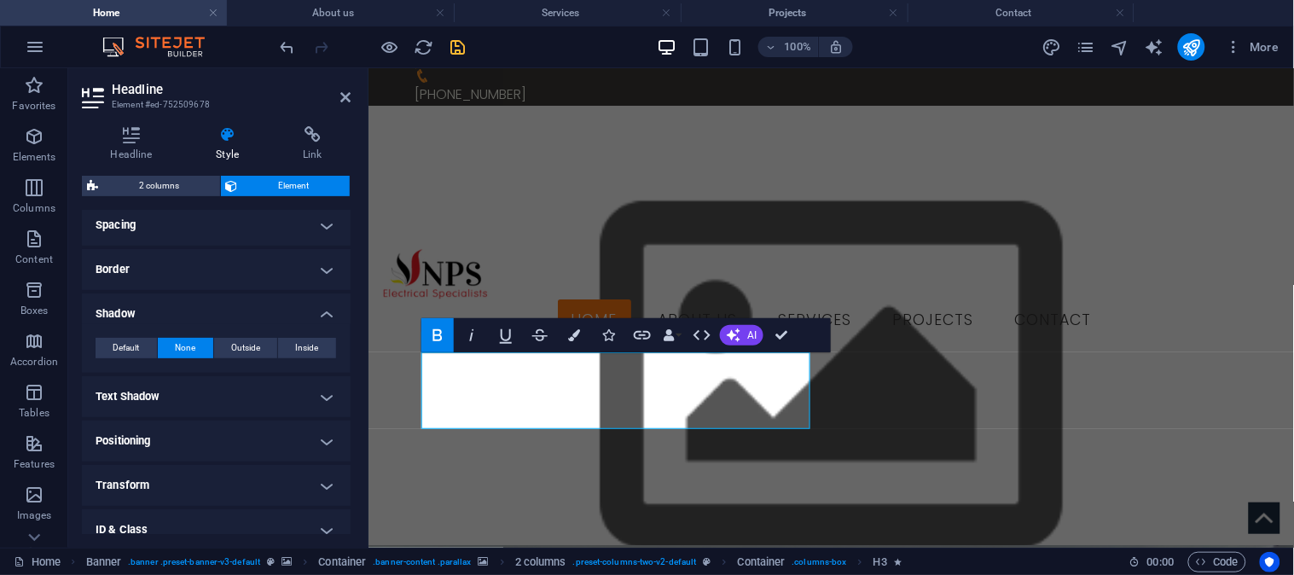
click at [321, 310] on h4 "Shadow" at bounding box center [216, 309] width 269 height 31
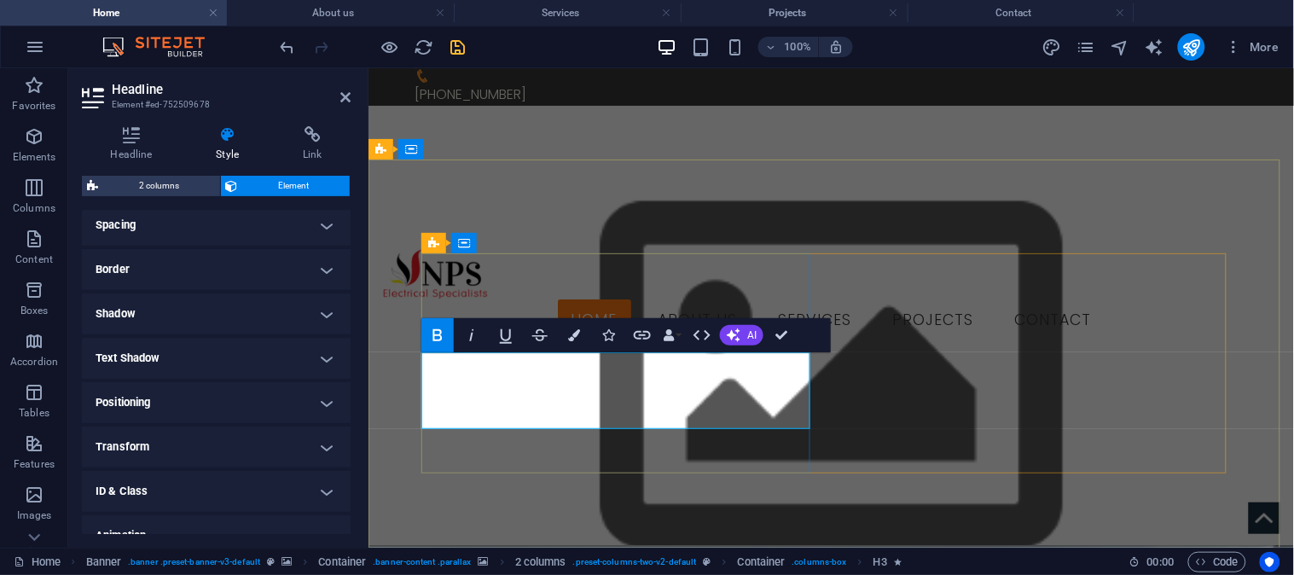
drag, startPoint x: 666, startPoint y: 393, endPoint x: 530, endPoint y: 386, distance: 135.9
click at [320, 360] on h4 "Text Shadow" at bounding box center [216, 358] width 269 height 41
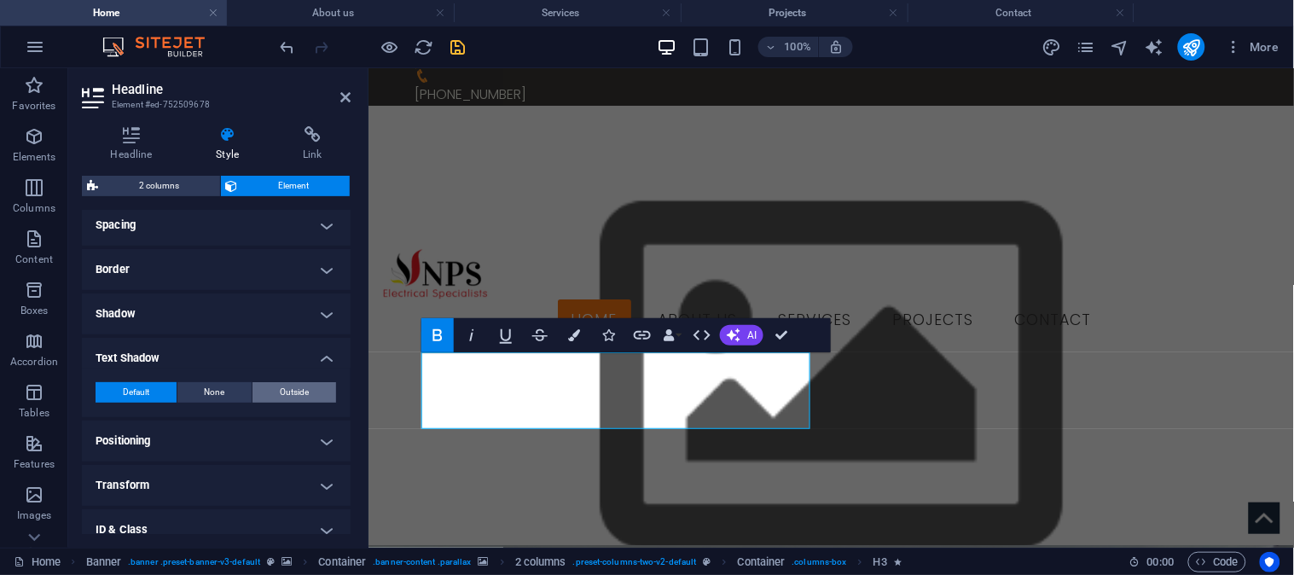
click at [294, 388] on span "Outside" at bounding box center [294, 392] width 29 height 20
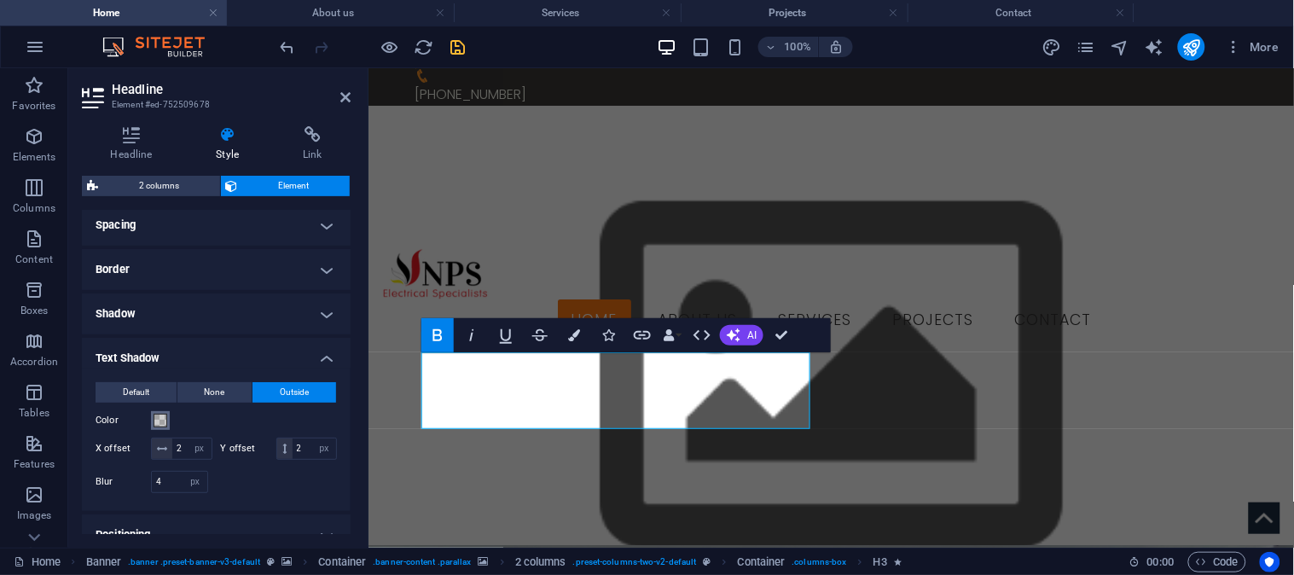
click at [156, 418] on span at bounding box center [161, 421] width 14 height 14
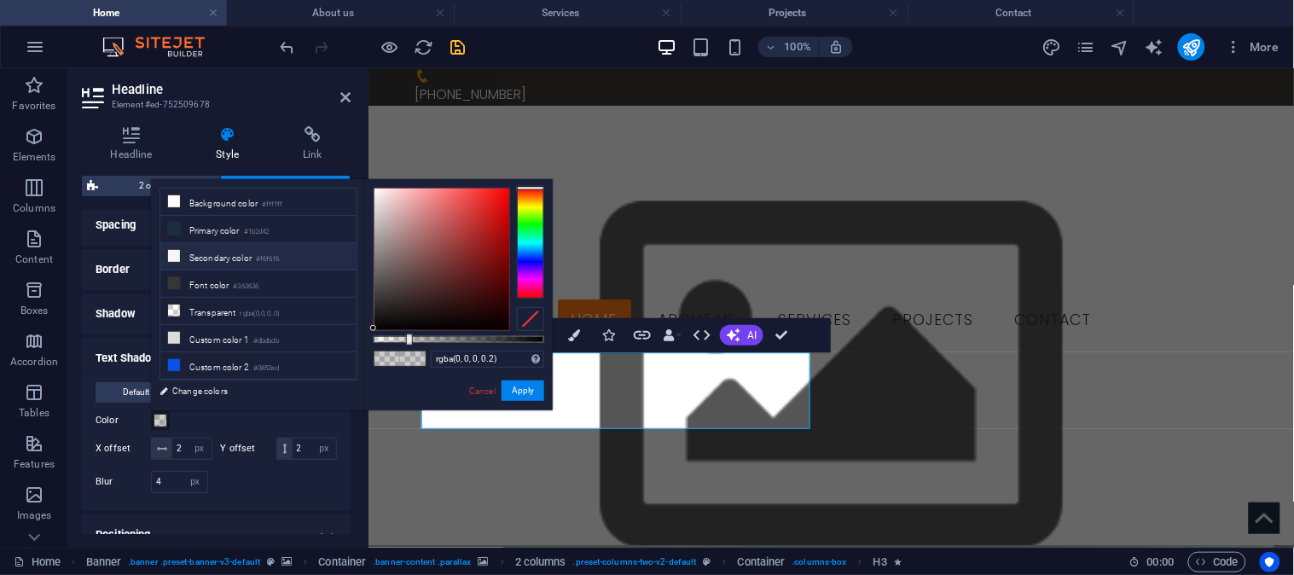
click at [224, 258] on li "Secondary color #f6f6f6" at bounding box center [258, 256] width 196 height 27
type input "#f6f6f6"
click at [525, 394] on button "Apply" at bounding box center [523, 391] width 43 height 20
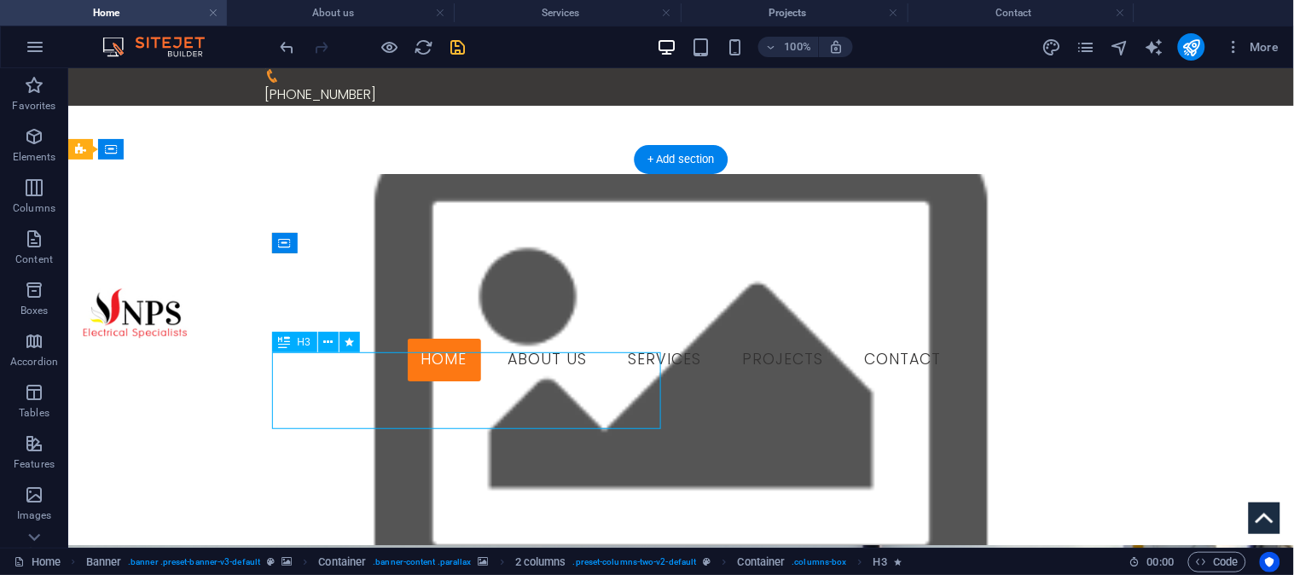
select select "px"
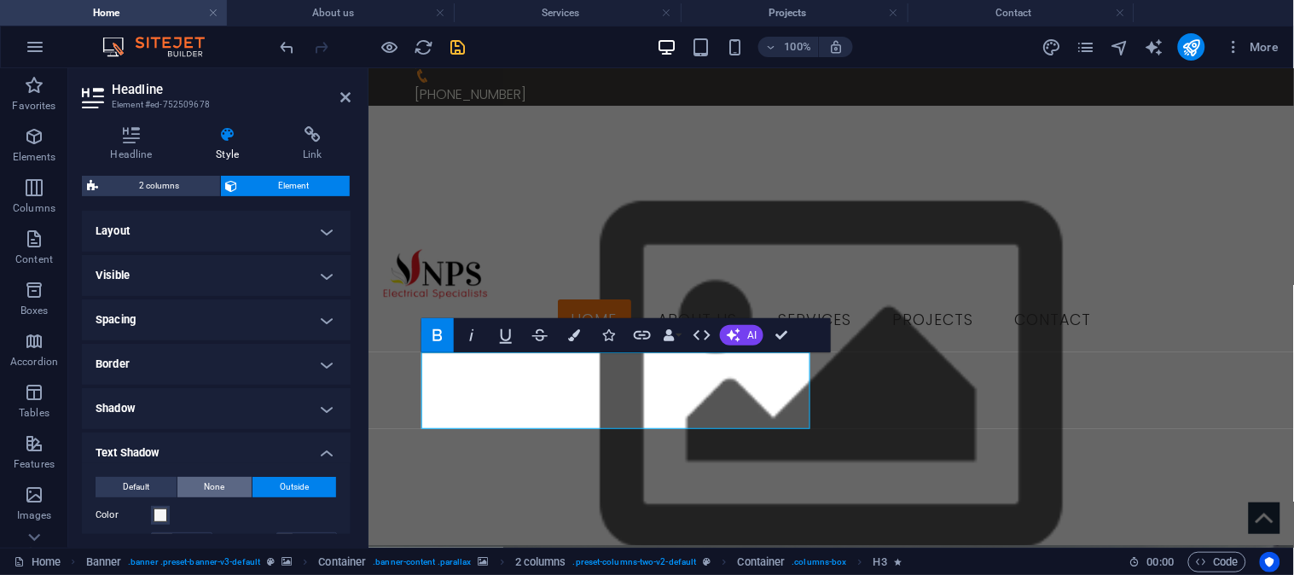
click at [212, 486] on span "None" at bounding box center [215, 487] width 20 height 20
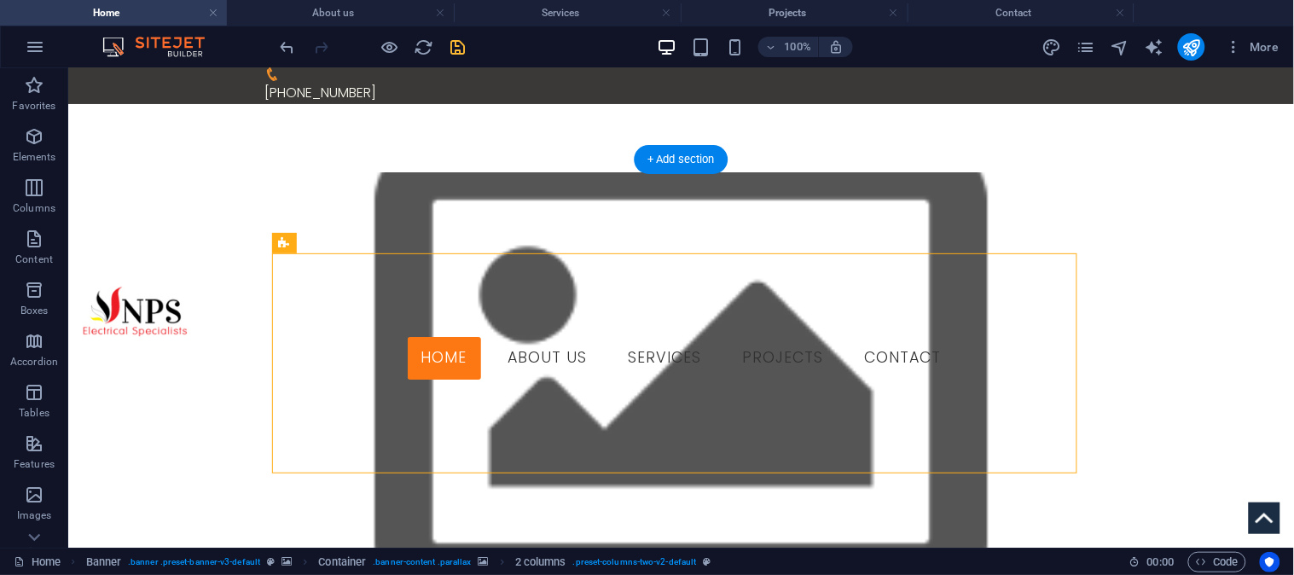
scroll to position [0, 0]
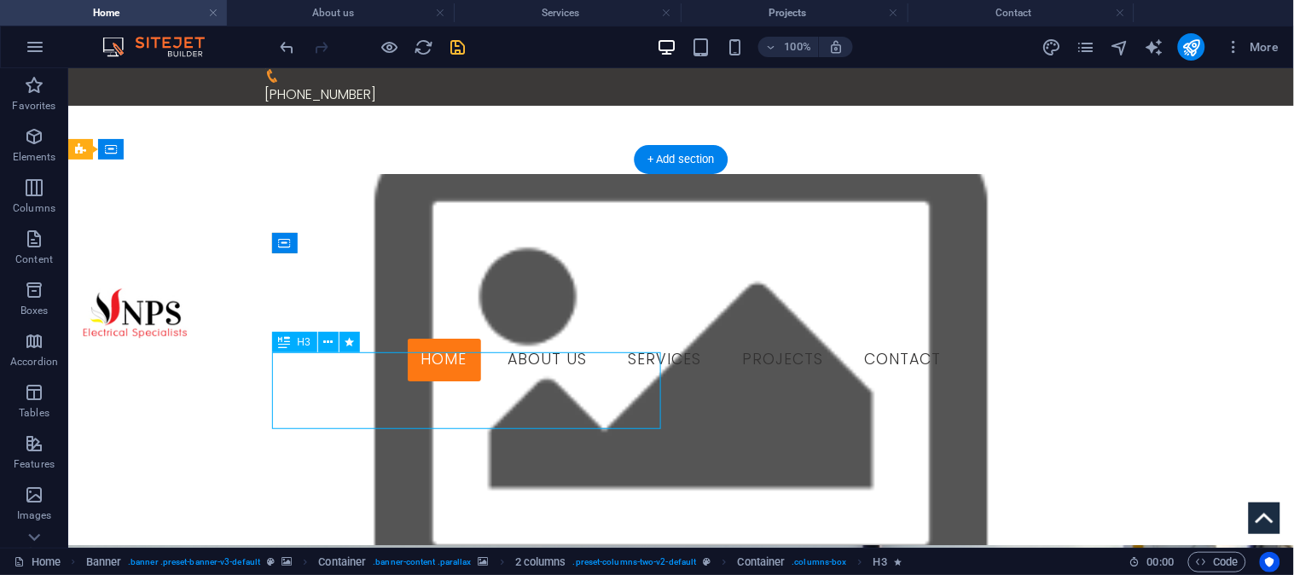
select select "px"
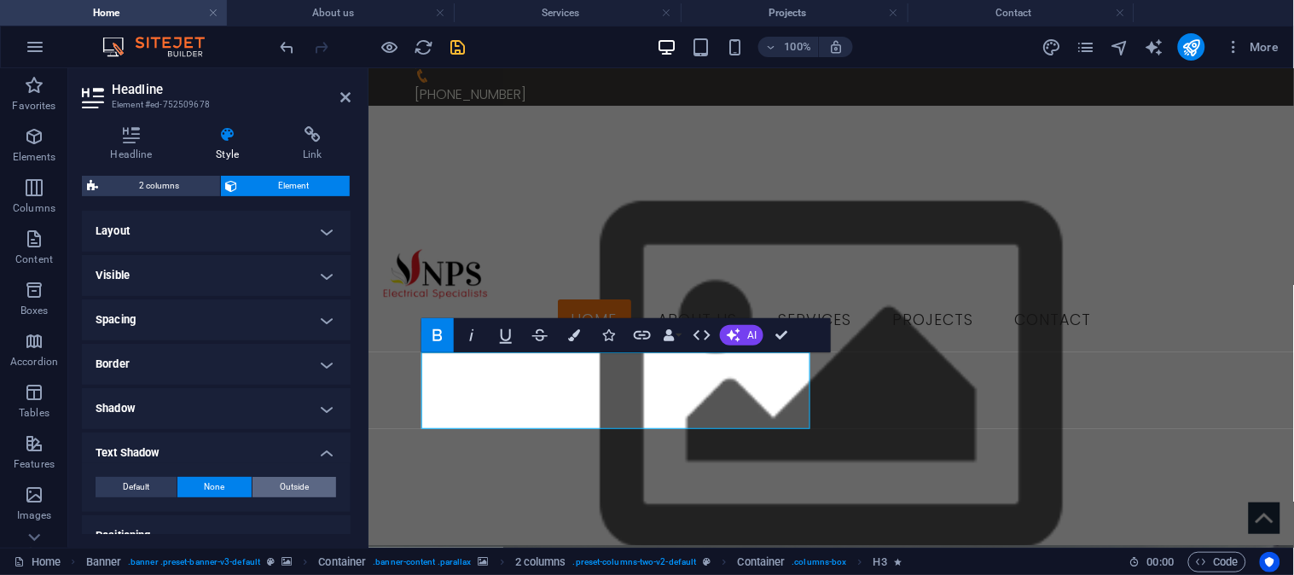
click at [284, 480] on span "Outside" at bounding box center [294, 487] width 29 height 20
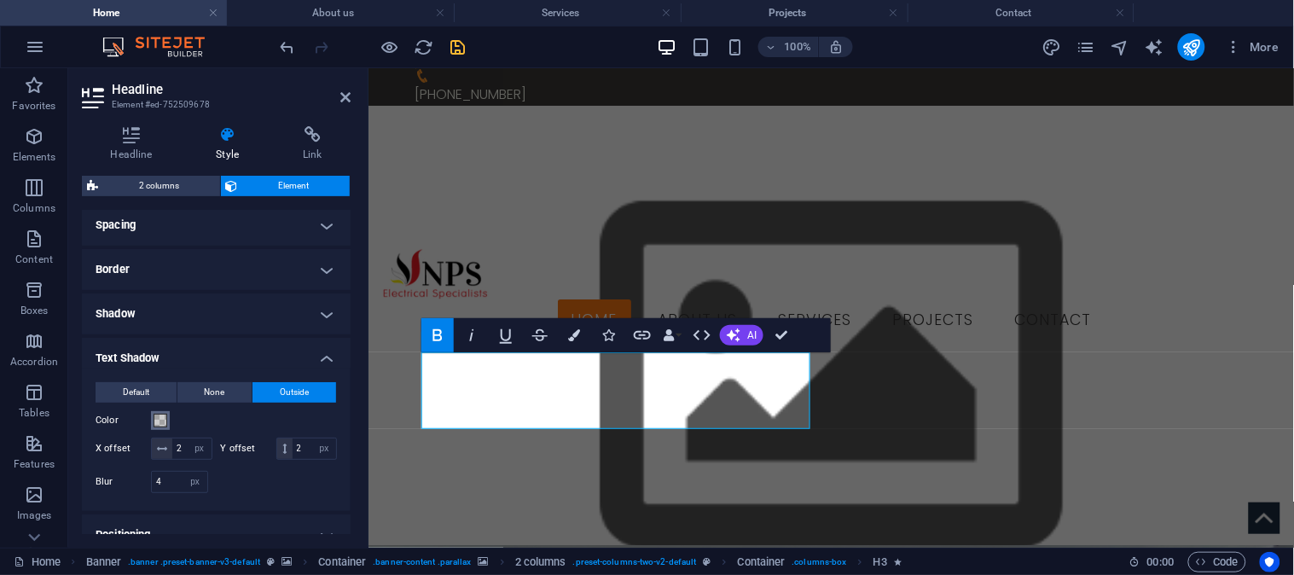
click at [160, 421] on span at bounding box center [161, 421] width 14 height 14
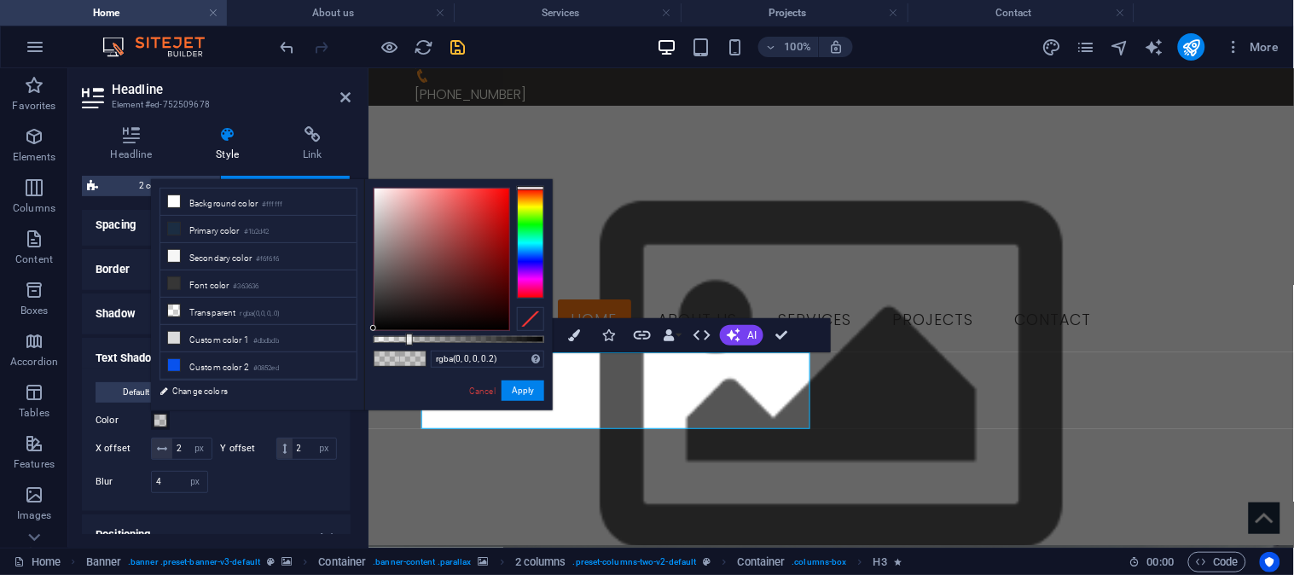
click at [532, 294] on div at bounding box center [530, 243] width 27 height 111
click at [500, 291] on div at bounding box center [442, 260] width 135 height 142
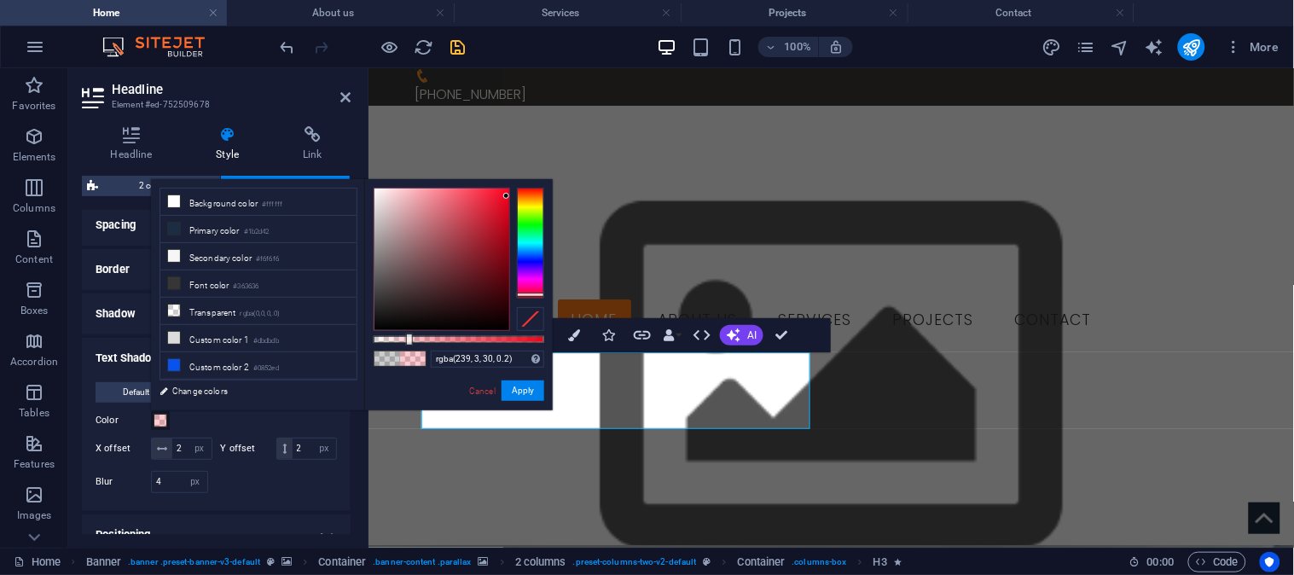
drag, startPoint x: 500, startPoint y: 288, endPoint x: 507, endPoint y: 196, distance: 91.6
click at [507, 196] on div at bounding box center [506, 196] width 6 height 6
type input "rgba(239, 3, 30, 0.9)"
drag, startPoint x: 411, startPoint y: 337, endPoint x: 527, endPoint y: 343, distance: 116.2
click at [527, 343] on div at bounding box center [529, 340] width 7 height 12
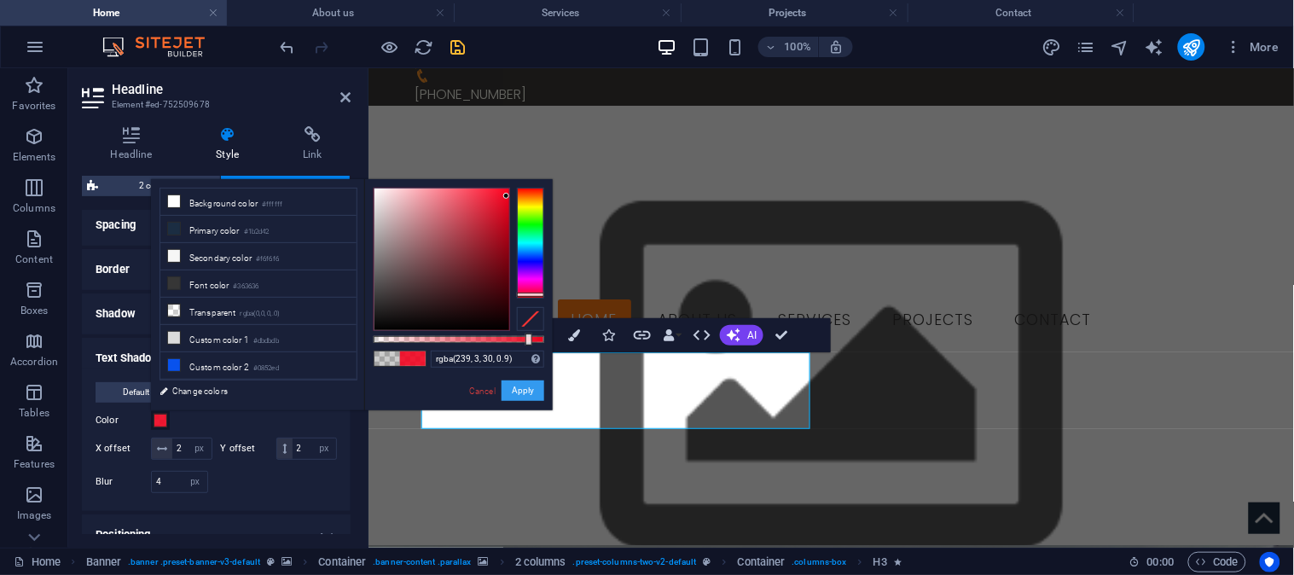
click at [526, 391] on button "Apply" at bounding box center [523, 391] width 43 height 20
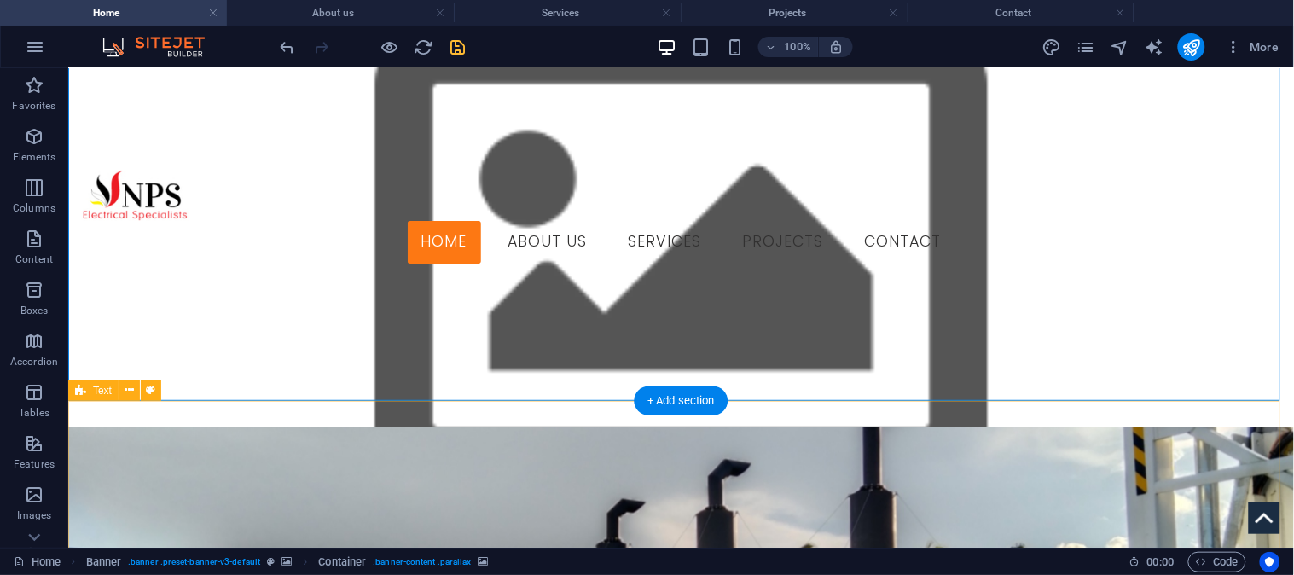
scroll to position [0, 0]
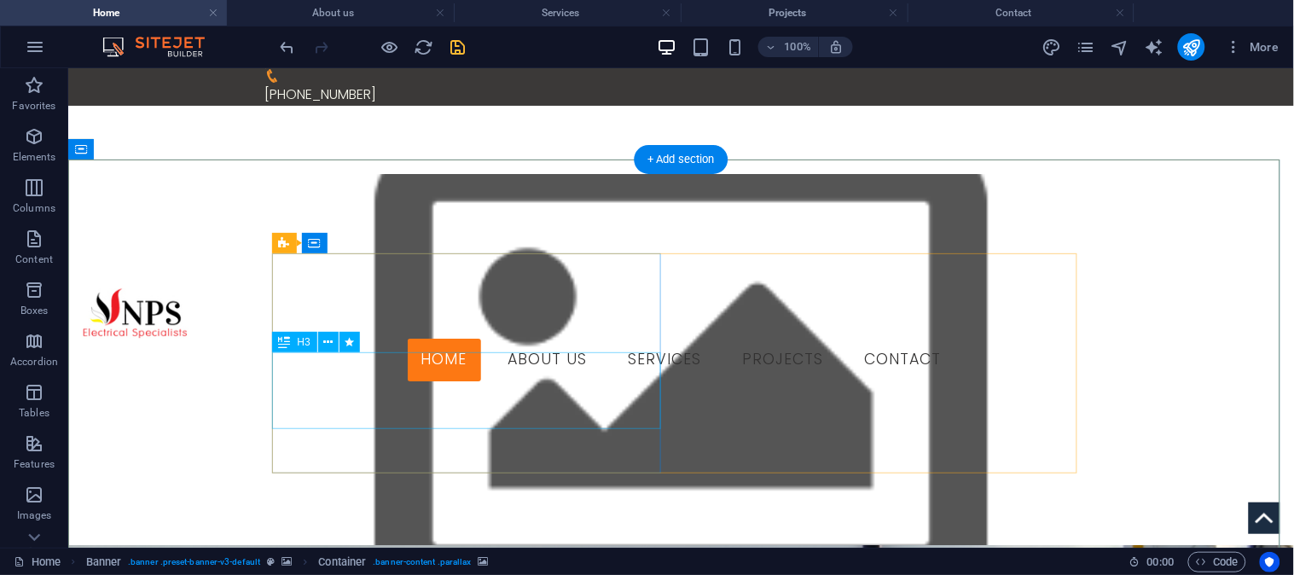
select select "px"
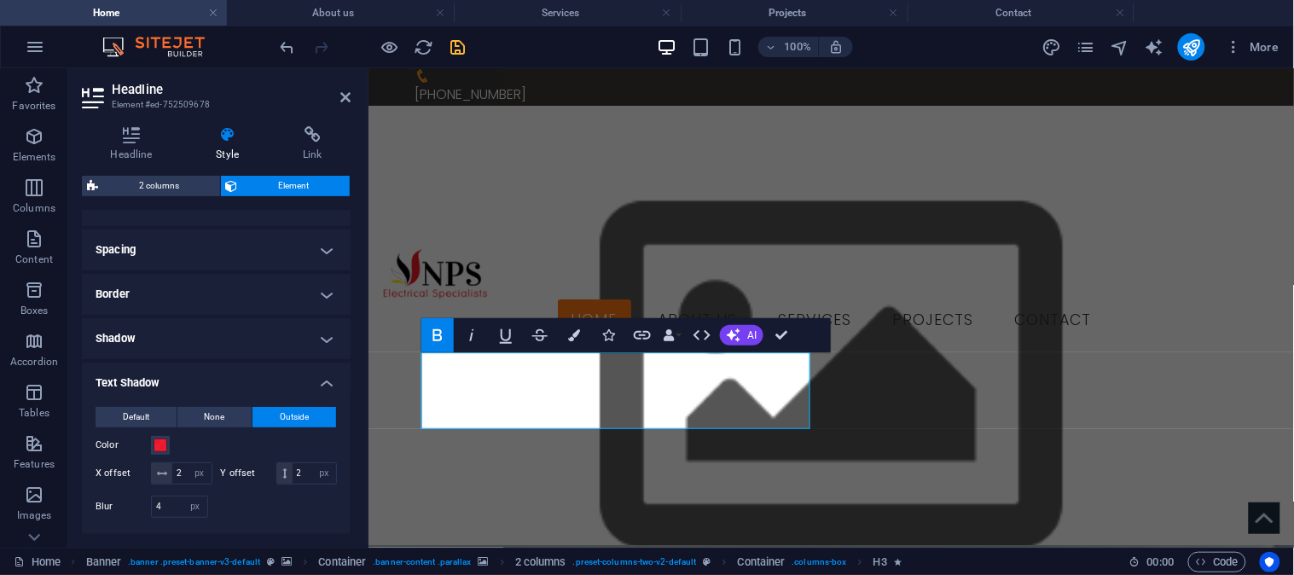
scroll to position [95, 0]
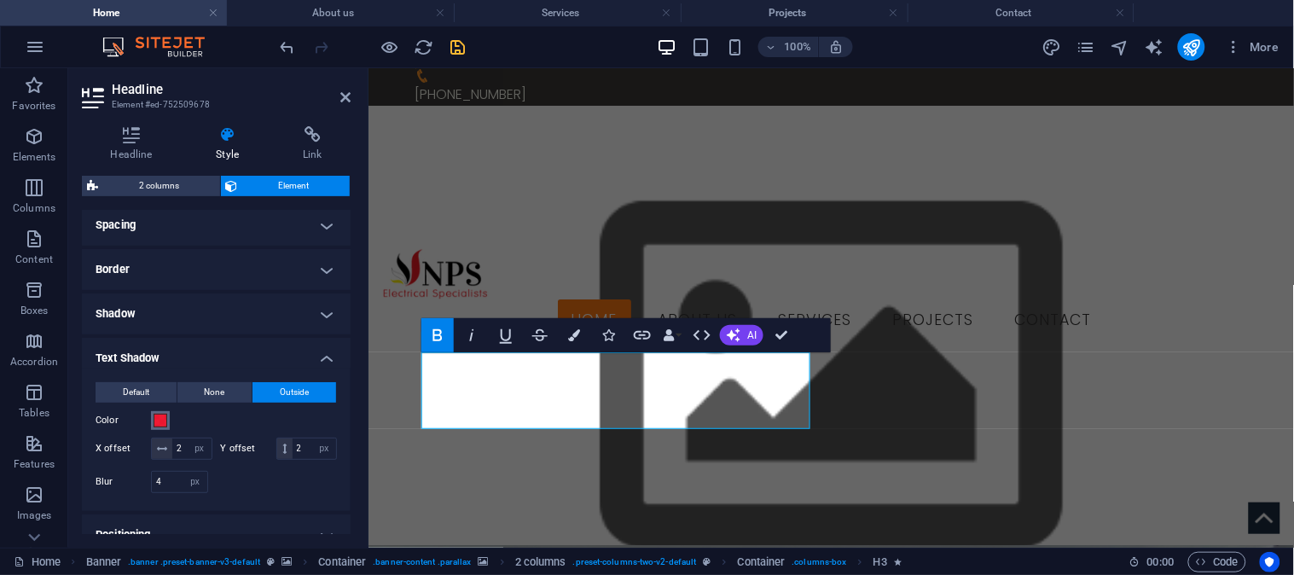
click at [157, 420] on span at bounding box center [161, 421] width 14 height 14
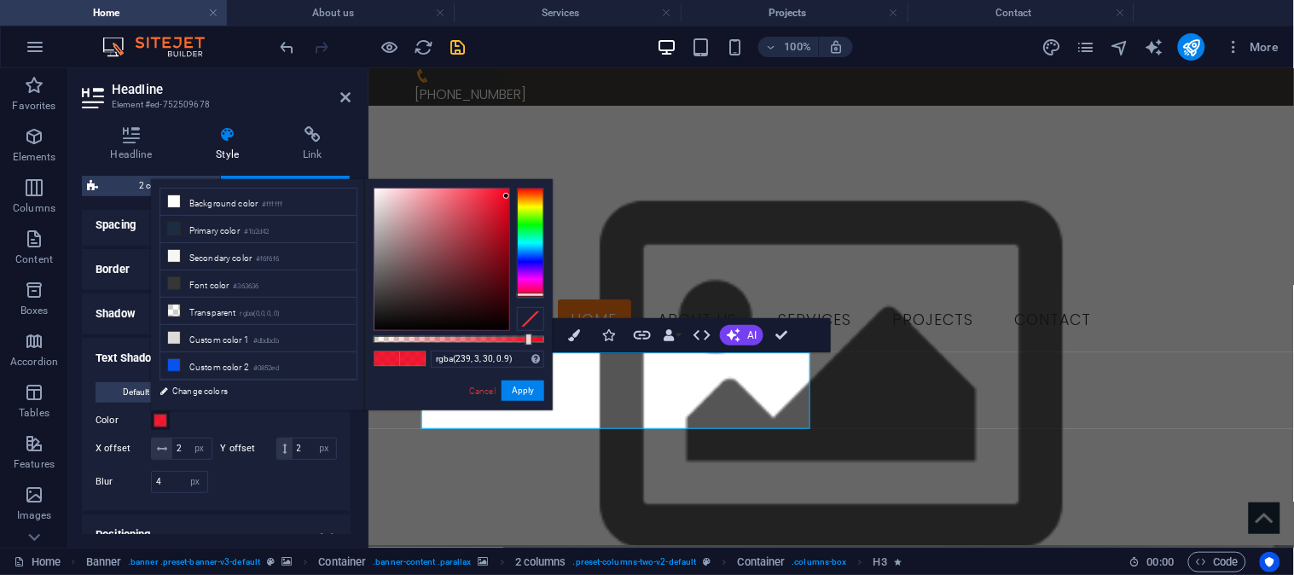
type input "rgba(239, 207, 3, 0.9)"
click at [522, 203] on div at bounding box center [530, 243] width 27 height 111
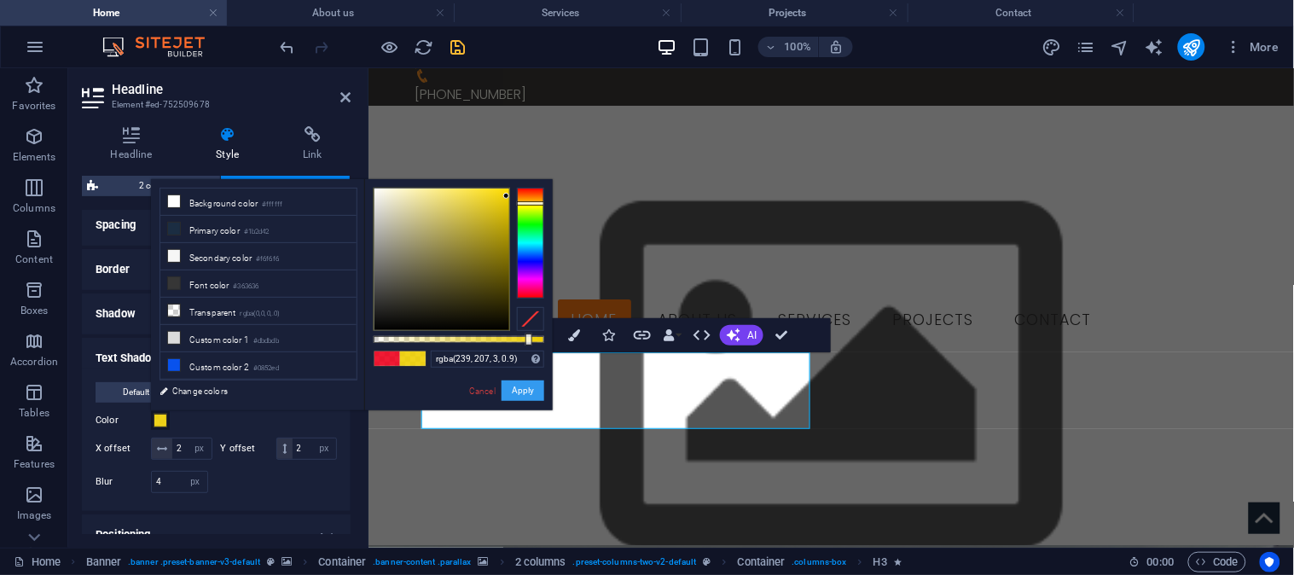
click at [526, 393] on button "Apply" at bounding box center [523, 391] width 43 height 20
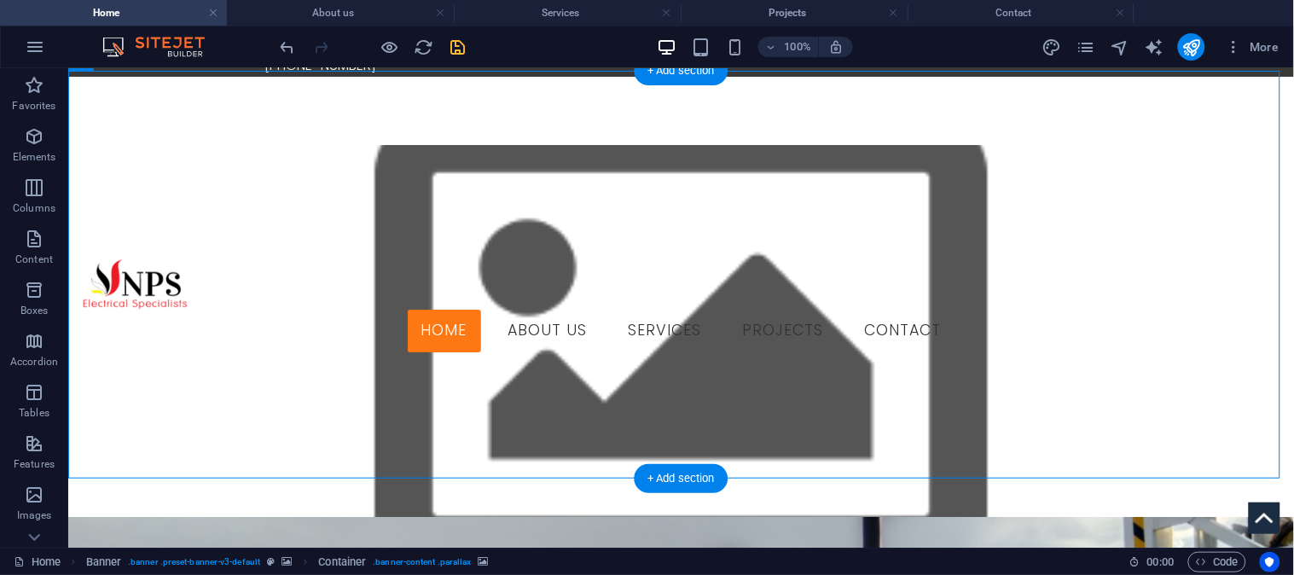
scroll to position [0, 0]
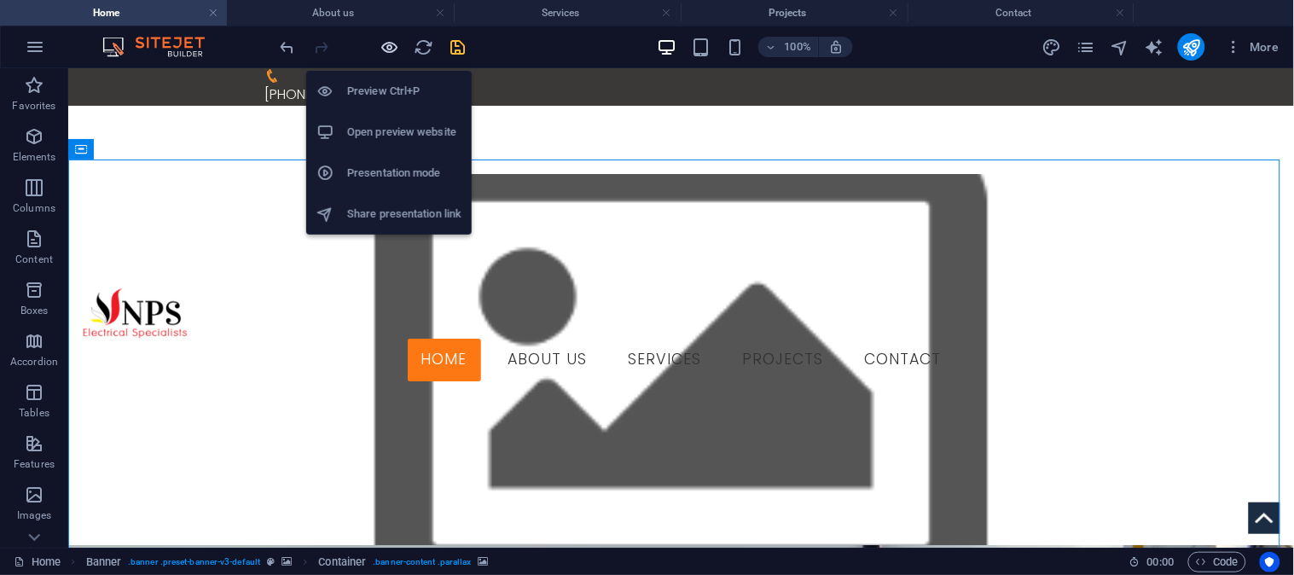
click at [386, 47] on icon "button" at bounding box center [391, 48] width 20 height 20
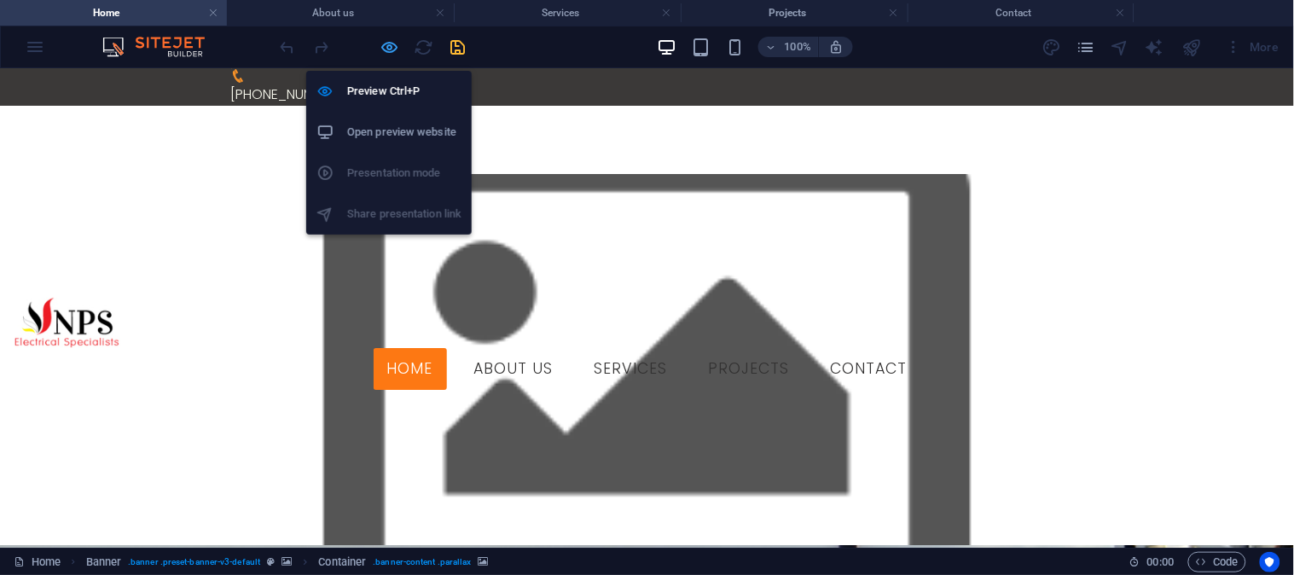
click at [386, 44] on icon "button" at bounding box center [391, 48] width 20 height 20
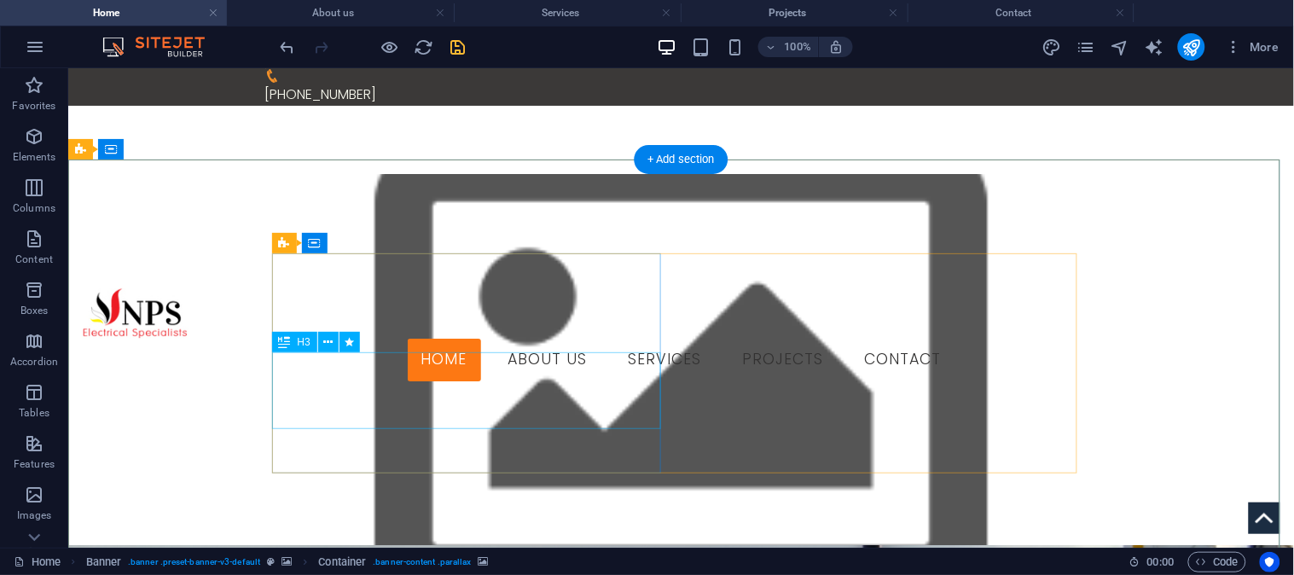
select select "px"
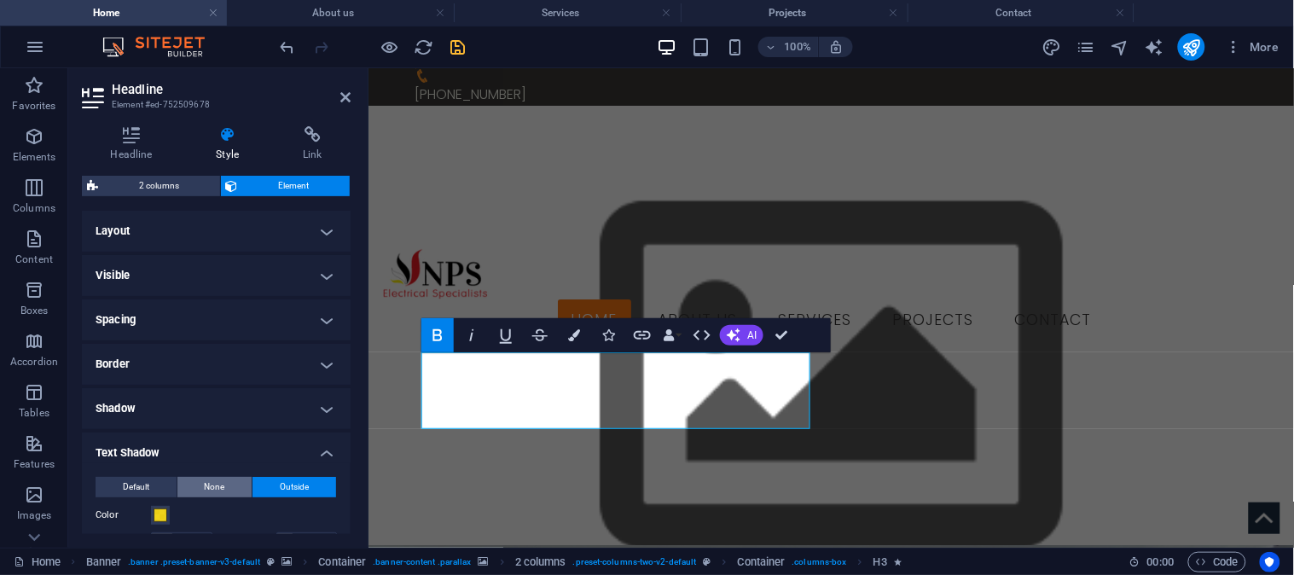
scroll to position [95, 0]
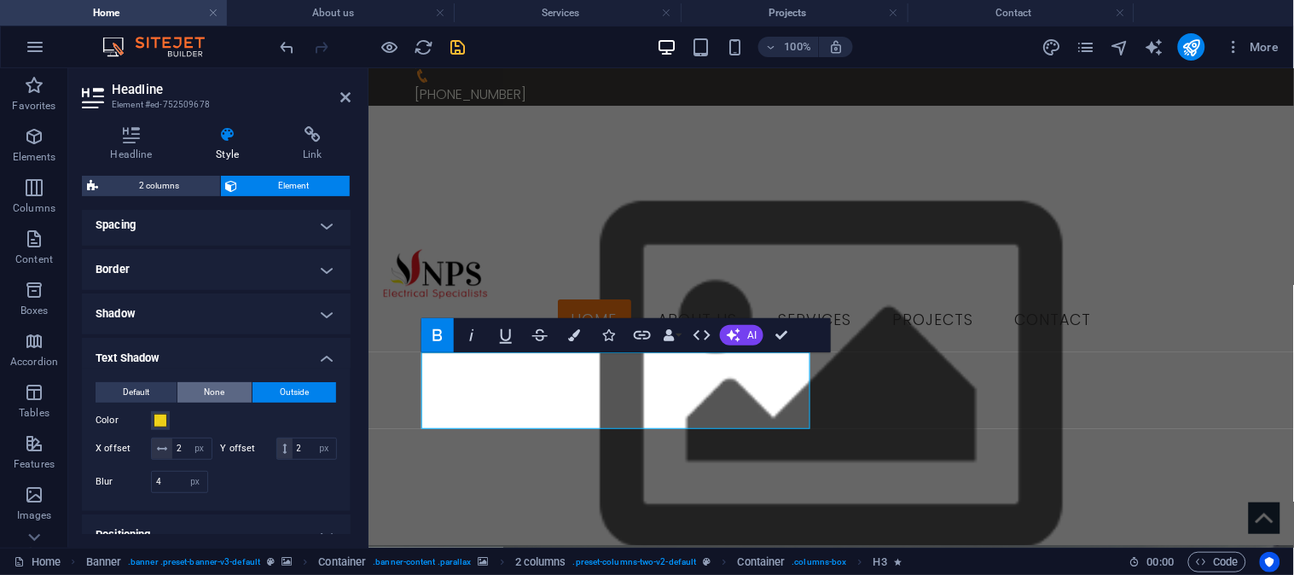
click at [205, 387] on span "None" at bounding box center [215, 392] width 20 height 20
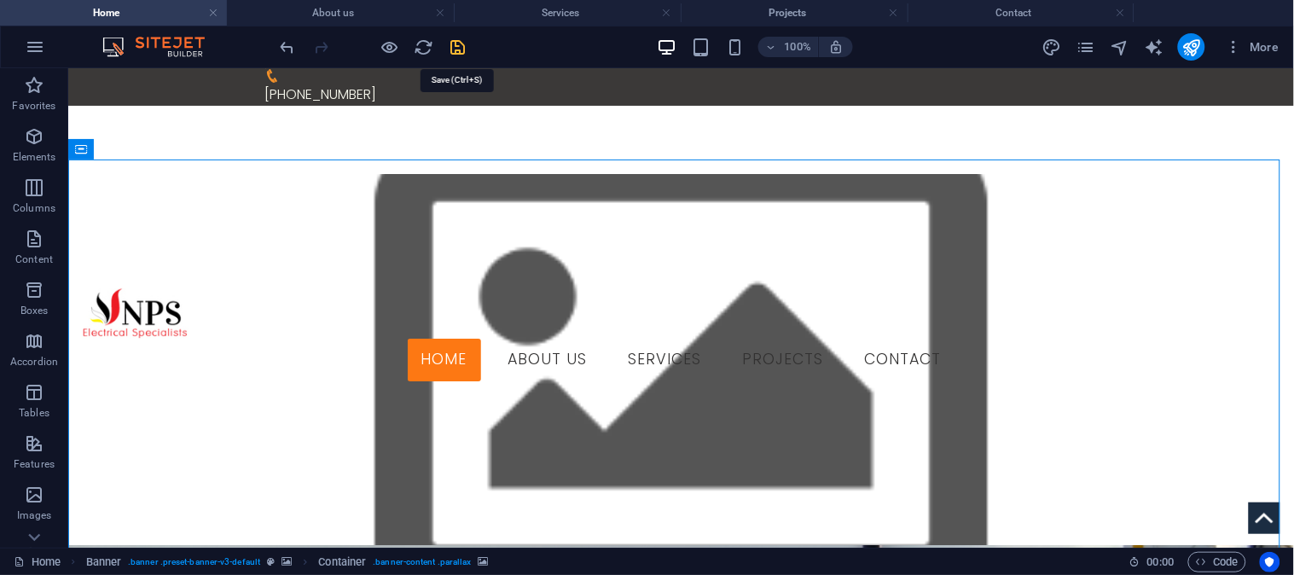
click at [465, 43] on icon "save" at bounding box center [459, 48] width 20 height 20
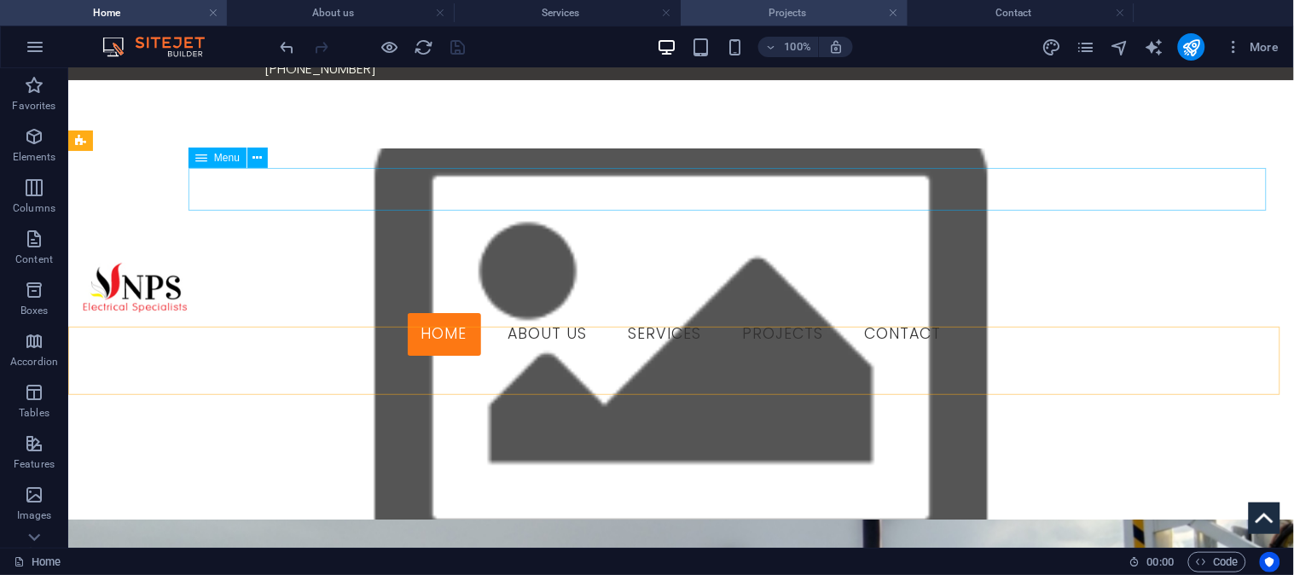
scroll to position [0, 0]
